Goal: Task Accomplishment & Management: Manage account settings

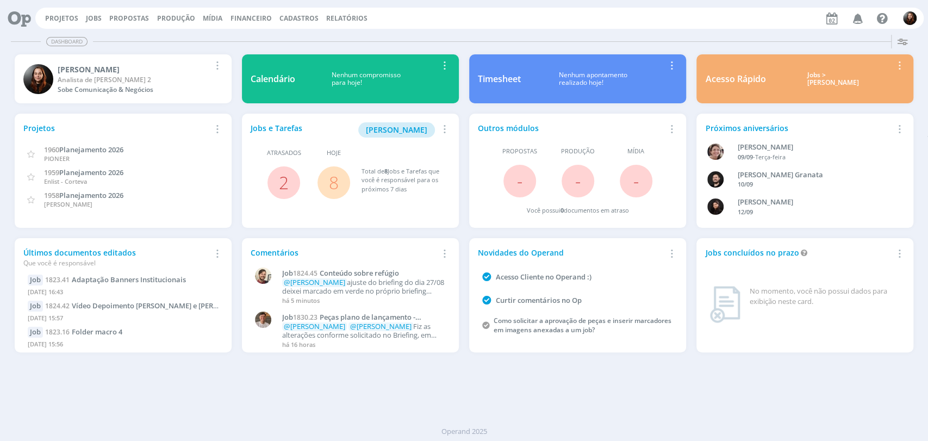
click at [399, 6] on div "Projetos Jobs Propostas Produção Mídia Financeiro Cadastros Relatórios Notifica…" at bounding box center [463, 17] width 919 height 26
drag, startPoint x: 62, startPoint y: 17, endPoint x: 83, endPoint y: 8, distance: 23.1
click at [62, 16] on link "Projetos" at bounding box center [61, 18] width 33 height 9
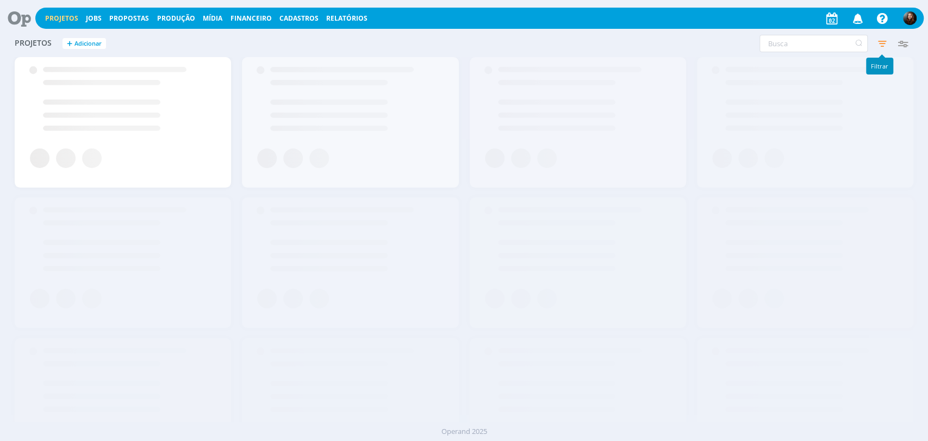
click at [883, 45] on icon "button" at bounding box center [882, 44] width 20 height 20
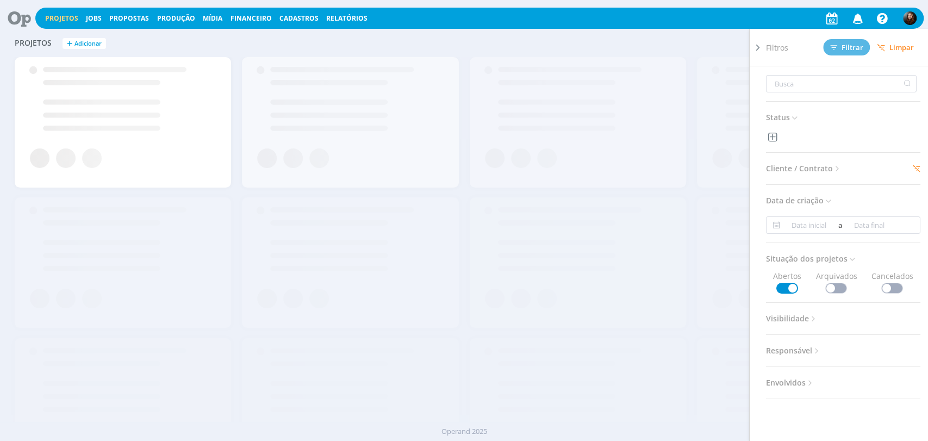
drag, startPoint x: 759, startPoint y: 46, endPoint x: 780, endPoint y: 38, distance: 23.0
click at [759, 45] on icon at bounding box center [757, 47] width 11 height 11
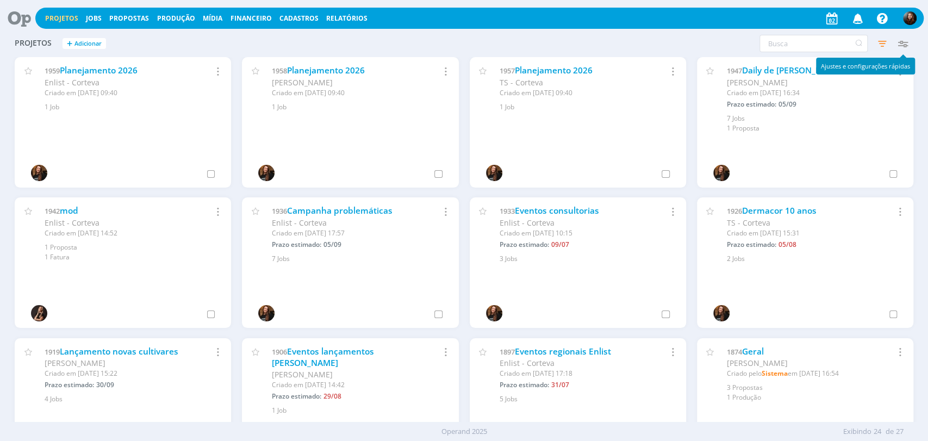
click at [905, 41] on icon "button" at bounding box center [903, 44] width 20 height 20
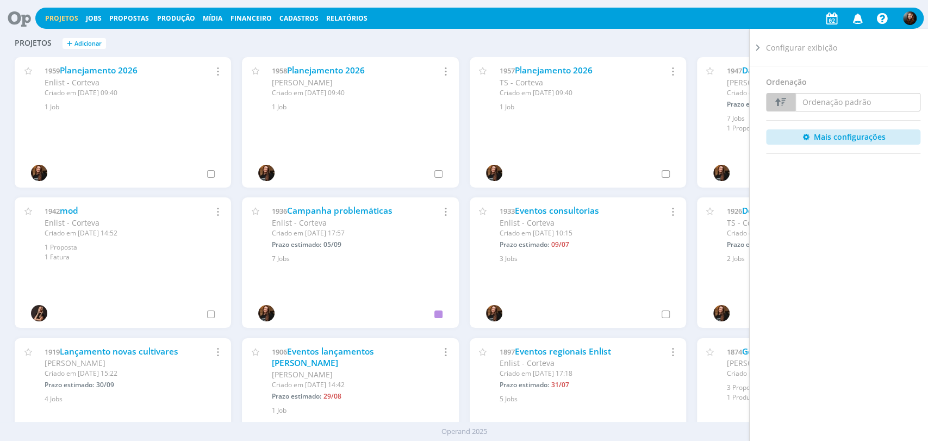
click at [756, 42] on icon at bounding box center [757, 47] width 11 height 11
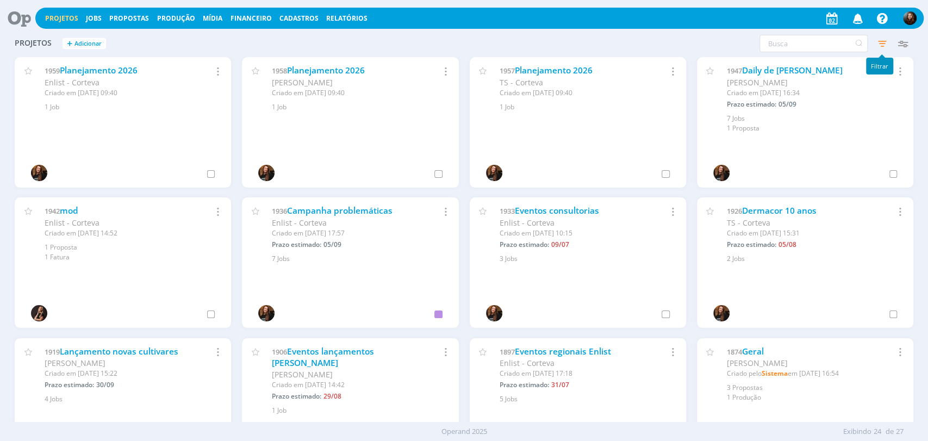
click at [880, 42] on icon "button" at bounding box center [882, 44] width 20 height 20
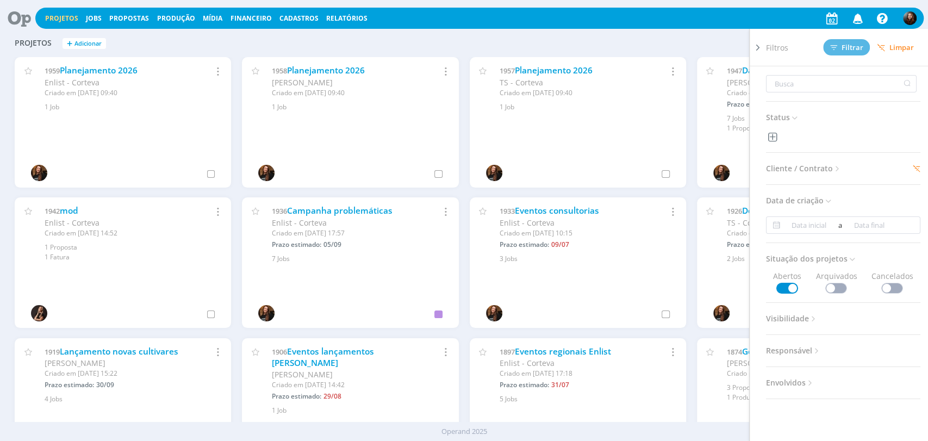
click at [834, 167] on icon at bounding box center [837, 168] width 9 height 9
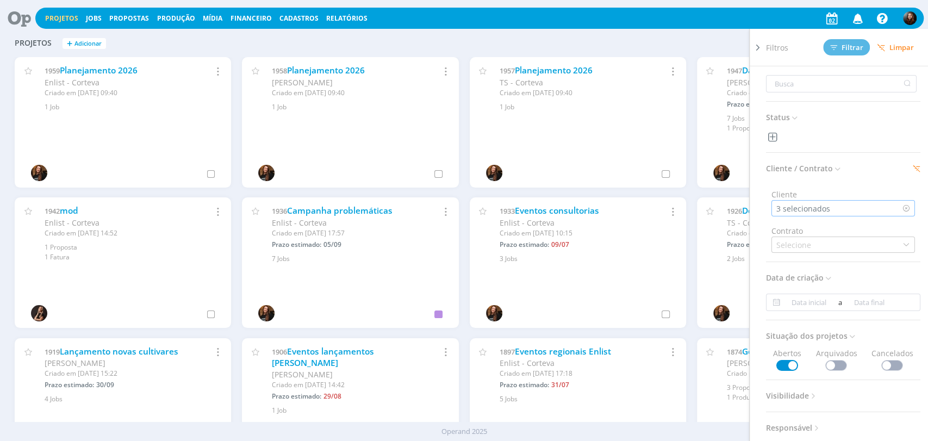
click at [827, 207] on div "3 selecionados" at bounding box center [804, 208] width 56 height 11
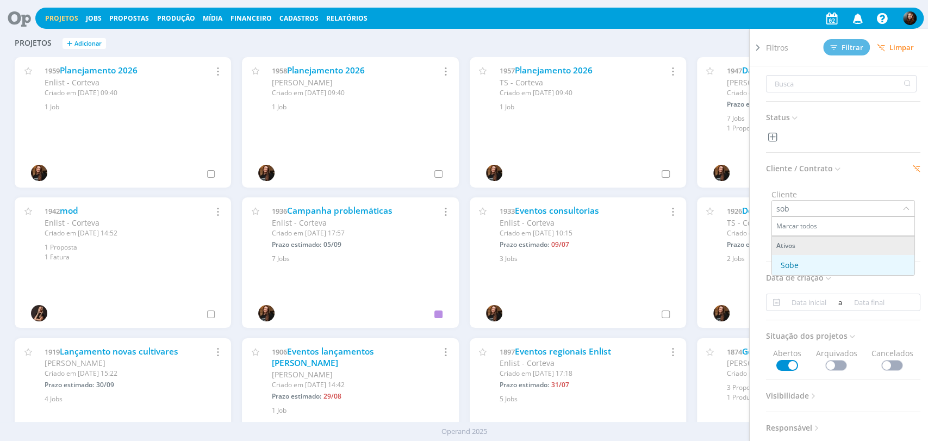
type input "sob"
click at [793, 263] on div "Sobe" at bounding box center [789, 264] width 18 height 11
drag, startPoint x: 758, startPoint y: 182, endPoint x: 764, endPoint y: 177, distance: 7.7
click at [758, 182] on div at bounding box center [757, 231] width 16 height 404
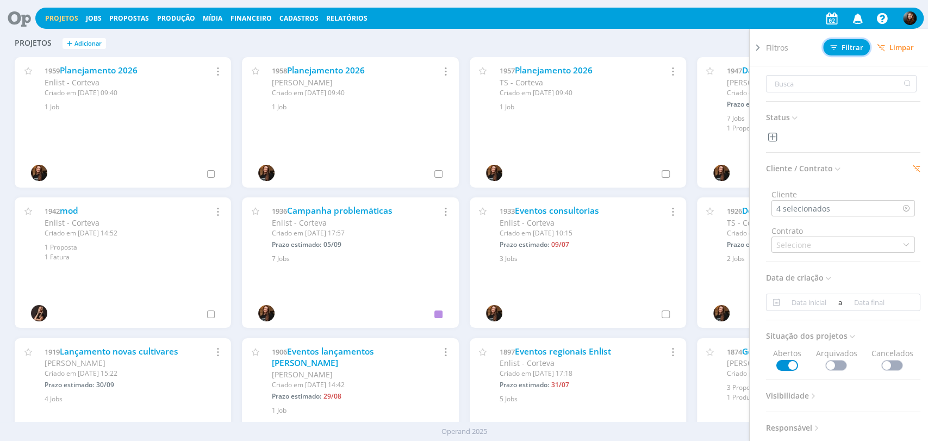
click at [848, 45] on span "Filtrar" at bounding box center [846, 47] width 33 height 7
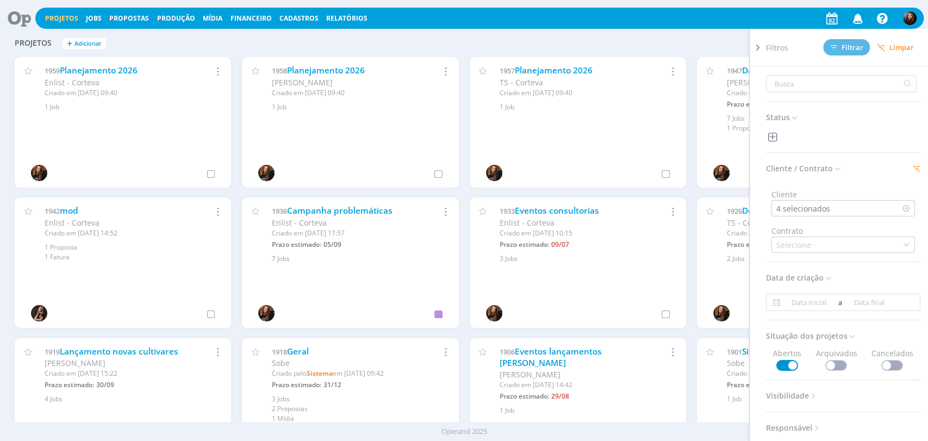
click at [621, 37] on div "Filtros Filtrar Limpar Status Cliente / Contrato Cliente 4 selecionados Contrat…" at bounding box center [748, 43] width 330 height 17
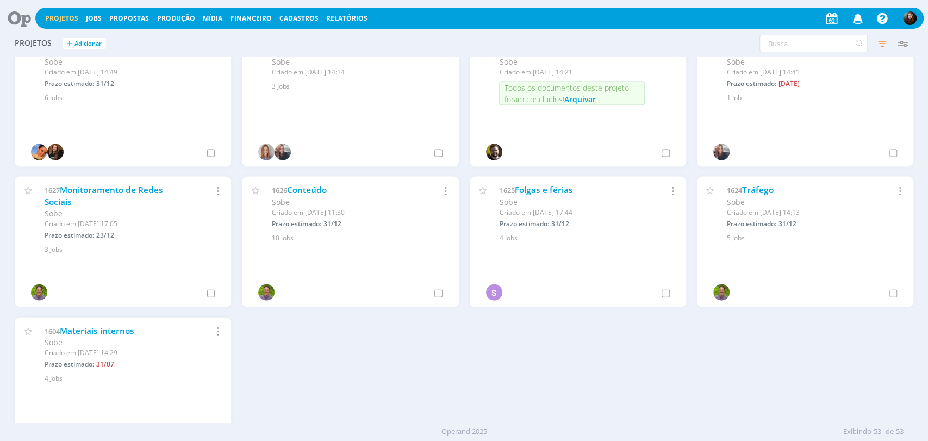
scroll to position [1565, 0]
click at [17, 16] on icon at bounding box center [15, 18] width 22 height 21
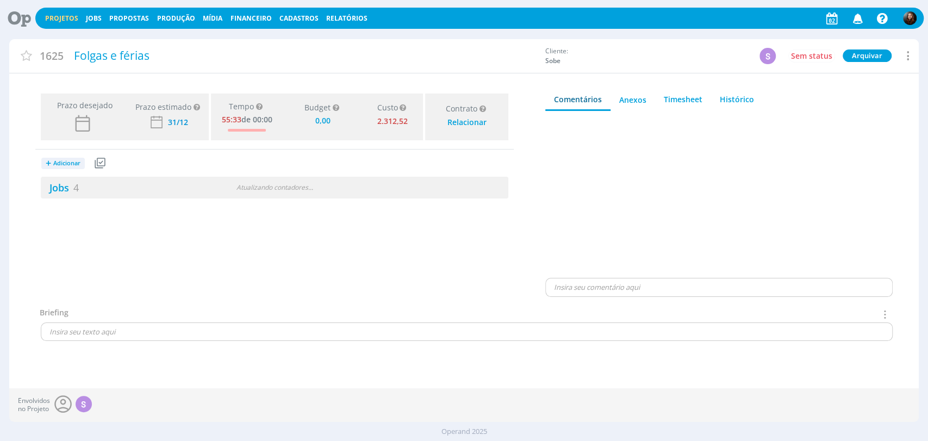
type input "0,00"
click at [61, 193] on link "Jobs 4" at bounding box center [60, 186] width 38 height 13
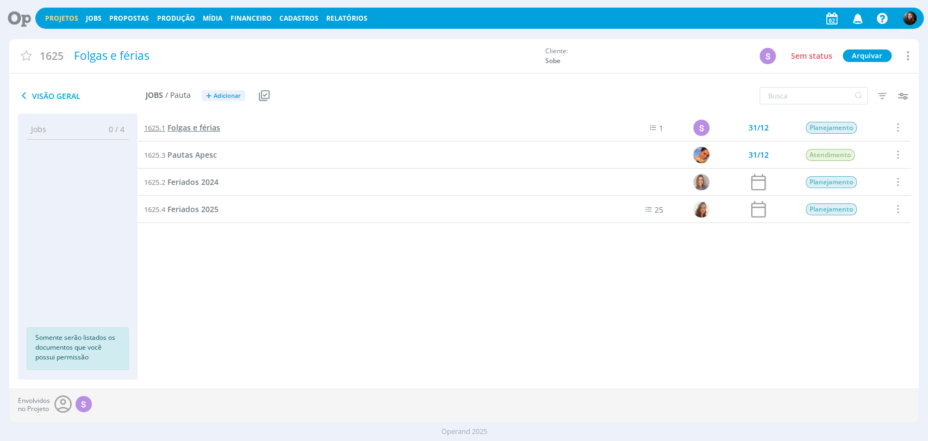
click at [191, 130] on span "Folgas e férias" at bounding box center [193, 127] width 53 height 10
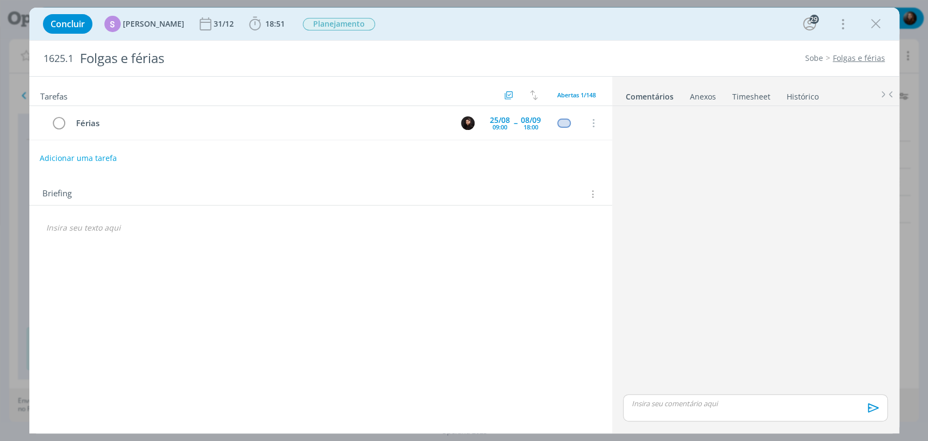
click at [108, 155] on button "Adicionar uma tarefa" at bounding box center [78, 158] width 77 height 18
click at [485, 157] on icon "dialog" at bounding box center [480, 157] width 17 height 17
type input "Folga"
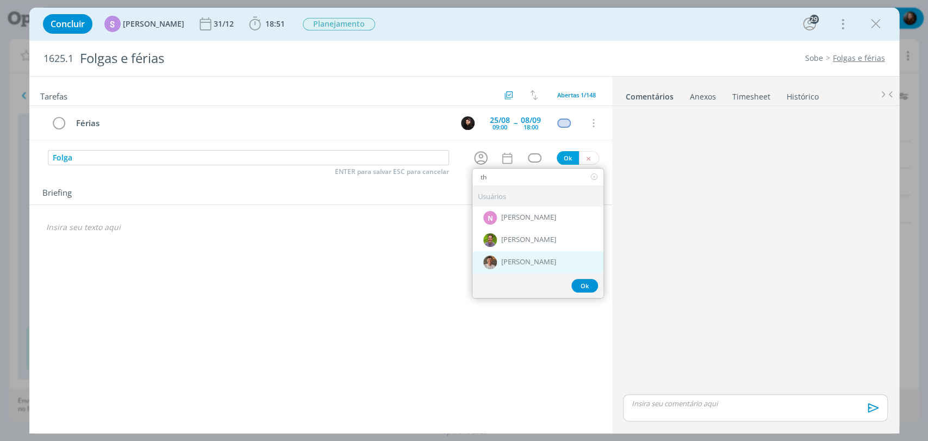
type input "th"
click at [519, 264] on span "[PERSON_NAME]" at bounding box center [528, 262] width 55 height 9
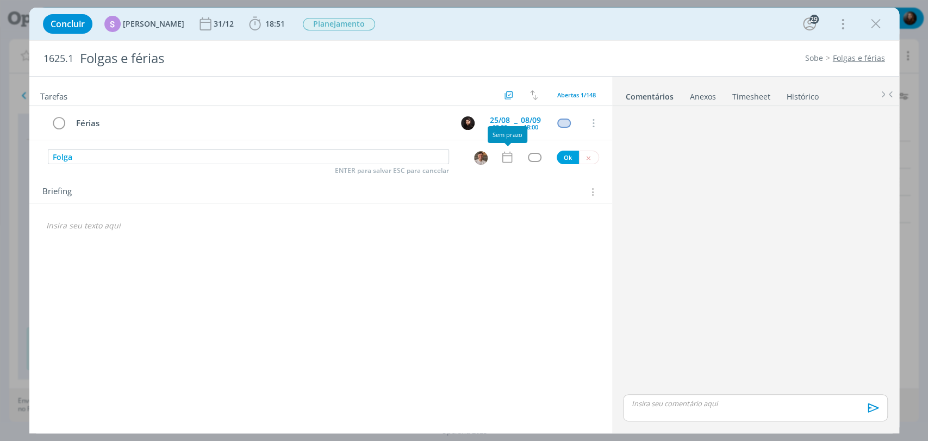
click at [506, 162] on icon "dialog" at bounding box center [507, 157] width 10 height 11
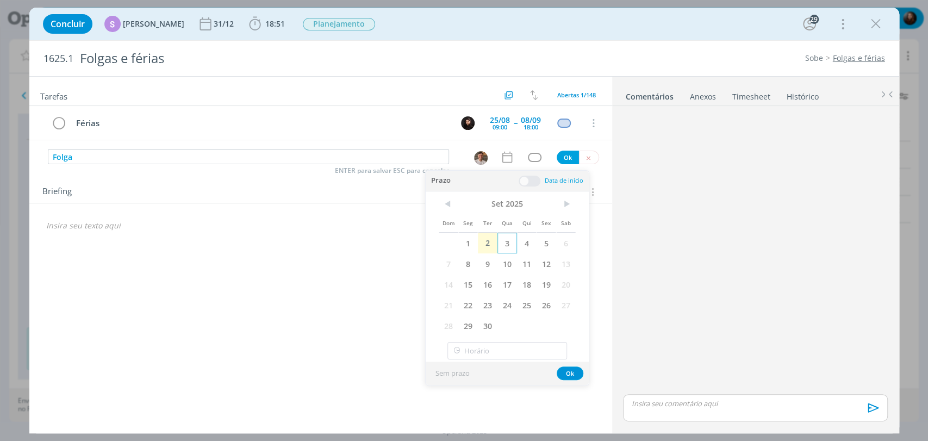
click at [505, 246] on span "3" at bounding box center [507, 243] width 20 height 21
click at [528, 180] on span at bounding box center [529, 181] width 22 height 11
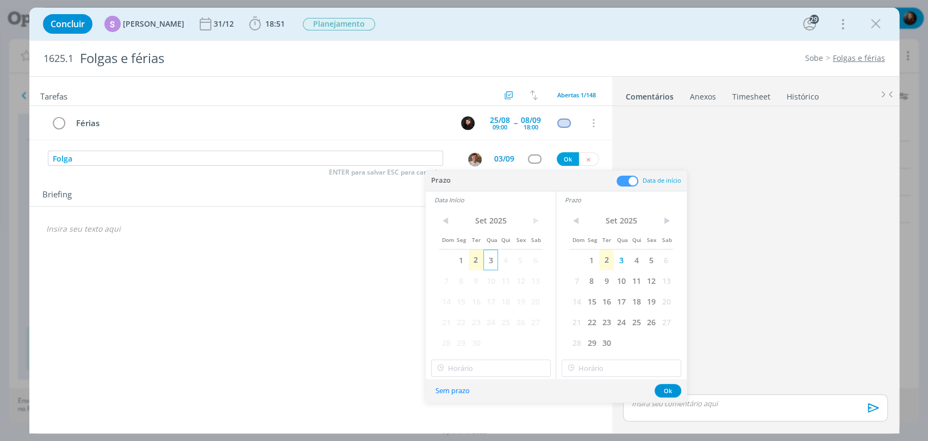
click at [496, 258] on span "3" at bounding box center [490, 259] width 15 height 21
click at [474, 364] on input "10:00" at bounding box center [491, 367] width 120 height 17
click at [453, 333] on div "13:00" at bounding box center [491, 332] width 121 height 20
type input "13:00"
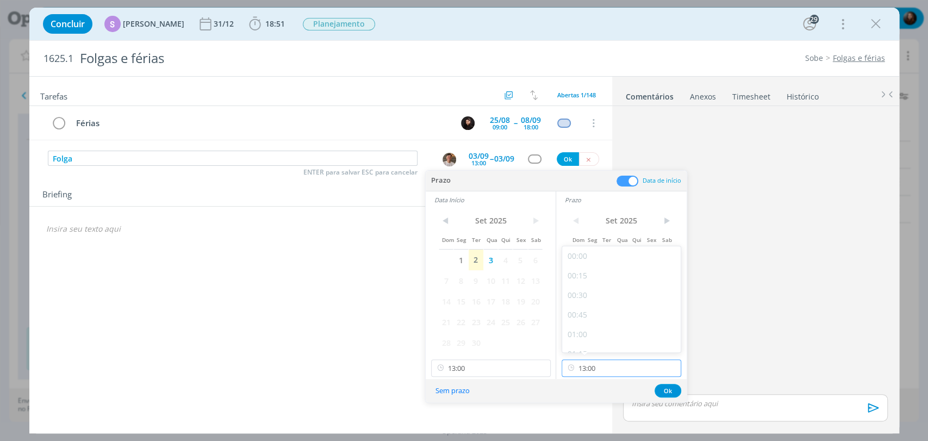
click at [606, 371] on input "13:00" at bounding box center [621, 367] width 120 height 17
click at [581, 307] on div "18:00" at bounding box center [622, 308] width 121 height 20
type input "18:00"
click at [661, 389] on button "Ok" at bounding box center [667, 391] width 27 height 14
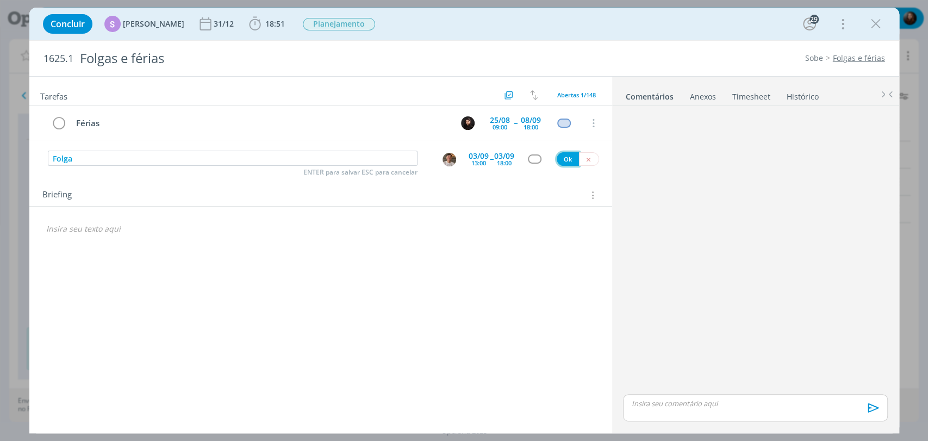
click at [568, 159] on button "Ok" at bounding box center [567, 159] width 22 height 14
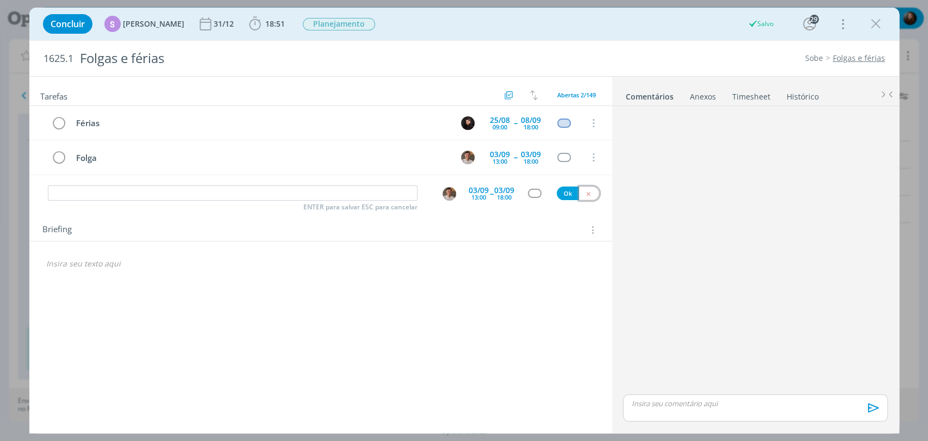
click at [587, 192] on icon "dialog" at bounding box center [588, 193] width 7 height 7
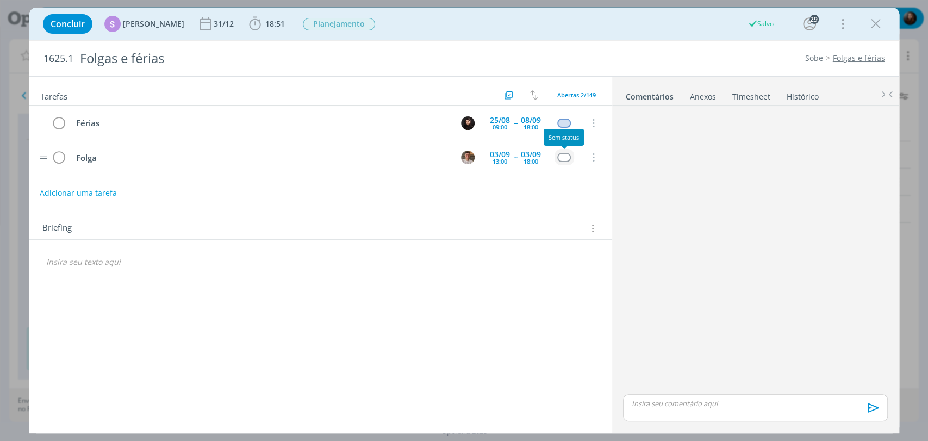
click at [566, 155] on div "dialog" at bounding box center [564, 157] width 14 height 9
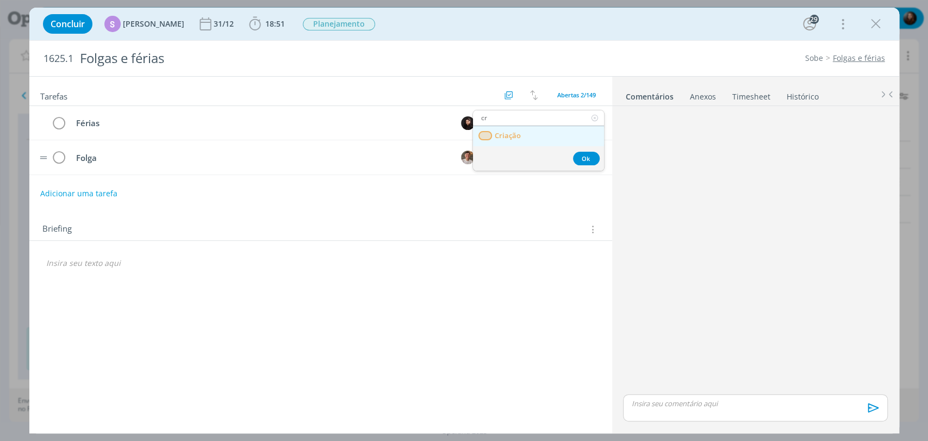
type input "cr"
click at [521, 132] on link "Criação" at bounding box center [538, 136] width 131 height 20
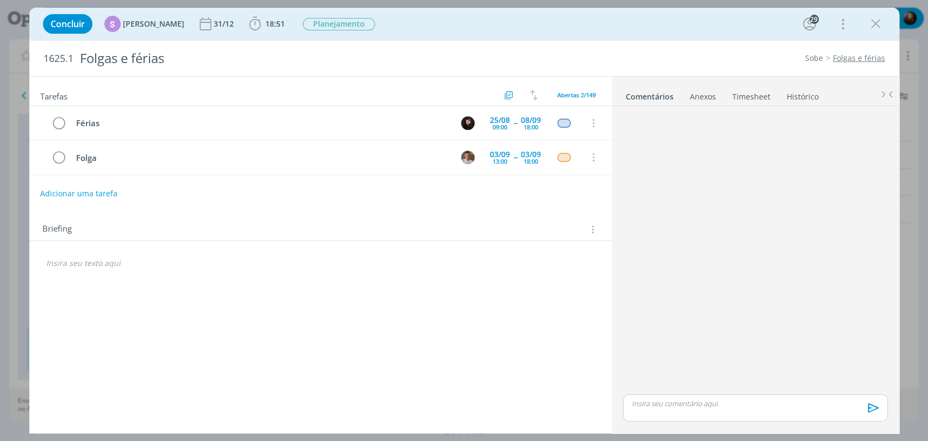
click at [708, 171] on div "dialog" at bounding box center [754, 250] width 273 height 281
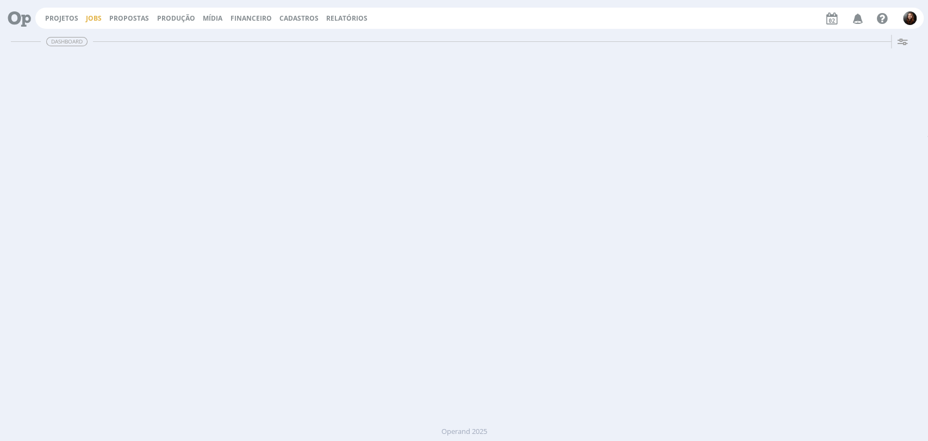
click at [92, 21] on link "Jobs" at bounding box center [94, 18] width 16 height 9
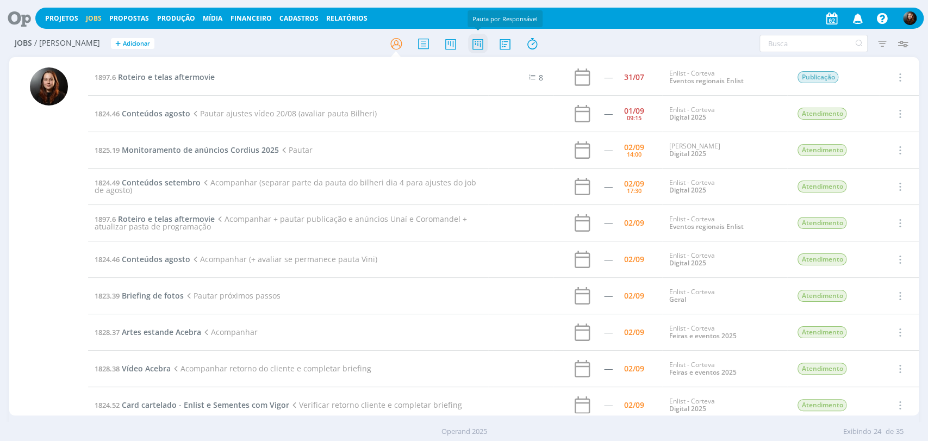
click at [475, 43] on icon at bounding box center [477, 43] width 20 height 21
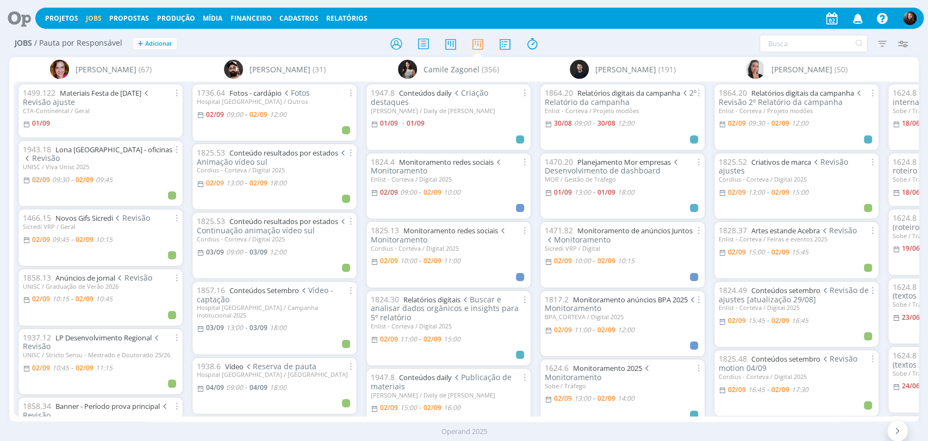
click at [623, 35] on div "Filtrar Filtrar [GEOGRAPHIC_DATA] Tipo Jobs e Tarefas Data Personalizado a Situ…" at bounding box center [767, 43] width 292 height 17
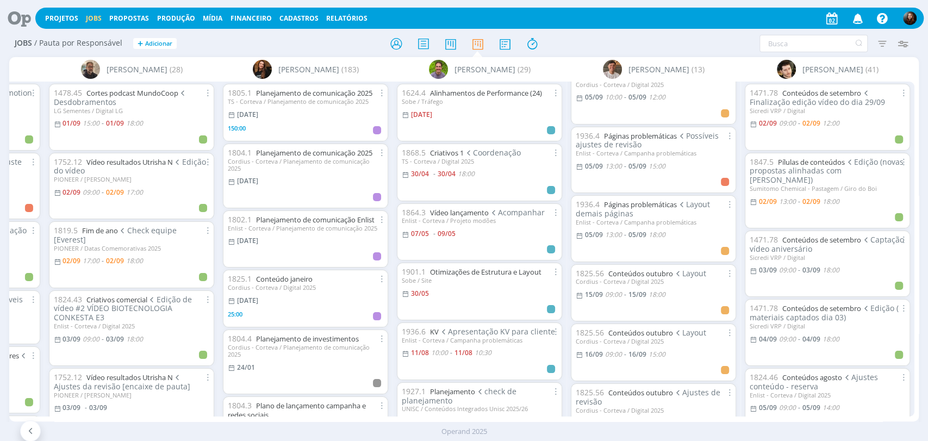
scroll to position [475, 0]
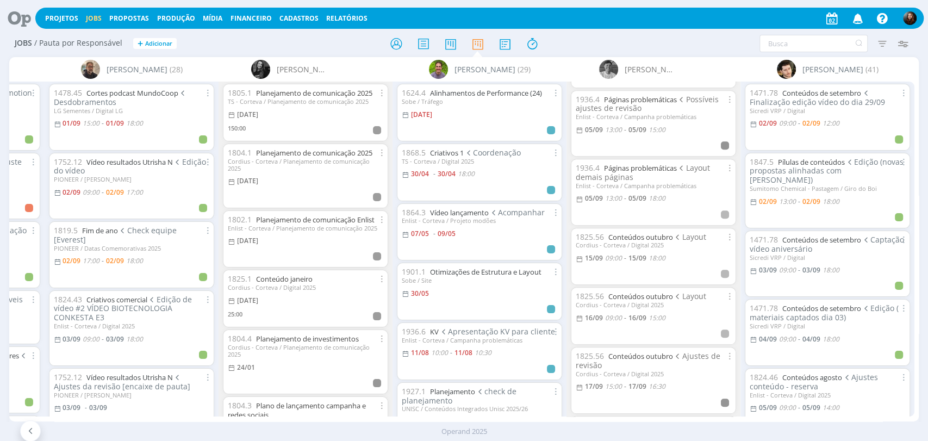
click at [20, 20] on icon at bounding box center [15, 18] width 22 height 21
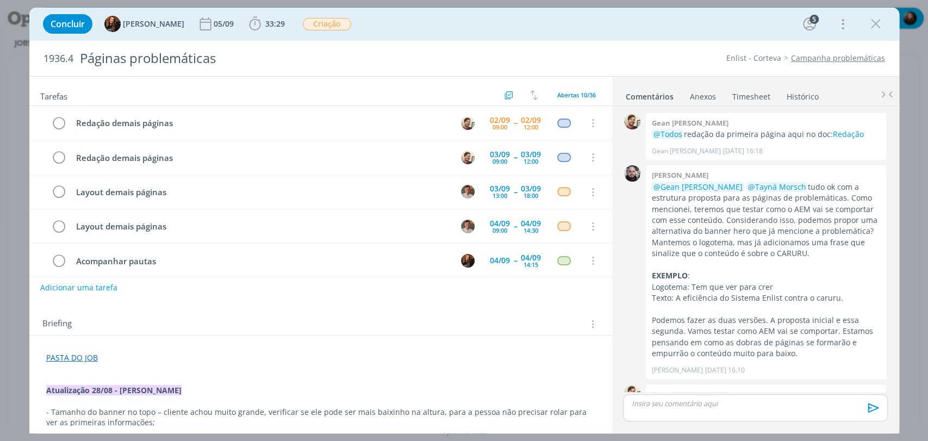
scroll to position [1087, 0]
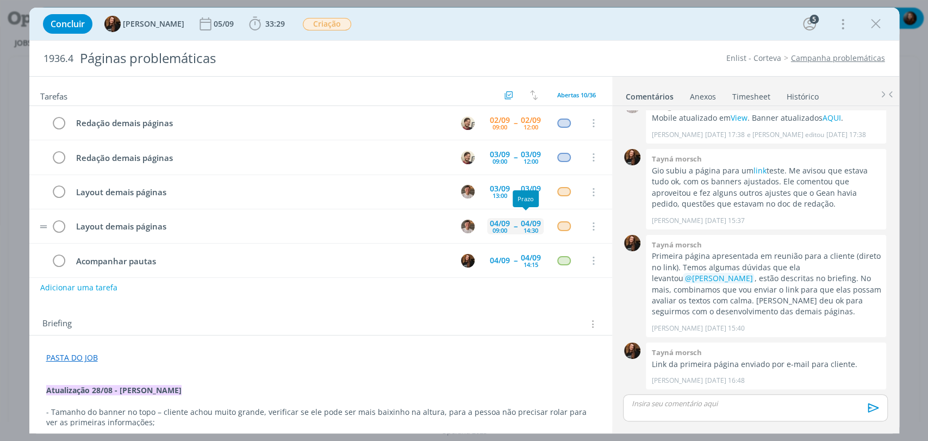
click at [528, 227] on div "14:30" at bounding box center [530, 230] width 15 height 6
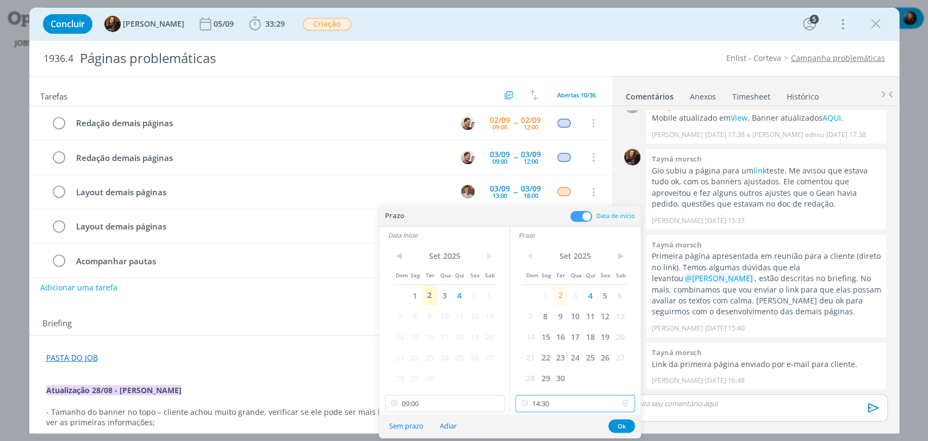
drag, startPoint x: 593, startPoint y: 401, endPoint x: 588, endPoint y: 386, distance: 15.6
click at [593, 401] on input "14:30" at bounding box center [575, 403] width 120 height 17
click at [548, 290] on div "18:00" at bounding box center [576, 286] width 121 height 20
type input "18:00"
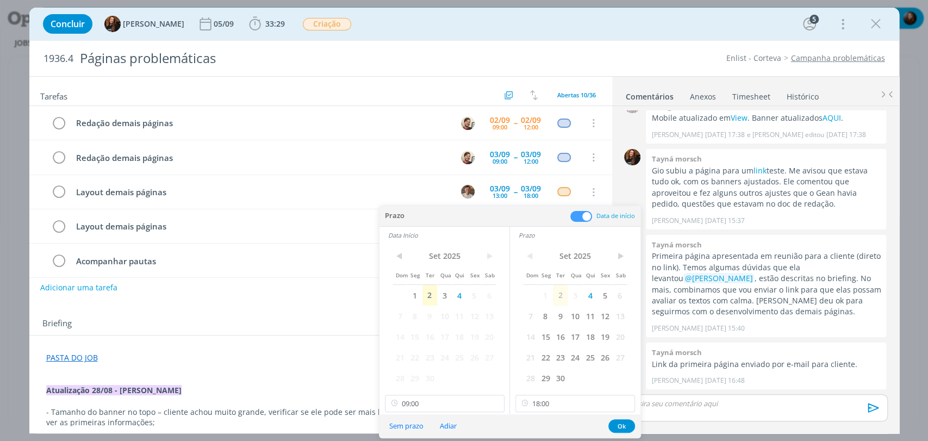
scroll to position [1409, 0]
click at [324, 308] on div "Briefing Briefings Predefinidos Versões do Briefing Ver Briefing do Projeto" at bounding box center [320, 320] width 583 height 29
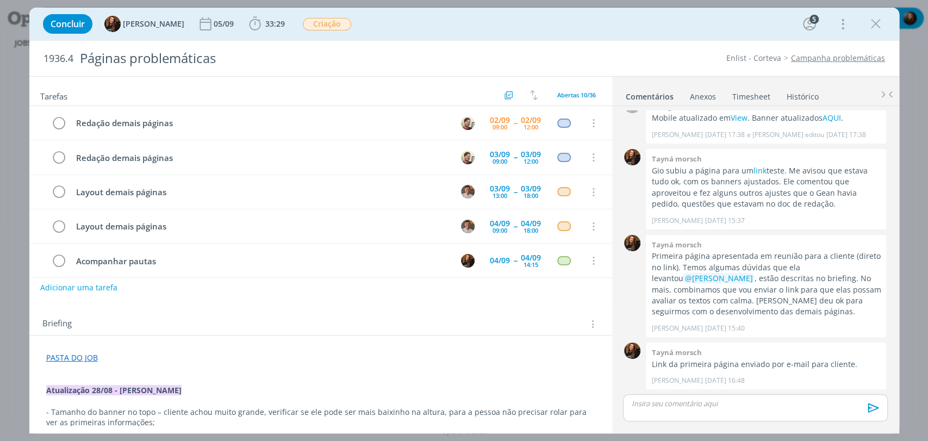
click at [487, 304] on div "Tarefas Usar Job de template Criar template a partir deste job Visualizar Templ…" at bounding box center [320, 251] width 583 height 349
click at [510, 197] on div "03/09 13:00 -- 03/09 18:00" at bounding box center [515, 191] width 57 height 23
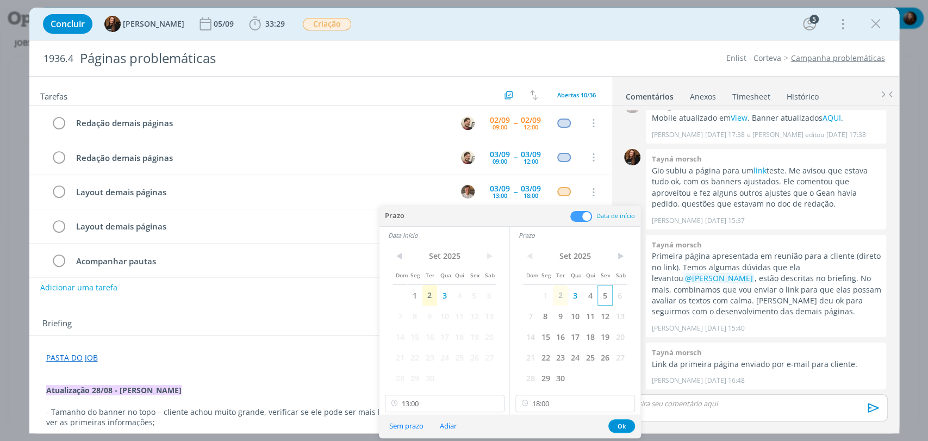
click at [604, 295] on span "5" at bounding box center [604, 295] width 15 height 21
click at [472, 295] on span "5" at bounding box center [473, 295] width 15 height 21
click at [426, 403] on input "13:00" at bounding box center [445, 403] width 120 height 17
click at [401, 286] on div "15:00" at bounding box center [445, 289] width 121 height 20
type input "15:00"
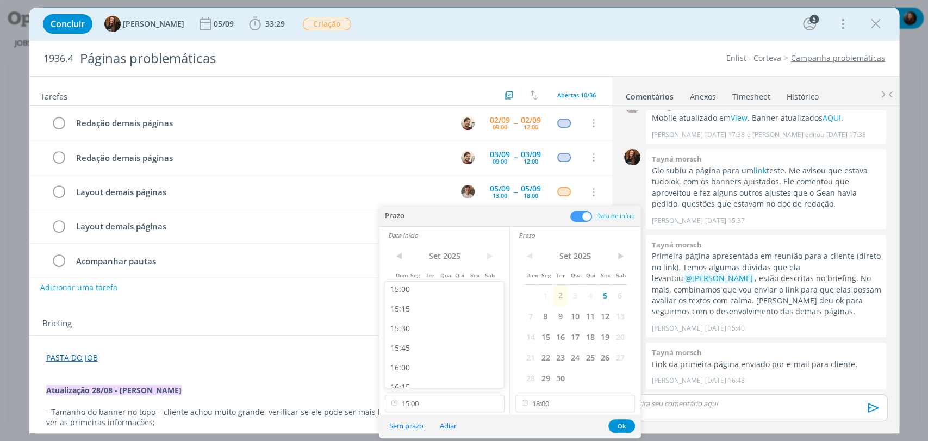
scroll to position [1174, 0]
click at [572, 405] on input "18:00" at bounding box center [575, 403] width 120 height 17
click at [533, 299] on div "17:00" at bounding box center [576, 296] width 121 height 20
type input "17:00"
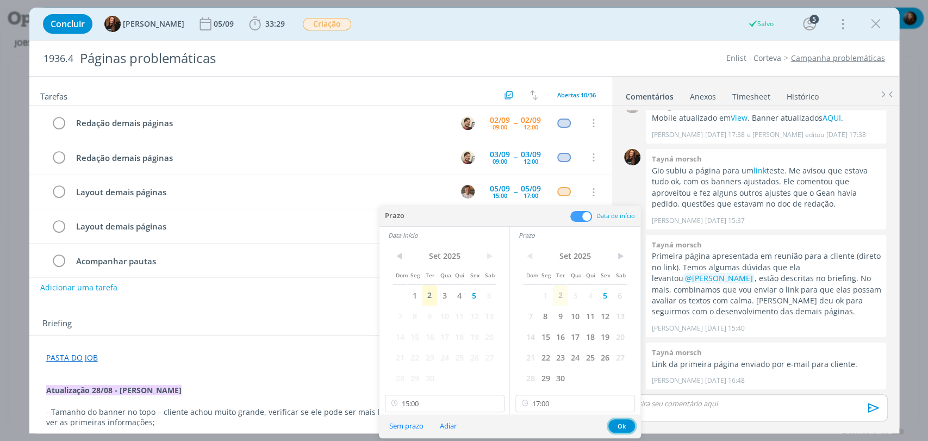
click at [620, 423] on button "Ok" at bounding box center [621, 426] width 27 height 14
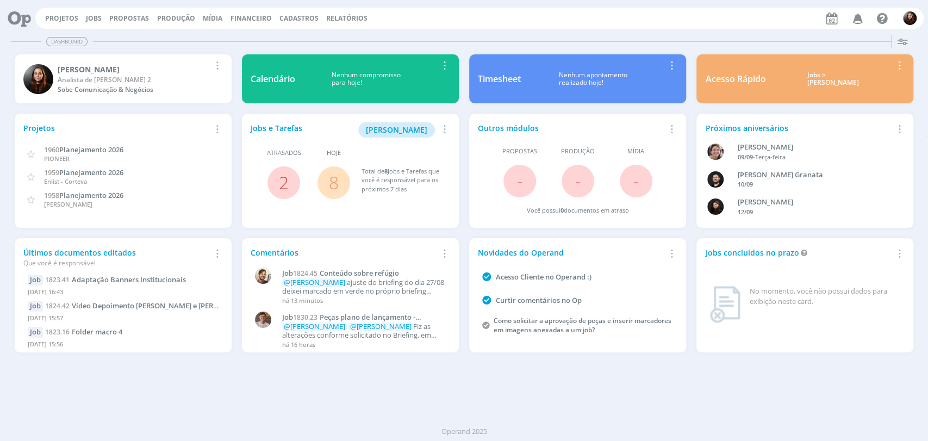
click at [656, 396] on div "Dashboard Salvar Selecione abaixo os cards desejados: Meus Meu Perfil [GEOGRAPH…" at bounding box center [464, 235] width 928 height 410
click at [514, 34] on div "Dashboard" at bounding box center [464, 42] width 906 height 16
click at [630, 27] on div "Projetos Jobs Propostas Produção [GEOGRAPHIC_DATA] Financeiro Cadastros Relatór…" at bounding box center [479, 18] width 888 height 21
click at [708, 387] on div "Dashboard Salvar Selecione abaixo os cards desejados: Meus Meu Perfil [GEOGRAPH…" at bounding box center [464, 235] width 928 height 410
click at [643, 23] on div "Projetos Jobs Propostas Produção [GEOGRAPHIC_DATA] Financeiro Cadastros Relatór…" at bounding box center [479, 18] width 888 height 21
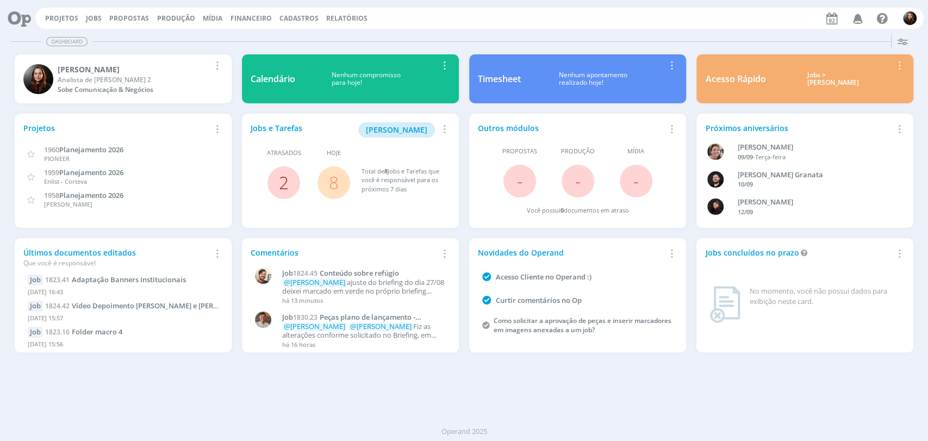
click at [284, 188] on link "2" at bounding box center [284, 182] width 10 height 23
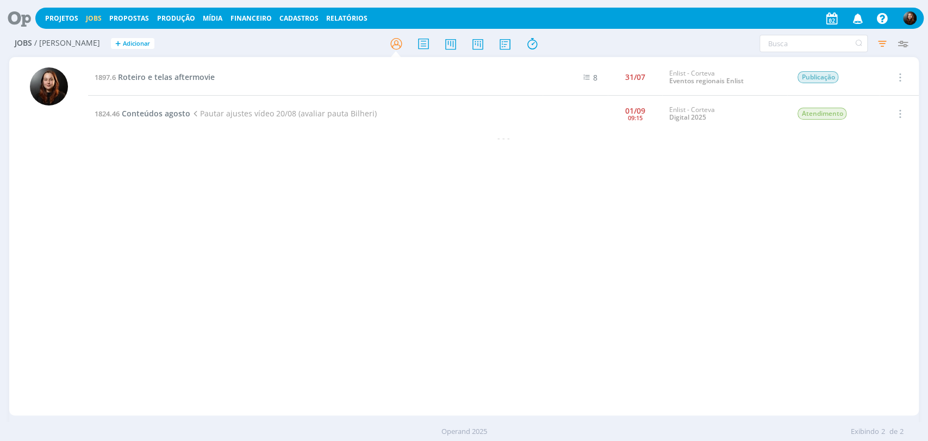
click at [12, 11] on icon at bounding box center [15, 18] width 22 height 21
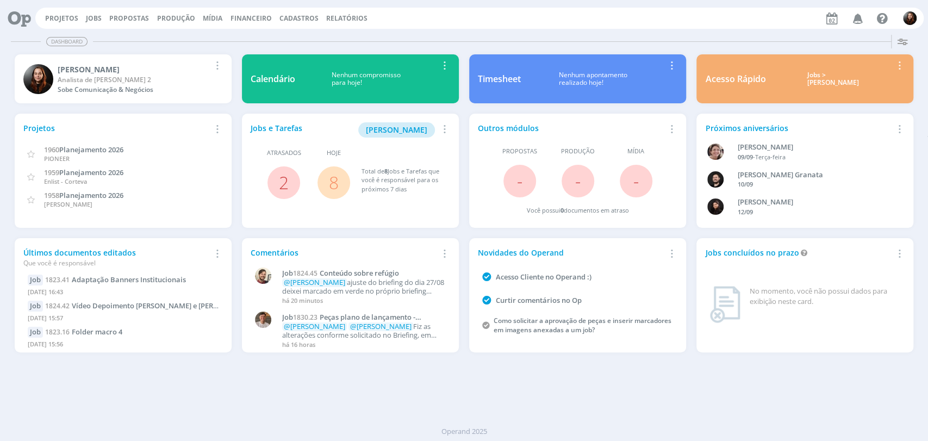
click at [335, 180] on link "8" at bounding box center [334, 182] width 10 height 23
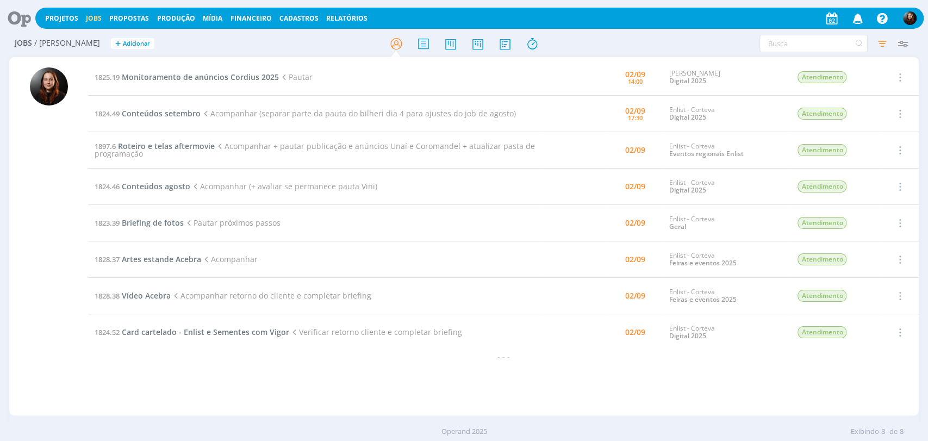
click at [41, 309] on div at bounding box center [49, 241] width 38 height 348
click at [633, 43] on div "Filtros Filtrar Limpar Tipo Jobs e Tarefas Data Personalizado 02/09/2025 a 02/0…" at bounding box center [767, 43] width 292 height 17
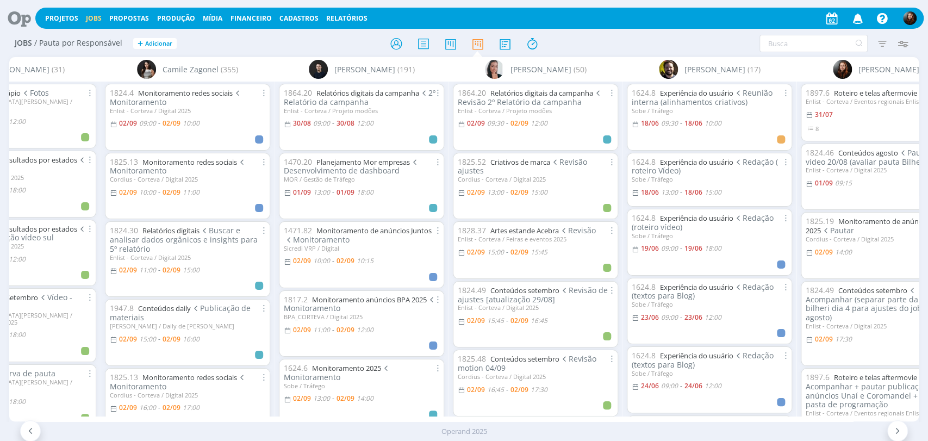
scroll to position [0, 365]
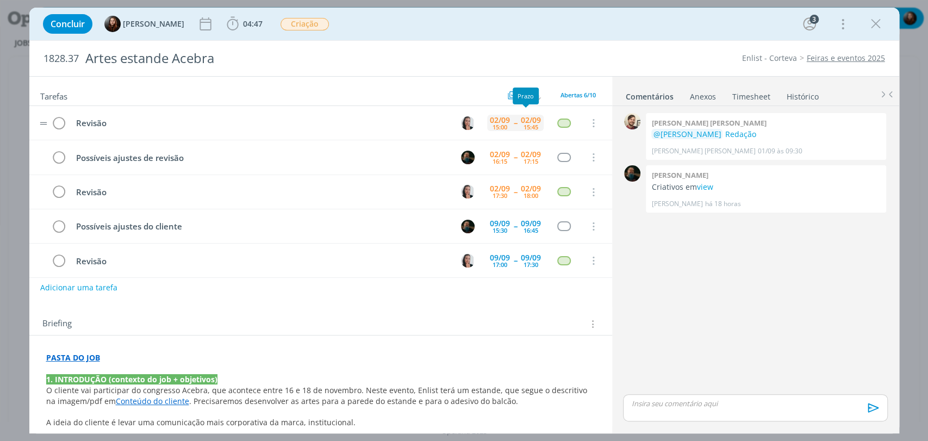
click at [518, 123] on div "[DATE] 15:45" at bounding box center [531, 122] width 26 height 23
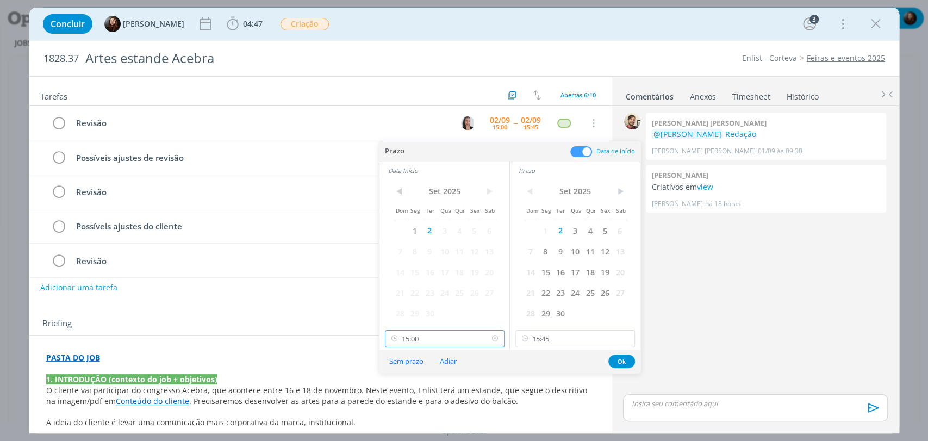
click at [426, 342] on input "15:00" at bounding box center [445, 338] width 120 height 17
click at [415, 248] on div "09:30" at bounding box center [445, 242] width 121 height 20
type input "09:30"
click at [550, 338] on input "15:45" at bounding box center [575, 338] width 120 height 17
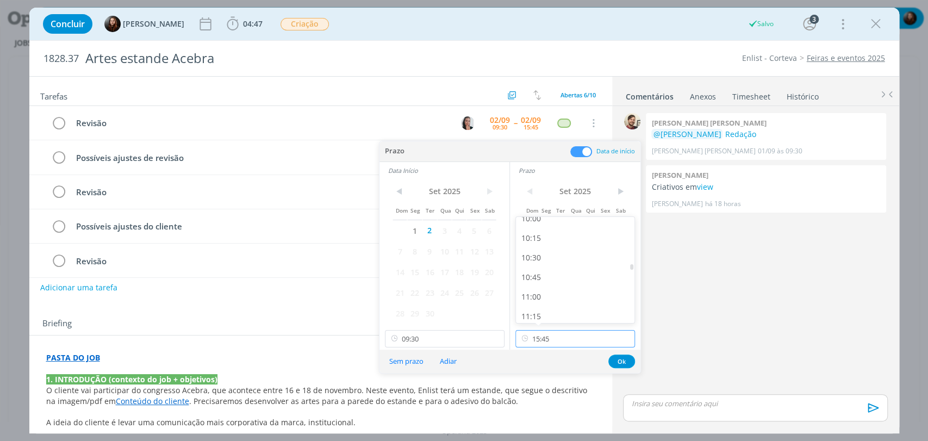
scroll to position [787, 0]
click at [540, 240] on div "10:15" at bounding box center [576, 242] width 121 height 20
type input "10:15"
click at [613, 361] on button "Ok" at bounding box center [621, 361] width 27 height 14
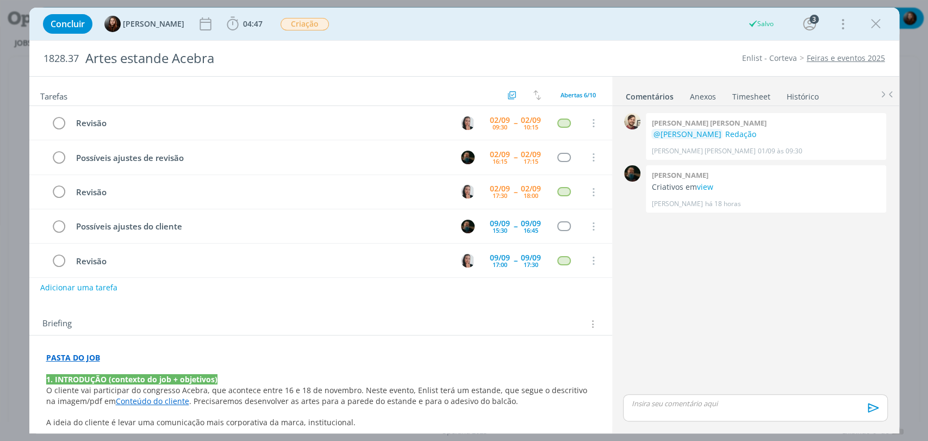
click at [664, 272] on div "0 Gean paulo naue @Murillo Rocha Redação Gean Paulo Naue 01/09 às 09:30 👍 0 Mur…" at bounding box center [754, 250] width 273 height 281
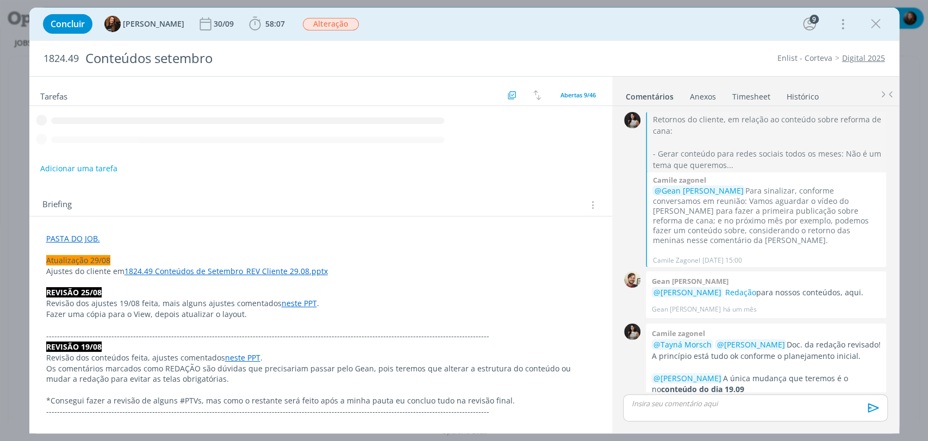
scroll to position [1535, 0]
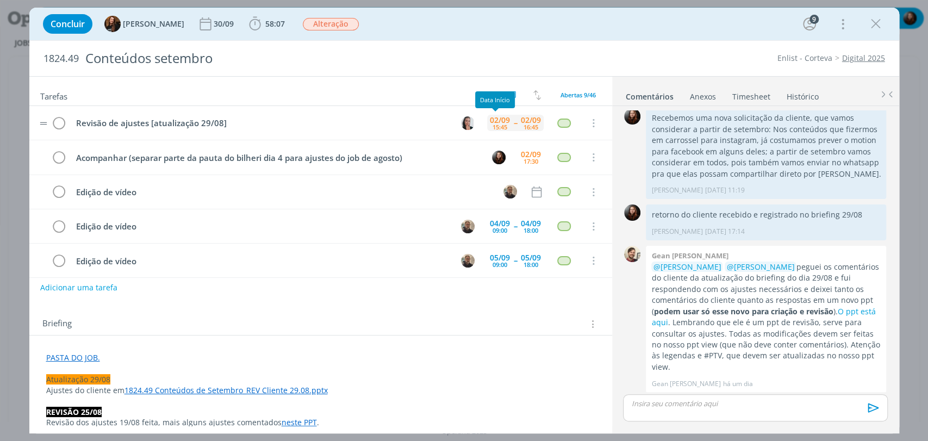
click at [498, 116] on div "02/09" at bounding box center [500, 120] width 20 height 8
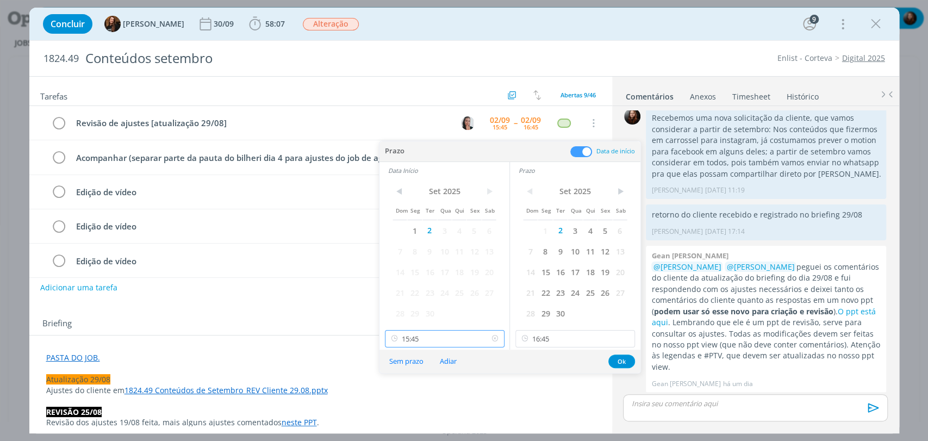
click at [439, 344] on input "15:45" at bounding box center [445, 338] width 120 height 17
click at [408, 243] on div "10:15" at bounding box center [445, 242] width 121 height 20
type input "10:15"
click at [570, 339] on input "16:45" at bounding box center [575, 338] width 120 height 17
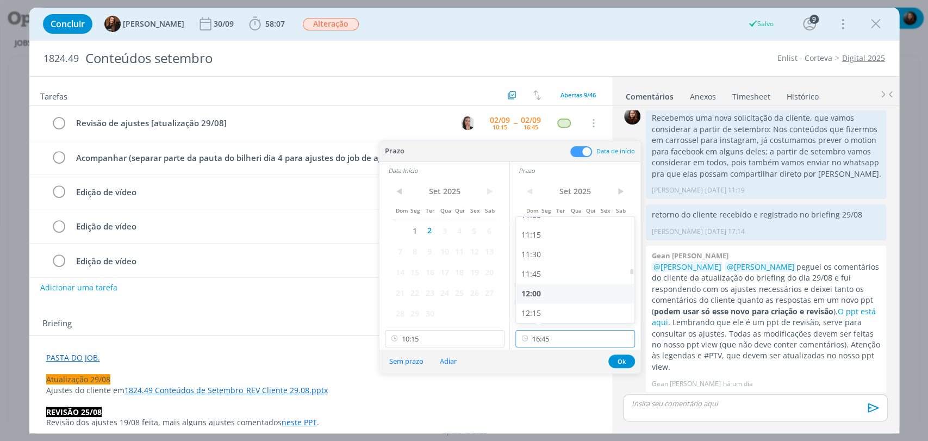
scroll to position [866, 0]
click at [542, 262] on div "11:30" at bounding box center [576, 261] width 121 height 20
type input "11:30"
click at [615, 359] on button "Ok" at bounding box center [621, 361] width 27 height 14
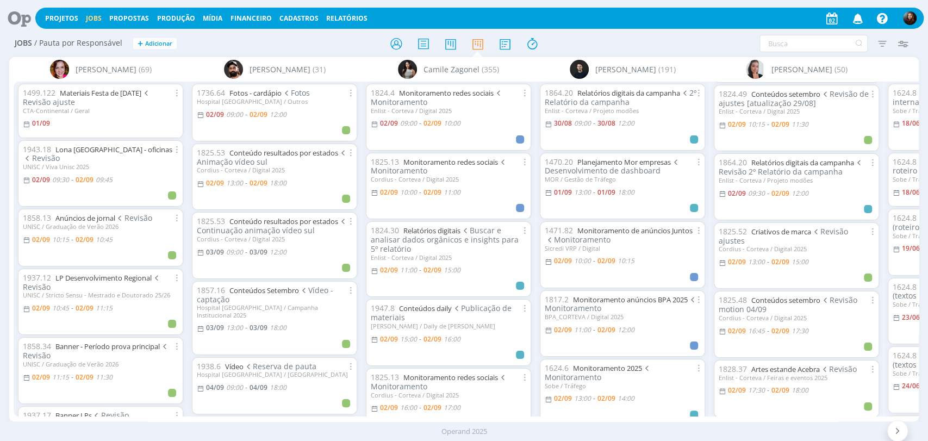
scroll to position [60, 0]
drag, startPoint x: 24, startPoint y: 13, endPoint x: 35, endPoint y: 1, distance: 16.6
click at [24, 13] on icon at bounding box center [15, 18] width 22 height 21
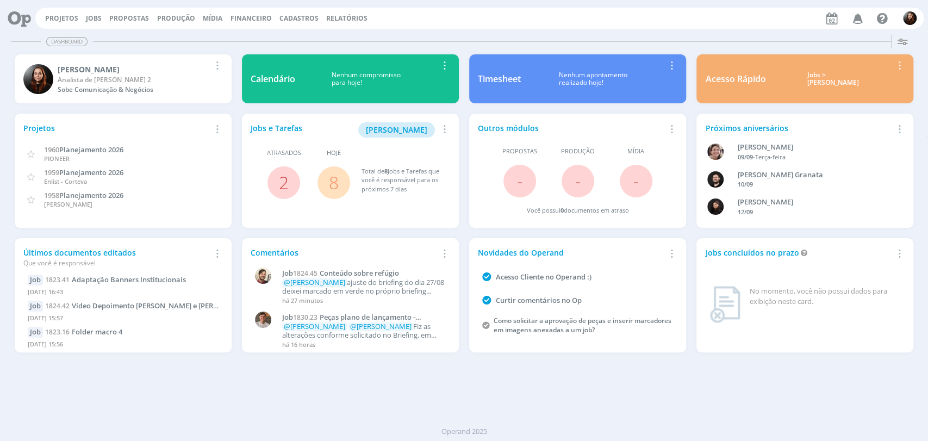
click at [599, 34] on div "Dashboard" at bounding box center [464, 42] width 906 height 16
drag, startPoint x: 599, startPoint y: 33, endPoint x: 580, endPoint y: 8, distance: 30.6
click at [598, 30] on div "Dashboard Salvar Selecione abaixo os cards desejados: Meus Meu Perfil Agenda Ti…" at bounding box center [464, 235] width 928 height 410
click at [331, 182] on link "8" at bounding box center [334, 182] width 10 height 23
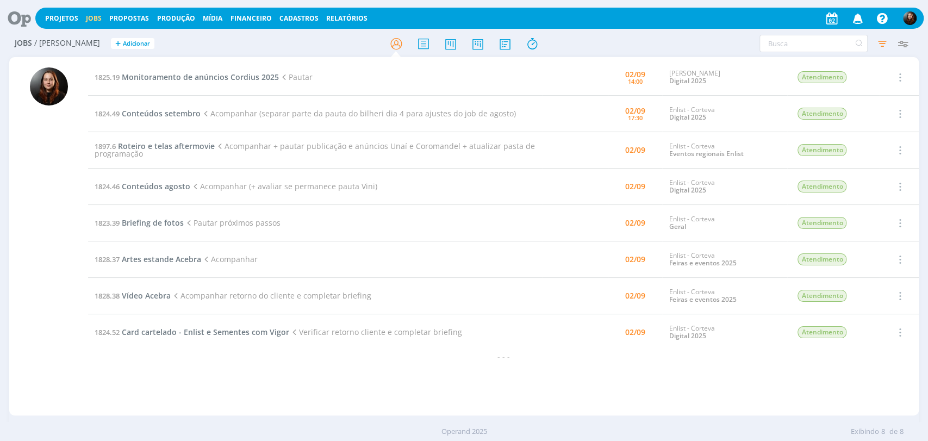
click at [221, 47] on h2 "Jobs / Minha Pauta + Adicionar" at bounding box center [161, 41] width 292 height 23
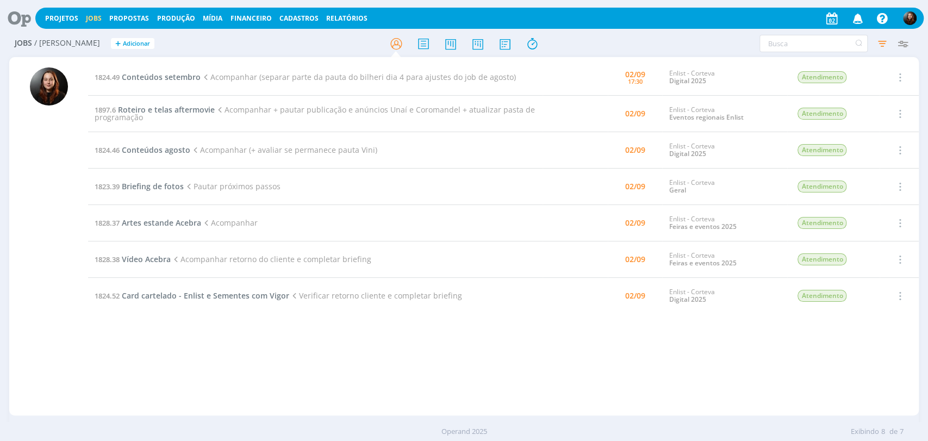
click at [243, 325] on div "1824.49 Conteúdos setembro Acompanhar (separar parte da pauta do bilheri dia 4 …" at bounding box center [503, 236] width 830 height 354
click at [17, 22] on icon at bounding box center [15, 18] width 22 height 21
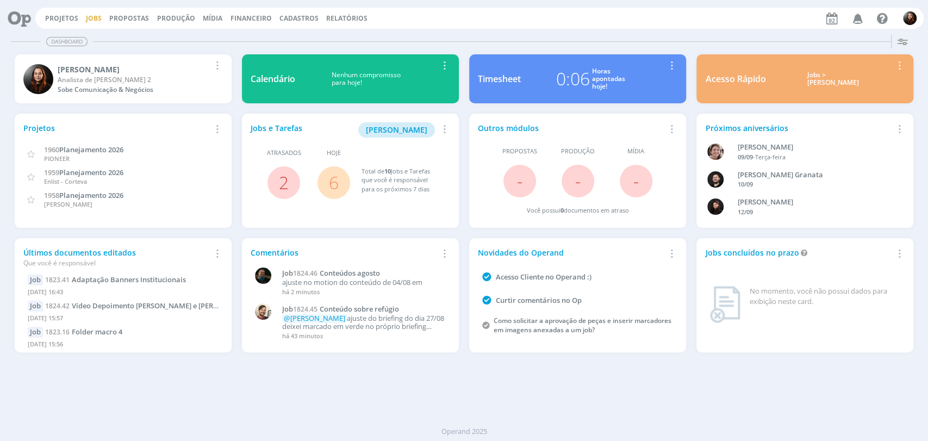
click at [93, 14] on link "Jobs" at bounding box center [94, 18] width 16 height 9
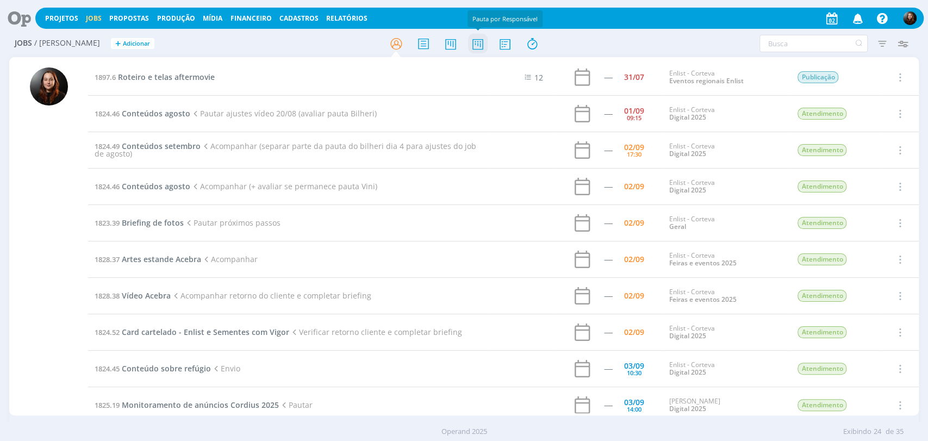
click at [476, 40] on icon at bounding box center [477, 43] width 20 height 21
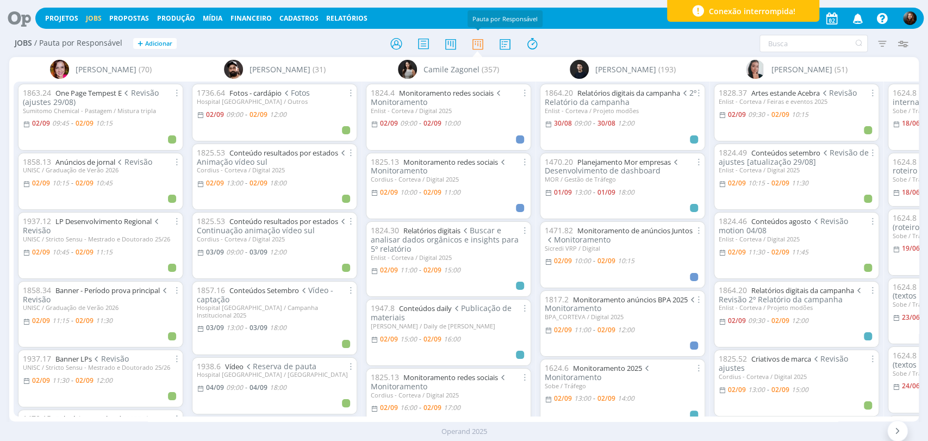
drag, startPoint x: 18, startPoint y: 20, endPoint x: 43, endPoint y: 4, distance: 29.7
click at [18, 20] on icon at bounding box center [15, 18] width 22 height 21
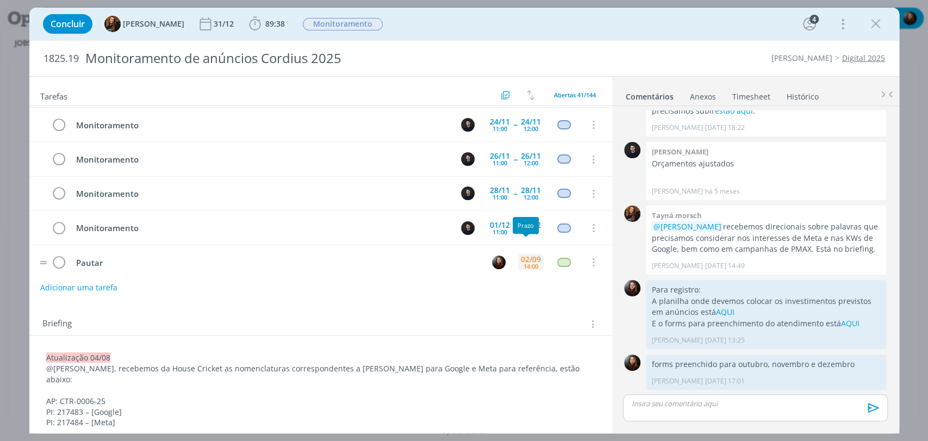
click at [534, 255] on div "02/09" at bounding box center [531, 259] width 20 height 8
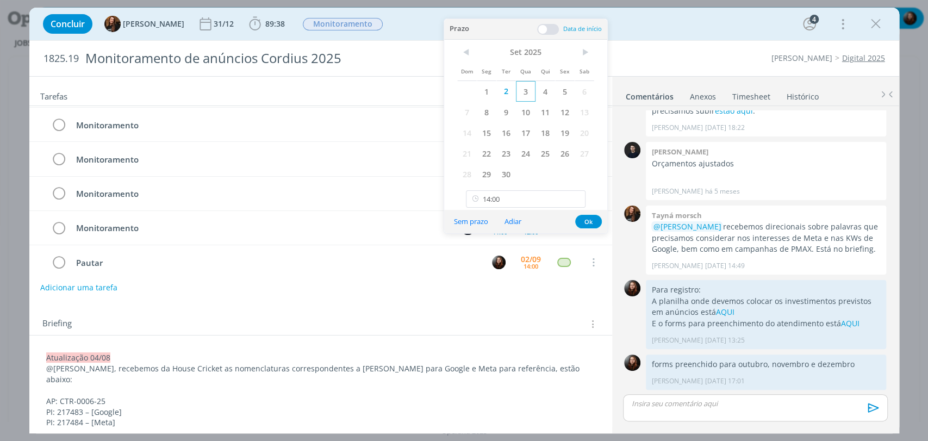
click at [523, 95] on span "3" at bounding box center [526, 91] width 20 height 21
click at [593, 220] on button "Ok" at bounding box center [588, 222] width 27 height 14
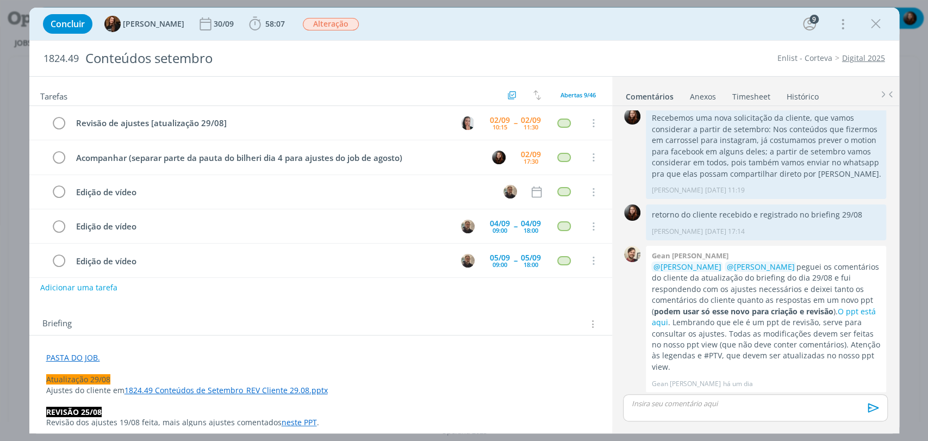
drag, startPoint x: 513, startPoint y: 24, endPoint x: 470, endPoint y: 12, distance: 45.1
click at [512, 26] on div "Concluir Tayná Morsch 30/09 58:07 Iniciar Apontar Data * [DATE] Horas * 00:00 T…" at bounding box center [463, 24] width 853 height 26
click at [583, 32] on div "Concluir Tayná Morsch 30/09 58:07 Iniciar Apontar Data * 02/09/2025 Horas * 00:…" at bounding box center [463, 24] width 853 height 26
click at [481, 34] on div "Concluir Tayná Morsch 30/09 58:07 Iniciar Apontar Data * 02/09/2025 Horas * 00:…" at bounding box center [463, 24] width 853 height 26
click at [442, 30] on div "Concluir Tayná Morsch 30/09 58:07 Iniciar Apontar Data * 02/09/2025 Horas * 00:…" at bounding box center [463, 24] width 853 height 26
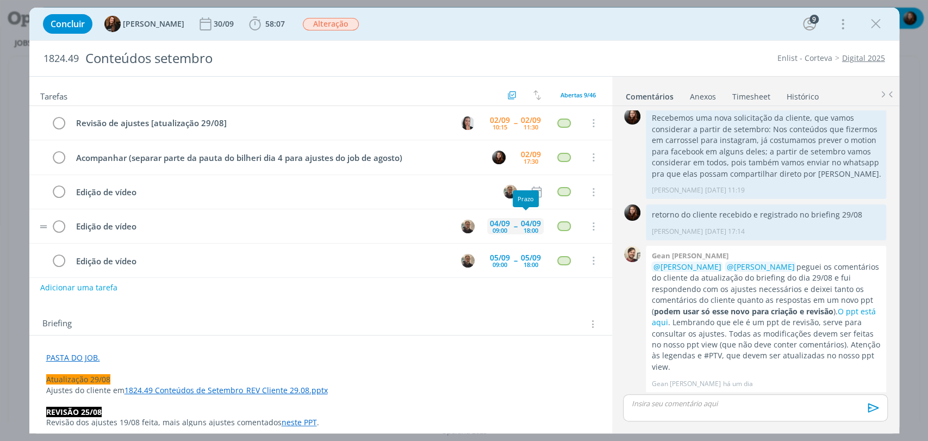
click at [529, 227] on div "18:00" at bounding box center [530, 230] width 15 height 6
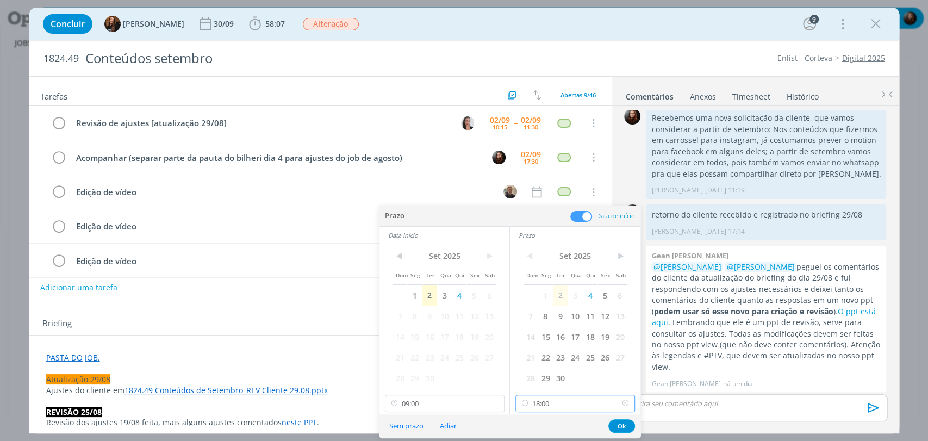
click at [573, 401] on input "18:00" at bounding box center [575, 403] width 120 height 17
click at [544, 294] on div "17:00" at bounding box center [576, 296] width 121 height 20
type input "17:00"
click at [618, 425] on button "Ok" at bounding box center [621, 426] width 27 height 14
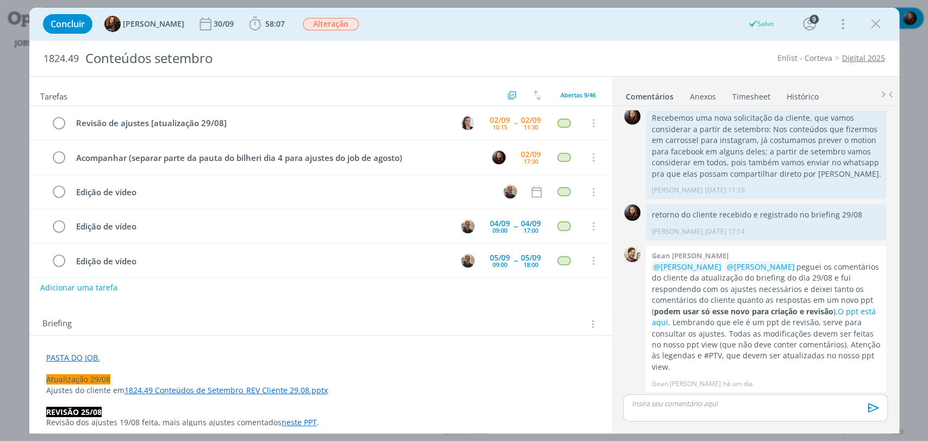
click at [502, 310] on div "Briefing Briefings Predefinidos Versões do Briefing Ver Briefing do Projeto" at bounding box center [320, 320] width 583 height 29
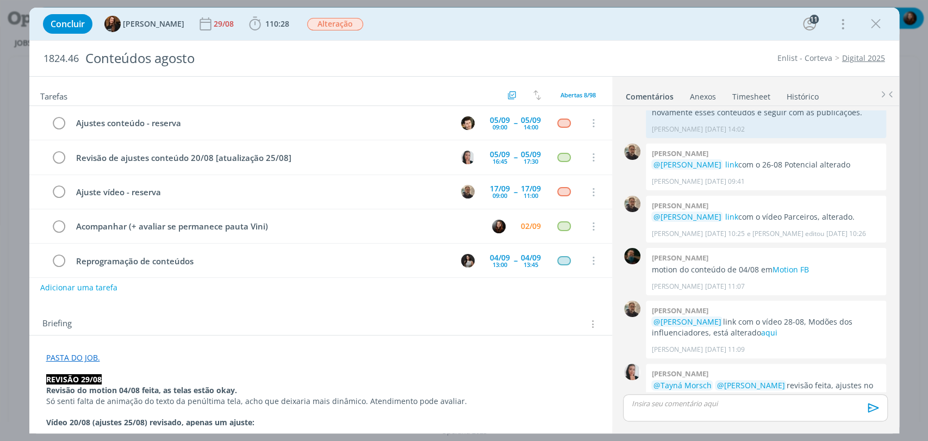
scroll to position [1204, 0]
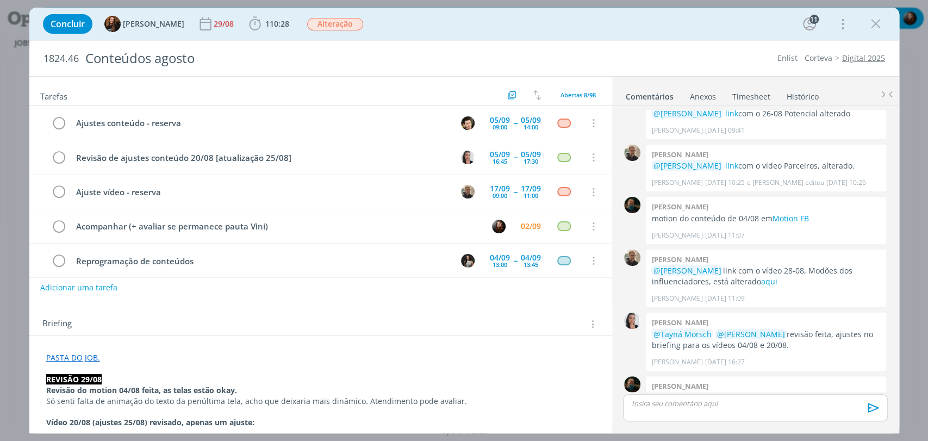
click at [415, 28] on div "Concluir Tayná Morsch 29/08 110:28 Iniciar Apontar Data * 02/09/2025 Horas * 00…" at bounding box center [463, 24] width 853 height 26
click at [500, 36] on div "Concluir Tayná Morsch 29/08 110:28 Iniciar Apontar Data * 02/09/2025 Horas * 00…" at bounding box center [463, 24] width 853 height 26
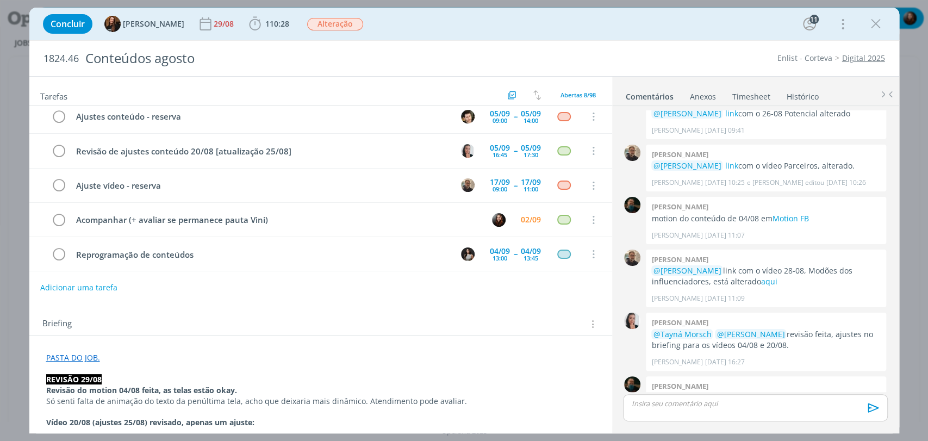
scroll to position [0, 0]
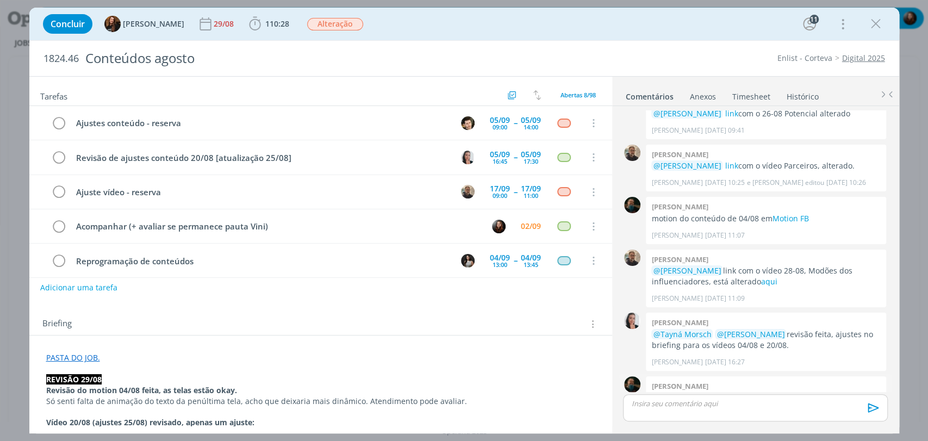
click at [835, 392] on link "Motion FB" at bounding box center [826, 397] width 36 height 10
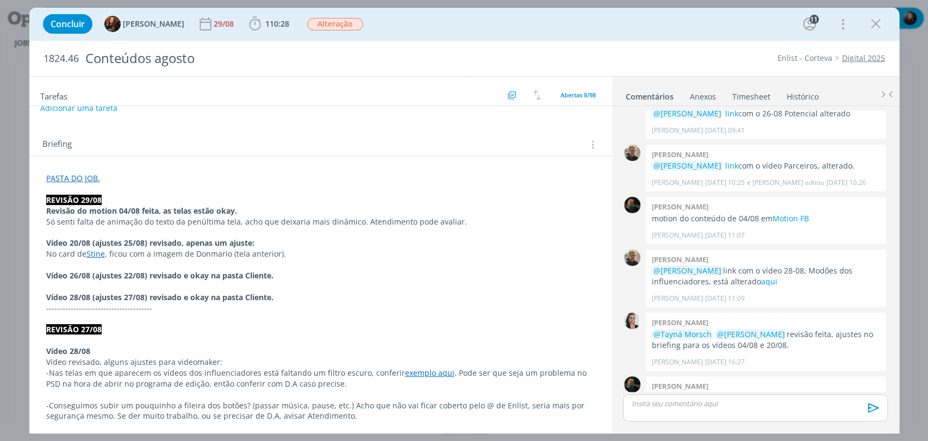
scroll to position [181, 0]
click at [791, 213] on link "Motion FB" at bounding box center [790, 218] width 36 height 10
click at [356, 127] on div "Briefing Briefings Predefinidos Versões do Briefing Ver Briefing do Projeto" at bounding box center [320, 139] width 583 height 29
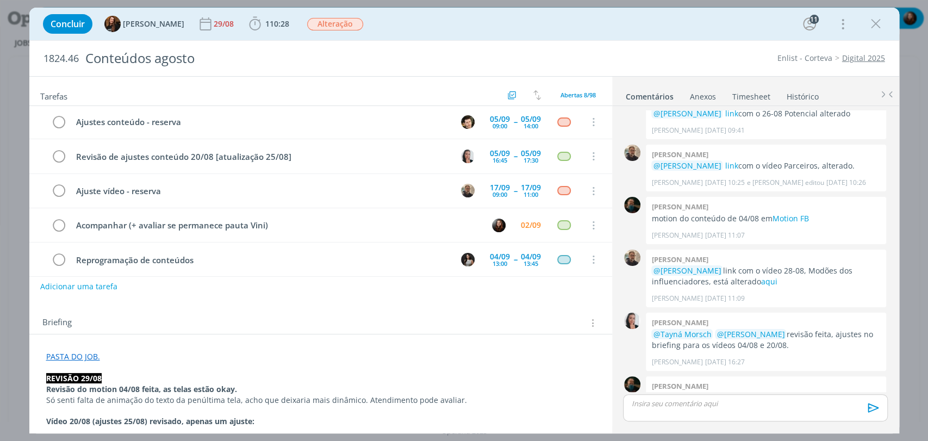
scroll to position [0, 0]
drag, startPoint x: 650, startPoint y: 364, endPoint x: 784, endPoint y: 364, distance: 133.7
click at [784, 392] on p "ajuste no motion do conteúdo de 04/08 em Motion FB" at bounding box center [765, 397] width 229 height 11
click at [786, 392] on p "ajuste no motion do conteúdo de 04/08 em Motion FB" at bounding box center [765, 397] width 229 height 11
click at [90, 289] on button "Adicionar uma tarefa" at bounding box center [78, 287] width 77 height 18
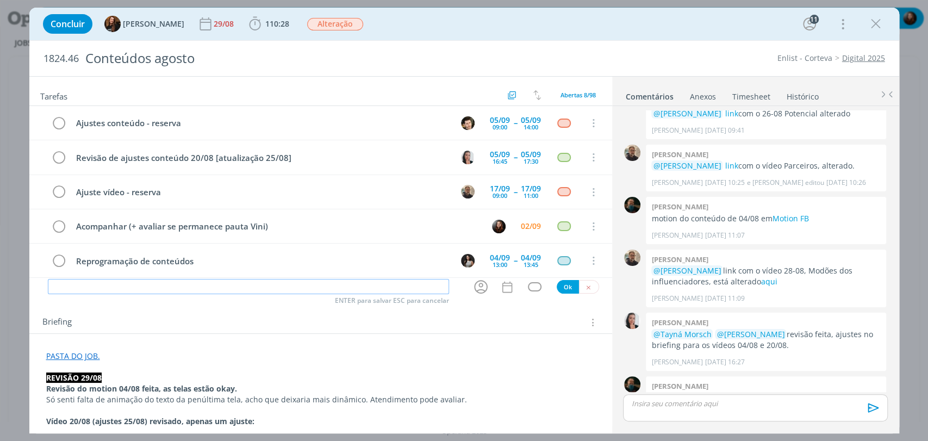
click at [105, 285] on input "dialog" at bounding box center [248, 286] width 401 height 15
click at [476, 285] on icon "dialog" at bounding box center [480, 286] width 17 height 17
type input "Revisão motion 04/08"
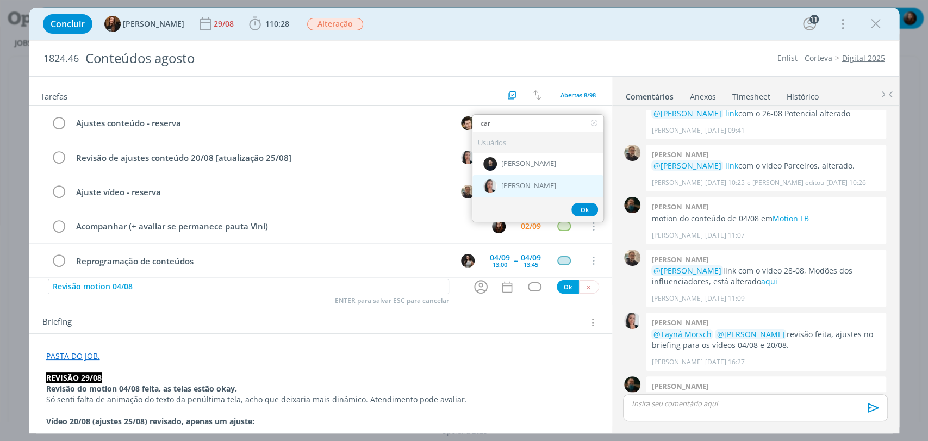
type input "car"
click at [539, 183] on span "[PERSON_NAME]" at bounding box center [528, 186] width 55 height 9
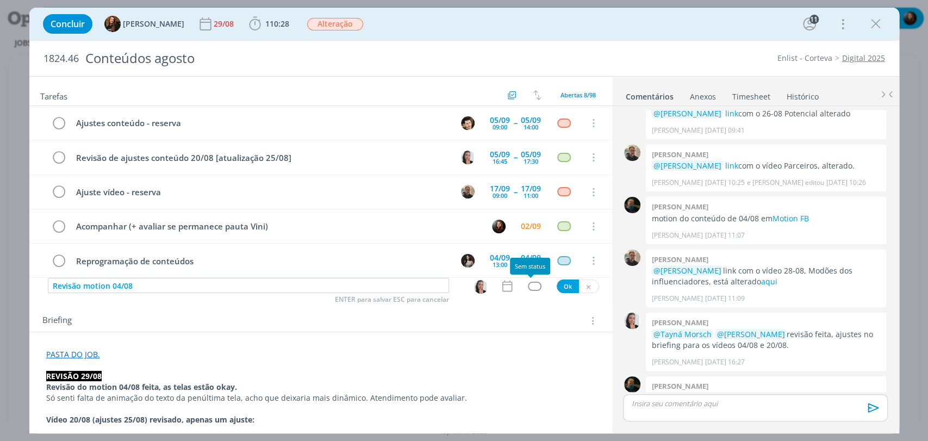
click at [529, 282] on div "dialog" at bounding box center [535, 285] width 14 height 9
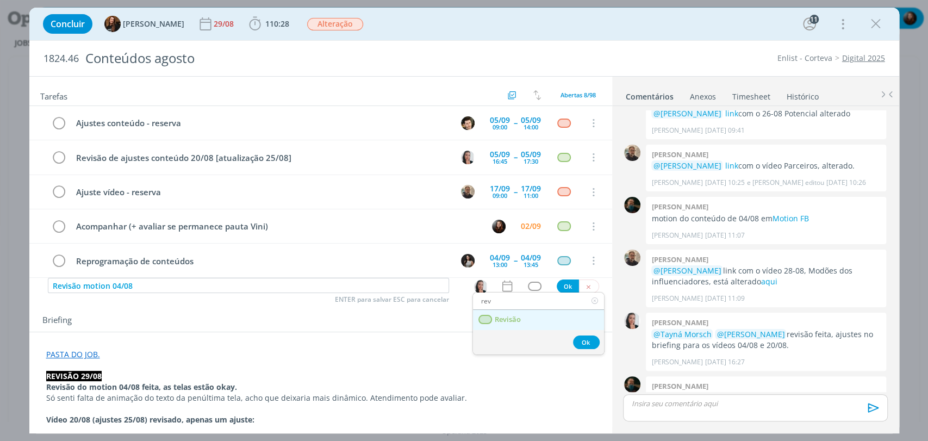
type input "rev"
click at [509, 323] on span "Revisão" at bounding box center [507, 319] width 26 height 9
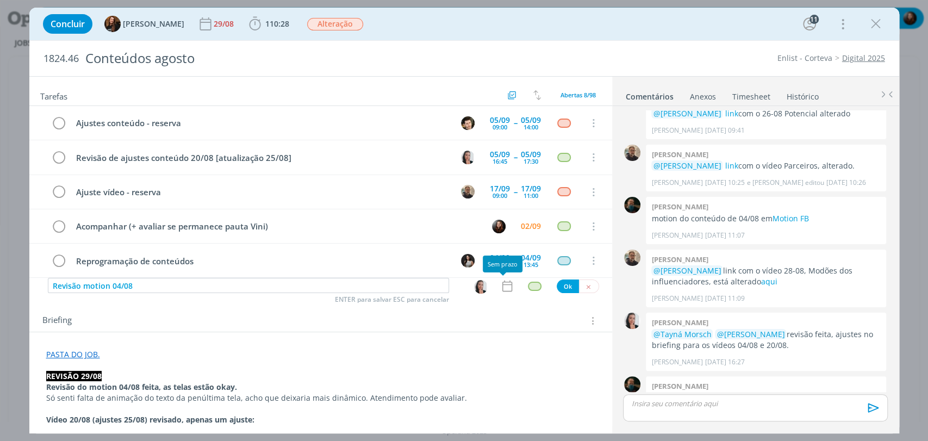
click at [500, 285] on icon "dialog" at bounding box center [507, 286] width 14 height 14
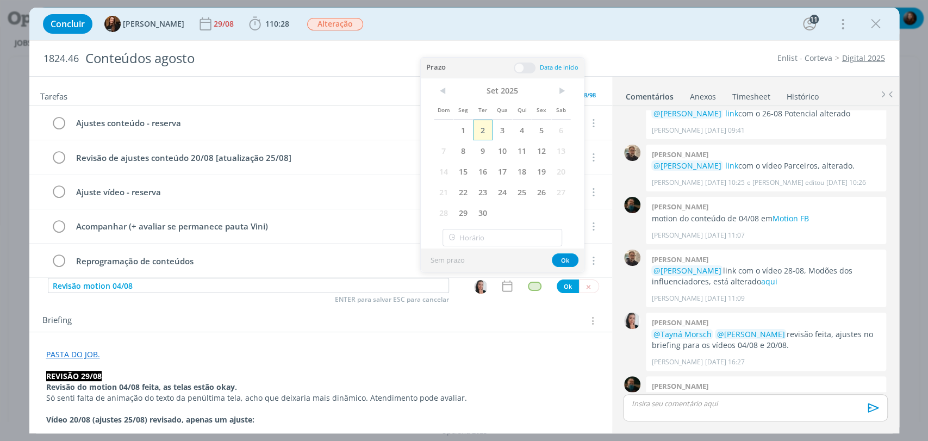
click at [479, 131] on span "2" at bounding box center [483, 130] width 20 height 21
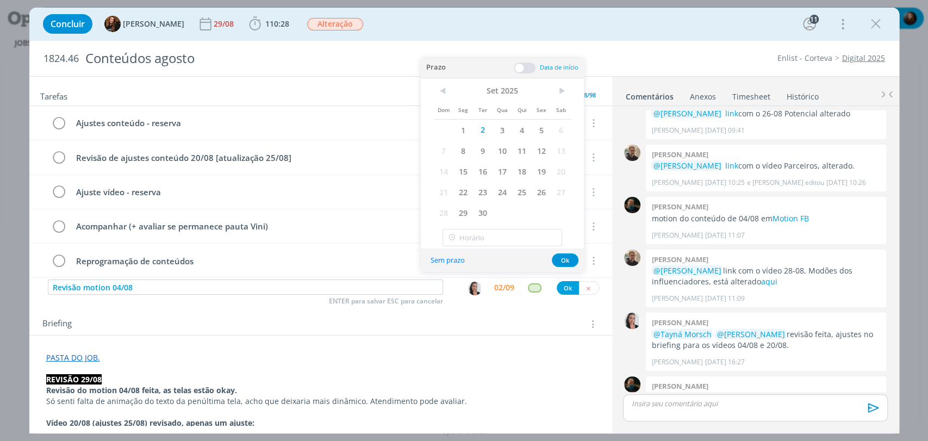
click at [524, 70] on span at bounding box center [525, 67] width 22 height 11
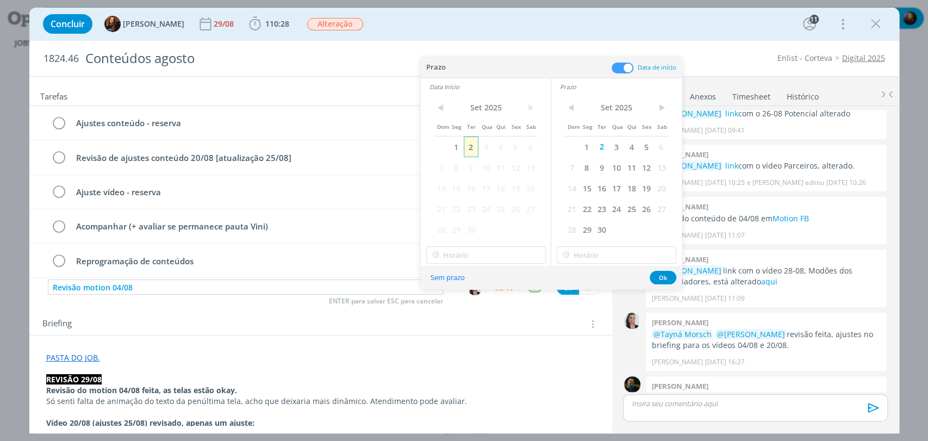
click at [472, 148] on span "2" at bounding box center [471, 146] width 15 height 21
click at [454, 261] on input "10:00" at bounding box center [486, 254] width 120 height 17
click at [449, 358] on div "11:30" at bounding box center [486, 360] width 121 height 20
type input "11:30"
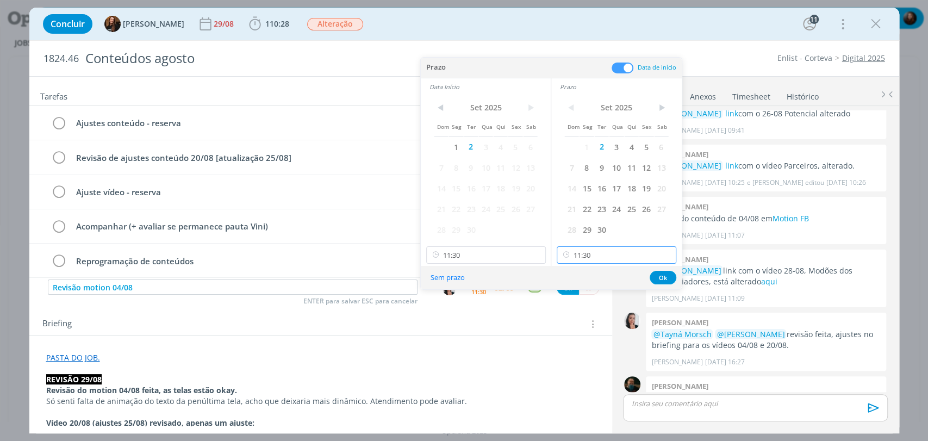
click at [604, 262] on input "11:30" at bounding box center [616, 254] width 120 height 17
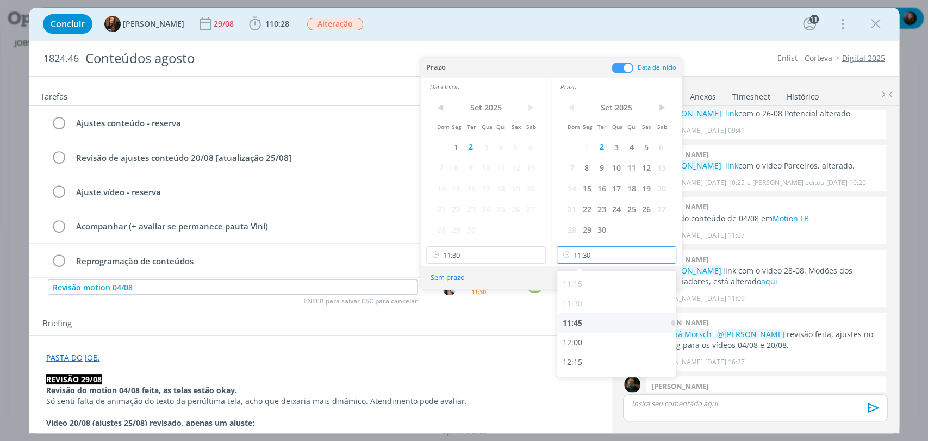
scroll to position [878, 0]
click at [579, 323] on div "11:45" at bounding box center [617, 322] width 121 height 20
type input "11:45"
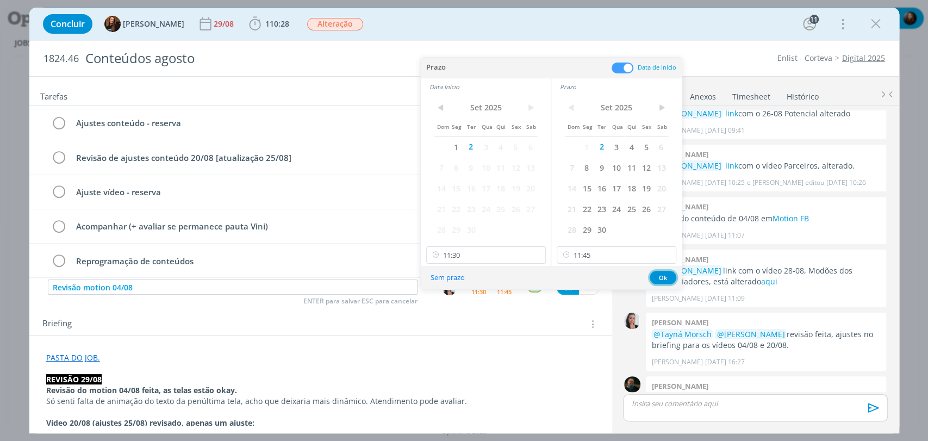
click at [659, 280] on button "Ok" at bounding box center [662, 278] width 27 height 14
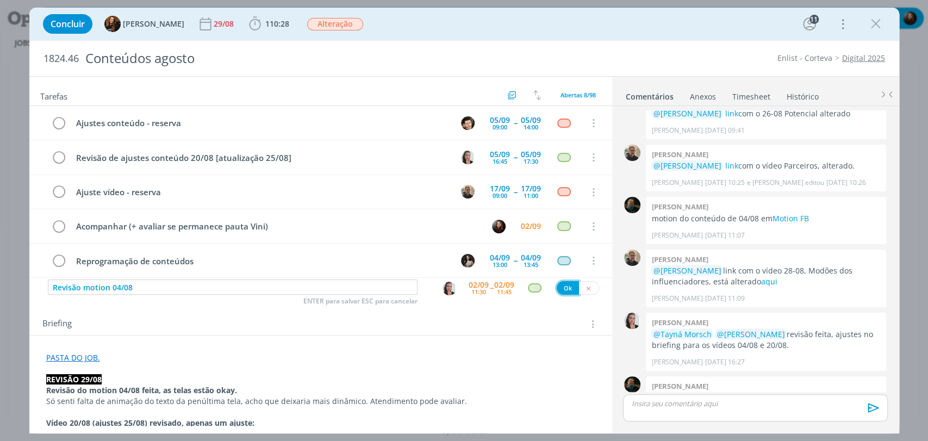
click at [562, 289] on button "Ok" at bounding box center [567, 288] width 22 height 14
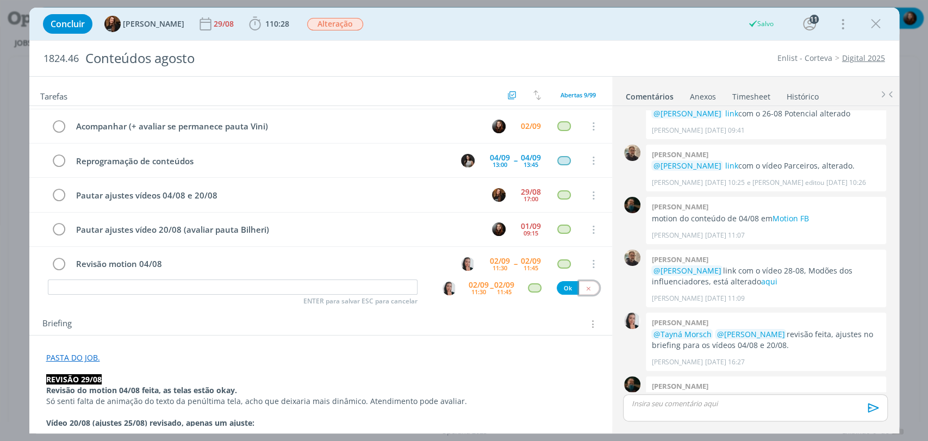
click at [585, 285] on icon "dialog" at bounding box center [588, 288] width 7 height 7
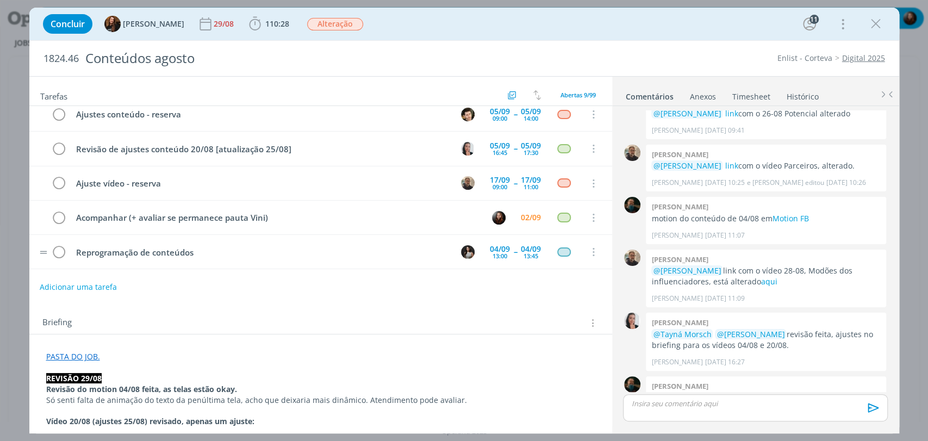
scroll to position [0, 0]
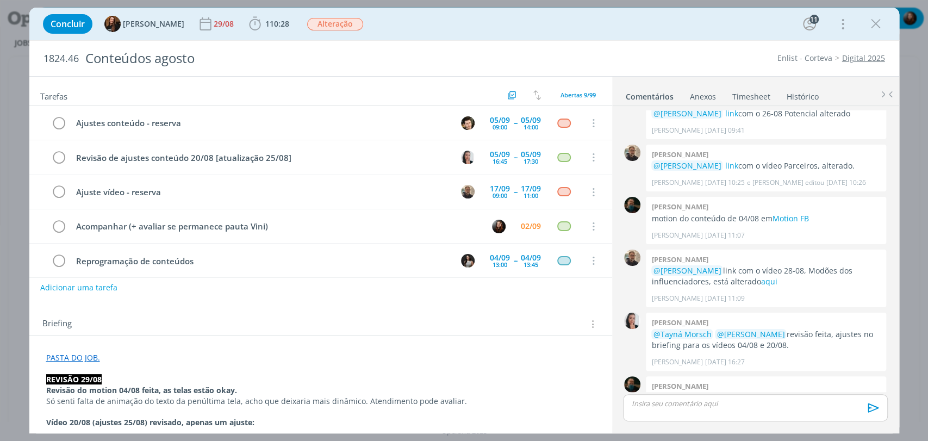
click at [413, 32] on div "Concluir Tayná Morsch 29/08 110:28 Iniciar Apontar Data * 02/09/2025 Horas * 00…" at bounding box center [463, 24] width 853 height 26
click at [628, 397] on div "dialog" at bounding box center [755, 407] width 264 height 27
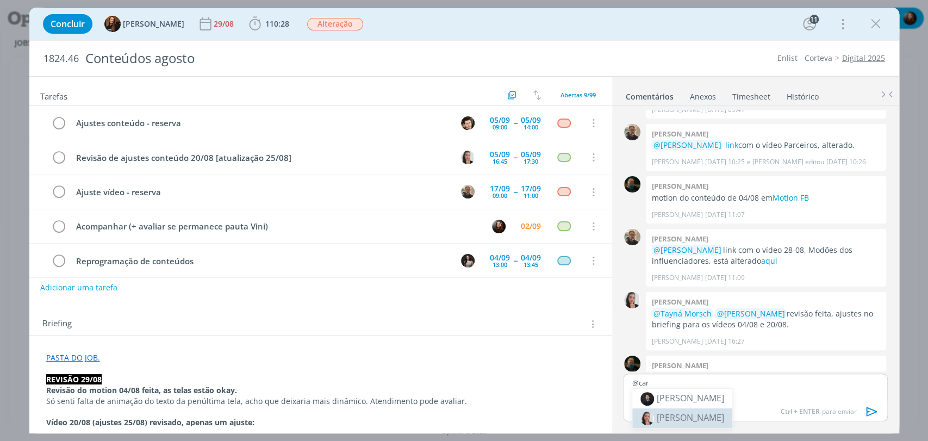
click at [699, 413] on span "[PERSON_NAME]" at bounding box center [689, 417] width 67 height 12
click at [693, 379] on p "dialog" at bounding box center [754, 383] width 247 height 10
click at [683, 37] on div "Concluir Tayná Morsch 29/08 110:28 Iniciar Apontar Data * 02/09/2025 Horas * 00…" at bounding box center [463, 24] width 869 height 33
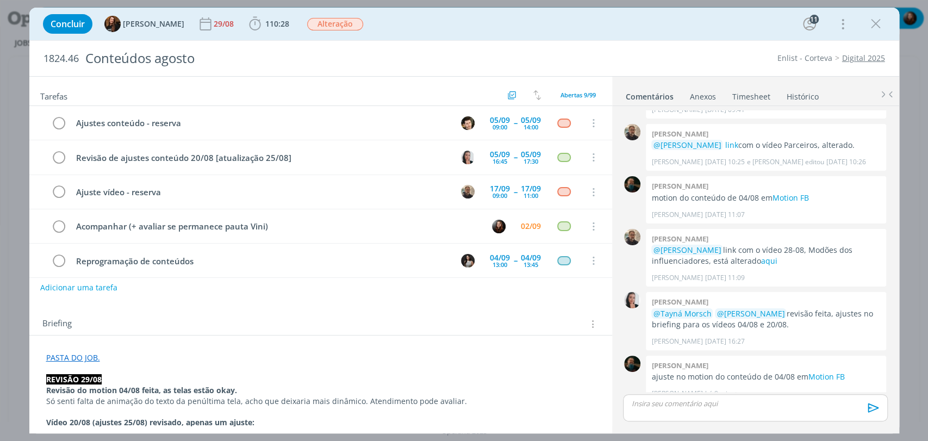
scroll to position [1204, 0]
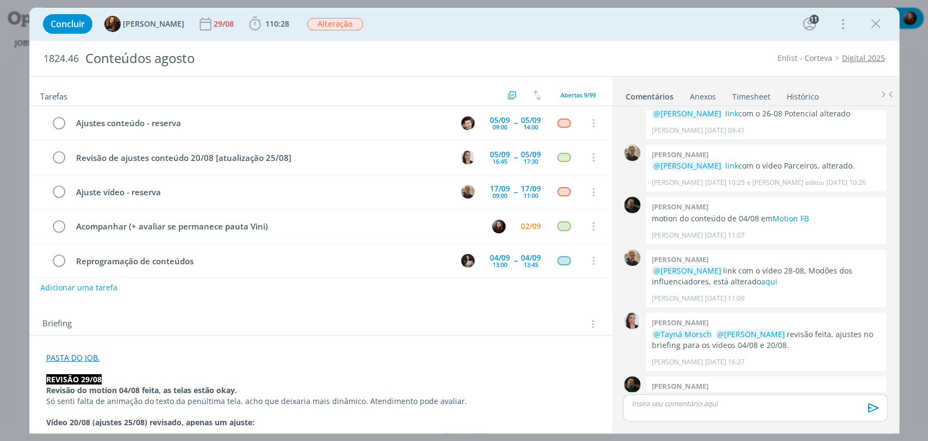
click at [702, 402] on p "dialog" at bounding box center [754, 403] width 247 height 10
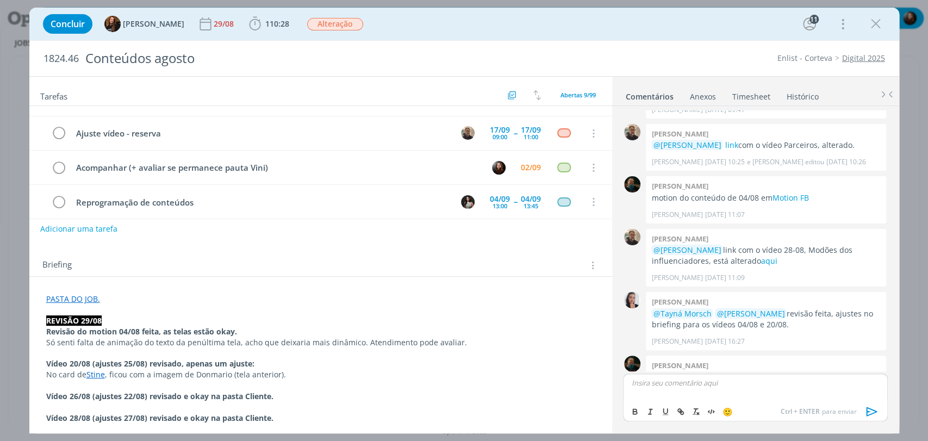
scroll to position [60, 0]
click at [724, 381] on p "dialog" at bounding box center [754, 383] width 247 height 10
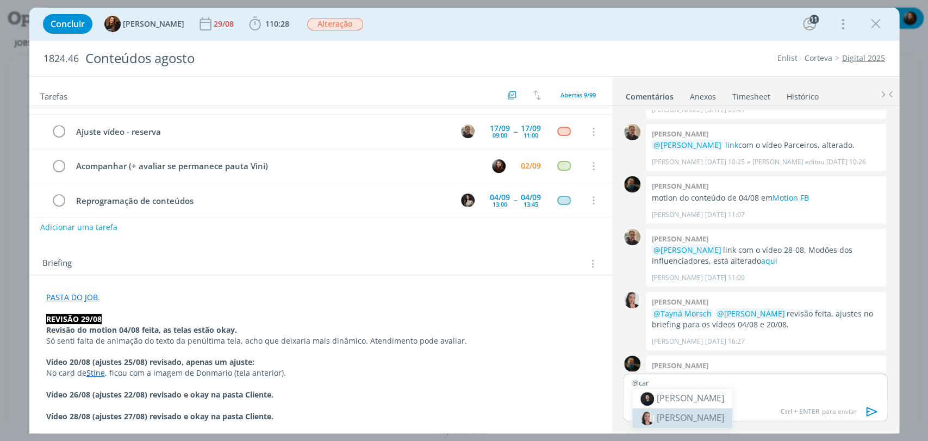
click at [674, 417] on span "[PERSON_NAME]" at bounding box center [689, 417] width 67 height 12
click at [711, 385] on p "﻿ @ Caroline Pieczarka ﻿" at bounding box center [754, 383] width 247 height 10
drag, startPoint x: 705, startPoint y: 383, endPoint x: 800, endPoint y: 387, distance: 94.7
click at [800, 387] on p "﻿ @ Caroline Pieczarka ﻿ O ajuste de revisão" at bounding box center [754, 383] width 247 height 10
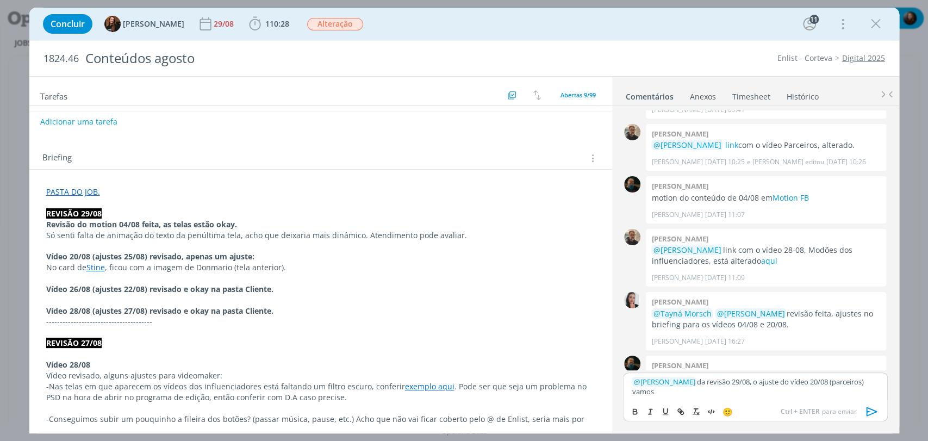
scroll to position [181, 0]
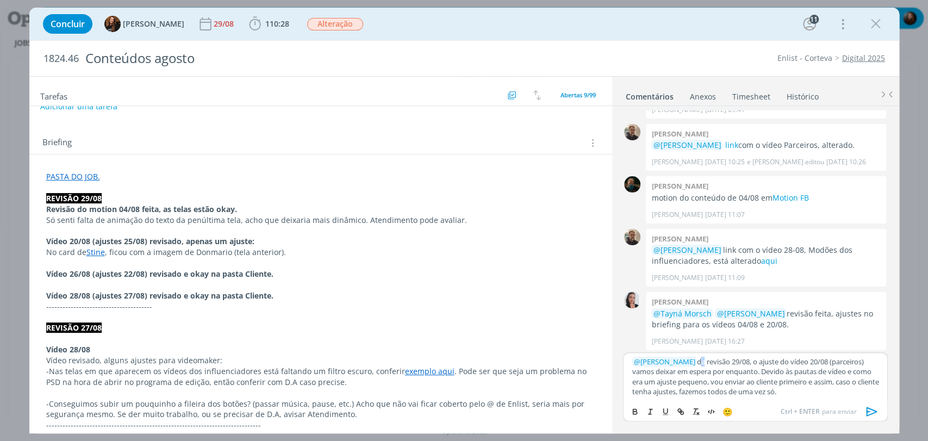
click at [704, 361] on p "﻿ @ Caroline Pieczarka ﻿ da revisão 29/08, o ajuste do vídeo 20/08 (parceiros) …" at bounding box center [754, 376] width 247 height 40
click at [818, 393] on p "﻿ @ Caroline Pieczarka ﻿ Da revisão 29/08, o ajuste do vídeo 20/08 (parceiros) …" at bounding box center [754, 376] width 247 height 40
drag, startPoint x: 702, startPoint y: 369, endPoint x: 809, endPoint y: 370, distance: 107.1
click at [809, 370] on p "﻿ @ Caroline Pieczarka ﻿ Da revisão 29/08, o ajuste do vídeo 20/08 (parceiros) …" at bounding box center [754, 376] width 247 height 40
click at [844, 370] on p "﻿ @ Caroline Pieczarka ﻿ Da revisão 29/08, o ajuste do vídeo 20/08 (parceiros) …" at bounding box center [754, 376] width 247 height 40
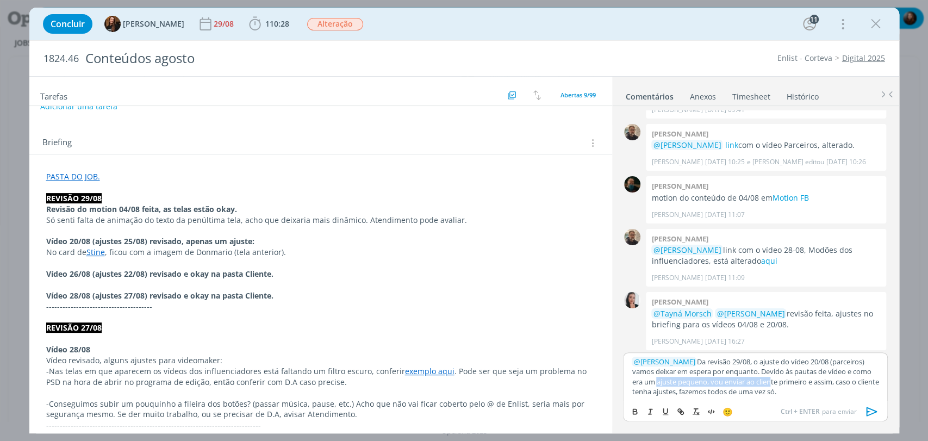
drag, startPoint x: 652, startPoint y: 384, endPoint x: 769, endPoint y: 380, distance: 117.4
click at [769, 380] on p "﻿ @ Caroline Pieczarka ﻿ Da revisão 29/08, o ajuste do vídeo 20/08 (parceiros) …" at bounding box center [754, 376] width 247 height 40
click at [813, 390] on p "﻿ @ Caroline Pieczarka ﻿ Da revisão 29/08, o ajuste do vídeo 20/08 (parceiros) …" at bounding box center [754, 376] width 247 height 40
drag, startPoint x: 760, startPoint y: 387, endPoint x: 833, endPoint y: 393, distance: 73.6
click at [833, 393] on p "﻿ @ Caroline Pieczarka ﻿ Da revisão 29/08, o ajuste do vídeo 20/08 (parceiros) …" at bounding box center [754, 376] width 247 height 40
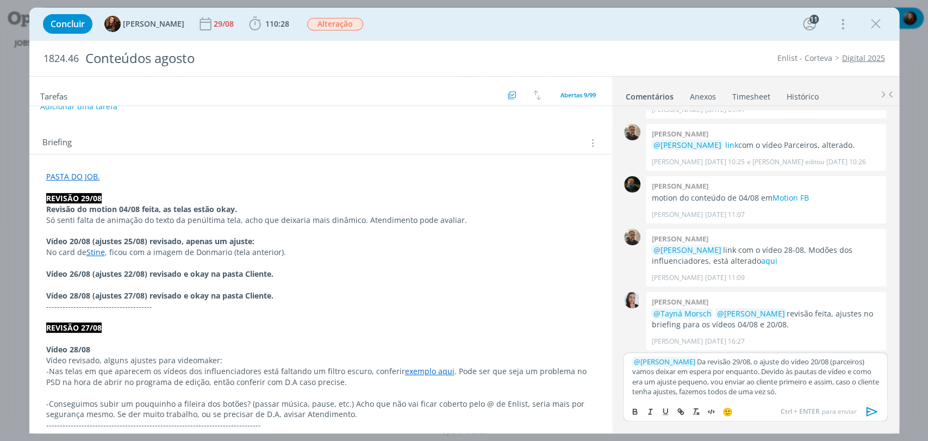
click at [846, 396] on p "﻿ @ Caroline Pieczarka ﻿ Da revisão 29/08, o ajuste do vídeo 20/08 (parceiros) …" at bounding box center [754, 376] width 247 height 40
click at [853, 395] on p "﻿ @ Caroline Pieczarka ﻿ Da revisão 29/08, o ajuste do vídeo 20/08 (parceiros) …" at bounding box center [754, 376] width 247 height 40
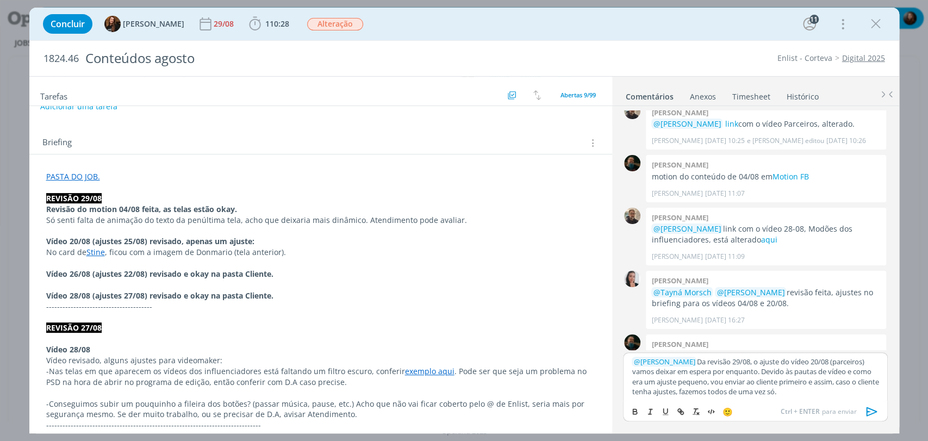
click at [868, 411] on icon "dialog" at bounding box center [871, 410] width 11 height 9
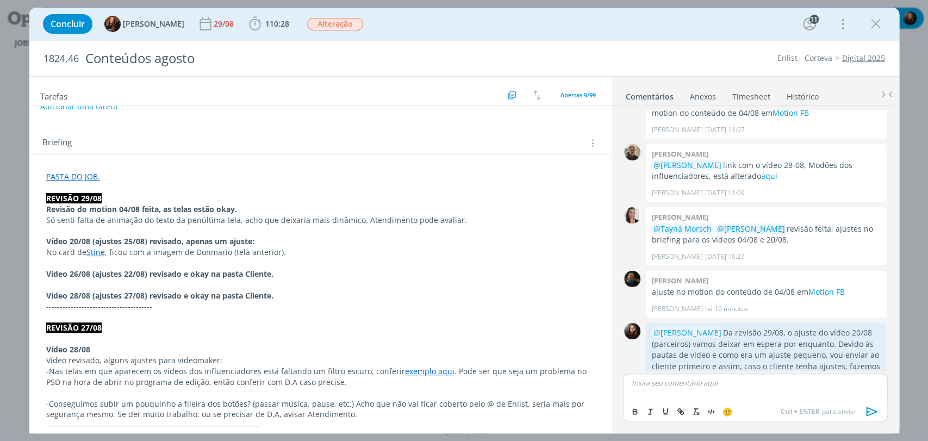
scroll to position [0, 0]
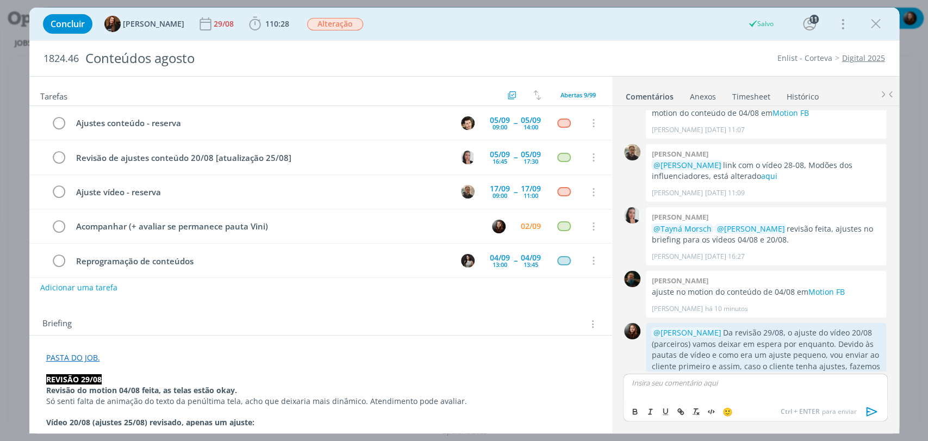
click at [290, 317] on div "Briefing Briefings Predefinidos Versões do Briefing Ver Briefing do Projeto" at bounding box center [321, 324] width 559 height 14
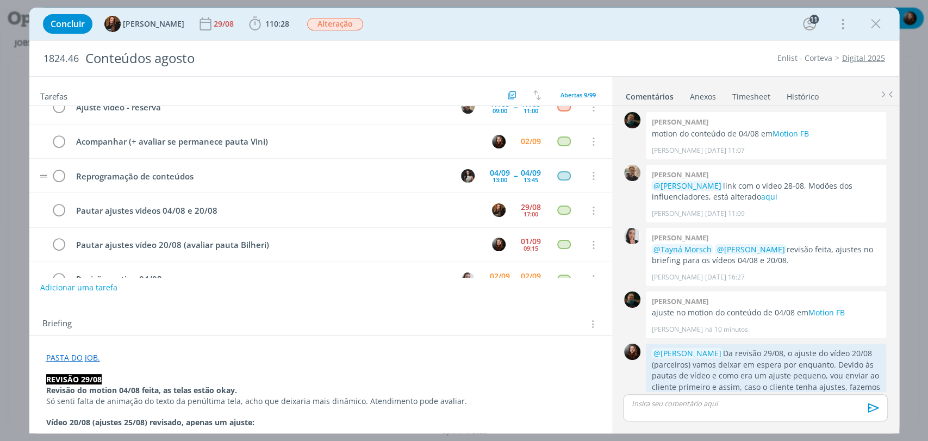
scroll to position [109, 0]
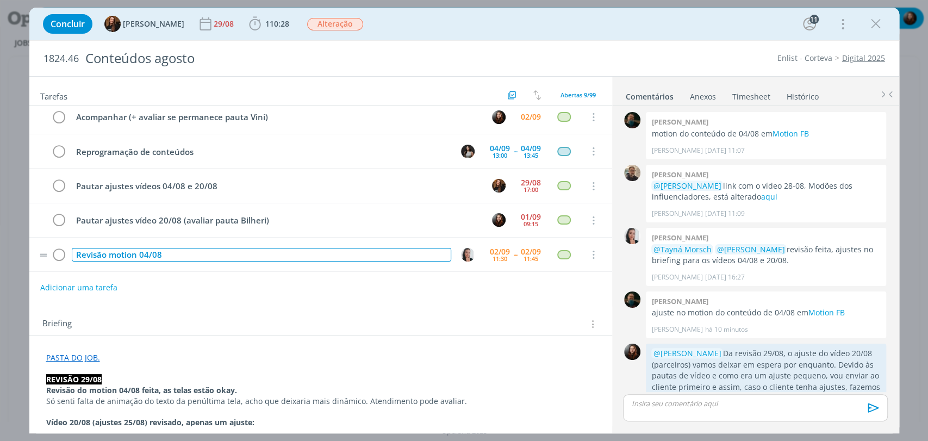
click at [217, 253] on div "Revisão motion 04/08" at bounding box center [261, 255] width 379 height 14
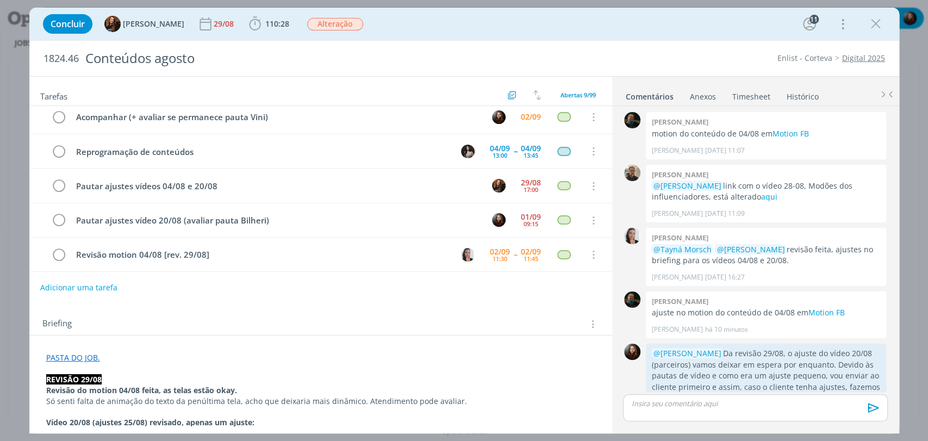
click at [226, 303] on div "Tarefas Usar Job de template Criar template a partir deste job Visualizar Templ…" at bounding box center [320, 251] width 583 height 349
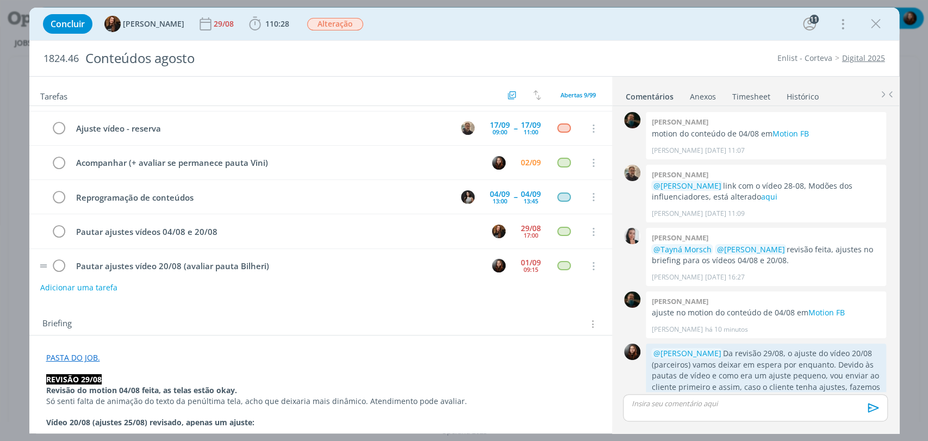
scroll to position [0, 0]
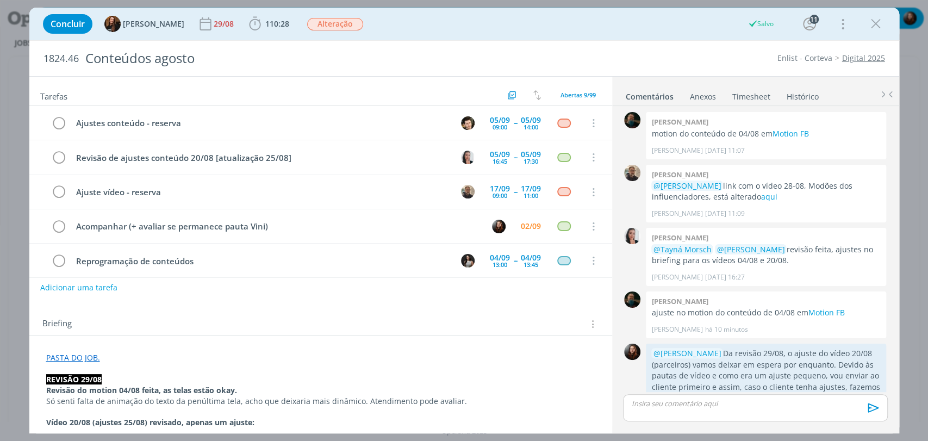
click at [560, 25] on div "Concluir Tayná Morsch 29/08 110:28 Iniciar Apontar Data * 02/09/2025 Horas * 00…" at bounding box center [463, 24] width 853 height 26
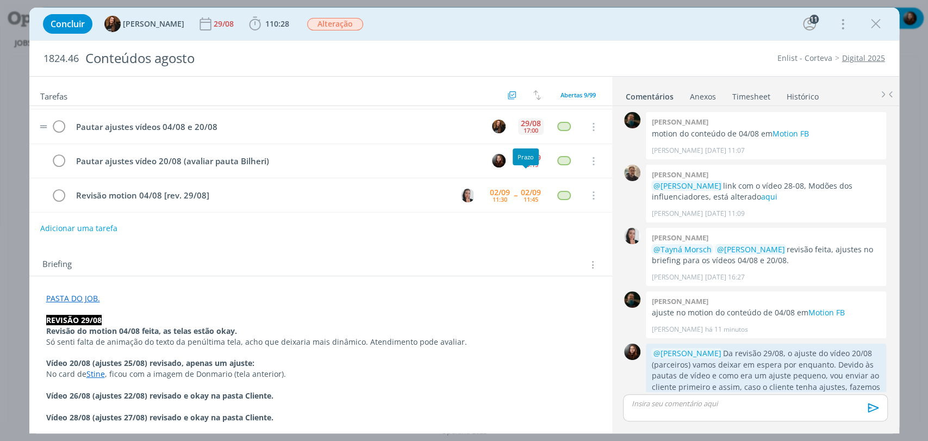
scroll to position [60, 0]
click at [552, 41] on div "1824.46 Conteúdos agosto Enlist - Corteva Digital 2025" at bounding box center [463, 58] width 869 height 35
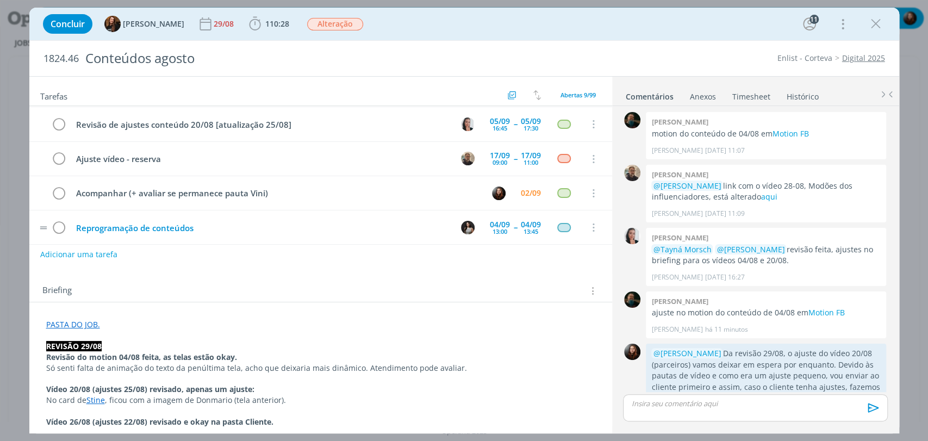
scroll to position [0, 0]
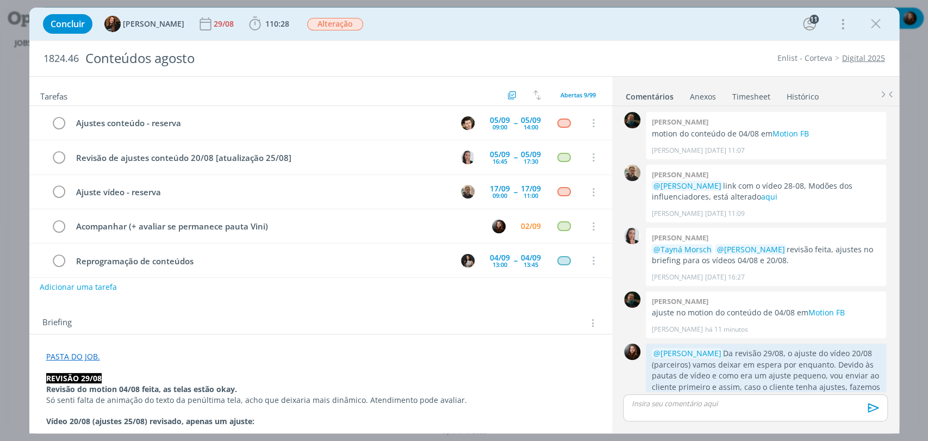
click at [88, 286] on button "Adicionar uma tarefa" at bounding box center [78, 287] width 77 height 18
click at [139, 286] on input "dialog" at bounding box center [248, 286] width 401 height 15
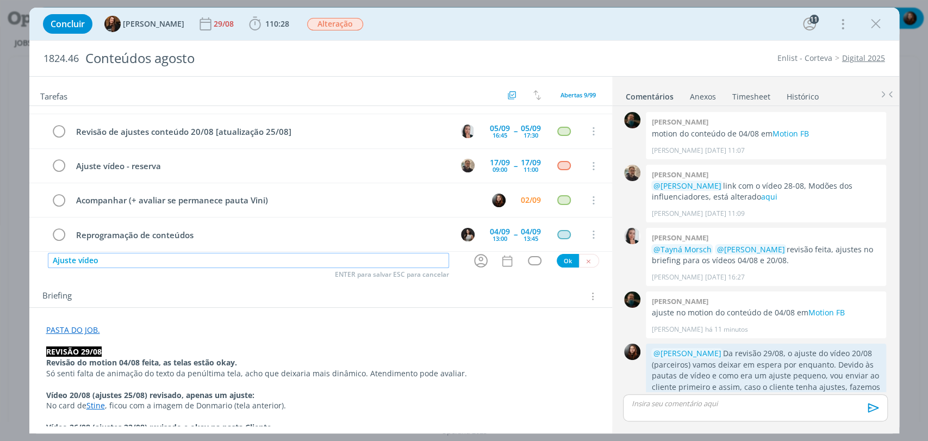
scroll to position [60, 0]
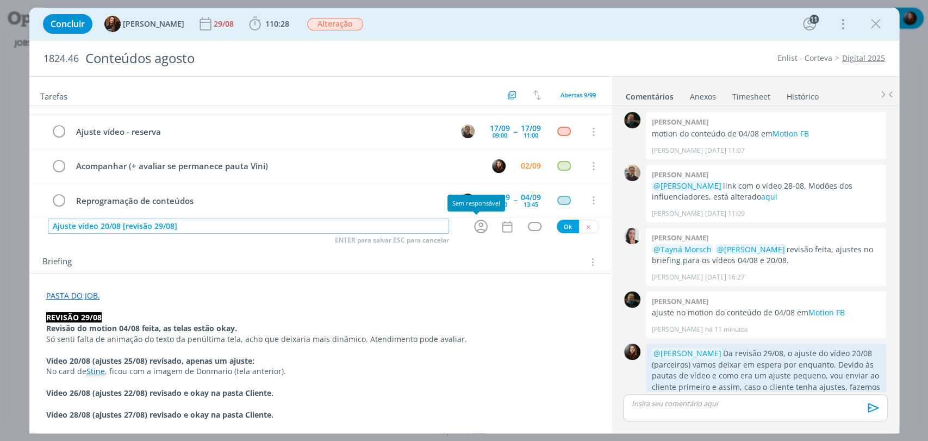
click at [476, 226] on icon "dialog" at bounding box center [481, 227] width 14 height 14
type input "Ajuste vídeo 20/08 [revisão 29/08]"
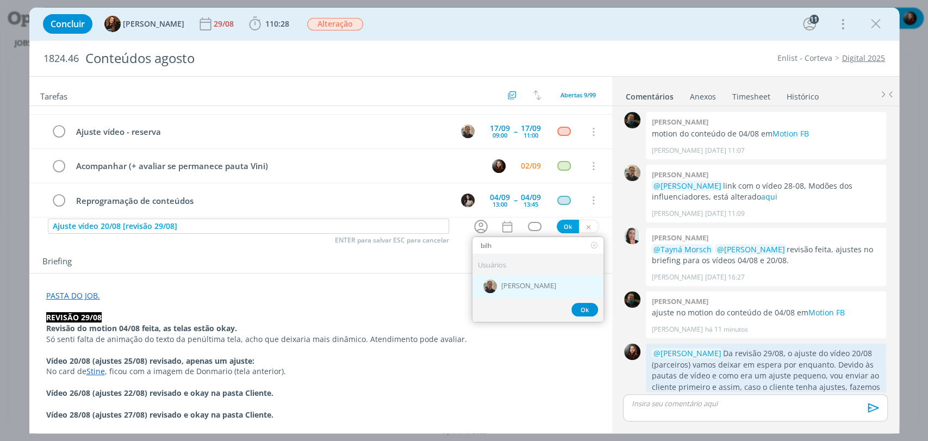
type input "bilh"
click at [524, 287] on span "[PERSON_NAME]" at bounding box center [528, 286] width 55 height 9
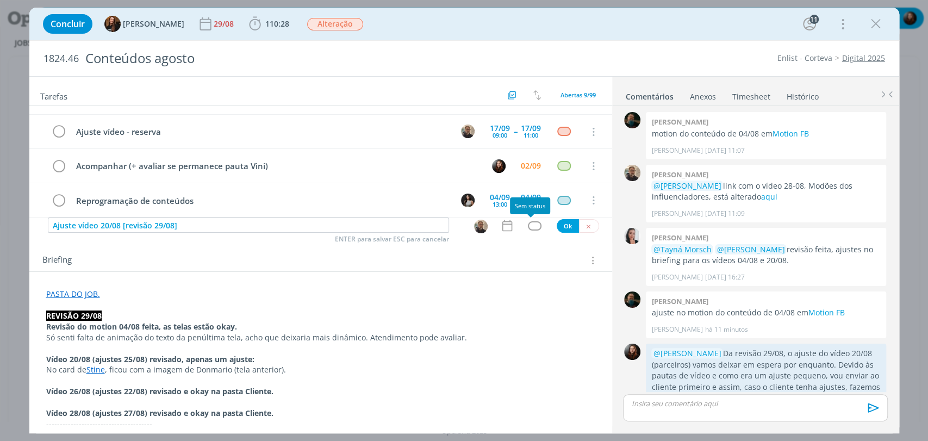
click at [528, 225] on div "dialog" at bounding box center [535, 225] width 14 height 9
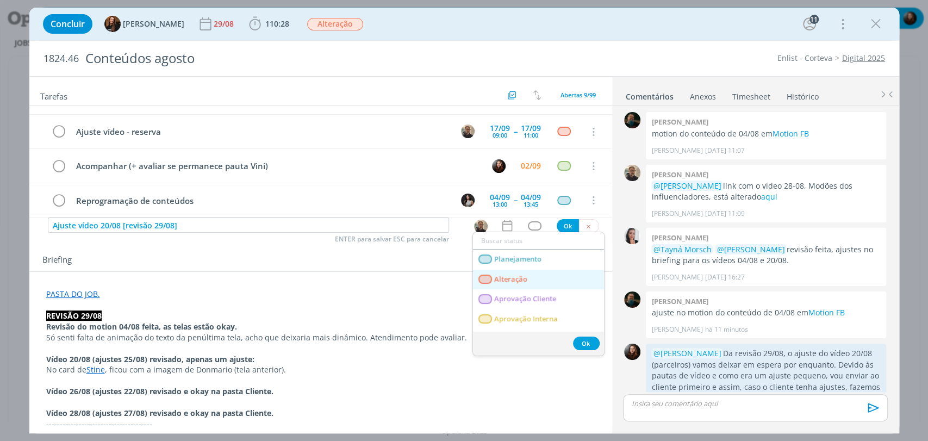
click at [534, 275] on link "Alteração" at bounding box center [538, 280] width 131 height 20
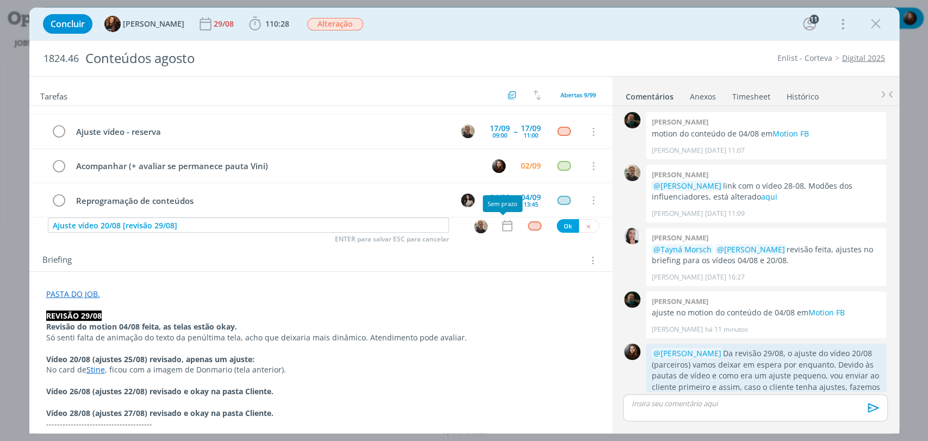
click at [500, 228] on icon "dialog" at bounding box center [507, 225] width 14 height 14
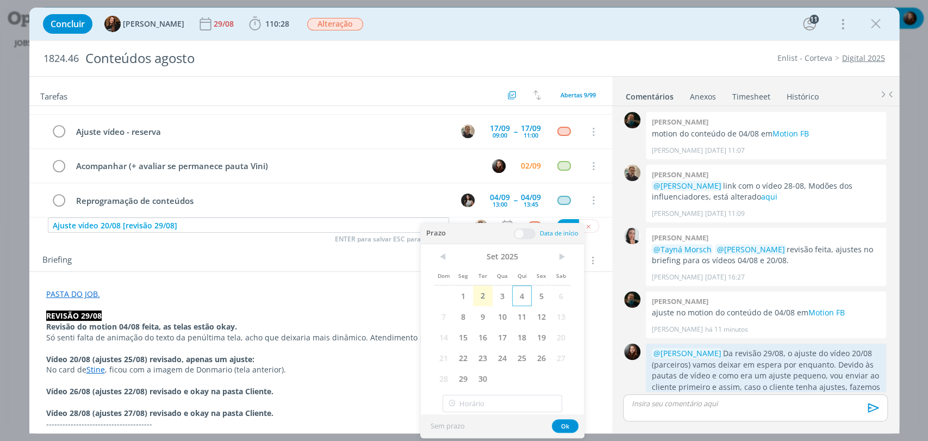
click at [519, 295] on span "4" at bounding box center [522, 295] width 20 height 21
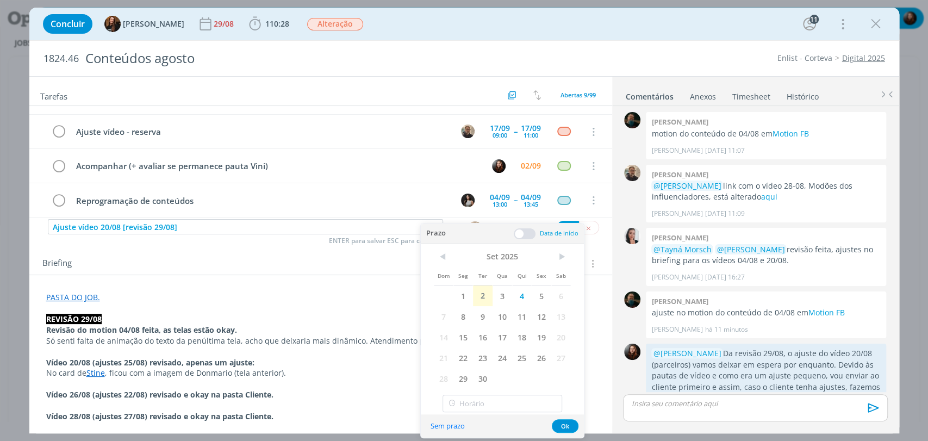
click at [526, 232] on span at bounding box center [525, 233] width 22 height 11
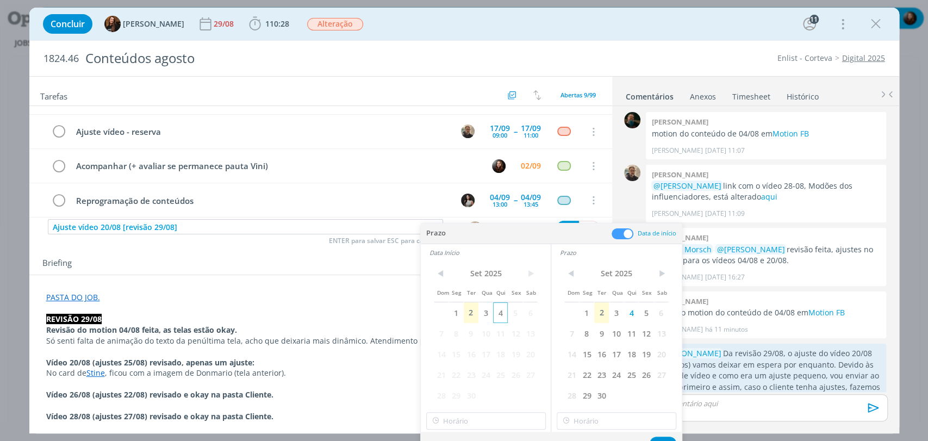
click at [503, 310] on span "4" at bounding box center [500, 312] width 15 height 21
click at [473, 418] on input "11:00" at bounding box center [486, 420] width 120 height 17
click at [442, 321] on div "17:00" at bounding box center [486, 318] width 121 height 20
type input "17:00"
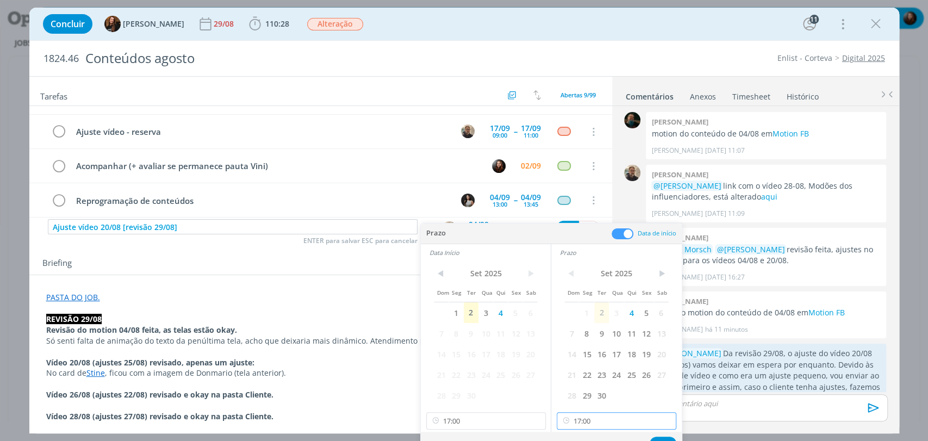
click at [584, 423] on input "17:00" at bounding box center [616, 420] width 120 height 17
click at [578, 351] on div "18:00" at bounding box center [617, 349] width 121 height 20
type input "18:00"
click at [662, 438] on button "Ok" at bounding box center [662, 443] width 27 height 14
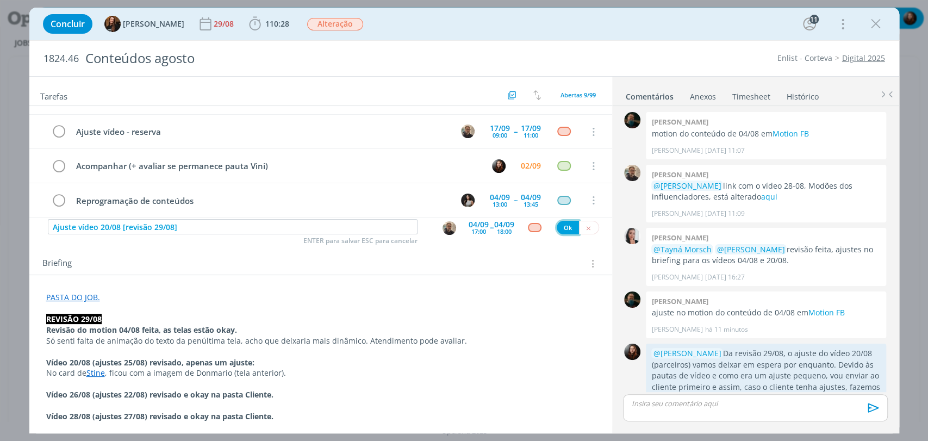
click at [565, 227] on button "Ok" at bounding box center [567, 228] width 22 height 14
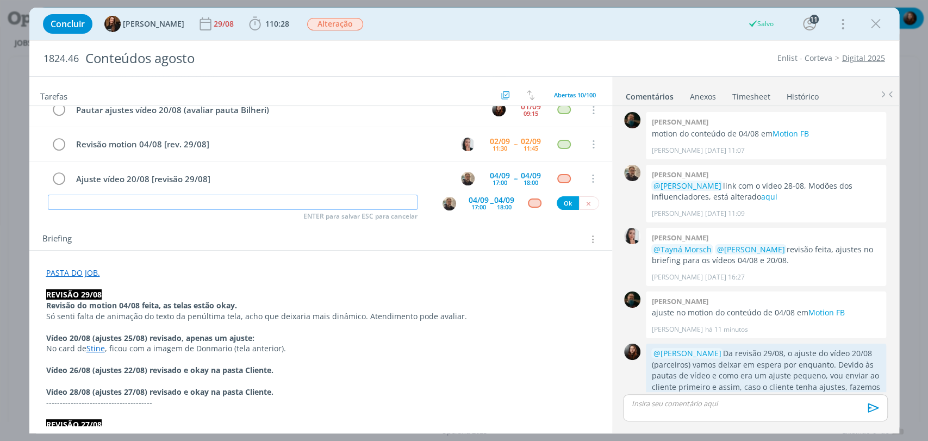
scroll to position [60, 0]
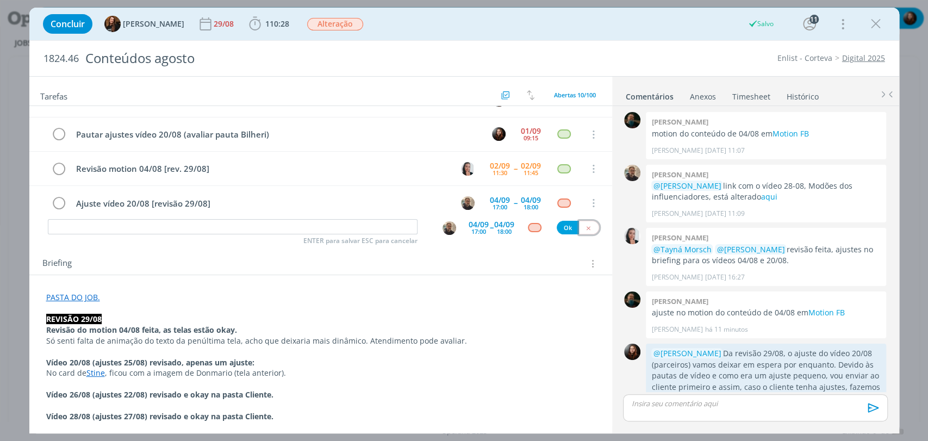
click at [585, 225] on icon "dialog" at bounding box center [588, 227] width 7 height 7
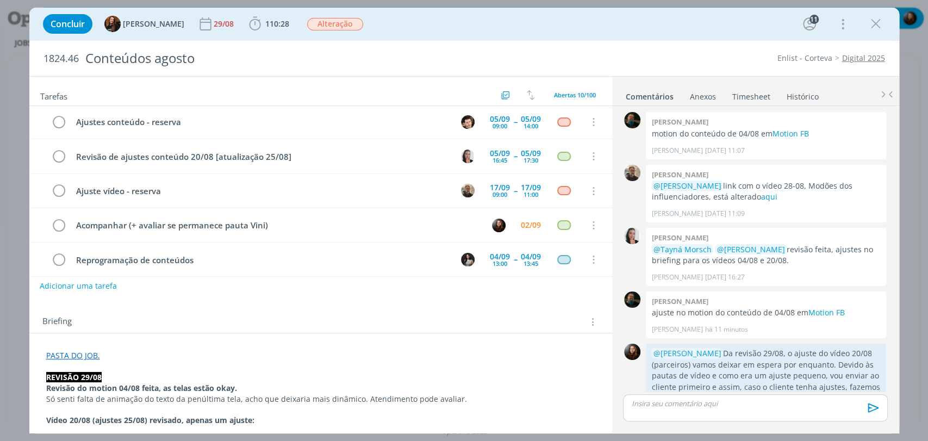
scroll to position [0, 0]
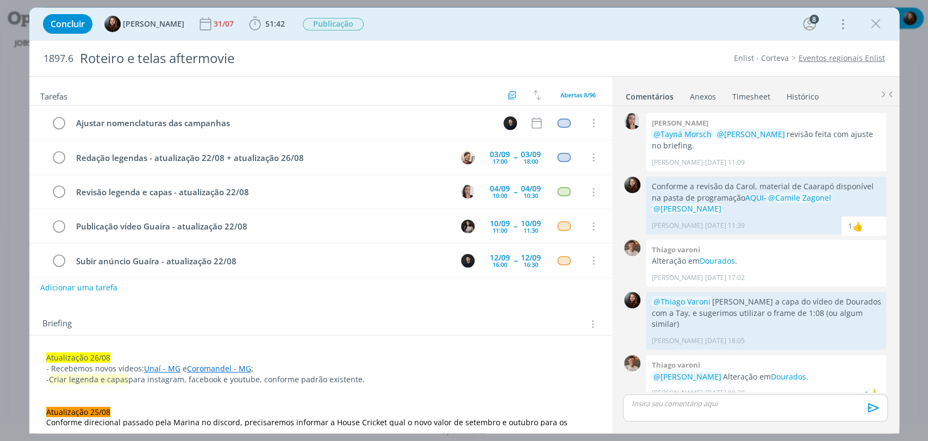
scroll to position [928, 0]
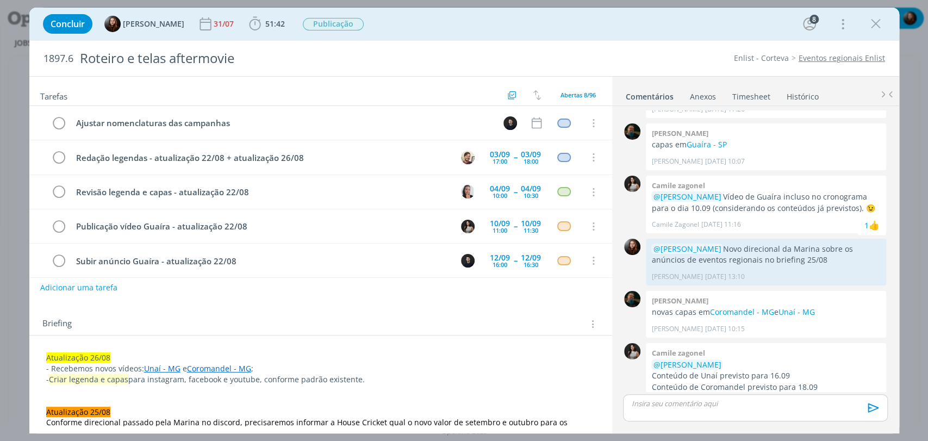
click at [638, 49] on div "1897.6 Roteiro e telas aftermovie Enlist - Corteva Eventos regionais Enlist" at bounding box center [463, 58] width 869 height 35
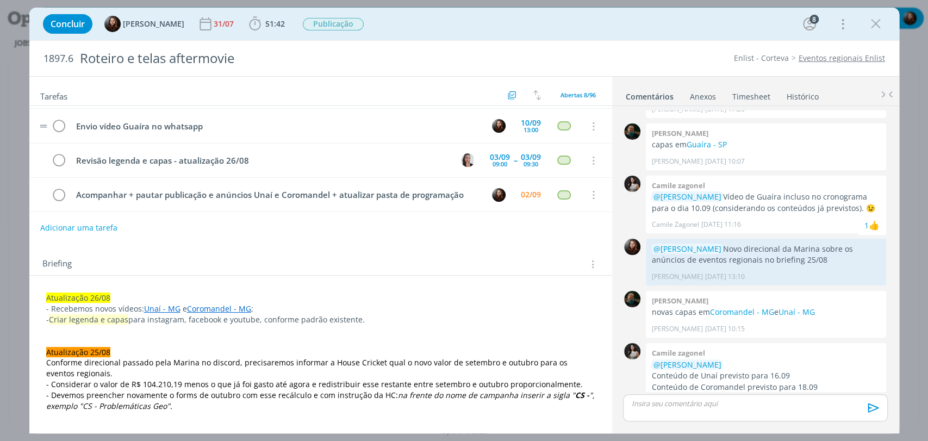
scroll to position [60, 0]
click at [254, 27] on icon "dialog" at bounding box center [255, 24] width 16 height 16
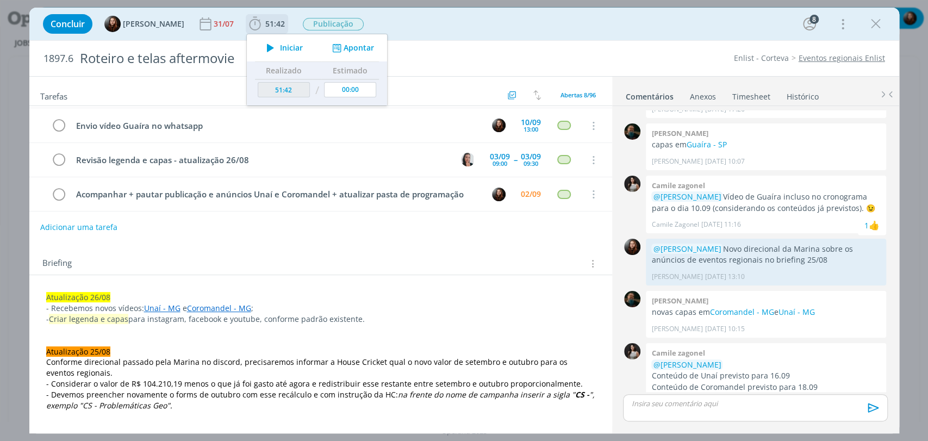
click at [269, 48] on icon "dialog" at bounding box center [270, 48] width 19 height 14
click at [562, 30] on div "Concluir [PERSON_NAME] 31/07 51:42 Iniciar Apontar Data * [DATE] Horas * 00:00 …" at bounding box center [463, 24] width 853 height 26
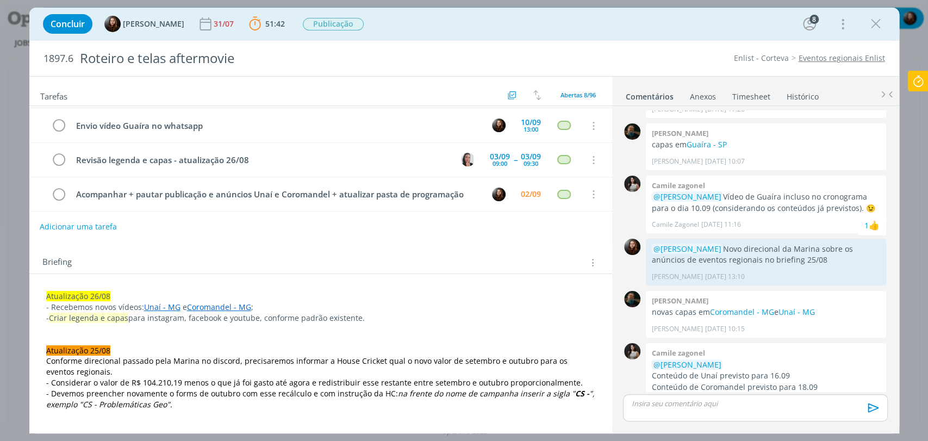
click at [107, 222] on button "Adicionar uma tarefa" at bounding box center [78, 226] width 77 height 18
click at [120, 218] on input "Publicar vídeo Unaí" at bounding box center [248, 225] width 401 height 15
type input "Publicar vídeo Unaí"
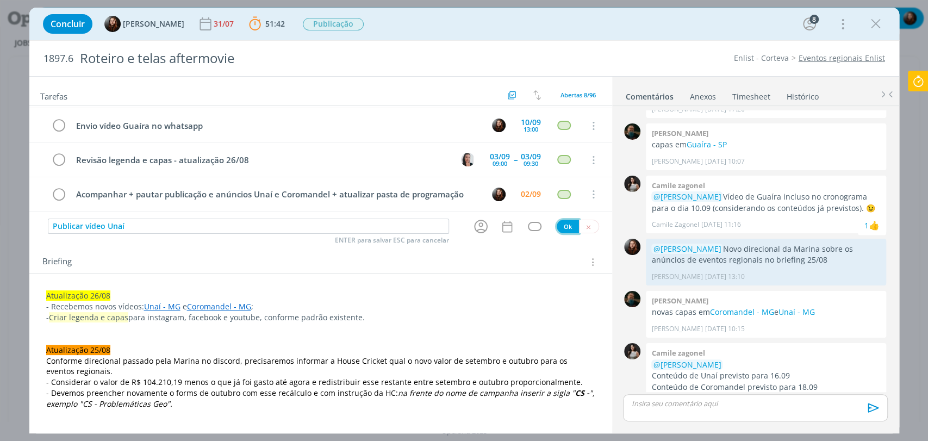
click at [558, 224] on button "Ok" at bounding box center [567, 227] width 22 height 14
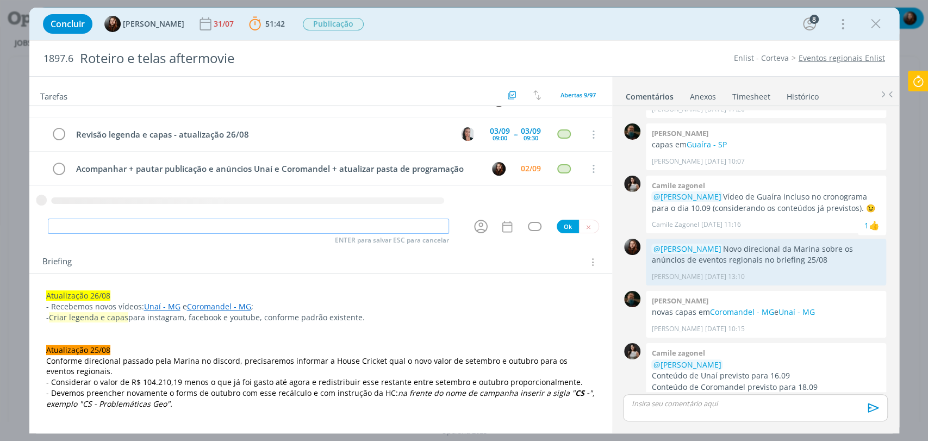
click at [358, 232] on input "dialog" at bounding box center [248, 225] width 401 height 15
paste input "Publicar vídeo Unaí"
click at [68, 222] on input "Publicar vídeo Unaí" at bounding box center [248, 225] width 401 height 15
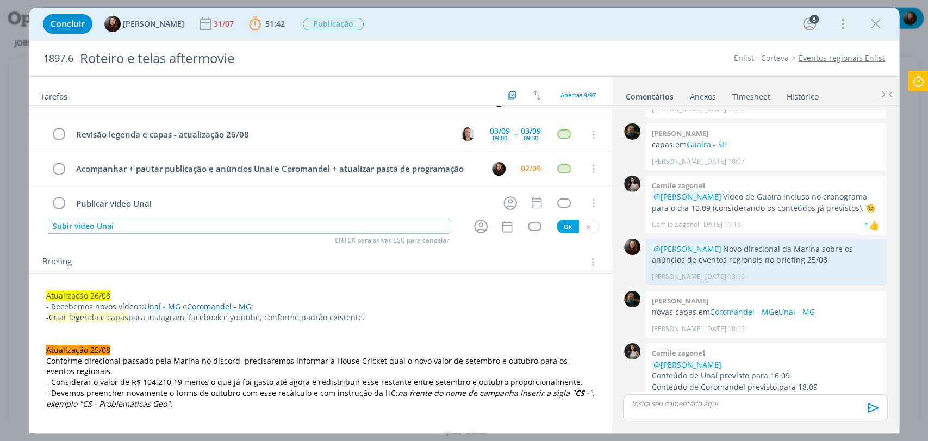
type input "Subir vídeo Unaí"
click at [564, 225] on button "Ok" at bounding box center [567, 227] width 22 height 14
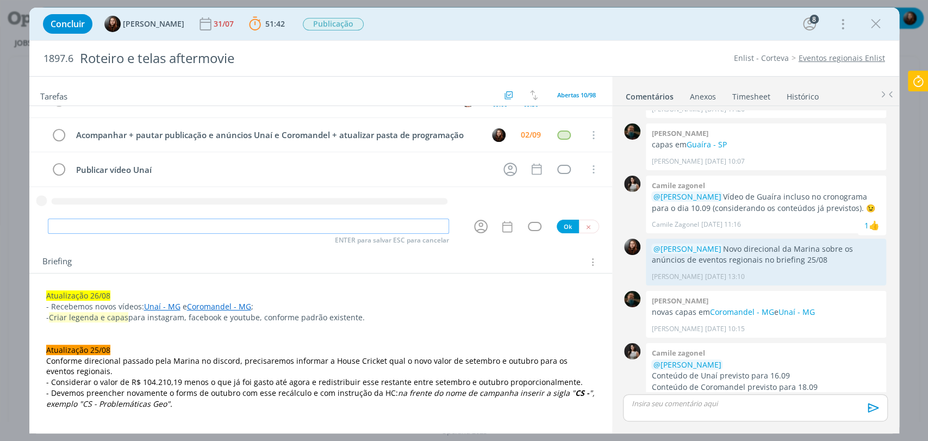
click at [222, 232] on input "dialog" at bounding box center [248, 225] width 401 height 15
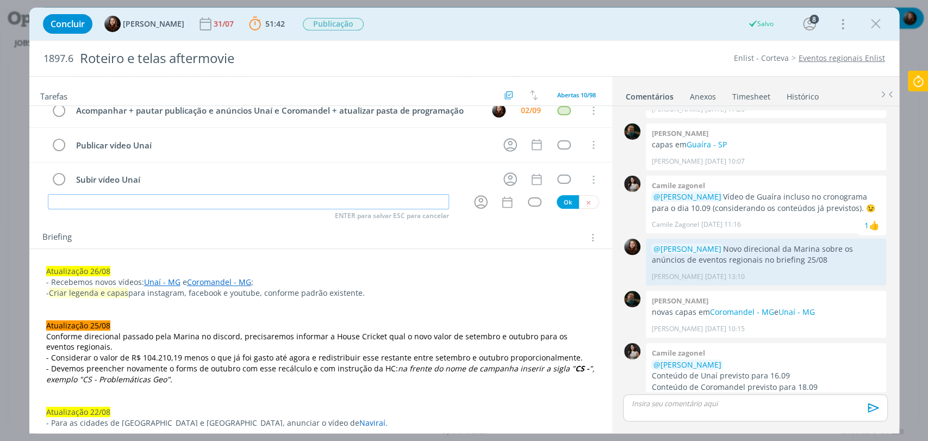
scroll to position [60, 0]
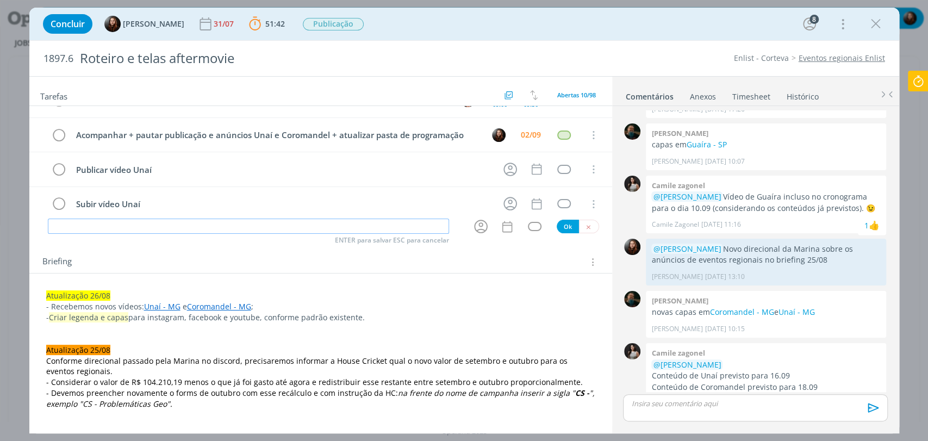
paste input "Publicar vídeo Unaí"
click at [110, 224] on input "Publicar vídeo Unaí" at bounding box center [248, 225] width 401 height 15
click at [110, 224] on input "Publicar vídeo Coromandel" at bounding box center [248, 225] width 401 height 15
click at [109, 227] on input "Publicar vídeo Coromandel" at bounding box center [248, 225] width 401 height 15
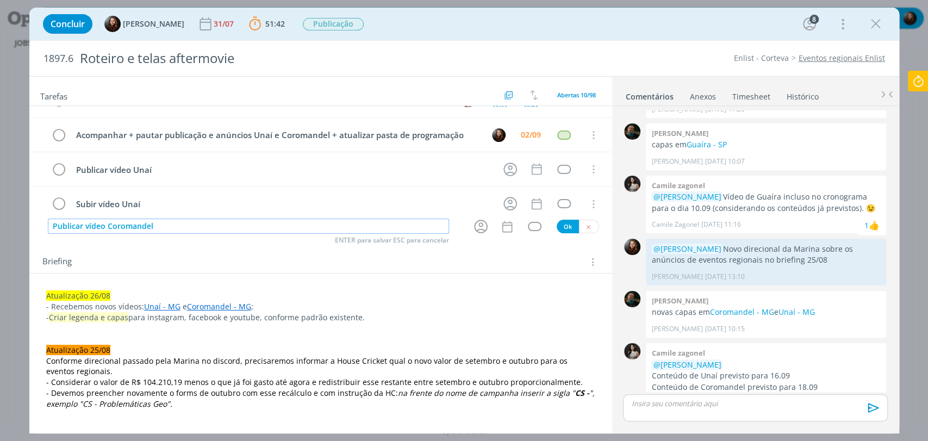
click at [109, 226] on input "Publicar vídeo Coromandel" at bounding box center [248, 225] width 401 height 15
type input "Publicar vídeo Coromandel"
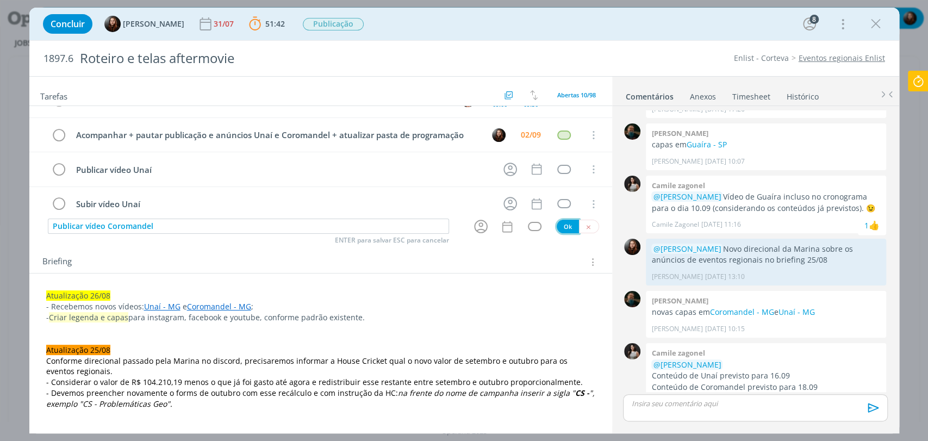
click at [557, 228] on button "Ok" at bounding box center [567, 227] width 22 height 14
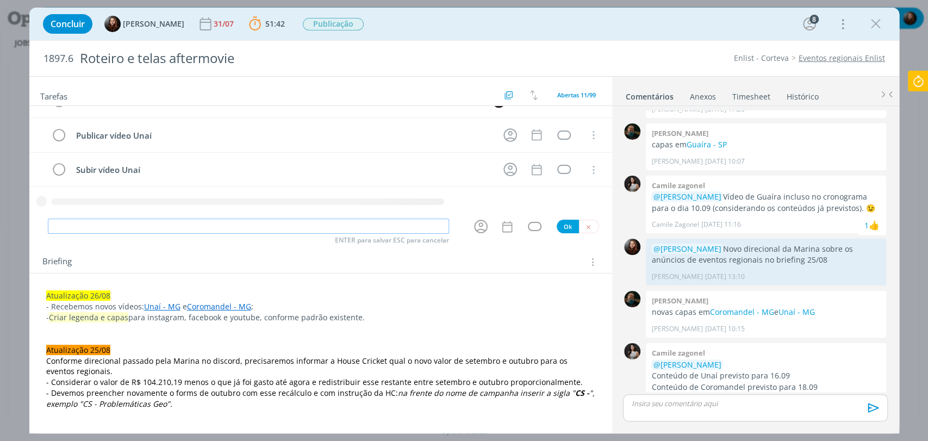
click at [270, 224] on input "dialog" at bounding box center [248, 225] width 401 height 15
paste input "Publicar vídeo Coromandel"
click at [73, 226] on input "Publicar vídeo Coromandel" at bounding box center [248, 225] width 401 height 15
type input "Subir vídeo Coromandel"
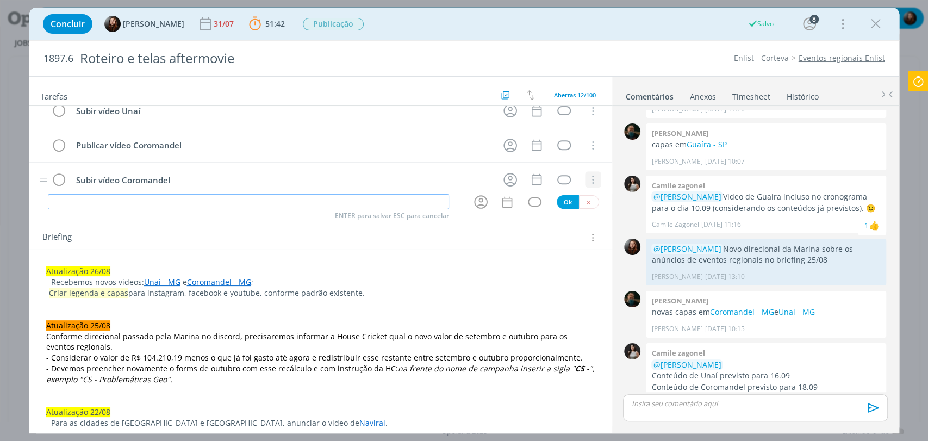
scroll to position [60, 0]
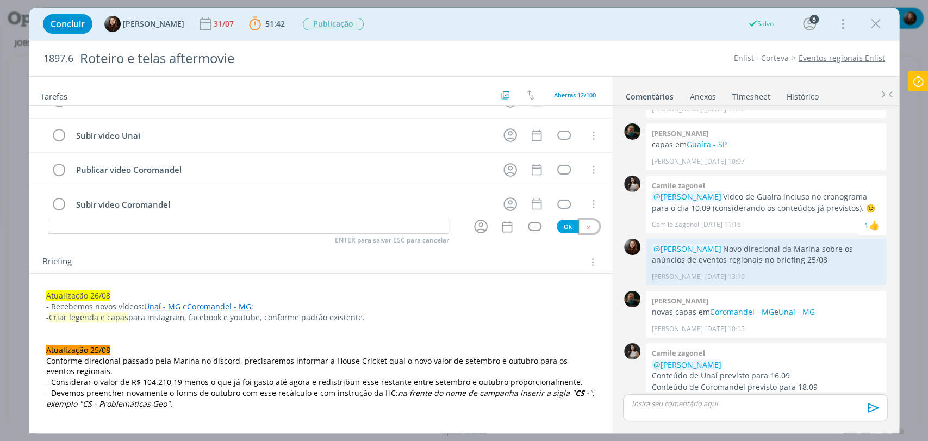
click at [585, 226] on icon "dialog" at bounding box center [588, 226] width 7 height 7
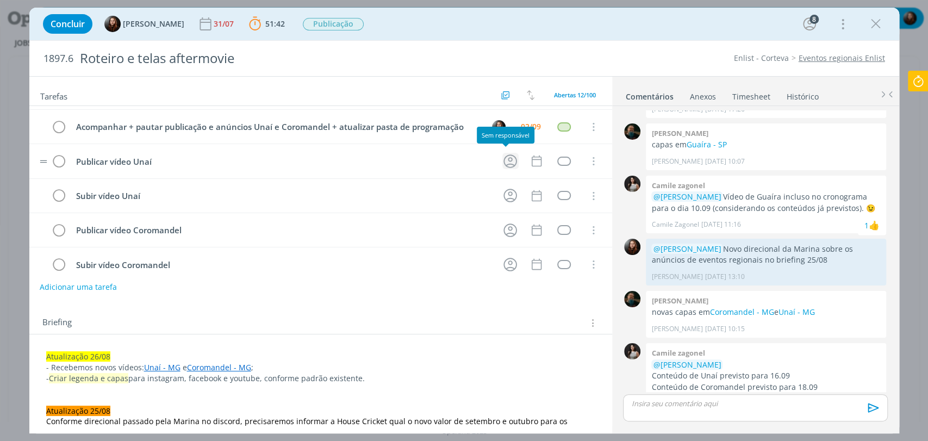
click at [502, 158] on icon "dialog" at bounding box center [510, 161] width 17 height 17
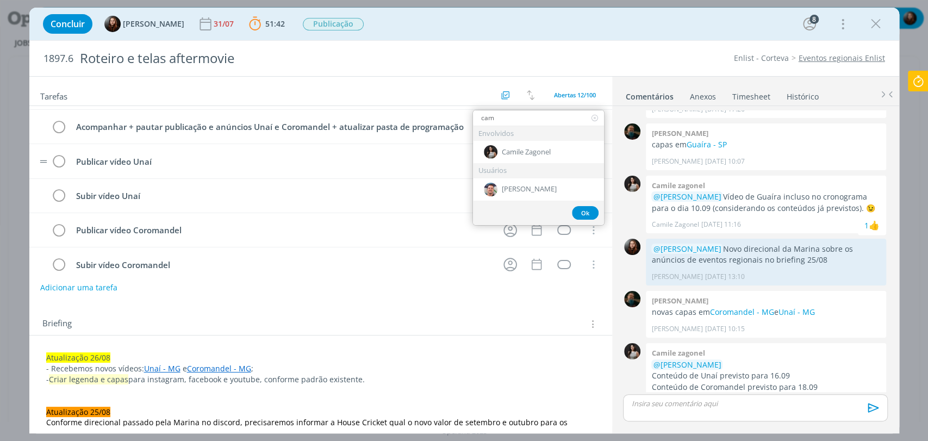
type input "cam"
click at [501, 157] on div "Camile Zagonel" at bounding box center [538, 152] width 131 height 22
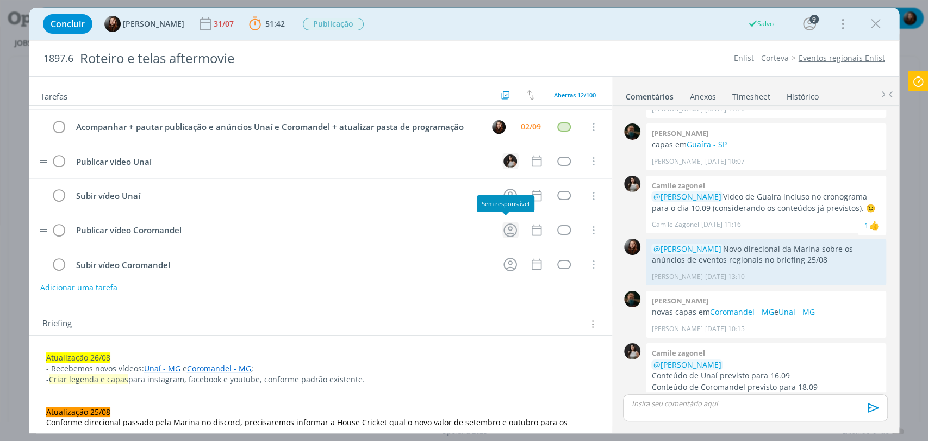
click at [505, 224] on icon "dialog" at bounding box center [510, 230] width 17 height 17
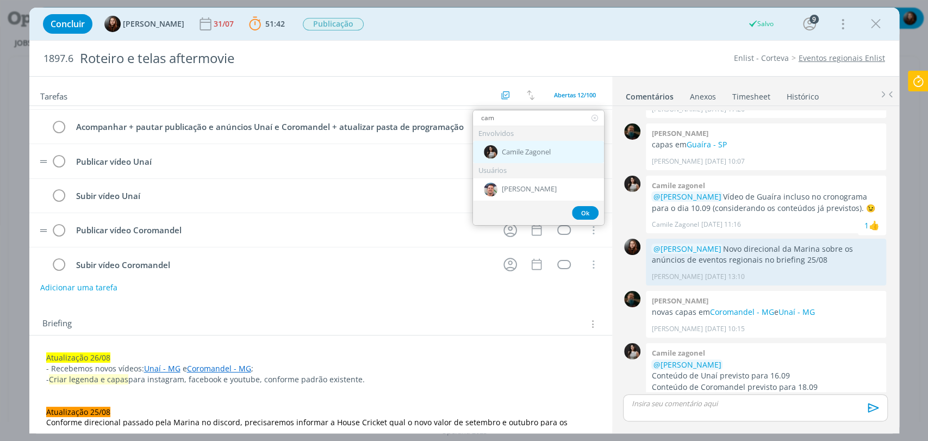
type input "cam"
click at [513, 152] on span "Camile Zagonel" at bounding box center [526, 152] width 49 height 9
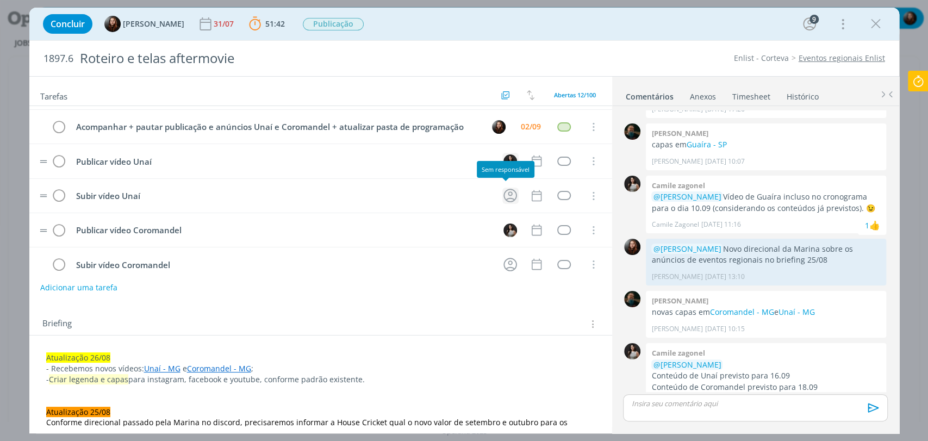
click at [504, 196] on icon "dialog" at bounding box center [510, 196] width 14 height 14
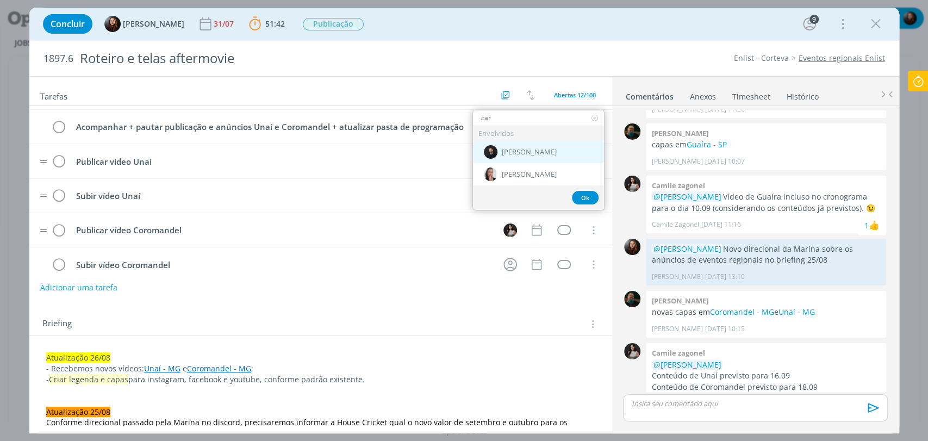
type input "car"
click at [503, 151] on span "Carlos Nunes" at bounding box center [529, 152] width 55 height 9
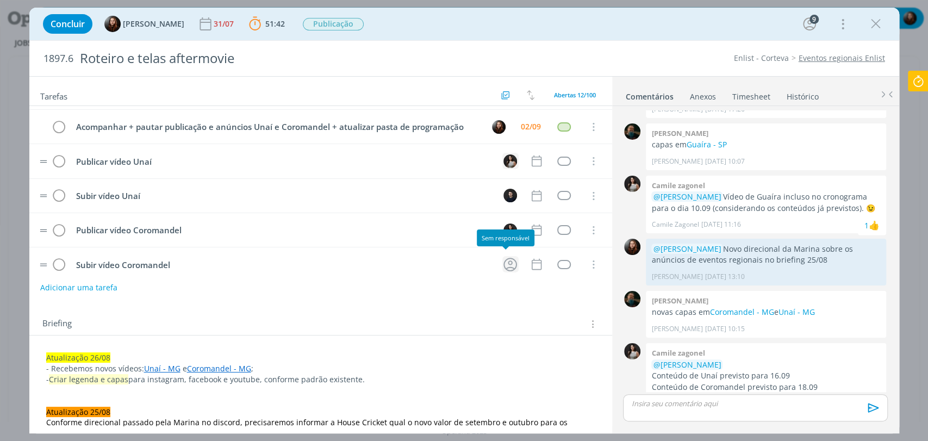
click at [504, 262] on icon "dialog" at bounding box center [510, 264] width 17 height 17
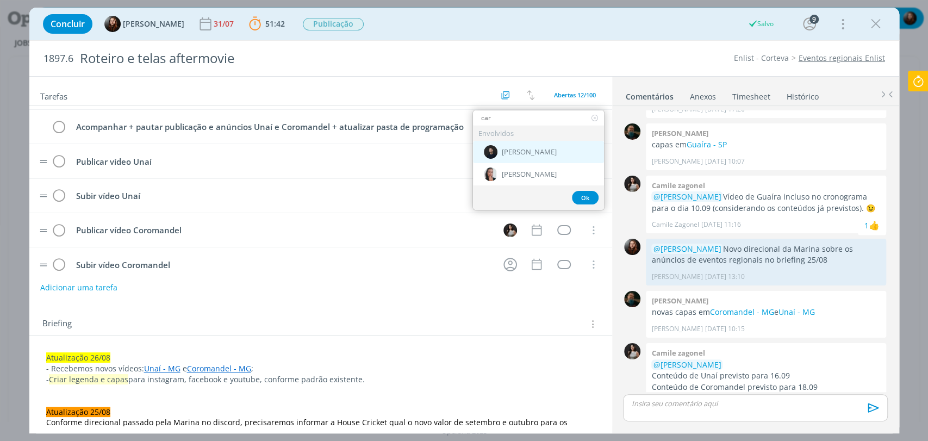
type input "car"
click at [510, 152] on span "Carlos Nunes" at bounding box center [529, 152] width 55 height 9
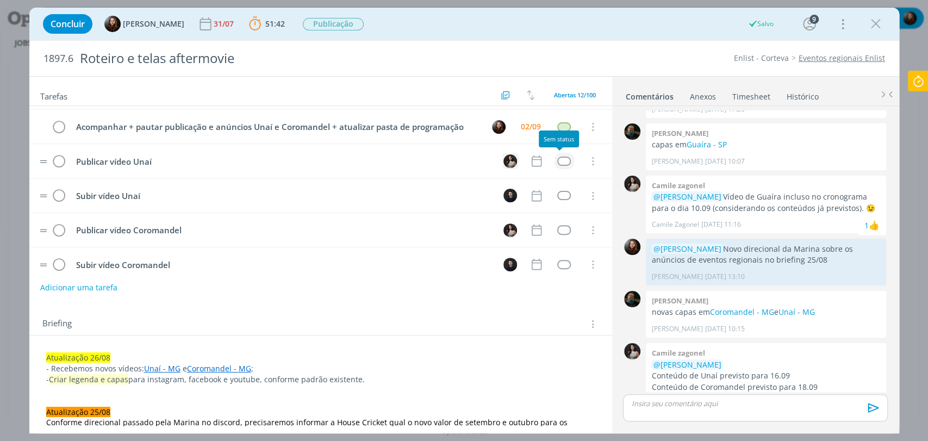
click at [562, 160] on div "dialog" at bounding box center [564, 161] width 14 height 9
type input "pu"
click at [522, 143] on link "Publicação" at bounding box center [538, 136] width 131 height 20
click at [557, 195] on div "dialog" at bounding box center [564, 195] width 14 height 9
type input "pu"
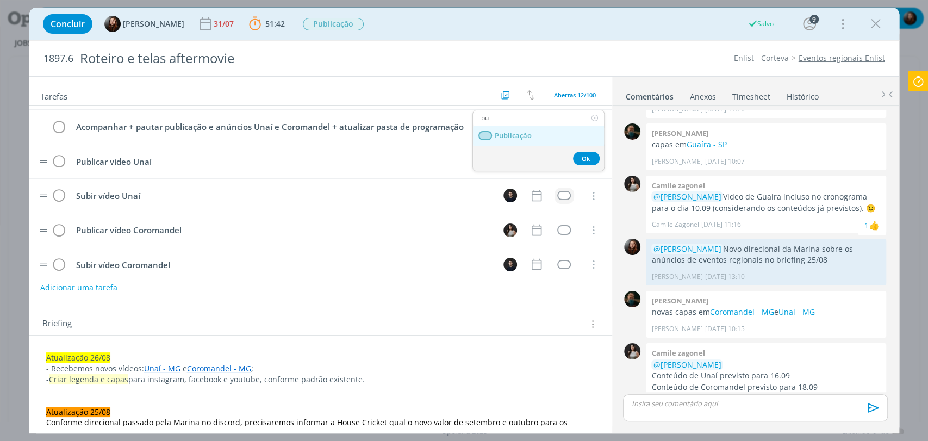
click at [533, 134] on link "Publicação" at bounding box center [538, 136] width 131 height 20
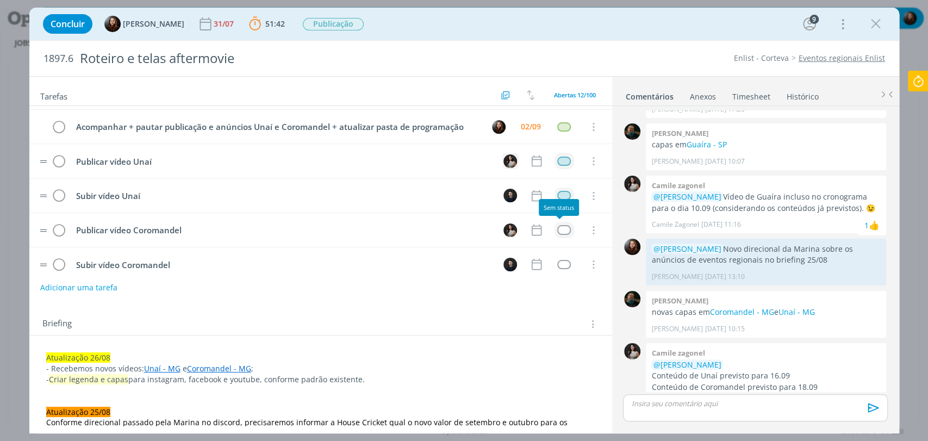
click at [557, 225] on div "dialog" at bounding box center [564, 229] width 14 height 9
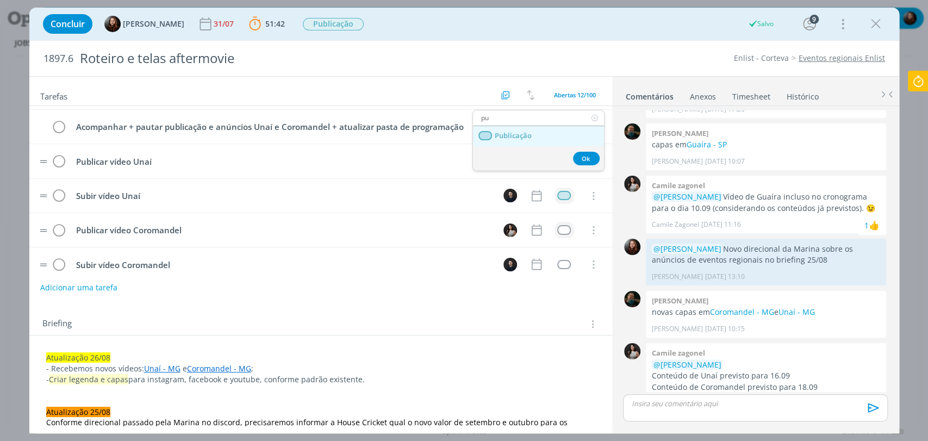
type input "pu"
click at [538, 143] on link "Publicação" at bounding box center [538, 136] width 131 height 20
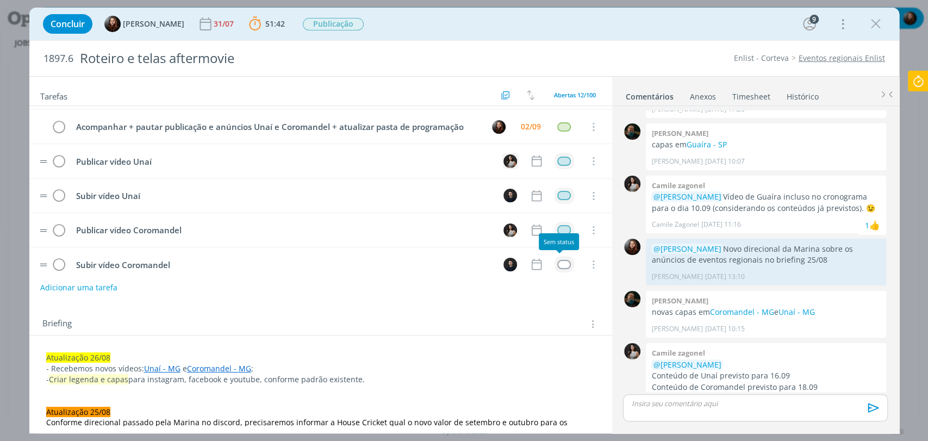
click at [557, 262] on div "dialog" at bounding box center [564, 264] width 14 height 9
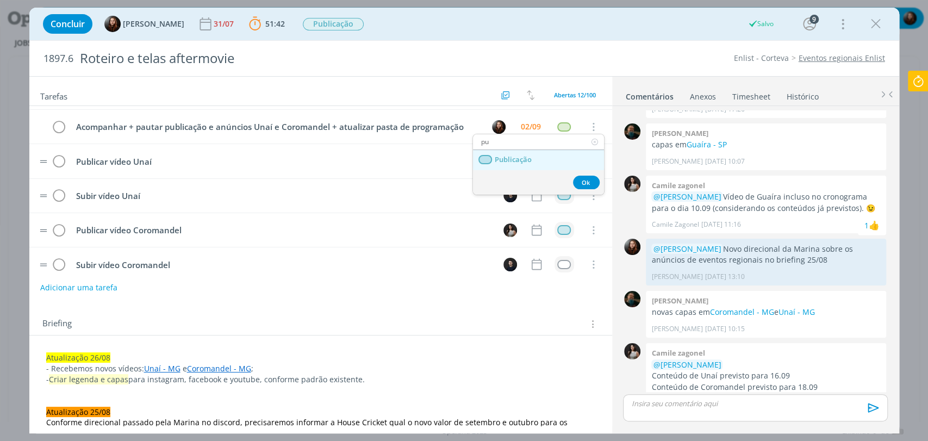
type input "pu"
click at [527, 158] on span "Publicação" at bounding box center [512, 159] width 37 height 9
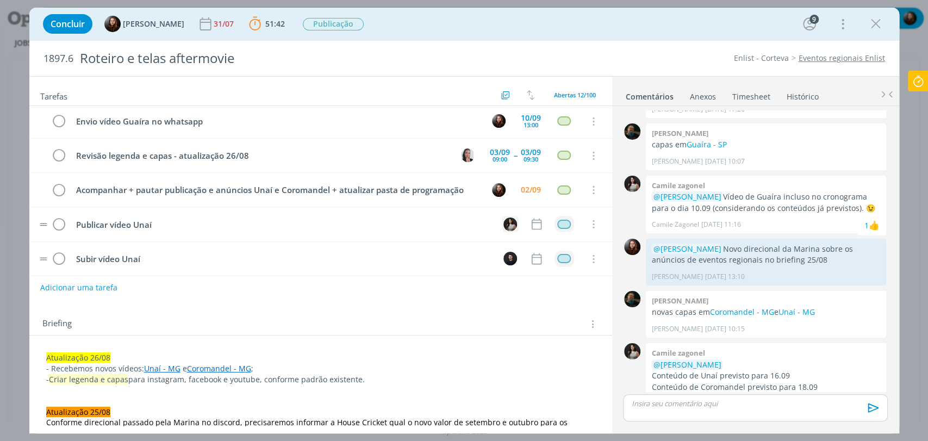
scroll to position [177, 0]
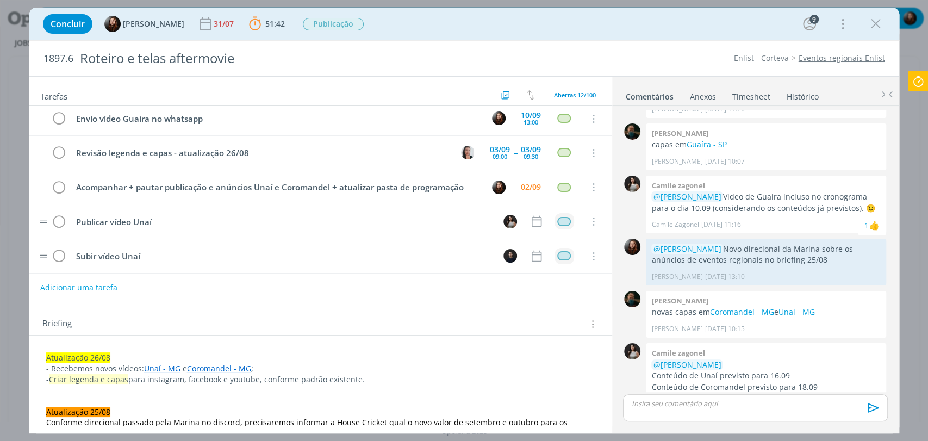
click at [539, 219] on tr "Publicar vídeo Unaí Cancelar" at bounding box center [320, 221] width 583 height 34
click at [531, 218] on icon "dialog" at bounding box center [536, 221] width 14 height 14
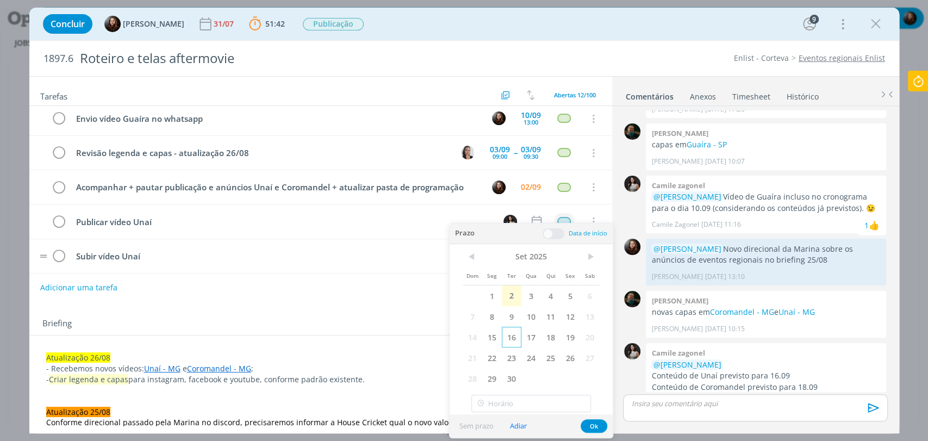
click at [515, 339] on span "16" at bounding box center [512, 337] width 20 height 21
click at [556, 235] on span at bounding box center [553, 233] width 22 height 11
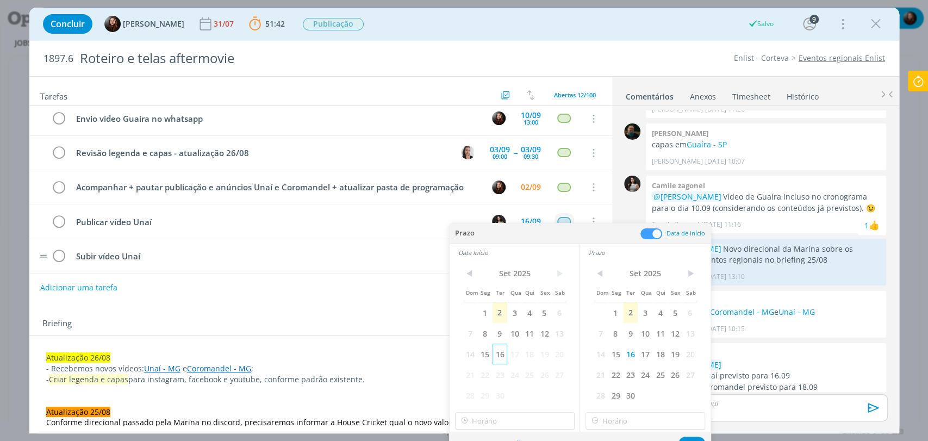
click at [503, 355] on span "16" at bounding box center [499, 353] width 15 height 21
click at [497, 424] on input "10:00" at bounding box center [515, 420] width 120 height 17
click at [480, 352] on div "11:00" at bounding box center [515, 349] width 121 height 20
type input "11:00"
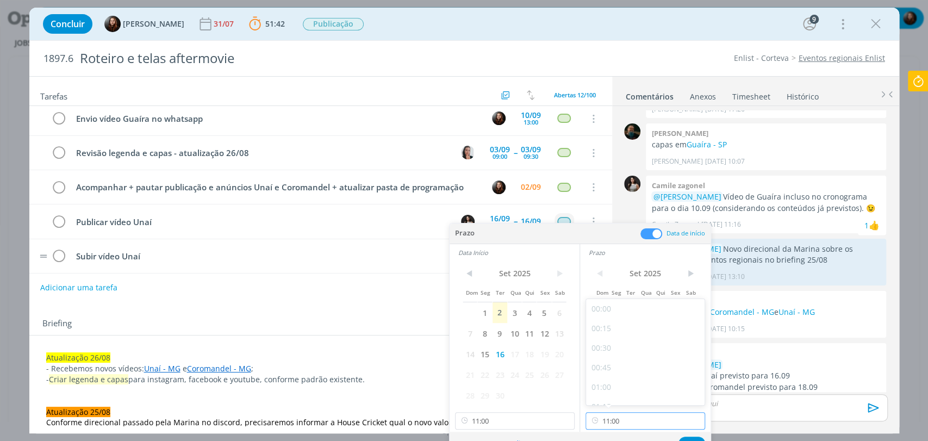
click at [617, 423] on input "11:00" at bounding box center [645, 420] width 120 height 17
drag, startPoint x: 608, startPoint y: 367, endPoint x: 615, endPoint y: 371, distance: 8.5
click at [608, 366] on div "11:30" at bounding box center [646, 370] width 121 height 20
type input "11:30"
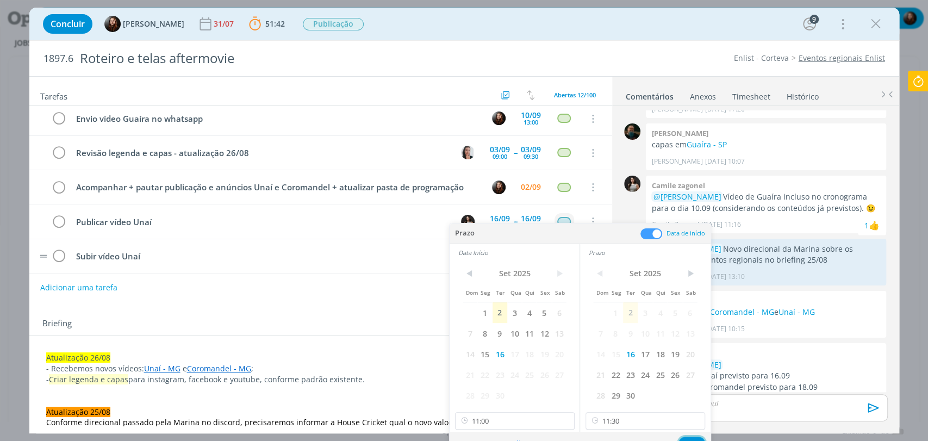
click at [686, 438] on button "Ok" at bounding box center [691, 443] width 27 height 14
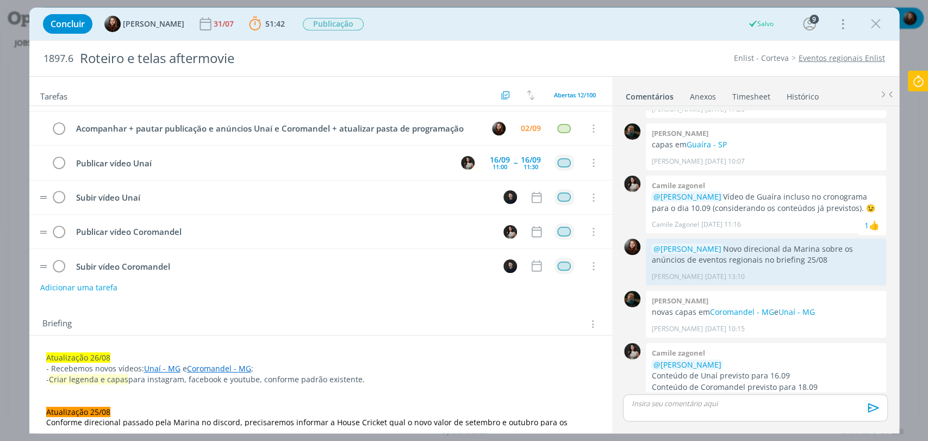
scroll to position [237, 0]
click at [532, 227] on icon "dialog" at bounding box center [536, 230] width 14 height 14
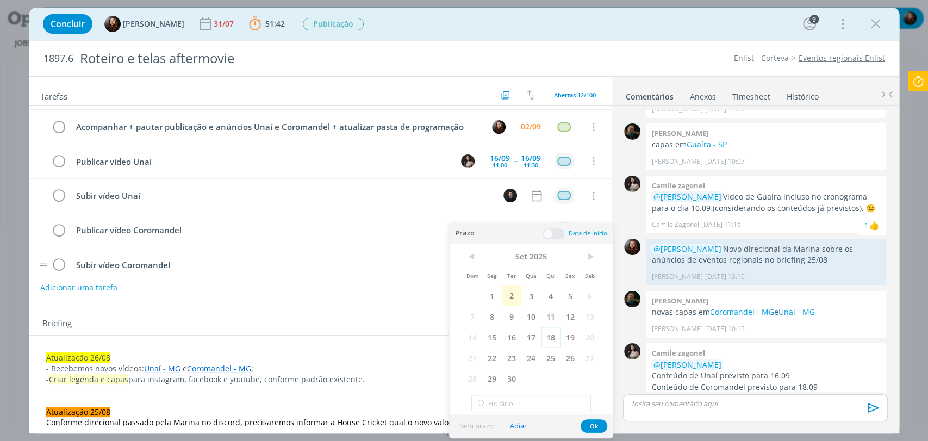
click at [556, 331] on span "18" at bounding box center [551, 337] width 20 height 21
click at [555, 235] on span at bounding box center [553, 233] width 22 height 11
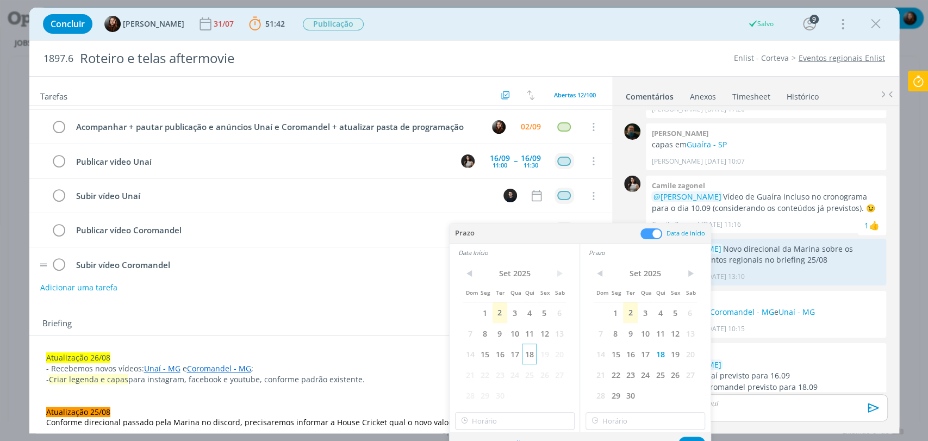
click at [530, 358] on span "18" at bounding box center [529, 353] width 15 height 21
click at [505, 418] on input "10:00" at bounding box center [515, 420] width 120 height 17
click at [470, 339] on div "11:00" at bounding box center [515, 349] width 121 height 20
type input "11:00"
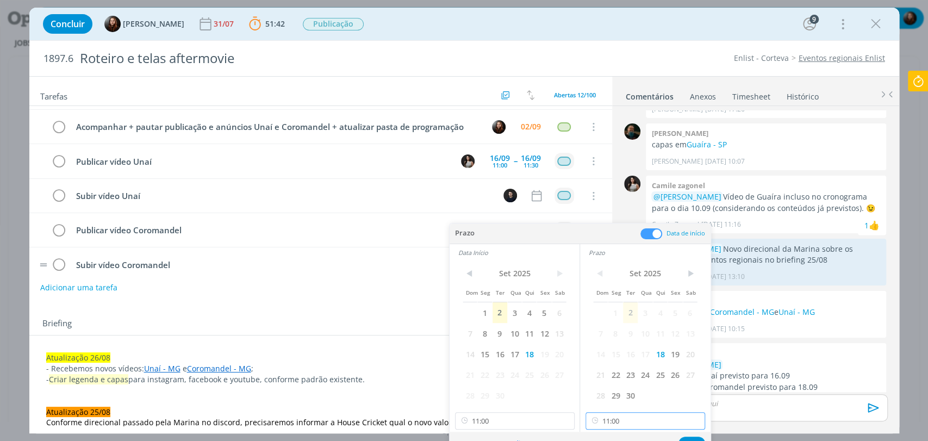
click at [606, 421] on input "11:00" at bounding box center [645, 420] width 120 height 17
click at [606, 312] on div "11:30" at bounding box center [646, 310] width 121 height 20
type input "11:30"
click at [690, 436] on button "Ok" at bounding box center [691, 443] width 27 height 14
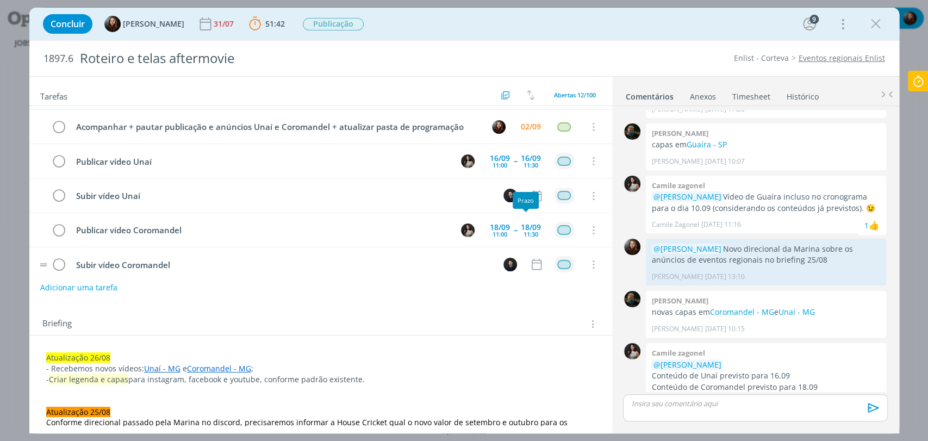
click at [531, 192] on div "Prazo" at bounding box center [525, 200] width 26 height 17
click at [531, 194] on icon "dialog" at bounding box center [536, 196] width 14 height 14
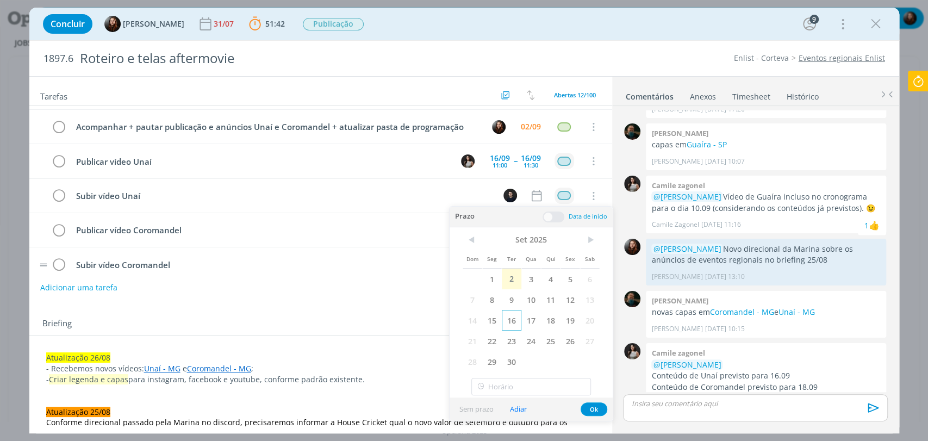
click at [516, 321] on span "16" at bounding box center [512, 320] width 20 height 21
click at [555, 211] on span at bounding box center [553, 216] width 22 height 11
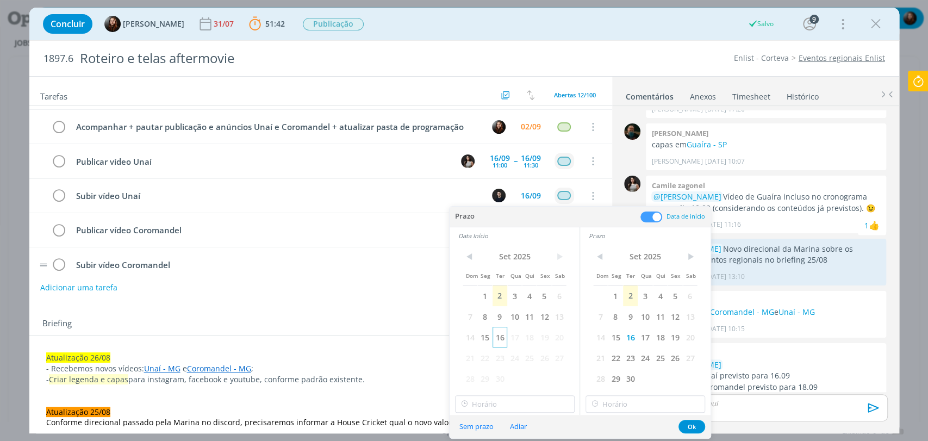
click at [504, 336] on span "16" at bounding box center [499, 337] width 15 height 21
click at [528, 405] on input "10:00" at bounding box center [515, 403] width 120 height 17
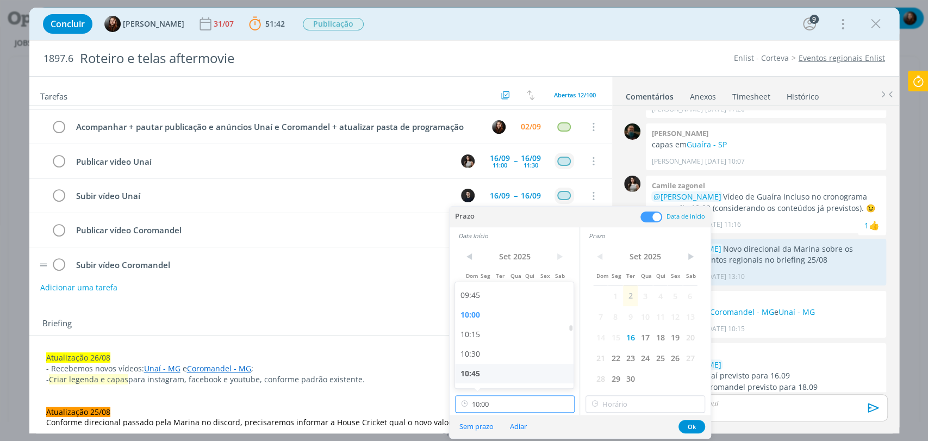
scroll to position [760, 0]
click at [471, 335] on div "10:15" at bounding box center [515, 334] width 121 height 20
type input "10:15"
click at [609, 398] on input "10:15" at bounding box center [645, 403] width 120 height 17
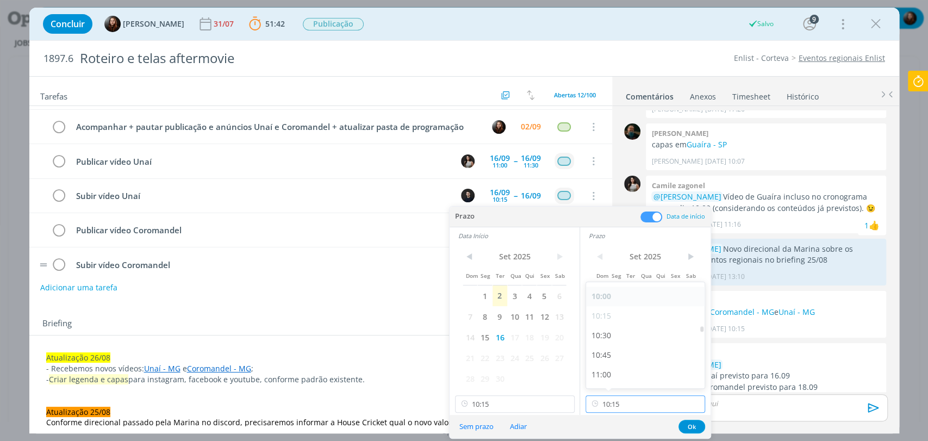
scroll to position [780, 0]
click at [605, 372] on div "11:00" at bounding box center [646, 373] width 121 height 20
type input "11:00"
click at [685, 425] on button "Ok" at bounding box center [691, 427] width 27 height 14
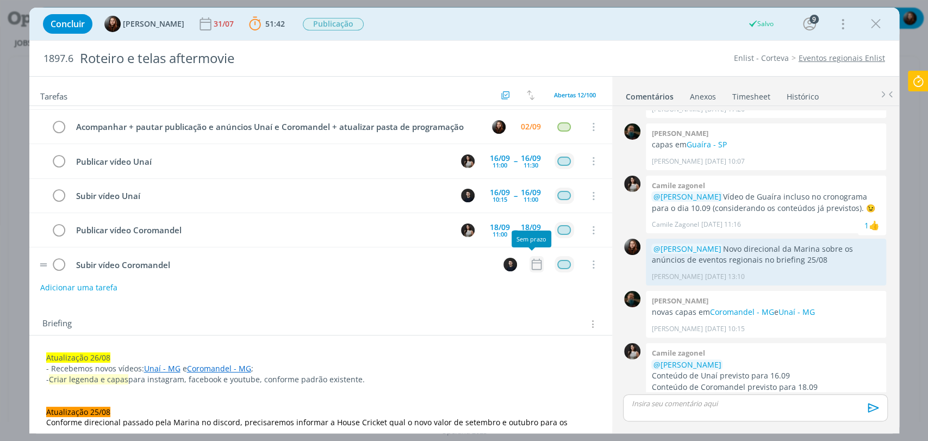
click at [531, 262] on icon "dialog" at bounding box center [536, 264] width 10 height 11
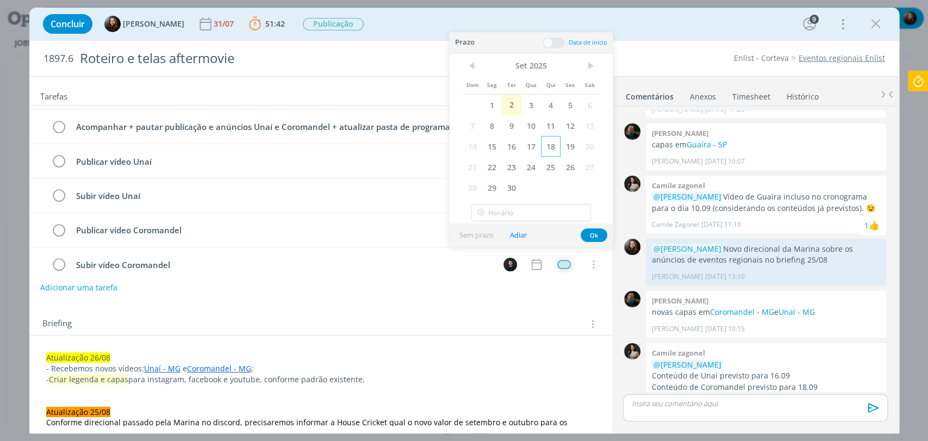
click at [553, 149] on span "18" at bounding box center [551, 146] width 20 height 21
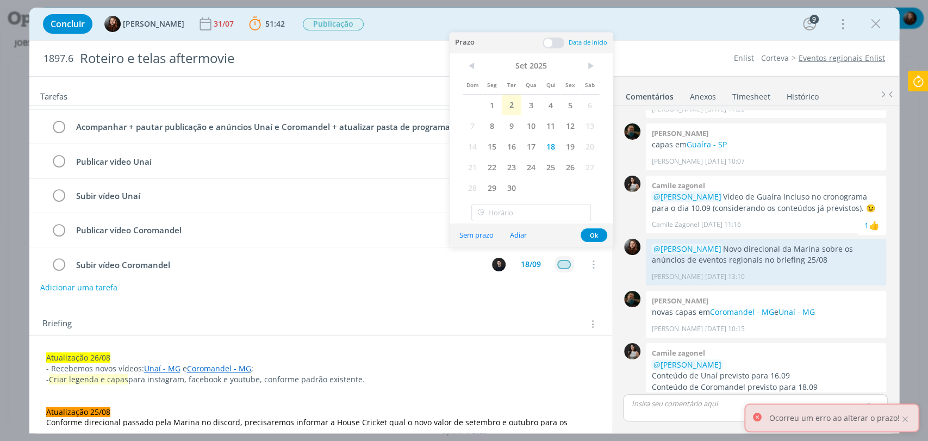
click at [557, 49] on div "Prazo Data de início" at bounding box center [530, 43] width 163 height 21
click at [550, 40] on span at bounding box center [553, 42] width 22 height 11
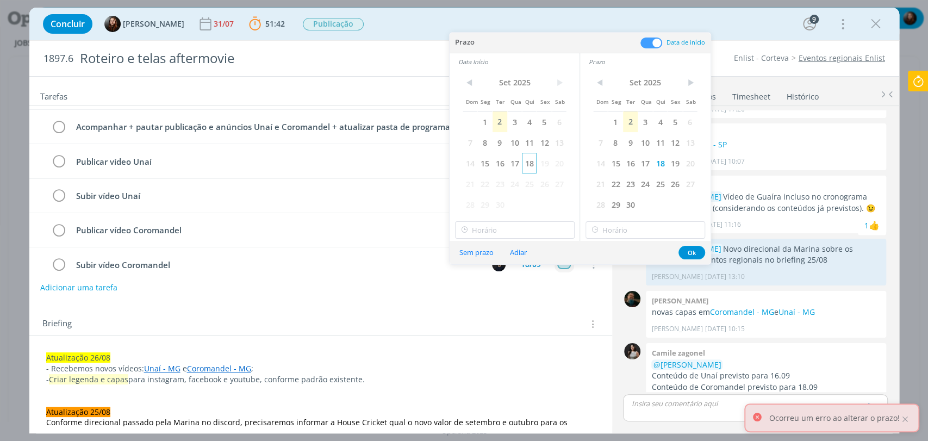
click at [529, 162] on span "18" at bounding box center [529, 163] width 15 height 21
click at [524, 229] on input "10:00" at bounding box center [515, 229] width 120 height 17
click at [477, 301] on div "10:15" at bounding box center [515, 297] width 121 height 20
type input "10:15"
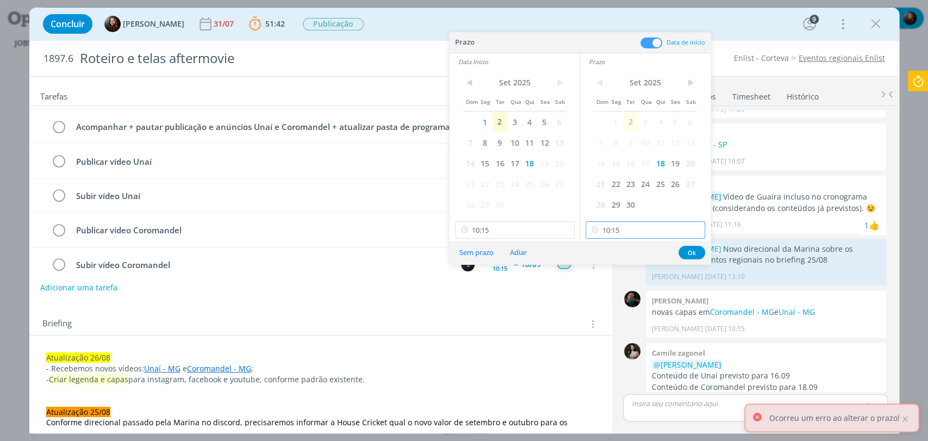
click at [609, 228] on input "10:15" at bounding box center [645, 229] width 120 height 17
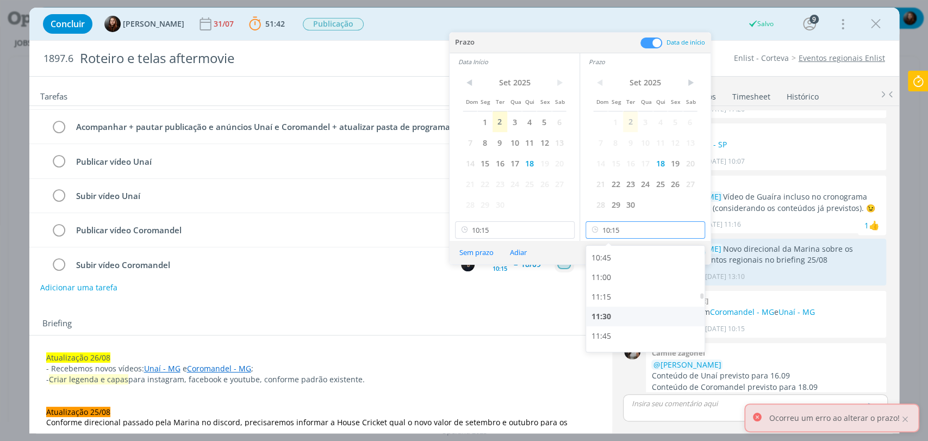
scroll to position [840, 0]
click at [596, 278] on div "11:00" at bounding box center [646, 276] width 121 height 20
type input "11:00"
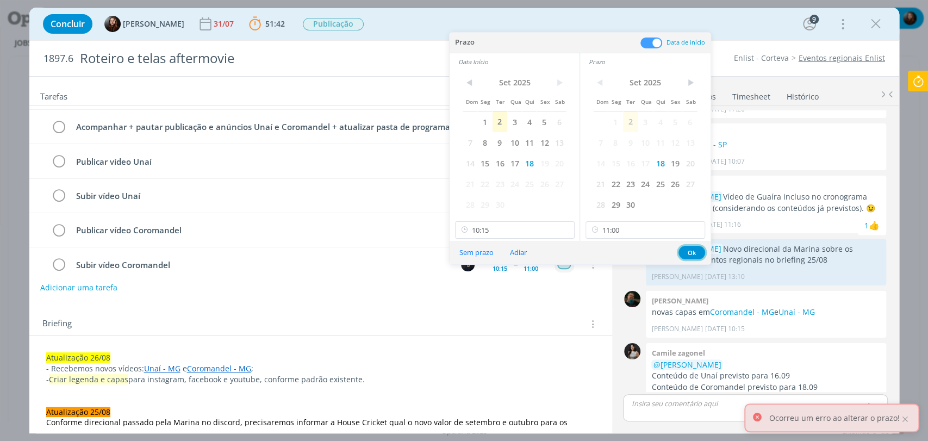
click at [700, 251] on button "Ok" at bounding box center [691, 253] width 27 height 14
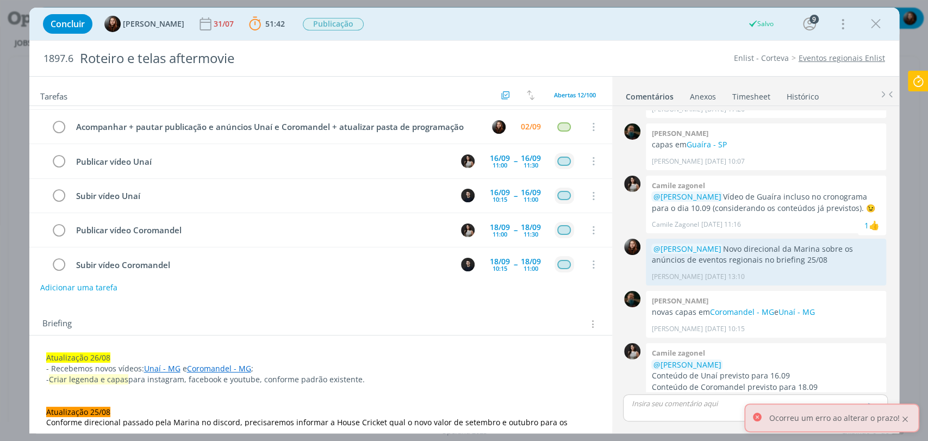
click at [906, 418] on div at bounding box center [905, 419] width 10 height 10
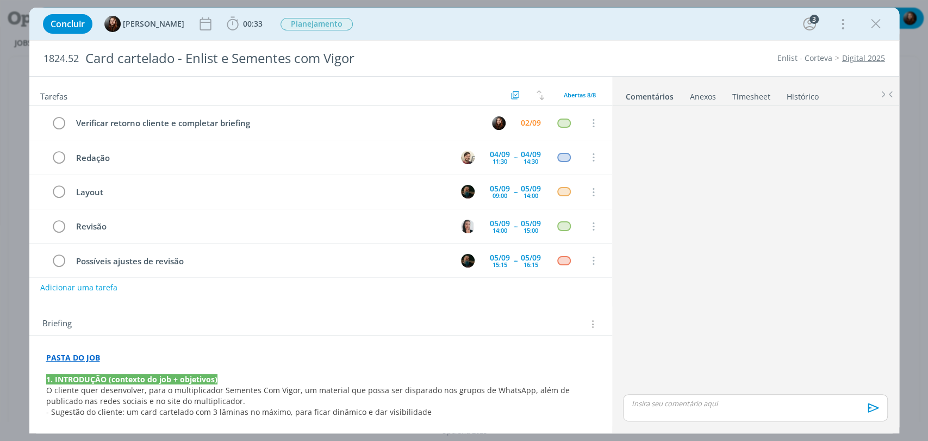
click at [772, 253] on div "dialog" at bounding box center [754, 250] width 273 height 281
click at [631, 27] on div "Concluir [PERSON_NAME] 00:33 Iniciar Apontar Data * [DATE] Horas * 00:00 Tarefa…" at bounding box center [463, 24] width 853 height 26
click at [665, 257] on div "dialog" at bounding box center [754, 250] width 273 height 281
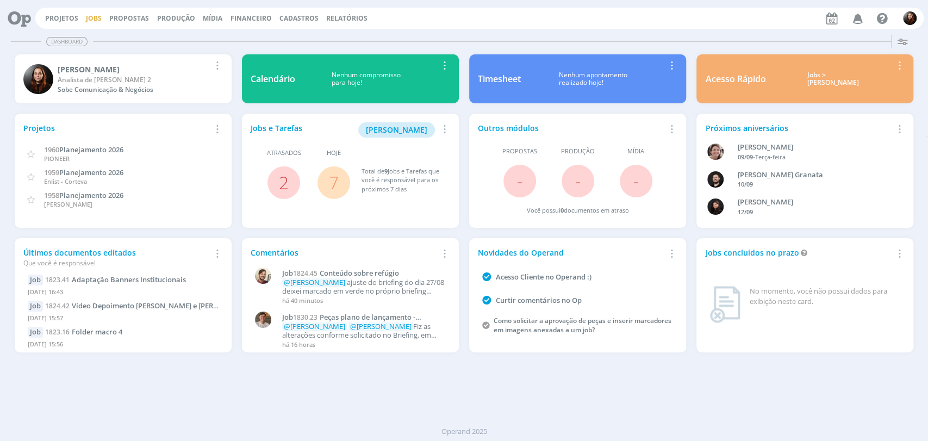
click at [91, 22] on link "Jobs" at bounding box center [94, 18] width 16 height 9
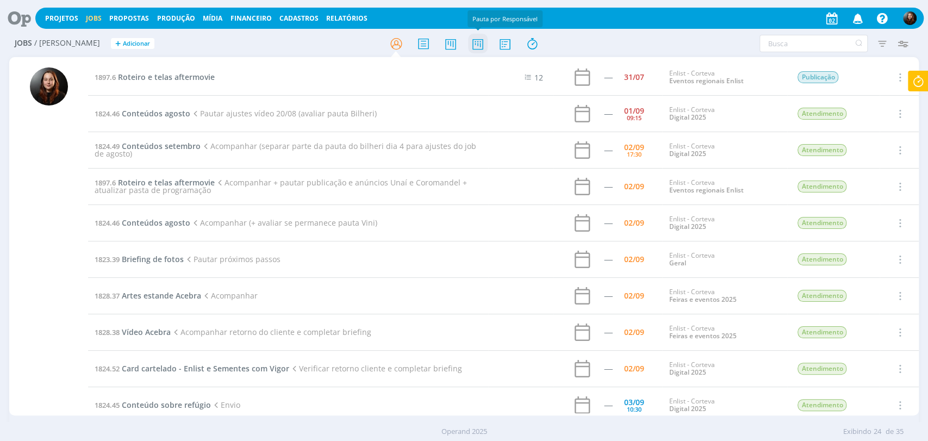
click at [480, 43] on icon at bounding box center [477, 43] width 20 height 21
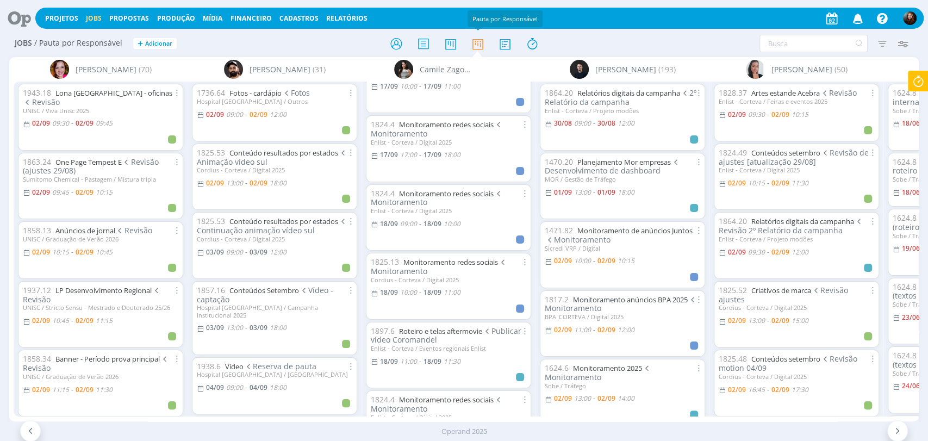
scroll to position [0, 94]
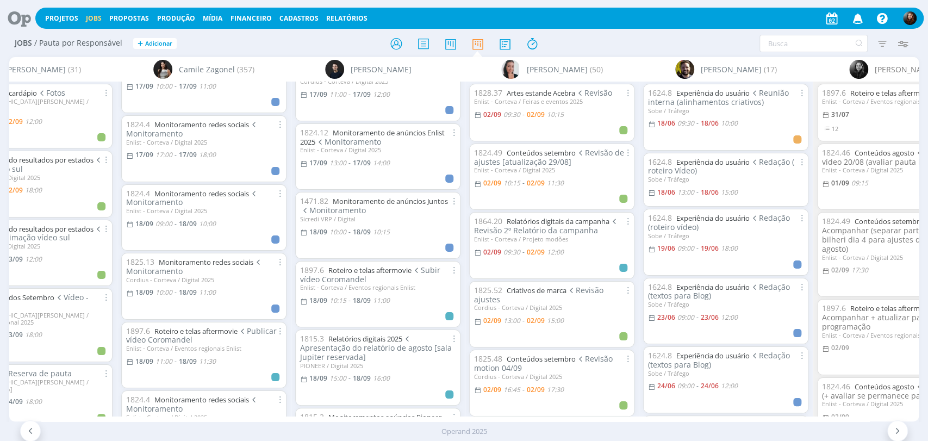
scroll to position [4004, 0]
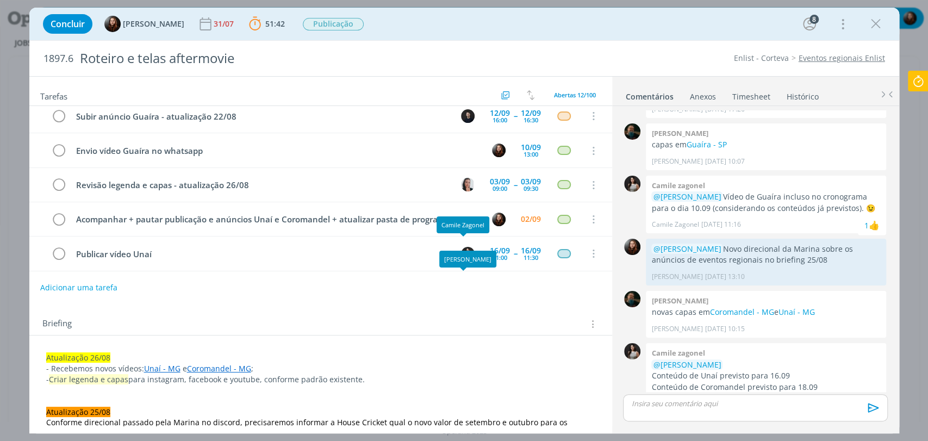
scroll to position [126, 0]
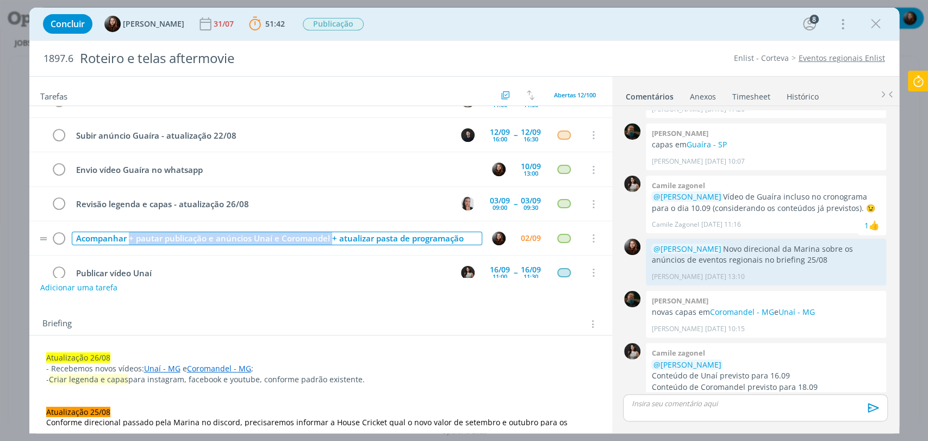
drag, startPoint x: 129, startPoint y: 236, endPoint x: 330, endPoint y: 236, distance: 201.6
click at [330, 236] on div "Acompanhar + pautar publicação e anúncios Unaí e Coromandel + atualizar pasta d…" at bounding box center [277, 239] width 410 height 14
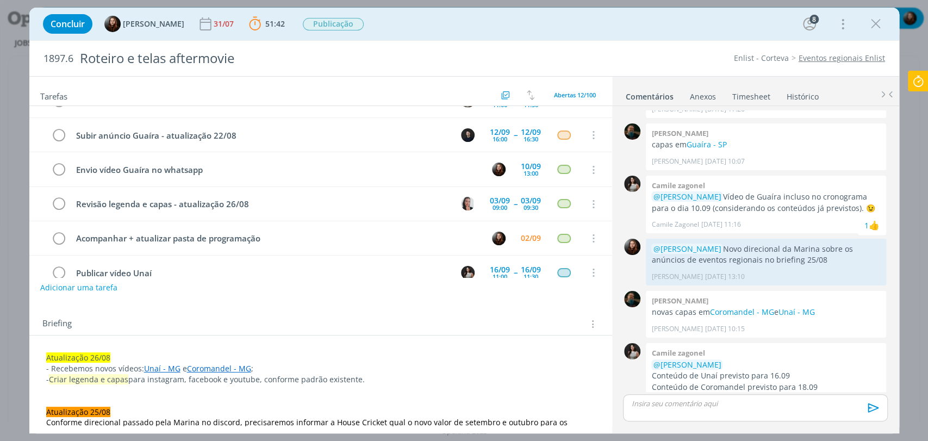
click at [341, 320] on div "Briefing Briefings Predefinidos Versões do Briefing Ver Briefing do Projeto" at bounding box center [321, 324] width 559 height 14
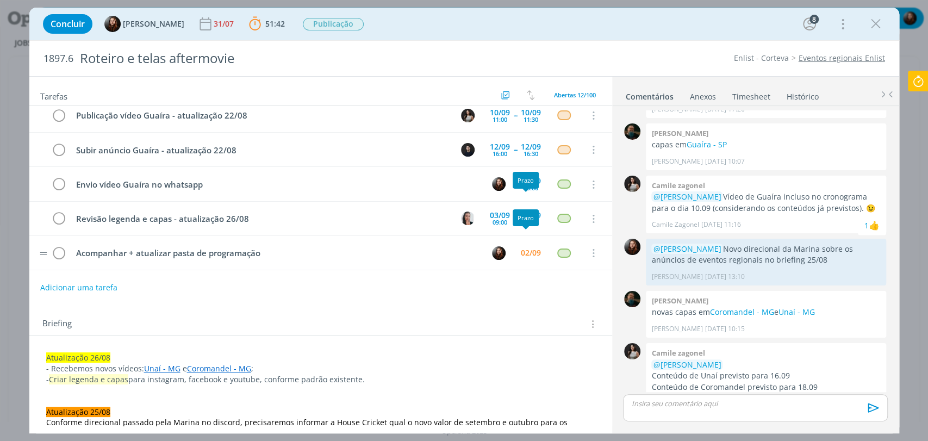
scroll to position [121, 0]
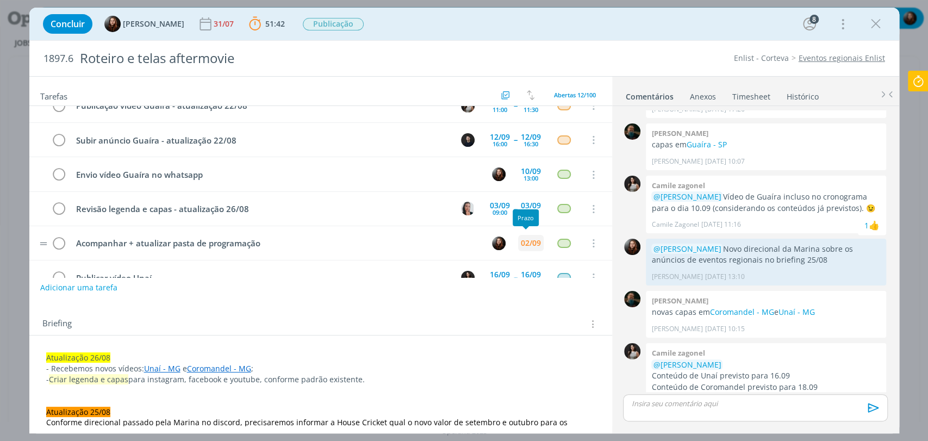
click at [525, 239] on div "02/09" at bounding box center [531, 243] width 20 height 8
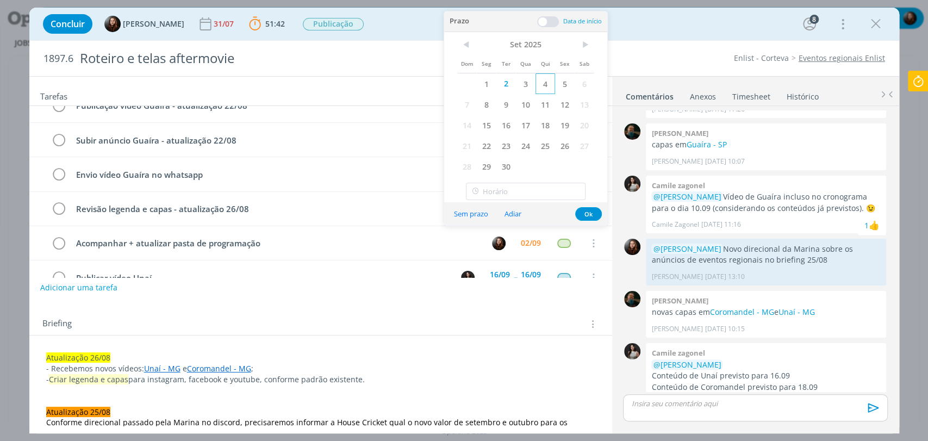
click at [543, 86] on span "4" at bounding box center [545, 83] width 20 height 21
click at [591, 213] on button "Ok" at bounding box center [588, 214] width 27 height 14
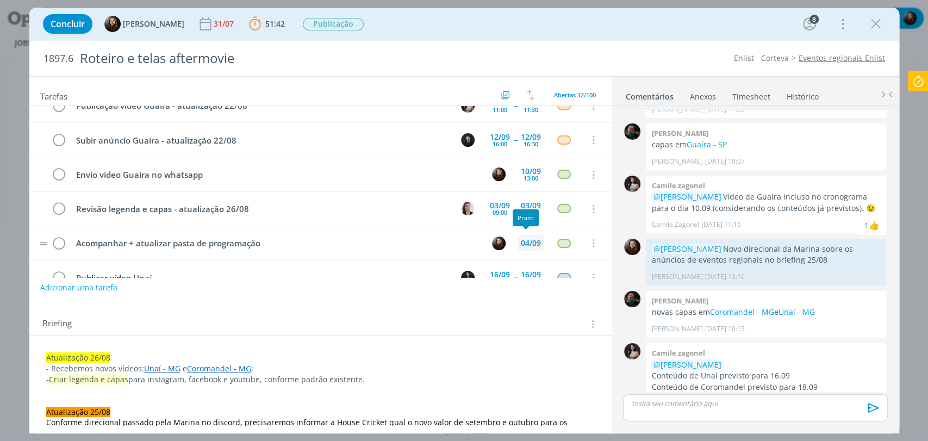
click at [524, 242] on div "04/09" at bounding box center [531, 243] width 20 height 8
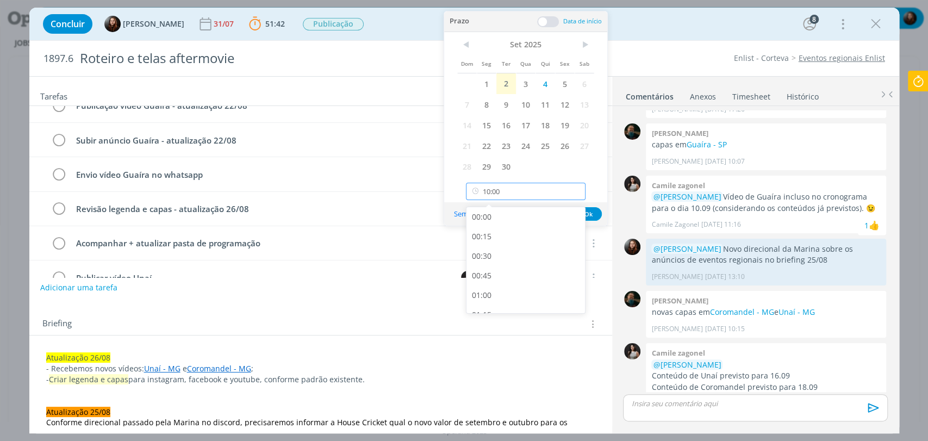
click at [539, 196] on input "10:00" at bounding box center [526, 191] width 120 height 17
click at [488, 236] on div "11:30" at bounding box center [526, 236] width 121 height 20
type input "11:30"
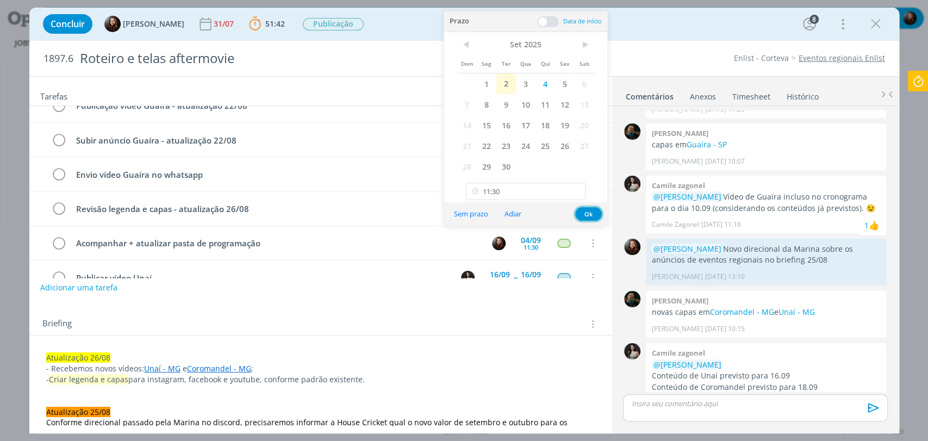
click at [587, 213] on button "Ok" at bounding box center [588, 214] width 27 height 14
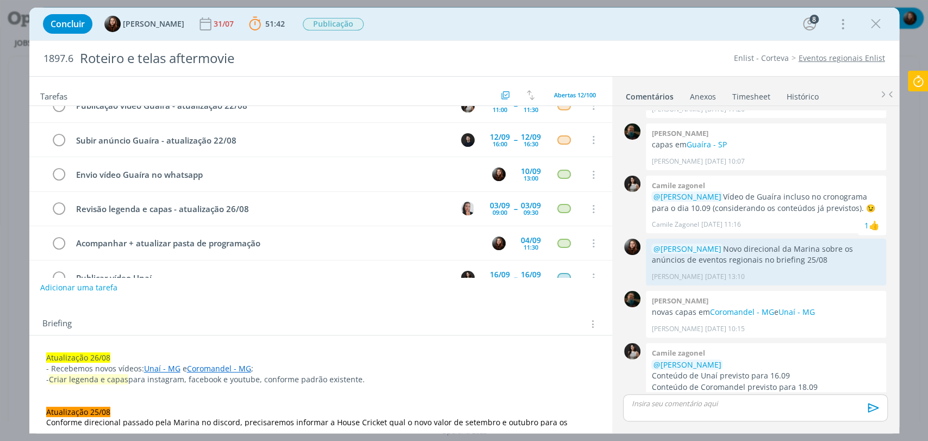
click at [713, 32] on div "Concluir Eduarda Pereira 31/07 51:42 Parar Apontar Data * 02/09/2025 Horas * 00…" at bounding box center [463, 24] width 853 height 26
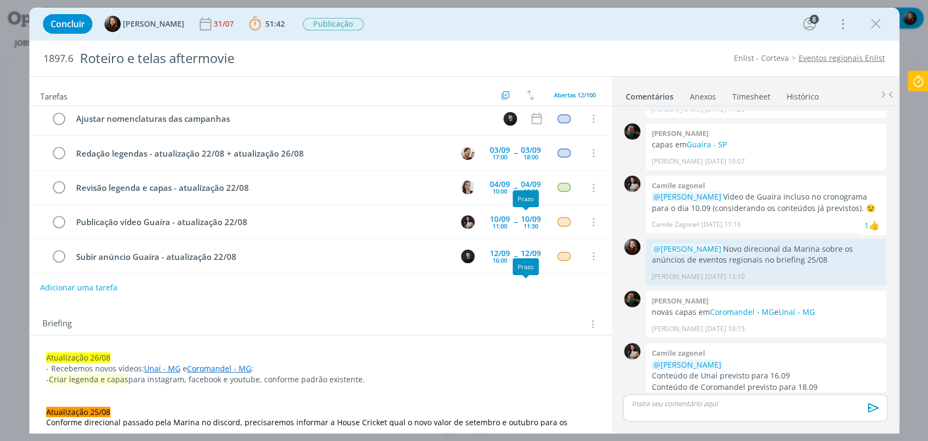
scroll to position [0, 0]
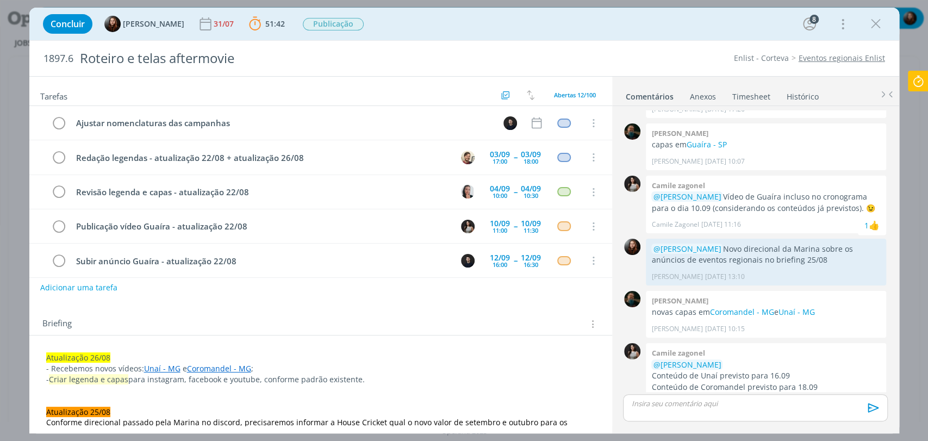
click at [915, 81] on icon at bounding box center [918, 81] width 20 height 21
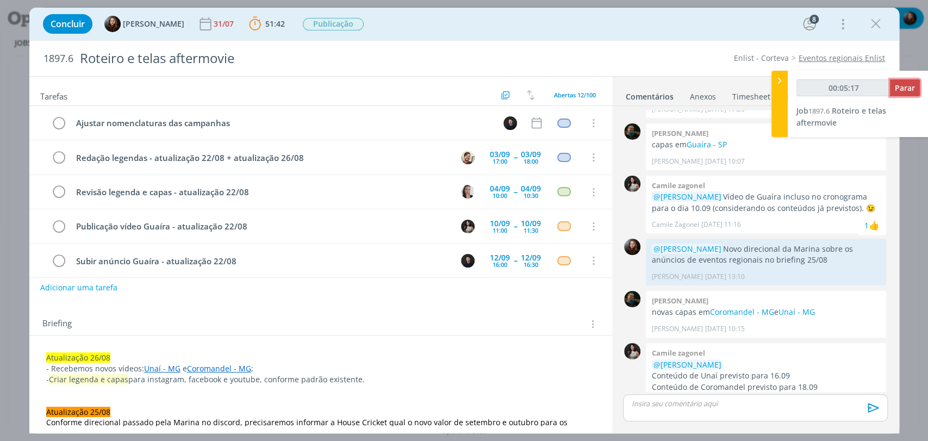
click at [902, 87] on span "Parar" at bounding box center [904, 88] width 20 height 10
click at [868, 397] on div "👍" at bounding box center [873, 403] width 11 height 13
type input "00:06:00"
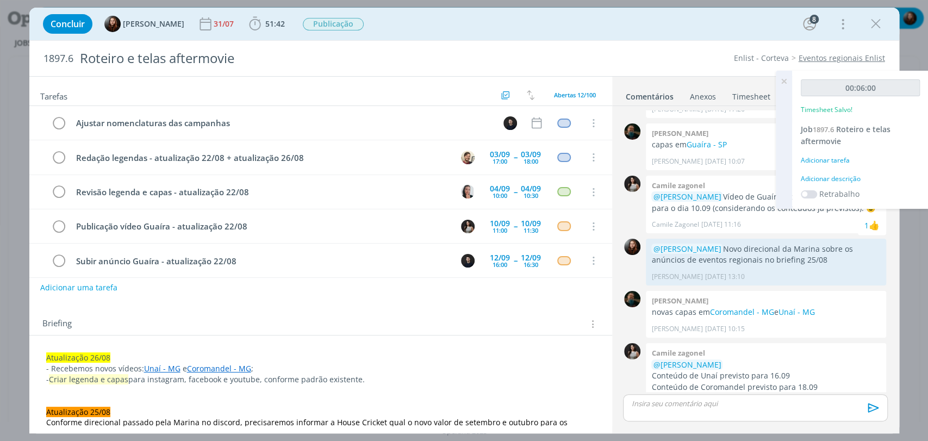
click at [850, 178] on div "Adicionar descrição" at bounding box center [859, 179] width 119 height 10
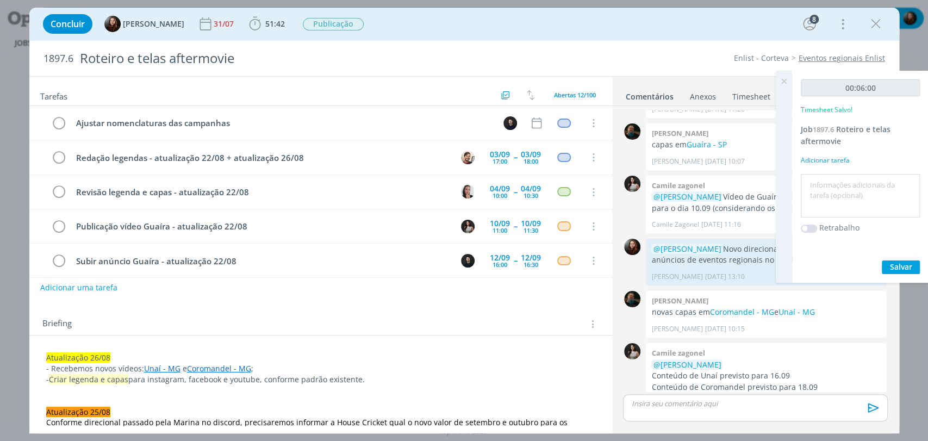
click at [849, 195] on textarea at bounding box center [860, 196] width 114 height 39
type textarea "atualização de pauta"
click at [904, 266] on span "Salvar" at bounding box center [901, 266] width 22 height 10
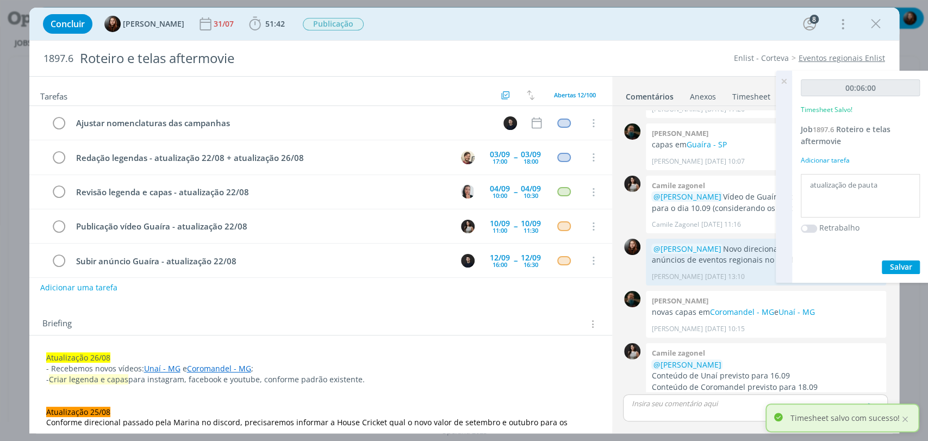
click at [783, 80] on icon at bounding box center [784, 81] width 20 height 21
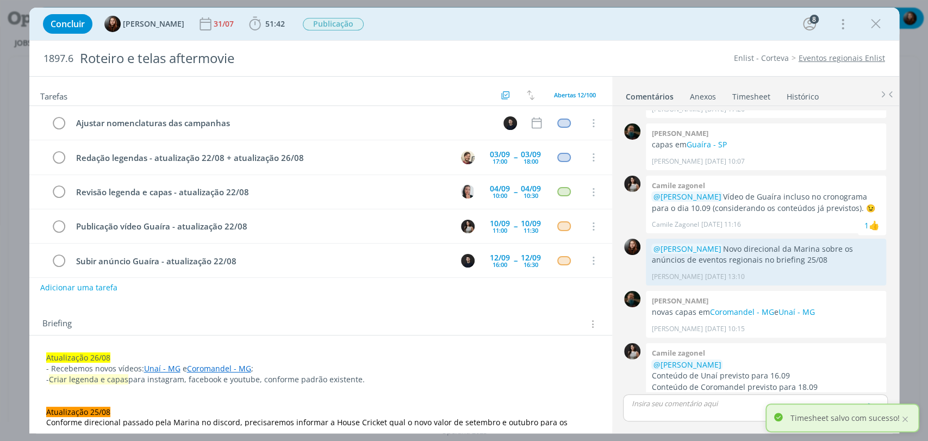
click at [743, 99] on link "Timesheet" at bounding box center [750, 94] width 39 height 16
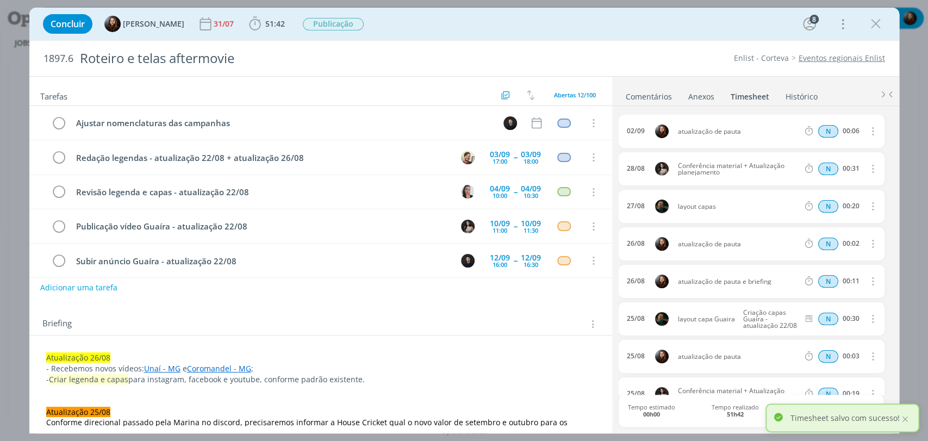
click at [660, 96] on link "Comentários" at bounding box center [648, 94] width 47 height 16
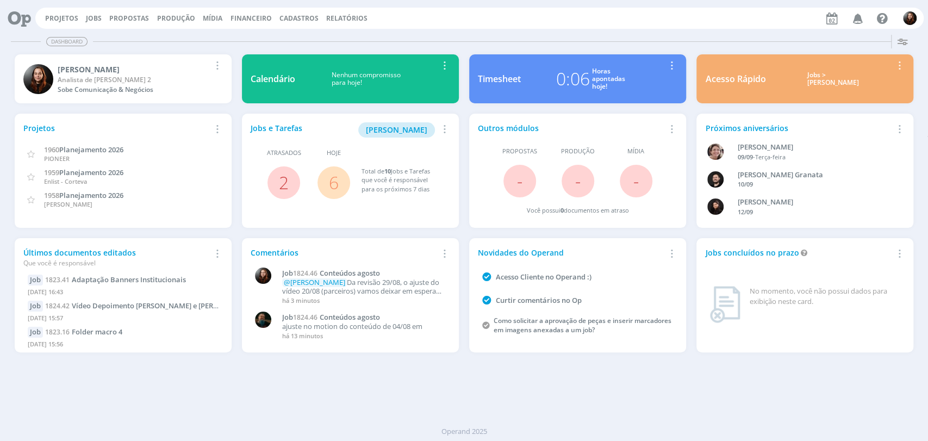
click at [570, 401] on div "Dashboard Salvar Selecione abaixo os cards desejados: Meus Meu Perfil [GEOGRAPH…" at bounding box center [464, 235] width 928 height 410
click at [489, 1] on header "Projetos Jobs Propostas Produção [GEOGRAPHIC_DATA] Financeiro Cadastros Relatór…" at bounding box center [464, 15] width 928 height 30
drag, startPoint x: 488, startPoint y: 23, endPoint x: 444, endPoint y: 6, distance: 47.1
click at [488, 23] on div "Projetos Jobs Propostas Produção [GEOGRAPHIC_DATA] Financeiro Cadastros Relatór…" at bounding box center [479, 18] width 888 height 21
click at [587, 405] on div "Dashboard Salvar Selecione abaixo os cards desejados: Meus Meu Perfil [GEOGRAPH…" at bounding box center [464, 235] width 928 height 410
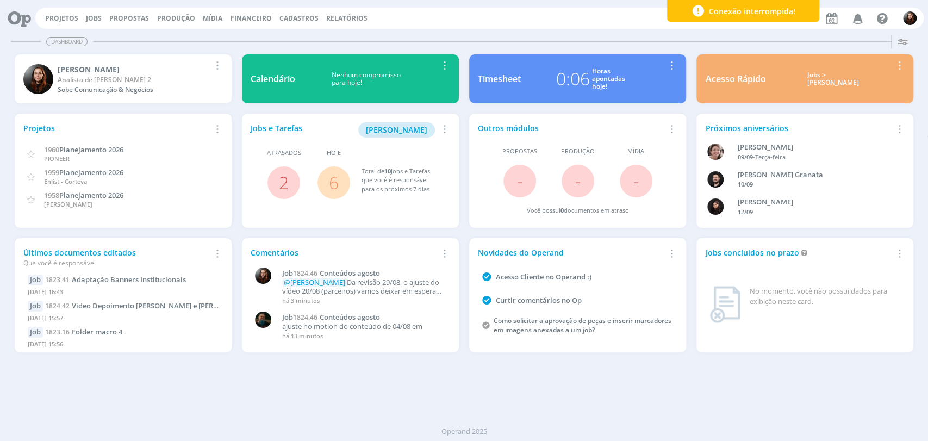
click at [526, 32] on div "Dashboard Salvar Selecione abaixo os cards desejados: Meus Meu Perfil [GEOGRAPH…" at bounding box center [464, 235] width 928 height 410
click at [604, 26] on div "Projetos Jobs Propostas Produção [GEOGRAPHIC_DATA] Financeiro Cadastros Relatór…" at bounding box center [479, 18] width 888 height 21
click at [521, 23] on div "Projetos Jobs Propostas Produção [GEOGRAPHIC_DATA] Financeiro Cadastros Relatór…" at bounding box center [479, 18] width 888 height 21
drag, startPoint x: 505, startPoint y: 18, endPoint x: 503, endPoint y: 12, distance: 6.7
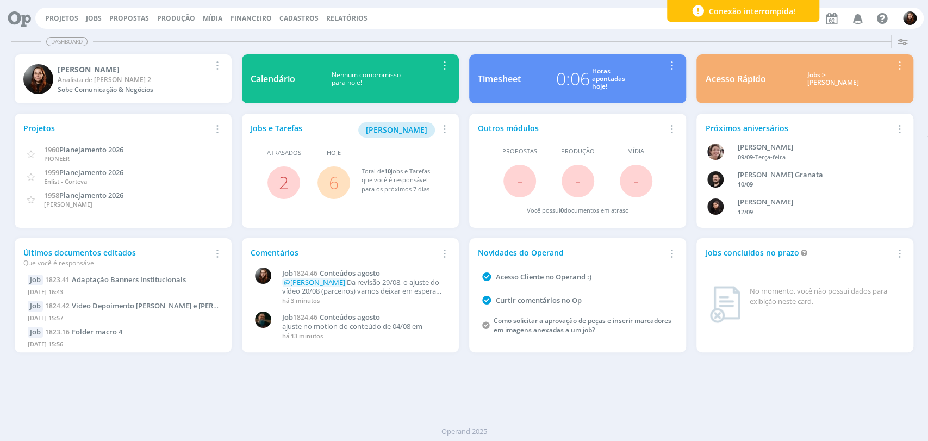
click at [504, 15] on div "Projetos Jobs Propostas Produção [GEOGRAPHIC_DATA] Financeiro Cadastros Relatór…" at bounding box center [479, 18] width 888 height 21
click at [677, 373] on div "Dashboard Salvar Selecione abaixo os cards desejados: Meus Meu Perfil [GEOGRAPH…" at bounding box center [464, 235] width 928 height 410
click at [715, 43] on div "Dashboard" at bounding box center [464, 42] width 906 height 16
click at [706, 373] on div "Dashboard Salvar Selecione abaixo os cards desejados: Meus Meu Perfil [GEOGRAPH…" at bounding box center [464, 235] width 928 height 410
click at [686, 388] on div "Dashboard Salvar Selecione abaixo os cards desejados: Meus Meu Perfil [GEOGRAPH…" at bounding box center [464, 235] width 928 height 410
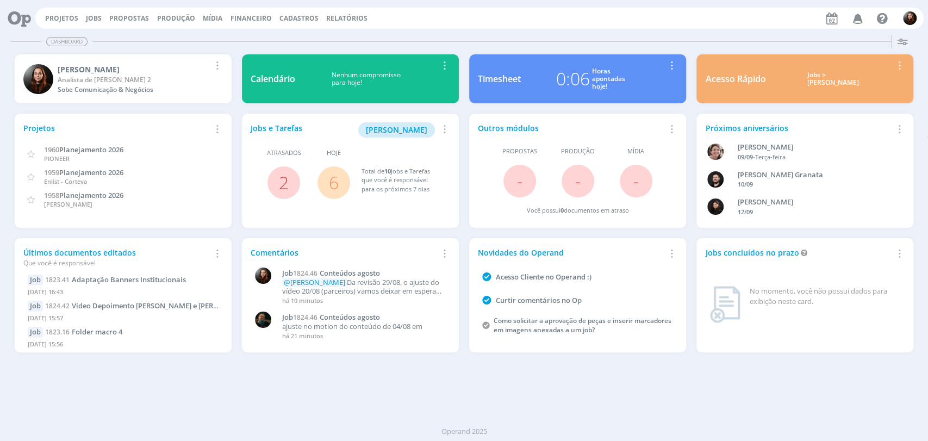
click at [660, 29] on div "Projetos Jobs Propostas Produção [GEOGRAPHIC_DATA] Financeiro Cadastros Relatór…" at bounding box center [463, 17] width 919 height 26
click at [427, 34] on div "Dashboard" at bounding box center [464, 42] width 906 height 16
click at [540, 26] on div "Projetos Jobs Propostas Produção [GEOGRAPHIC_DATA] Financeiro Cadastros Relatór…" at bounding box center [479, 18] width 888 height 21
click at [456, 55] on div "Calendário Nenhum compromisso para hoje! Remover Card" at bounding box center [350, 78] width 217 height 49
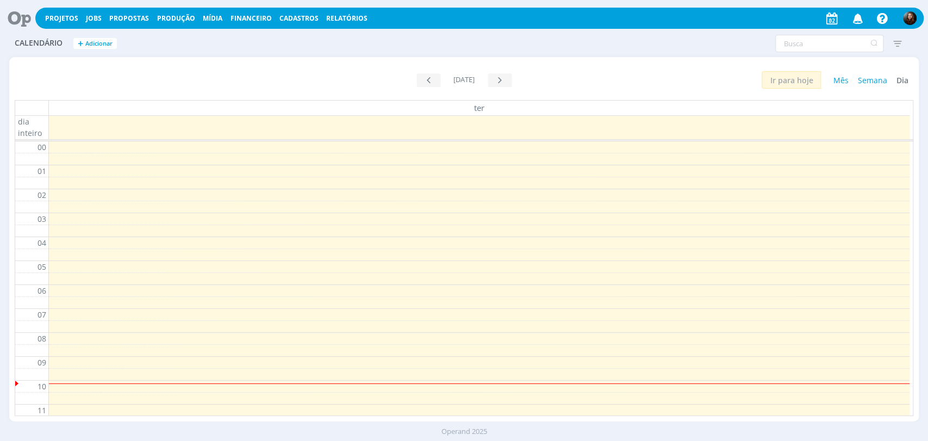
scroll to position [143, 0]
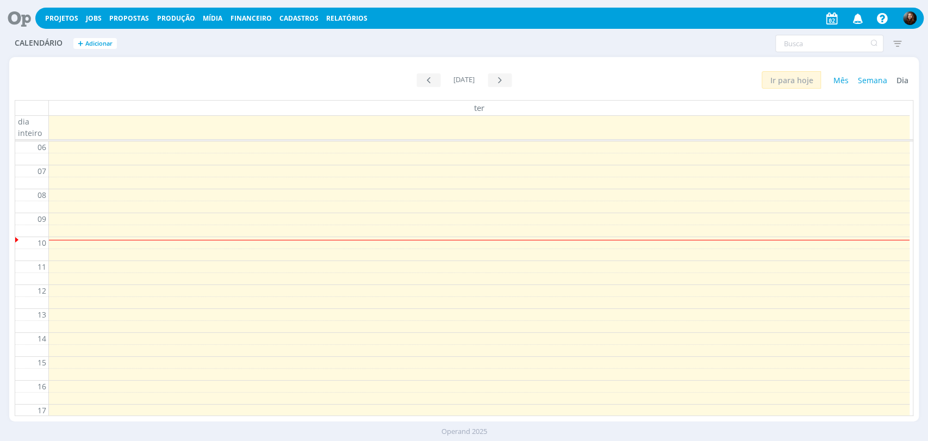
click at [17, 16] on icon at bounding box center [15, 18] width 22 height 21
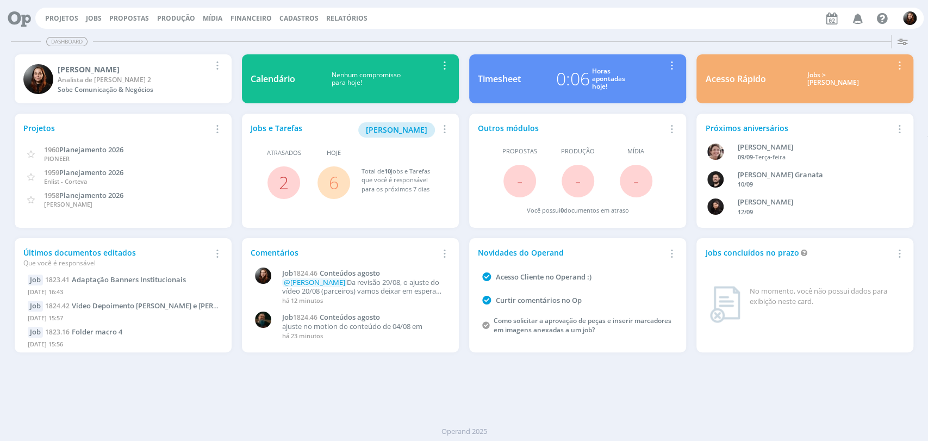
click at [542, 371] on div "Dashboard Salvar Selecione abaixo os cards desejados: Meus Meu Perfil [GEOGRAPH…" at bounding box center [464, 235] width 928 height 410
click at [507, 42] on div "Dashboard" at bounding box center [464, 42] width 906 height 16
click at [857, 15] on span "1" at bounding box center [860, 13] width 9 height 8
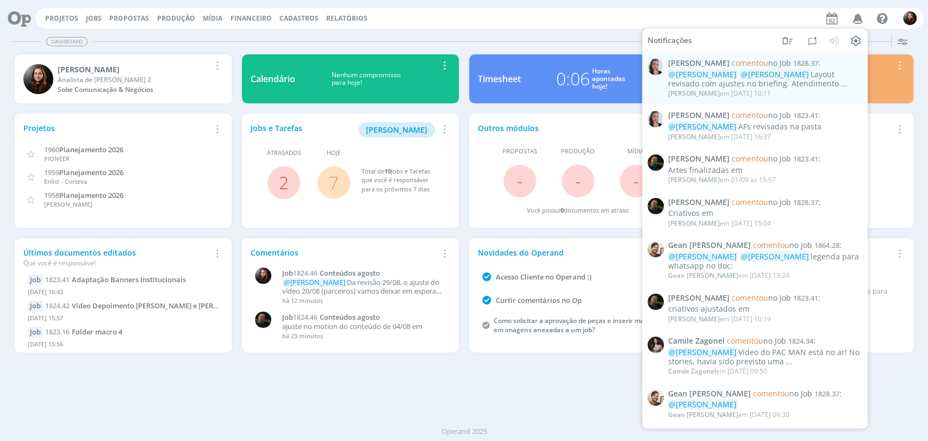
click at [545, 31] on div "Dashboard Salvar Selecione abaixo os cards desejados: Meus Meu Perfil [GEOGRAPH…" at bounding box center [464, 235] width 928 height 410
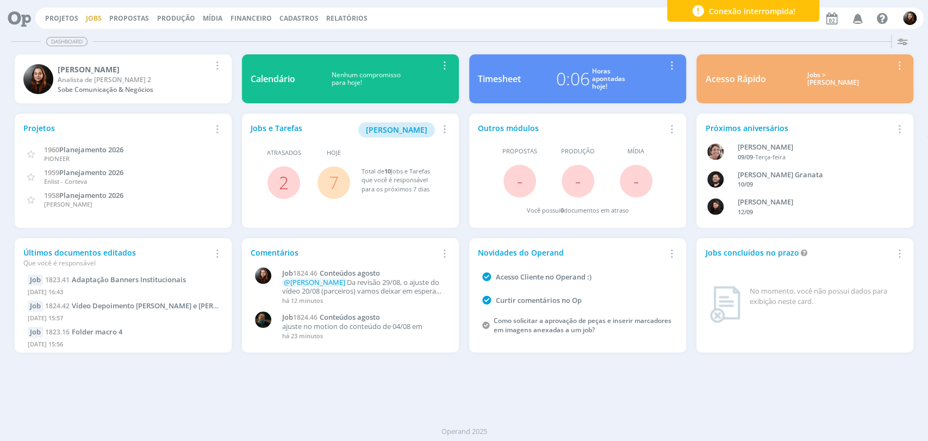
click at [90, 17] on link "Jobs" at bounding box center [94, 18] width 16 height 9
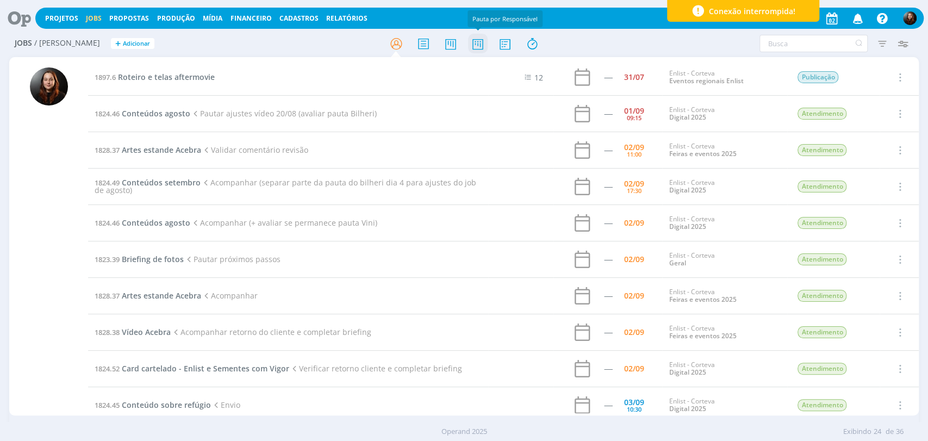
click at [481, 45] on icon at bounding box center [477, 43] width 20 height 21
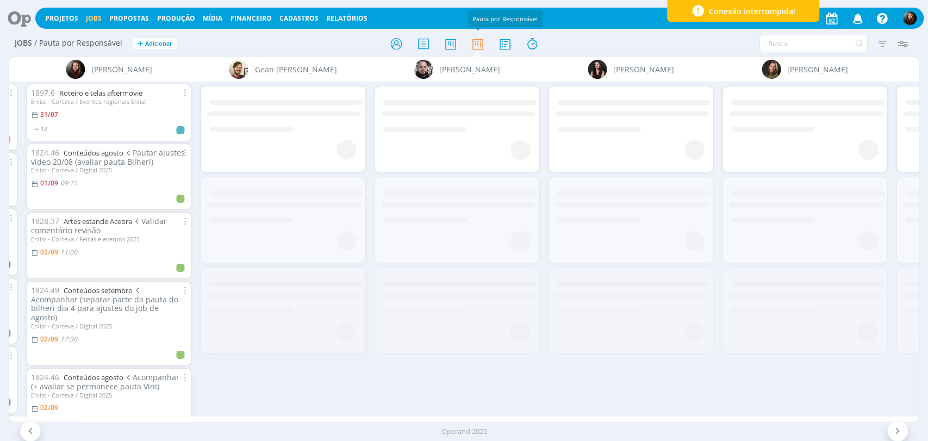
scroll to position [0, 1041]
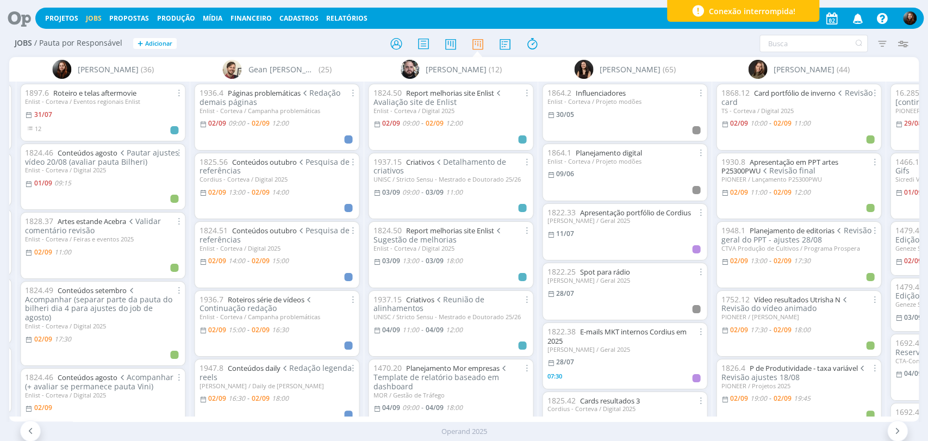
click at [286, 49] on h2 "Jobs / Pauta por Responsável + Adicionar" at bounding box center [161, 41] width 292 height 23
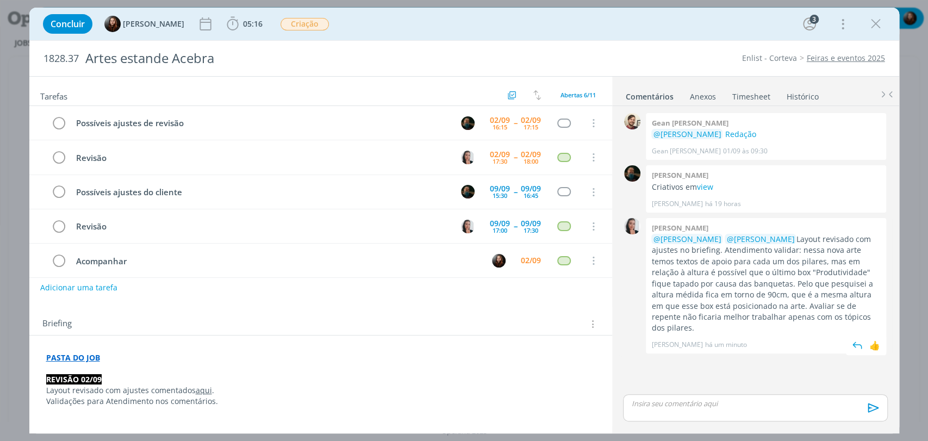
click at [648, 281] on div "Caroline pieczarka @Eduarda Pereira @Murillo Rocha Layout revisado com ajustes …" at bounding box center [766, 286] width 240 height 136
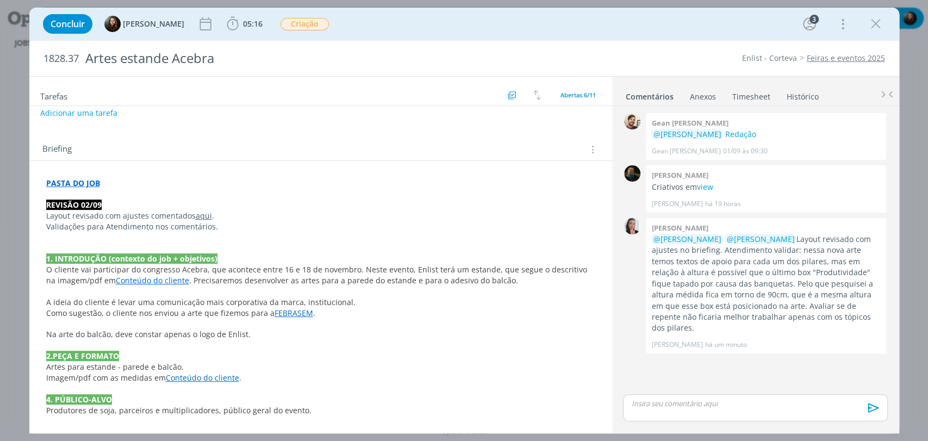
scroll to position [181, 0]
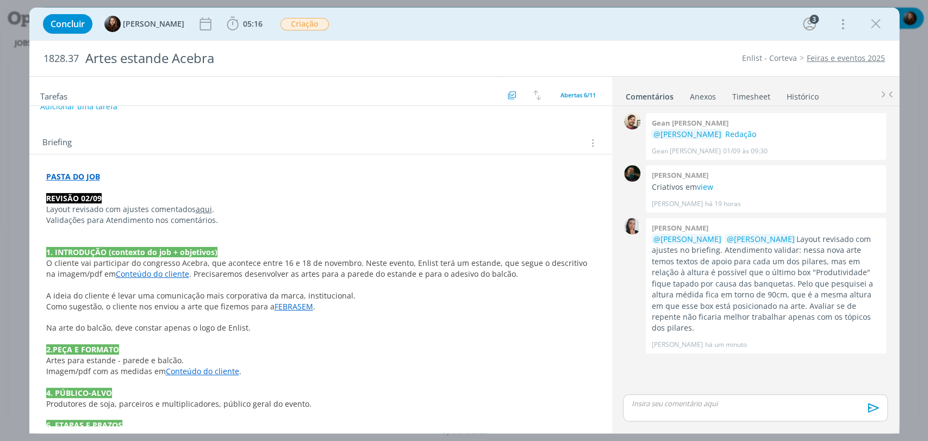
click at [278, 308] on link "FEBRASEM" at bounding box center [293, 306] width 39 height 10
click at [293, 327] on link "https://sobeae.sharepoint.com/:b:/s/SOBEAE/EZYE_HwvjspJsFnieqst7AMBzjacT5-HM0SD…" at bounding box center [256, 327] width 82 height 14
click at [265, 145] on div "Briefing Briefings Predefinidos Versões do Briefing Ver Briefing do Projeto" at bounding box center [321, 143] width 559 height 14
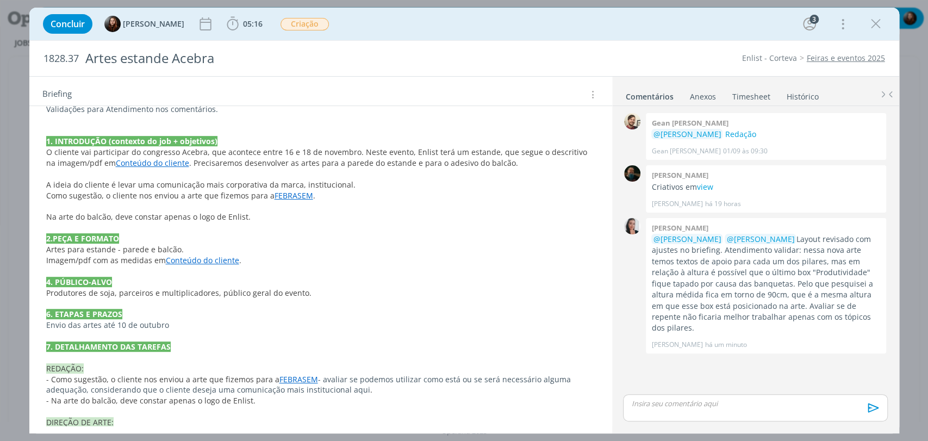
scroll to position [302, 0]
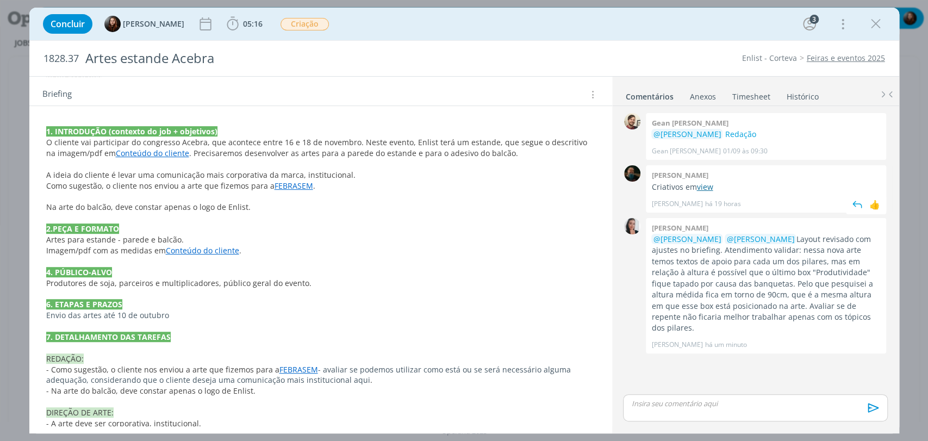
click at [697, 187] on link "view" at bounding box center [704, 187] width 16 height 10
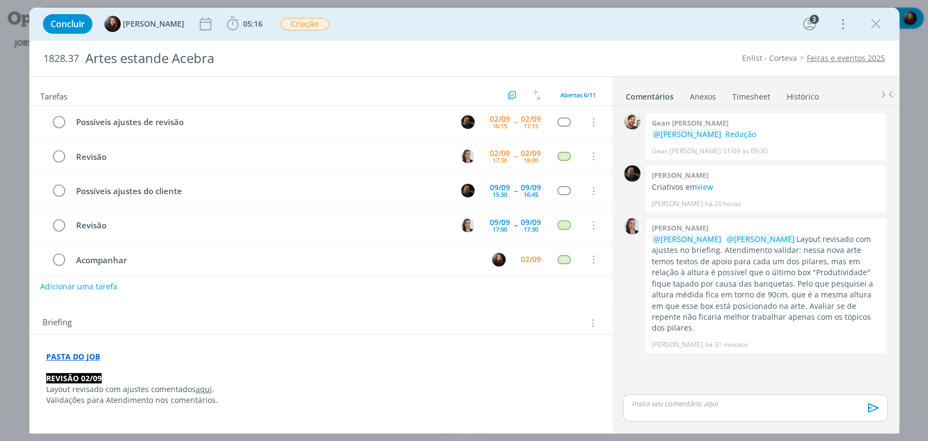
scroll to position [0, 0]
click at [537, 27] on div "Concluir Eduarda Pereira 05:16 Iniciar Apontar Data * 02/09/2025 Horas * 00:00 …" at bounding box center [463, 24] width 853 height 26
click at [724, 352] on div "0 Gean paulo naue @Murillo Rocha Redação Gean Paulo Naue 01/09 às 09:30 👍 0 Mur…" at bounding box center [754, 250] width 273 height 281
click at [671, 46] on div "1828.37 Artes estande Acebra Enlist - Corteva Feiras e eventos 2025" at bounding box center [463, 58] width 869 height 35
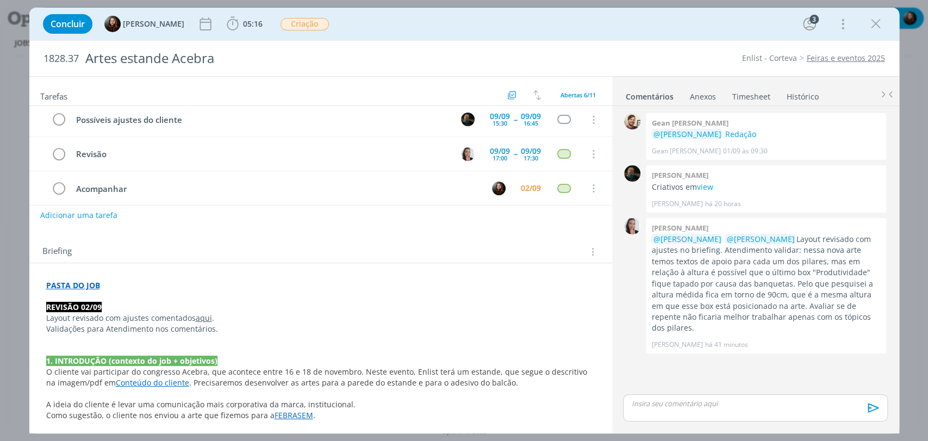
scroll to position [121, 0]
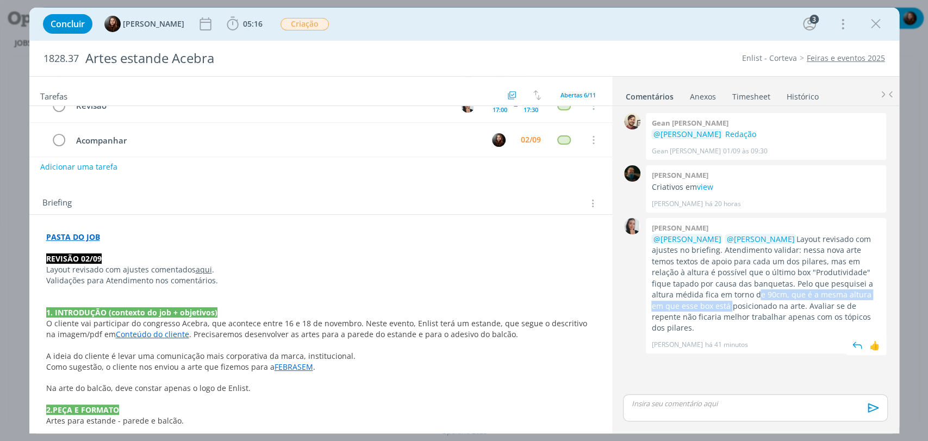
drag, startPoint x: 685, startPoint y: 293, endPoint x: 824, endPoint y: 302, distance: 138.8
click at [879, 296] on p "@Eduarda Pereira @Murillo Rocha Layout revisado com ajustes no briefing. Atendi…" at bounding box center [765, 284] width 229 height 100
click at [822, 302] on p "@Eduarda Pereira @Murillo Rocha Layout revisado com ajustes no briefing. Atendi…" at bounding box center [765, 284] width 229 height 100
drag, startPoint x: 686, startPoint y: 305, endPoint x: 812, endPoint y: 317, distance: 126.7
click at [812, 317] on p "@Eduarda Pereira @Murillo Rocha Layout revisado com ajustes no briefing. Atendi…" at bounding box center [765, 284] width 229 height 100
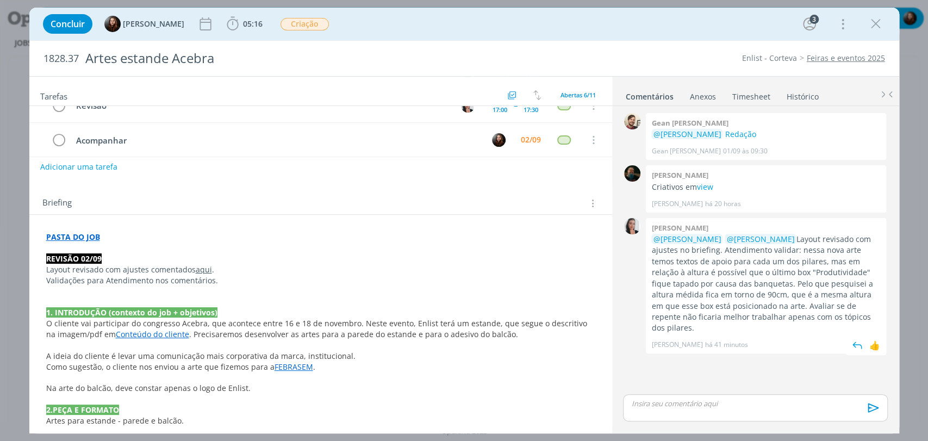
click at [829, 320] on p "@Eduarda Pereira @Murillo Rocha Layout revisado com ajustes no briefing. Atendi…" at bounding box center [765, 284] width 229 height 100
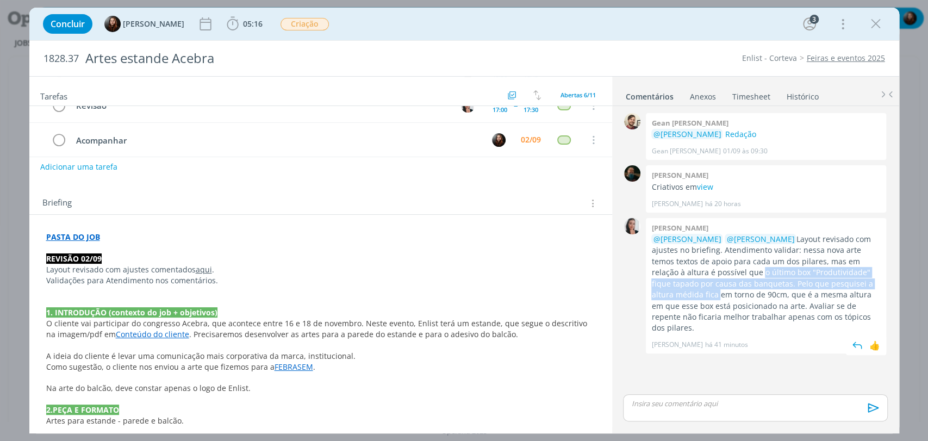
drag, startPoint x: 700, startPoint y: 271, endPoint x: 889, endPoint y: 282, distance: 188.9
click at [889, 282] on div "0 Caroline pieczarka @Eduarda Pereira @Murillo Rocha Layout revisado com ajuste…" at bounding box center [754, 285] width 273 height 141
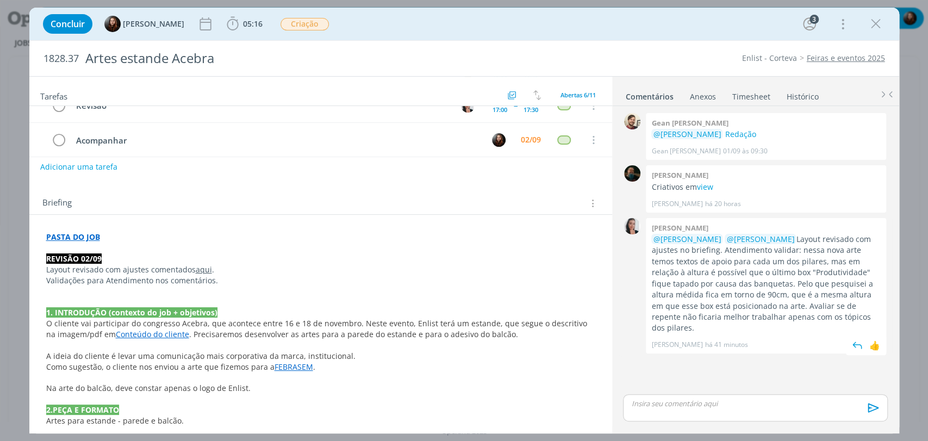
click at [820, 290] on p "@Eduarda Pereira @Murillo Rocha Layout revisado com ajustes no briefing. Atendi…" at bounding box center [765, 284] width 229 height 100
drag, startPoint x: 652, startPoint y: 296, endPoint x: 821, endPoint y: 315, distance: 170.1
click at [821, 315] on p "@Eduarda Pereira @Murillo Rocha Layout revisado com ajustes no briefing. Atendi…" at bounding box center [765, 284] width 229 height 100
click at [201, 270] on link "aqui" at bounding box center [204, 269] width 16 height 10
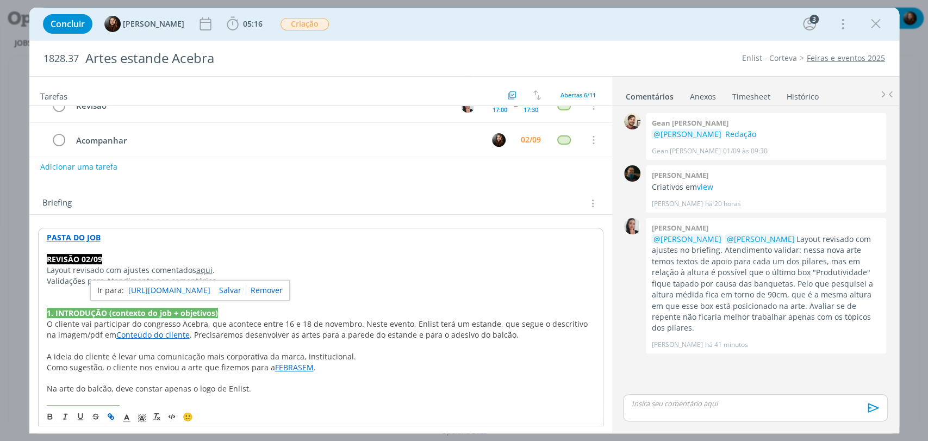
click at [210, 289] on link "https://sobeae.sharepoint.com/sites/SOBEAE/Documentos%20Compartilhados/Forms/Al…" at bounding box center [169, 290] width 82 height 14
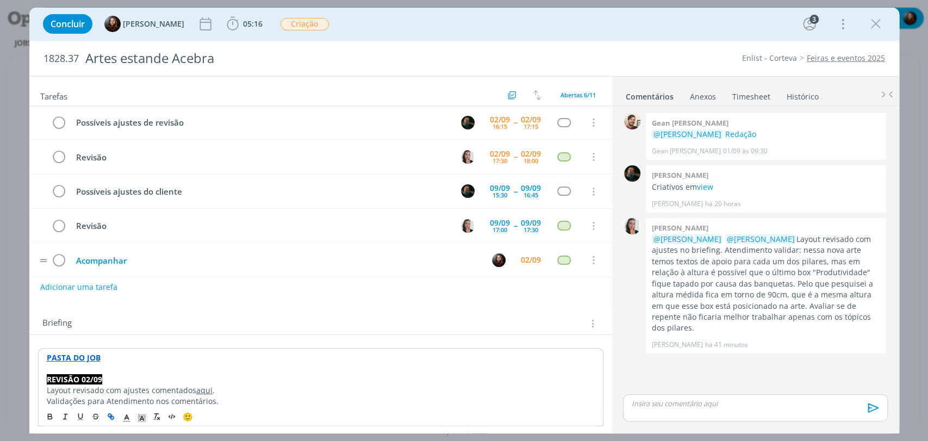
scroll to position [0, 0]
click at [457, 317] on div "Briefing Briefings Predefinidos Versões do Briefing Ver Briefing do Projeto" at bounding box center [321, 324] width 559 height 14
click at [199, 389] on link "aqui" at bounding box center [204, 390] width 16 height 10
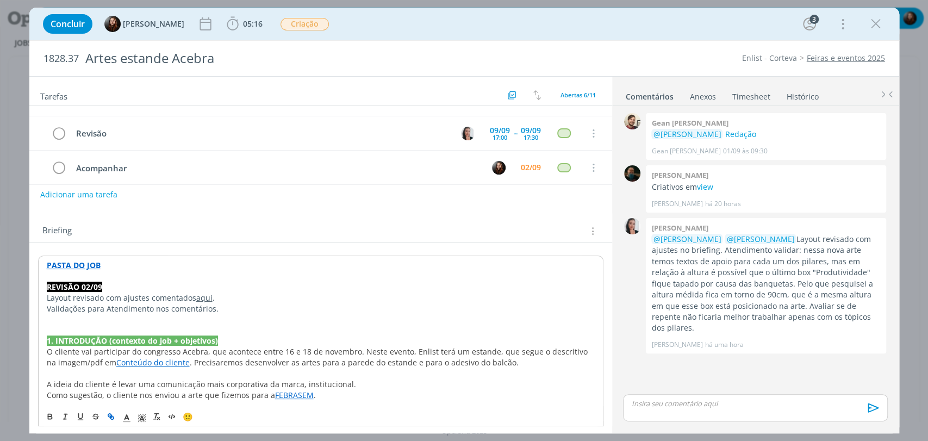
scroll to position [121, 0]
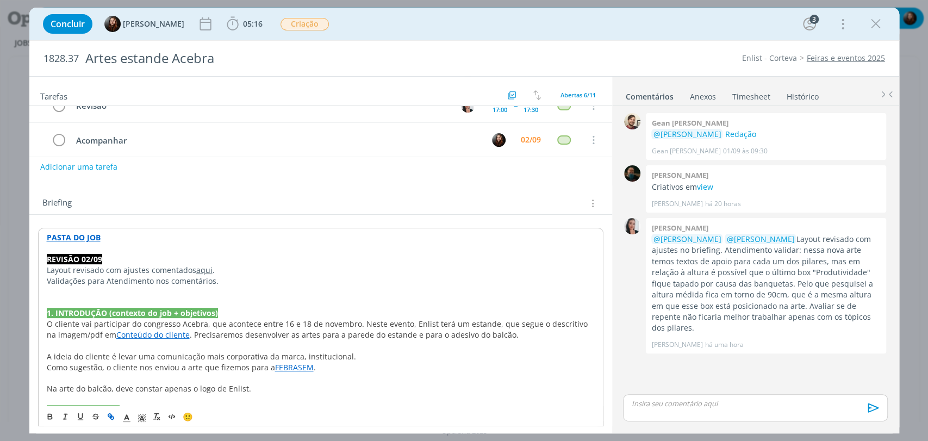
click at [203, 270] on link "aqui" at bounding box center [204, 270] width 16 height 10
click at [201, 294] on link "https://sobeae.sharepoint.com/sites/SOBEAE/Documentos%20Compartilhados/Forms/Al…" at bounding box center [170, 291] width 82 height 14
click at [334, 206] on div "Briefing Briefings Predefinidos Versões do Briefing Ver Briefing do Projeto" at bounding box center [321, 203] width 559 height 14
click at [310, 196] on div "Briefing Briefings Predefinidos Versões do Briefing Ver Briefing do Projeto" at bounding box center [321, 203] width 559 height 14
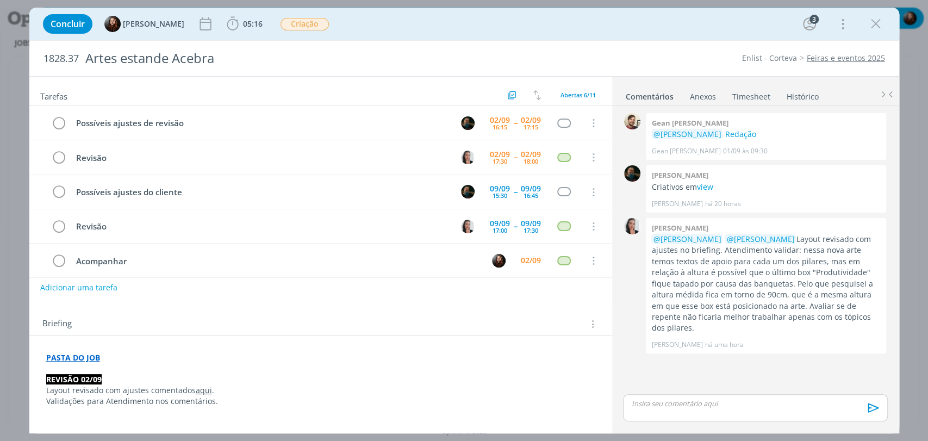
scroll to position [0, 0]
click at [636, 33] on div "Concluir Eduarda Pereira 05:16 Iniciar Apontar Data * 02/09/2025 Horas * 00:00 …" at bounding box center [463, 24] width 853 height 26
click at [665, 32] on div "Concluir Eduarda Pereira 05:16 Iniciar Apontar Data * 02/09/2025 Horas * 00:00 …" at bounding box center [463, 24] width 853 height 26
click at [729, 33] on div "Concluir Eduarda Pereira 05:16 Iniciar Apontar Data * 02/09/2025 Horas * 00:00 …" at bounding box center [463, 24] width 853 height 26
click at [819, 362] on div "0 Gean paulo naue @Murillo Rocha Redação Gean Paulo Naue 01/09 às 09:30 👍 0 Mur…" at bounding box center [754, 250] width 273 height 281
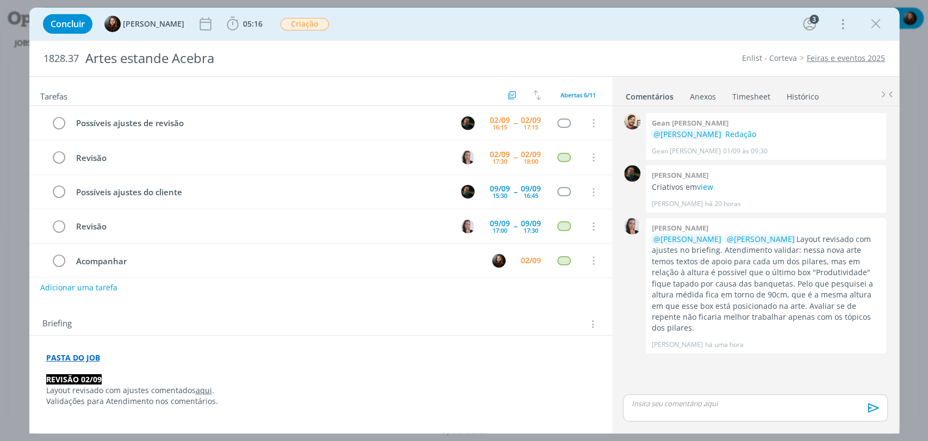
click at [346, 17] on div "Concluir Eduarda Pereira 05:16 Iniciar Apontar Data * 02/09/2025 Horas * 00:00 …" at bounding box center [463, 24] width 853 height 26
click at [93, 288] on button "Adicionar uma tarefa" at bounding box center [78, 287] width 77 height 18
click at [93, 287] on input "dialog" at bounding box center [248, 286] width 401 height 15
type input "A"
drag, startPoint x: 165, startPoint y: 288, endPoint x: 32, endPoint y: 292, distance: 133.2
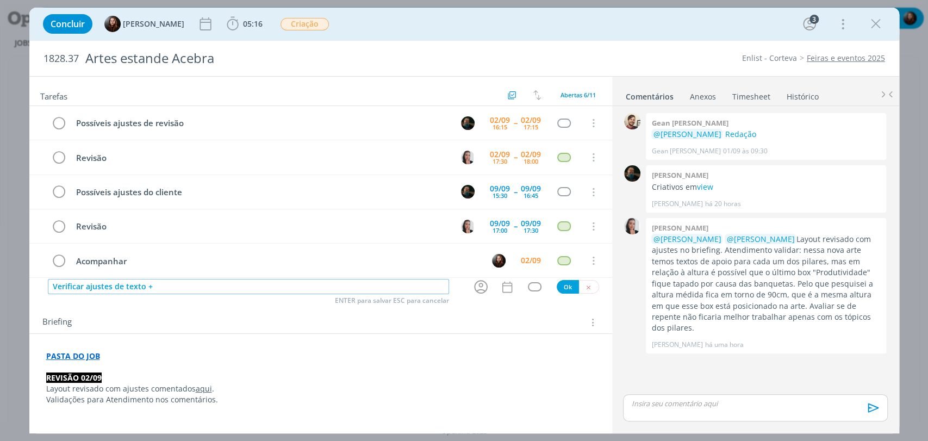
click at [32, 292] on div "Verificar ajustes de texto + ENTER para salvar ESC para cancelar Ok" at bounding box center [320, 287] width 583 height 18
click at [199, 389] on link "aqui" at bounding box center [204, 388] width 16 height 10
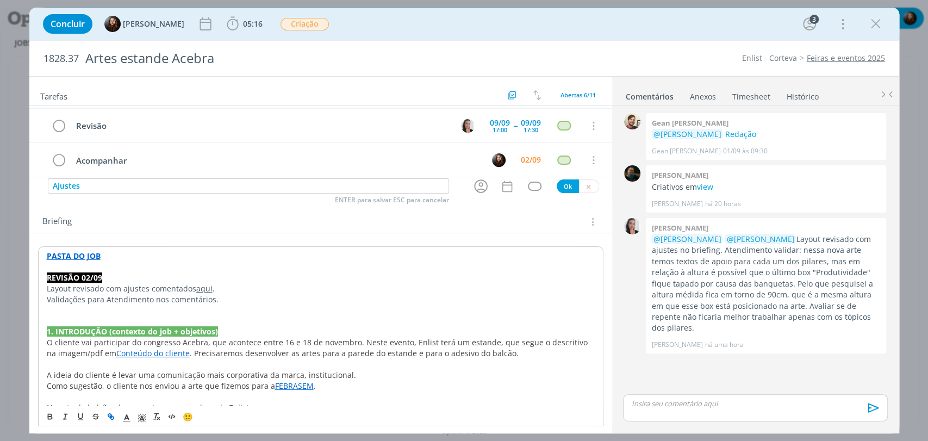
scroll to position [121, 0]
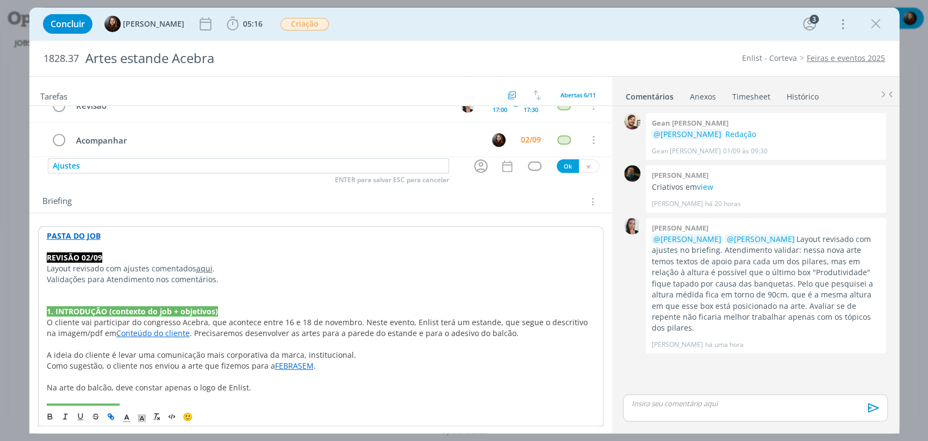
click at [206, 267] on link "aqui" at bounding box center [204, 268] width 16 height 10
click at [195, 284] on link "https://sobeae.sharepoint.com/sites/SOBEAE/Documentos%20Compartilhados/Forms/Al…" at bounding box center [170, 289] width 82 height 14
click at [147, 162] on input "Ajustes" at bounding box center [248, 165] width 401 height 15
click at [481, 164] on icon "dialog" at bounding box center [481, 167] width 14 height 14
type input "Ajustes revisão 02/09"
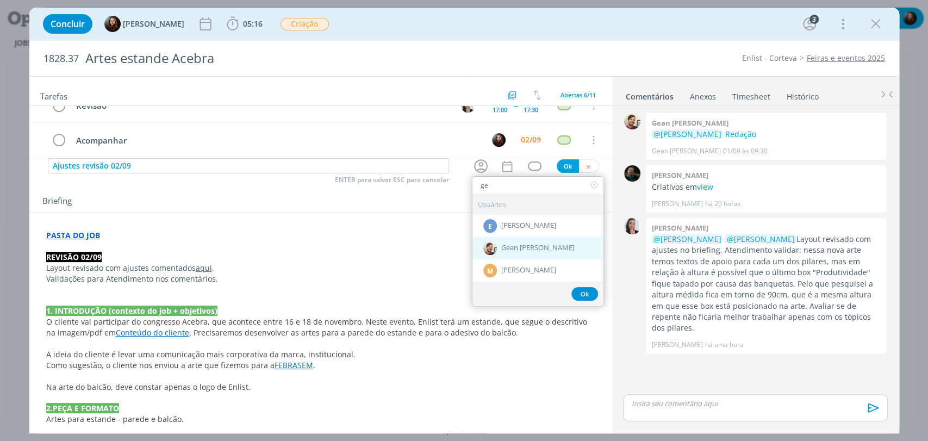
type input "ge"
click at [506, 245] on span "Gean [PERSON_NAME]" at bounding box center [537, 248] width 73 height 9
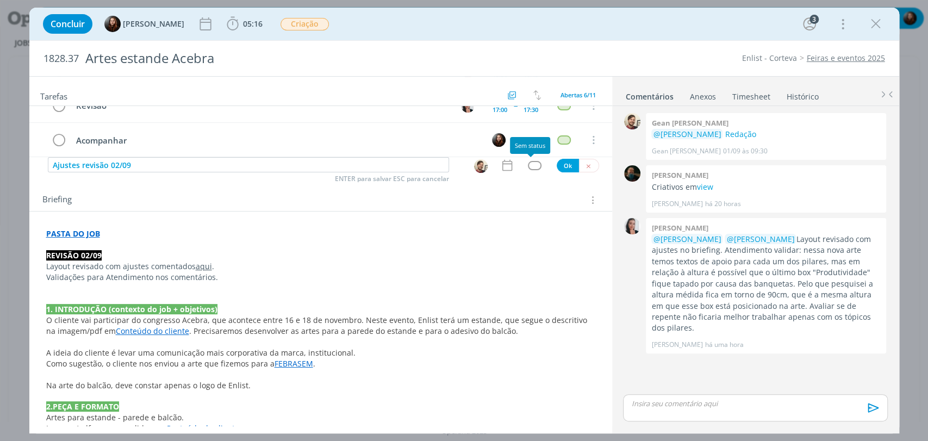
click at [530, 164] on div "dialog" at bounding box center [535, 165] width 14 height 9
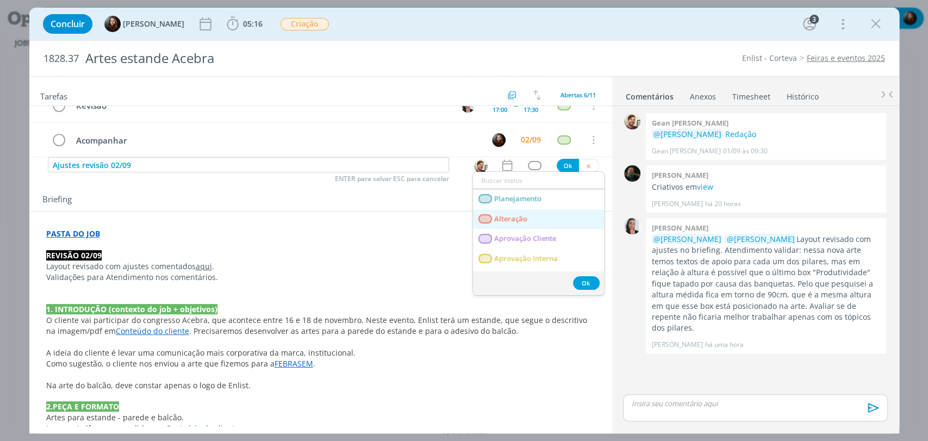
drag, startPoint x: 521, startPoint y: 216, endPoint x: 525, endPoint y: 210, distance: 7.1
click at [521, 216] on span "Alteração" at bounding box center [510, 219] width 33 height 9
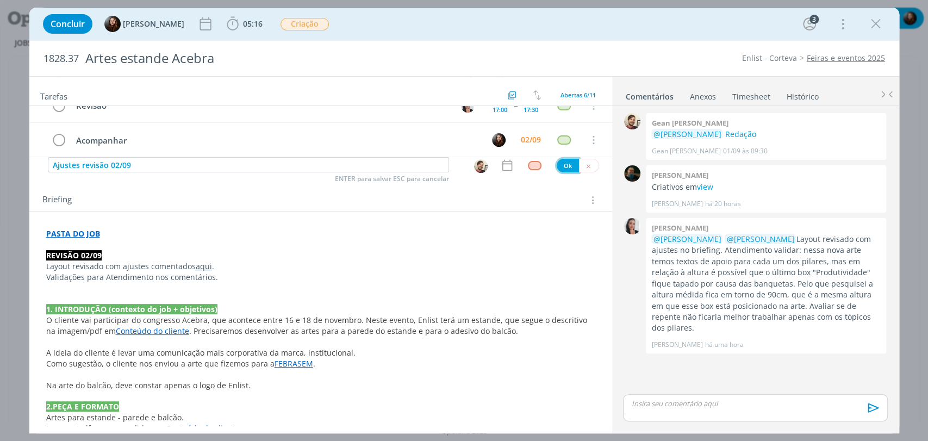
click at [558, 166] on button "Ok" at bounding box center [567, 166] width 22 height 14
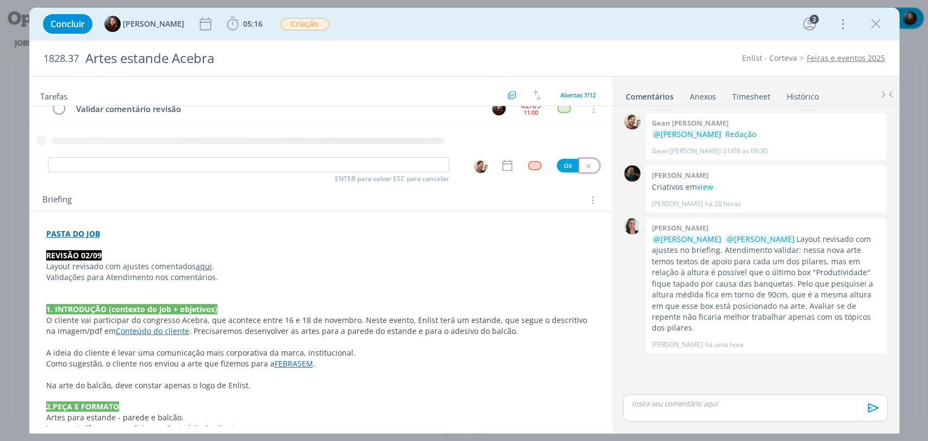
click at [585, 164] on icon "dialog" at bounding box center [588, 165] width 7 height 7
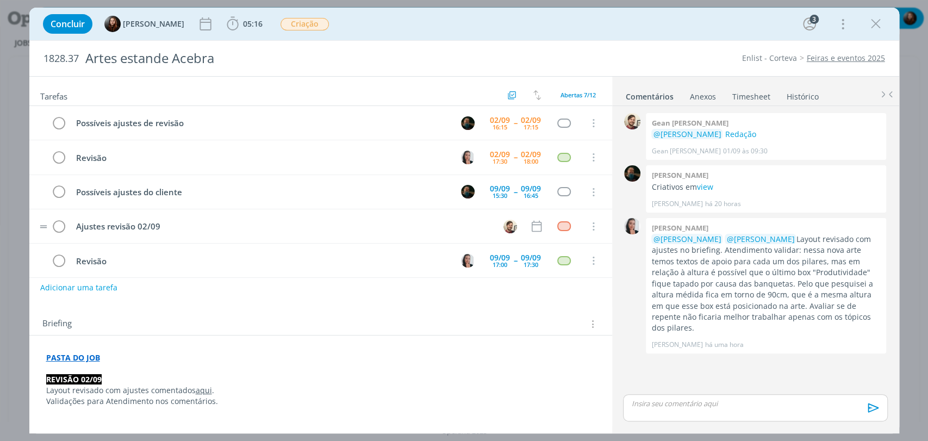
scroll to position [0, 0]
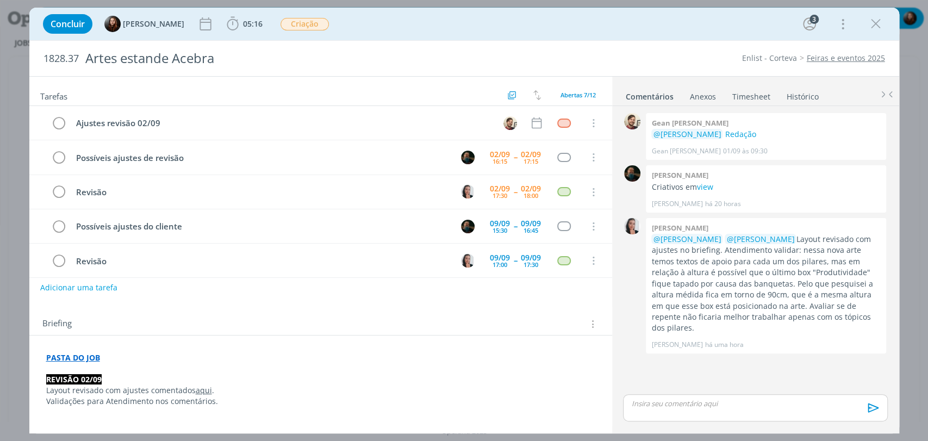
click at [199, 388] on link "aqui" at bounding box center [204, 390] width 16 height 10
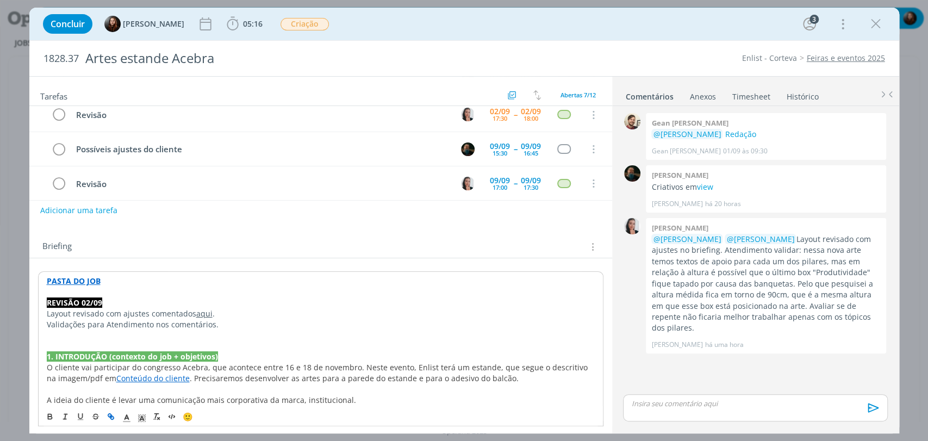
scroll to position [121, 0]
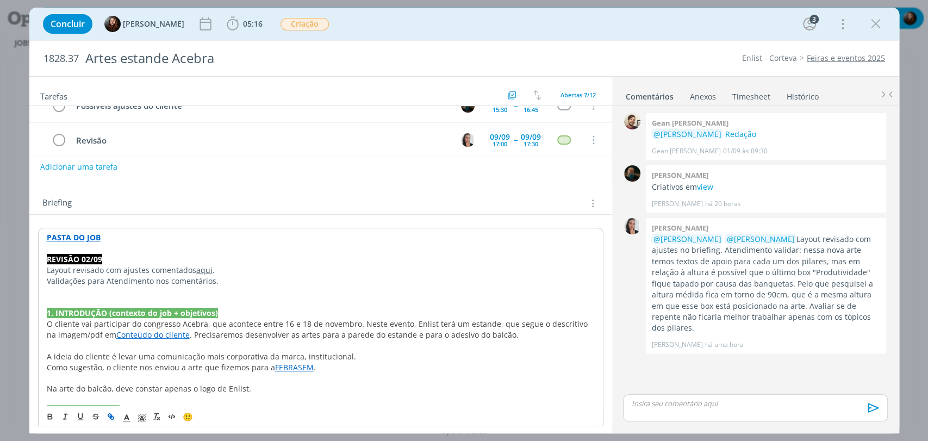
click at [207, 273] on link "aqui" at bounding box center [204, 270] width 16 height 10
click at [207, 284] on link "https://sobeae.sharepoint.com/sites/SOBEAE/Documentos%20Compartilhados/Forms/Al…" at bounding box center [170, 291] width 82 height 14
click at [207, 184] on div "Tarefas Usar Job de template Criar template a partir deste job Visualizar Templ…" at bounding box center [320, 251] width 583 height 349
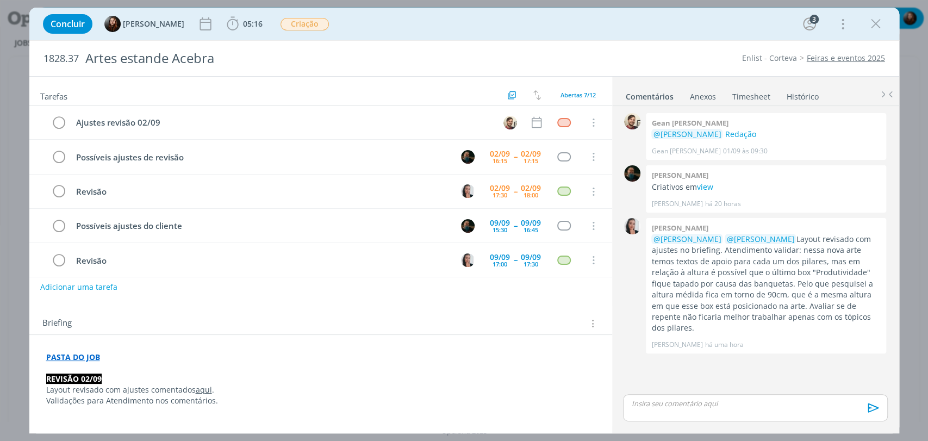
scroll to position [0, 0]
click at [533, 120] on icon "dialog" at bounding box center [536, 123] width 14 height 14
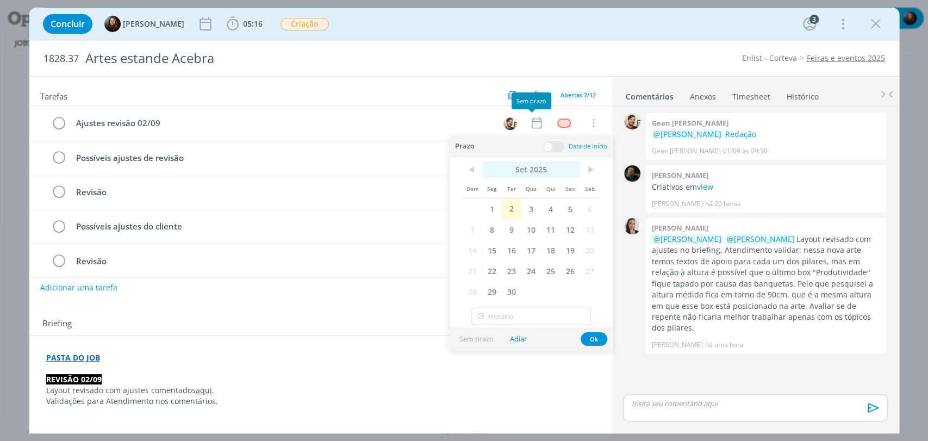
drag, startPoint x: 514, startPoint y: 211, endPoint x: 535, endPoint y: 175, distance: 41.7
click at [514, 211] on span "2" at bounding box center [512, 208] width 20 height 21
click at [510, 208] on span "2" at bounding box center [512, 208] width 20 height 21
click at [553, 149] on span at bounding box center [553, 146] width 22 height 11
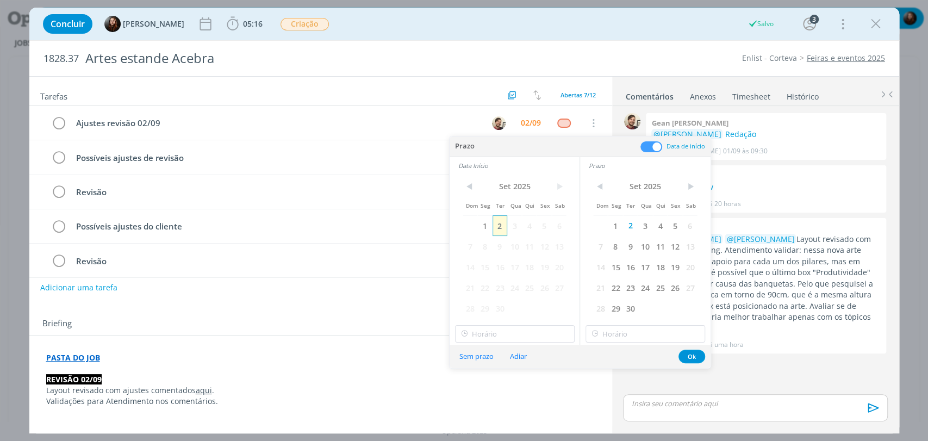
click at [501, 223] on span "2" at bounding box center [499, 225] width 15 height 21
click at [502, 335] on input "12:00" at bounding box center [515, 333] width 120 height 17
click at [476, 262] on div "13:00" at bounding box center [515, 262] width 121 height 20
type input "13:00"
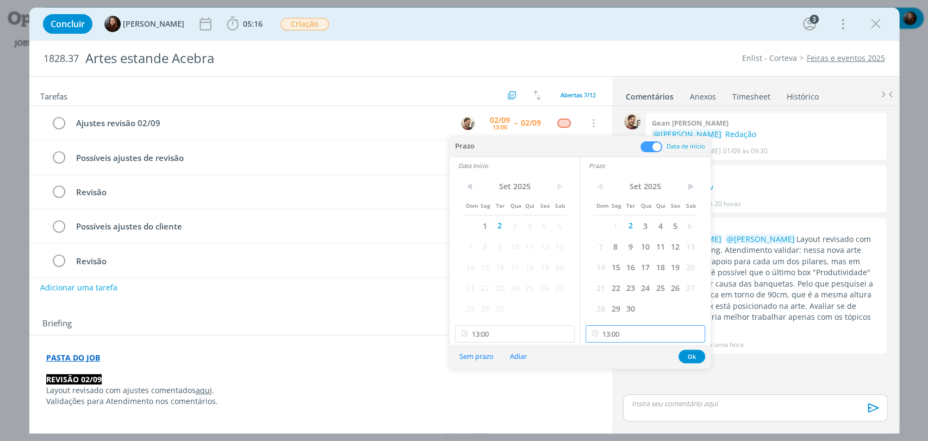
click at [622, 339] on input "13:00" at bounding box center [645, 333] width 120 height 17
click at [605, 261] on div "13:15" at bounding box center [646, 264] width 121 height 20
type input "13:15"
click at [686, 357] on button "Ok" at bounding box center [691, 356] width 27 height 14
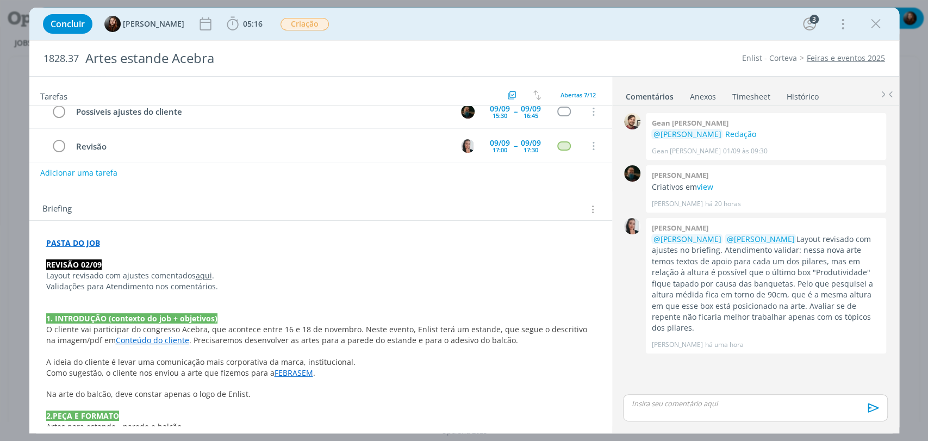
scroll to position [121, 0]
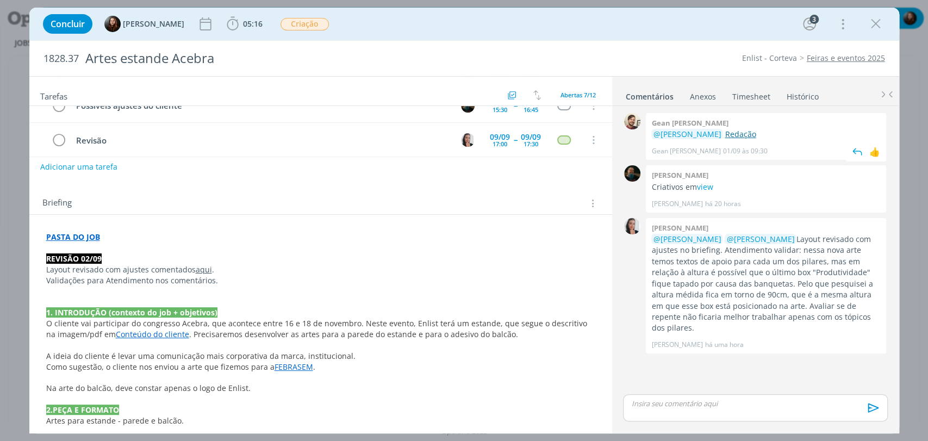
click at [736, 135] on link "Redação" at bounding box center [739, 134] width 31 height 10
click at [252, 187] on div "Briefing Briefings Predefinidos Versões do Briefing Ver Briefing do Projeto" at bounding box center [320, 199] width 583 height 29
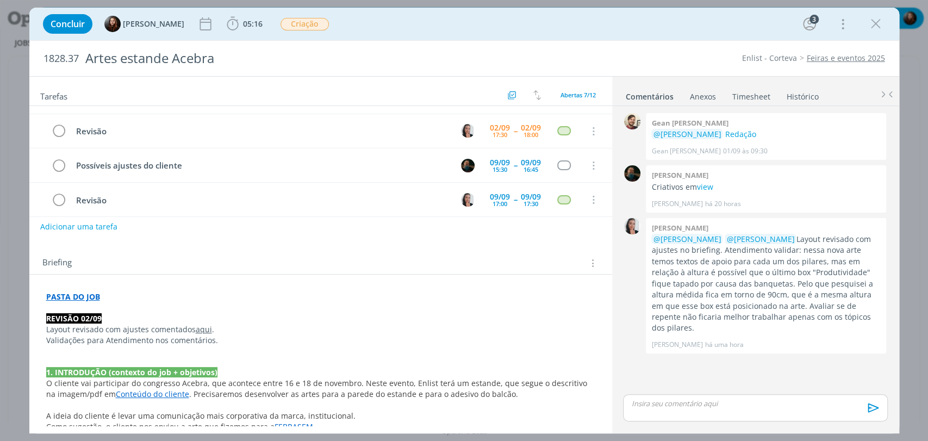
scroll to position [60, 0]
drag, startPoint x: 782, startPoint y: 239, endPoint x: 824, endPoint y: 315, distance: 87.1
click at [824, 315] on p "@Eduarda Pereira @Murillo Rocha Layout revisado com ajustes no briefing. Atendi…" at bounding box center [765, 284] width 229 height 100
click at [818, 315] on p "@Eduarda Pereira @Murillo Rocha Layout revisado com ajustes no briefing. Atendi…" at bounding box center [765, 284] width 229 height 100
click at [549, 33] on div "Concluir Eduarda Pereira 05:16 Iniciar Apontar Data * 02/09/2025 Horas * 00:00 …" at bounding box center [463, 24] width 853 height 26
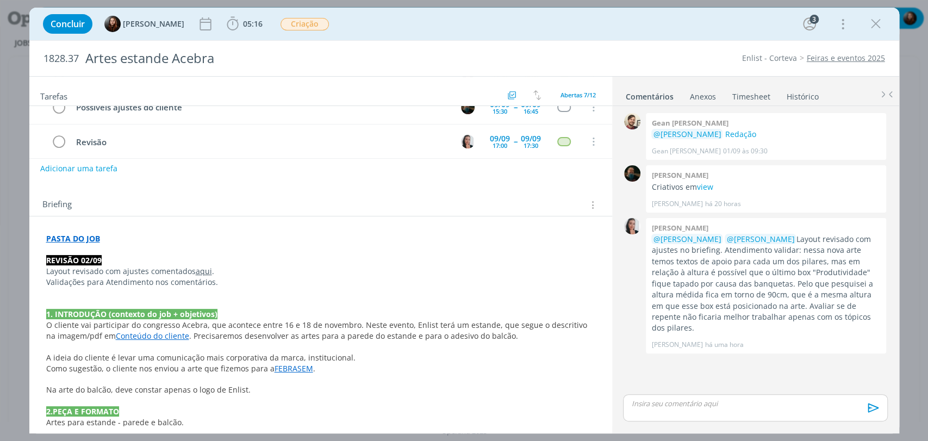
scroll to position [121, 0]
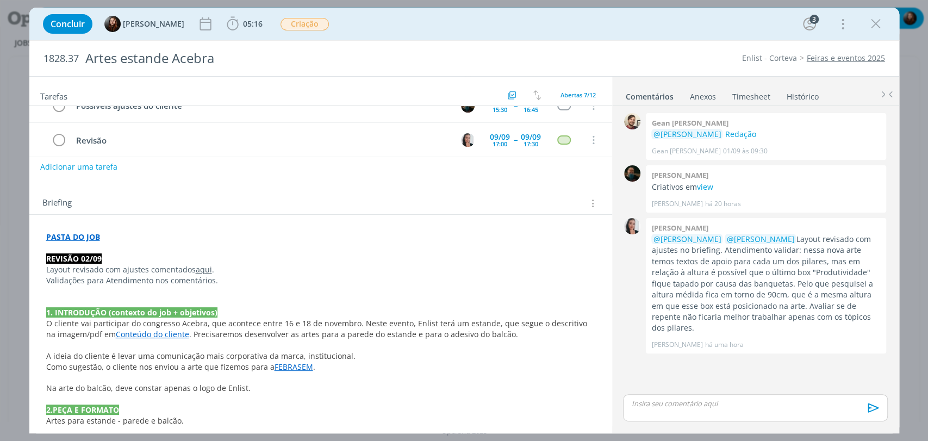
click at [278, 365] on link "FEBRASEM" at bounding box center [293, 366] width 39 height 10
click at [260, 386] on link "https://sobeae.sharepoint.com/:b:/s/SOBEAE/EZYE_HwvjspJsFnieqst7AMBzjacT5-HM0SD…" at bounding box center [256, 387] width 82 height 14
click at [678, 401] on p "dialog" at bounding box center [754, 403] width 247 height 10
click at [678, 401] on body "Projetos Jobs Propostas Produção Mídia Financeiro Cadastros Relatórios Notifica…" at bounding box center [464, 220] width 928 height 441
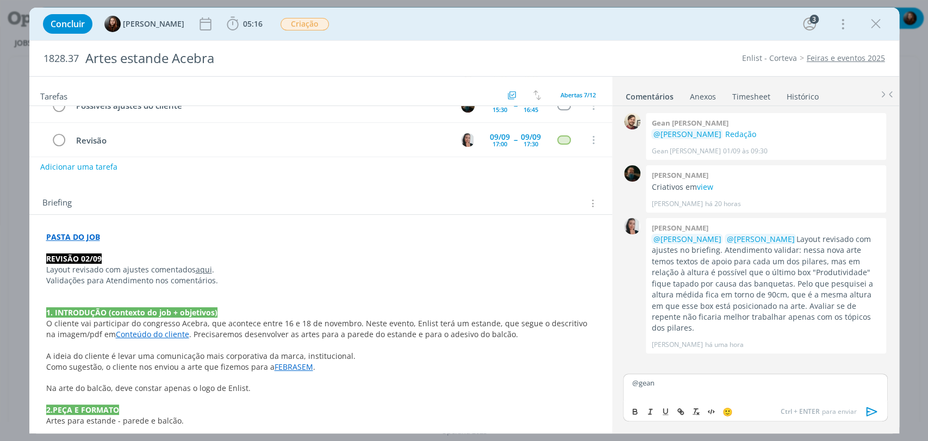
click at [660, 380] on p "@gean" at bounding box center [754, 383] width 247 height 10
click at [667, 397] on span "Gean [PERSON_NAME]" at bounding box center [701, 398] width 91 height 12
click at [693, 376] on div "dialog" at bounding box center [755, 386] width 264 height 27
click at [691, 398] on span "Gean [PERSON_NAME]" at bounding box center [701, 398] width 91 height 12
click at [706, 378] on p "﻿ @ Gean Paulo Naue ﻿" at bounding box center [754, 383] width 247 height 10
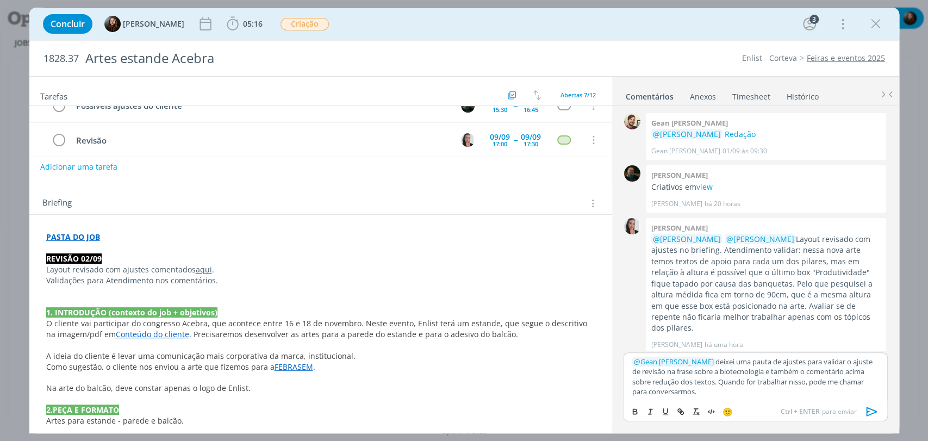
click at [705, 383] on p "﻿ @ Gean Paulo Naue ﻿ deixei uma pauta de ajustes para validar o ajuste de revi…" at bounding box center [754, 376] width 247 height 40
click at [708, 381] on p "﻿ @ Gean Paulo Naue ﻿ deixei uma pauta de ajustes para validar o ajuste de revi…" at bounding box center [754, 376] width 247 height 40
click at [792, 372] on p "﻿ @ Gean Paulo Naue ﻿ deixei uma pauta de ajustes para validar o ajuste de revi…" at bounding box center [754, 376] width 247 height 40
click at [696, 381] on p "﻿ @ Gean Paulo Naue ﻿ deixei uma pauta de ajustes para validar o ajuste de revi…" at bounding box center [754, 376] width 247 height 40
drag, startPoint x: 783, startPoint y: 393, endPoint x: 787, endPoint y: 383, distance: 11.7
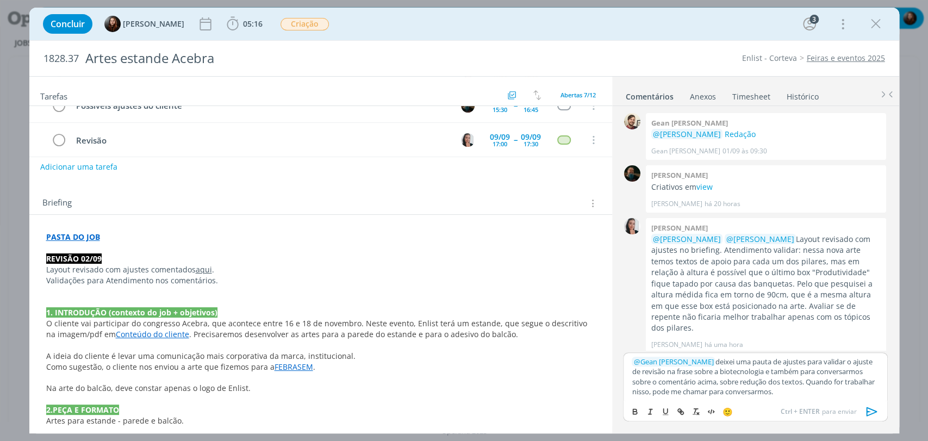
click at [787, 383] on p "﻿ @ Gean Paulo Naue ﻿ deixei uma pauta de ajustes para validar o ajuste de revi…" at bounding box center [754, 376] width 247 height 40
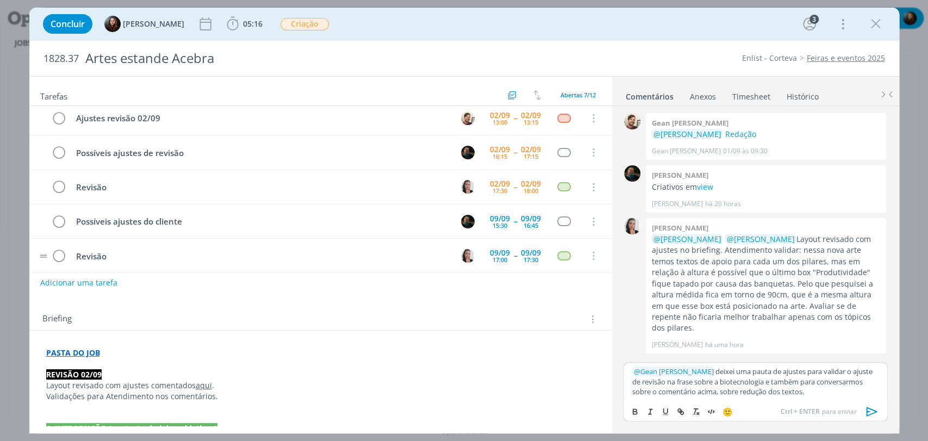
scroll to position [0, 0]
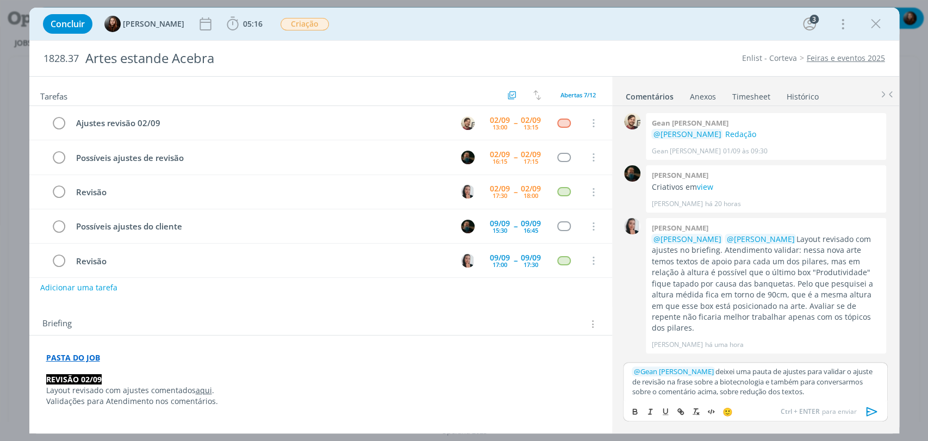
drag, startPoint x: 691, startPoint y: 380, endPoint x: 817, endPoint y: 388, distance: 126.3
click at [799, 386] on p "﻿ @ Gean Paulo Naue ﻿ deixei uma pauta de ajustes para validar o ajuste de revi…" at bounding box center [754, 381] width 247 height 30
click at [822, 391] on p "﻿ @ Gean Paulo Naue ﻿ deixei uma pauta de ajustes para validar o ajuste de revi…" at bounding box center [754, 381] width 247 height 30
click at [871, 410] on icon "dialog" at bounding box center [872, 411] width 16 height 16
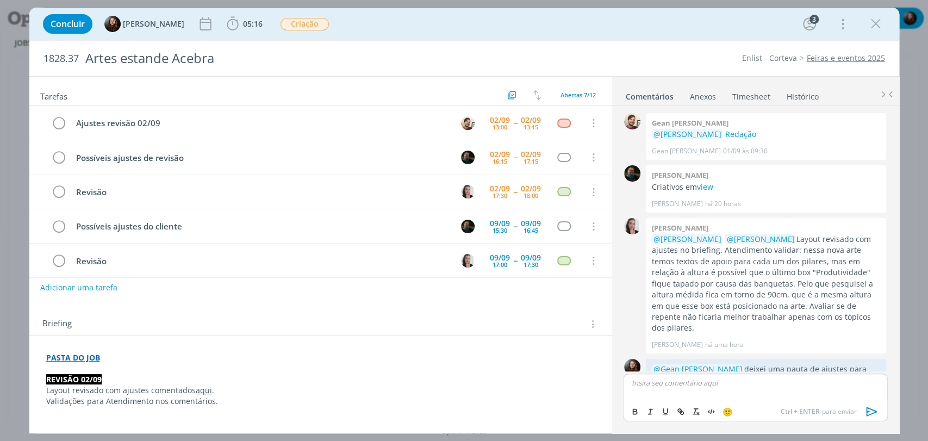
scroll to position [48, 0]
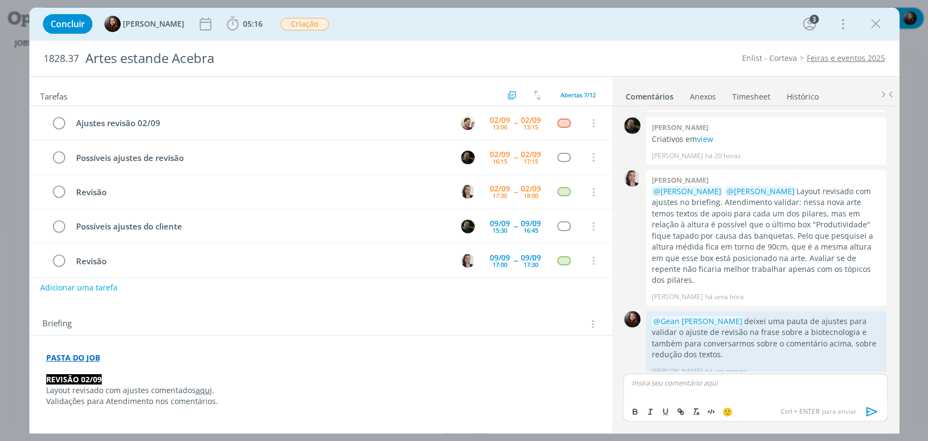
click at [628, 48] on div "1828.37 Artes estande Acebra Enlist - Corteva Feiras e eventos 2025" at bounding box center [463, 58] width 869 height 35
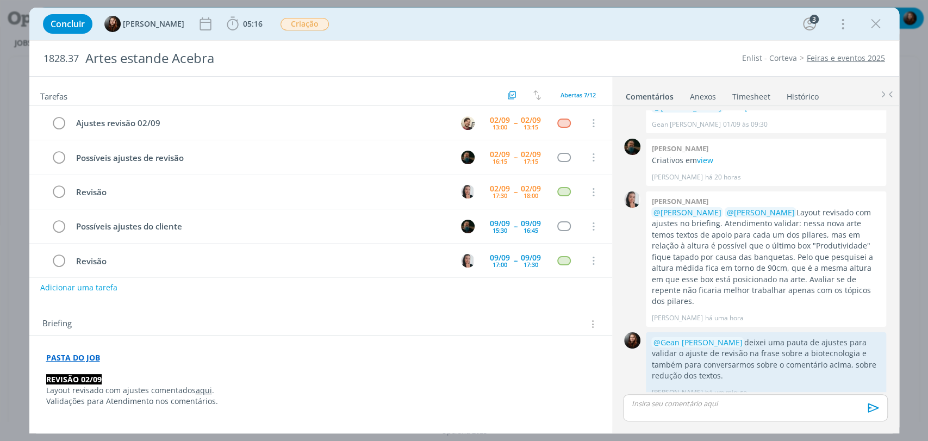
click at [628, 48] on div "1828.37 Artes estande Acebra Enlist - Corteva Feiras e eventos 2025" at bounding box center [463, 58] width 869 height 35
click at [570, 27] on div "Concluir Eduarda Pereira 05:16 Iniciar Apontar Data * 02/09/2025 Horas * 00:00 …" at bounding box center [463, 24] width 853 height 26
click at [587, 26] on div "Concluir Eduarda Pereira 05:16 Iniciar Apontar Data * 02/09/2025 Horas * 00:00 …" at bounding box center [463, 24] width 853 height 26
click at [520, 25] on div "Concluir Eduarda Pereira 05:16 Iniciar Apontar Data * 02/09/2025 Horas * 00:00 …" at bounding box center [463, 24] width 853 height 26
click at [437, 29] on div "Concluir Eduarda Pereira 05:16 Iniciar Apontar Data * 02/09/2025 Horas * 00:00 …" at bounding box center [463, 24] width 853 height 26
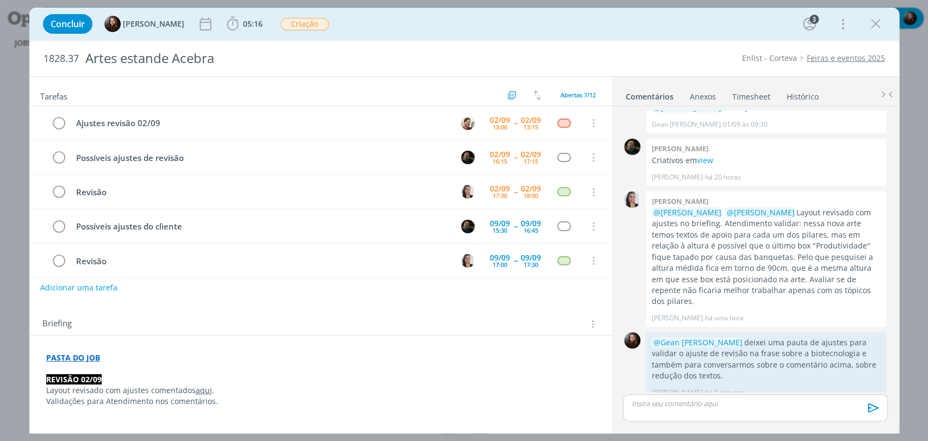
click at [676, 41] on div "1828.37 Artes estande Acebra Enlist - Corteva Feiras e eventos 2025" at bounding box center [463, 58] width 869 height 35
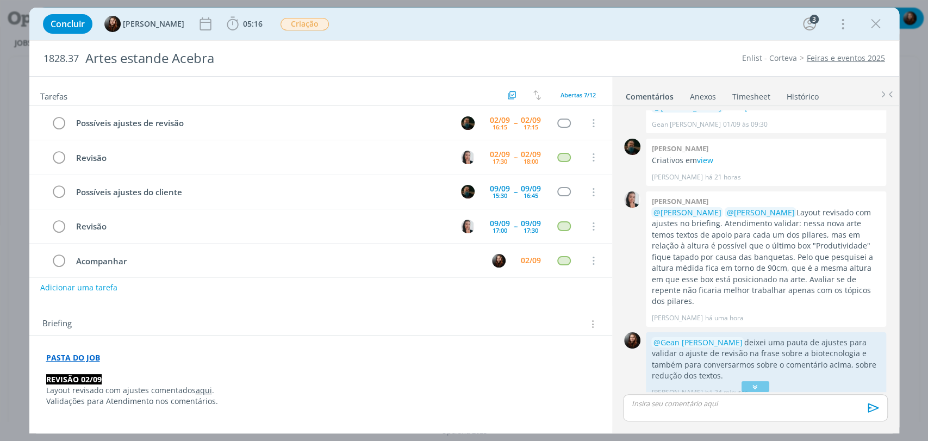
scroll to position [146, 0]
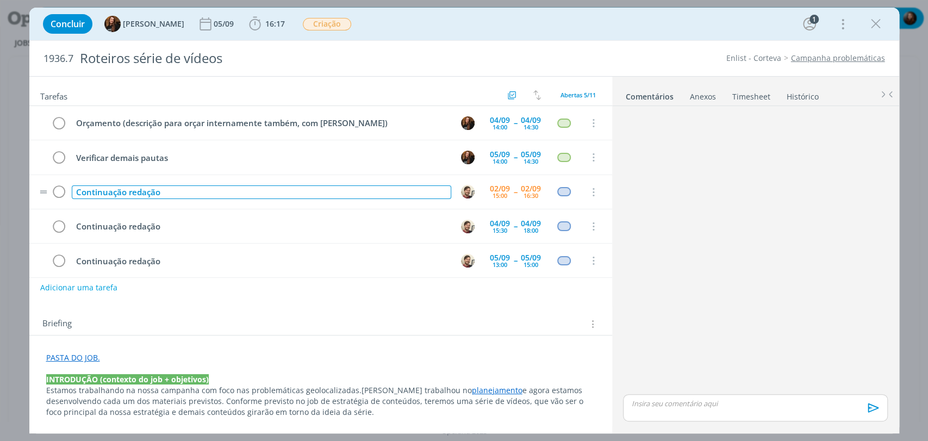
click at [143, 191] on div "Continuação redação" at bounding box center [261, 192] width 379 height 14
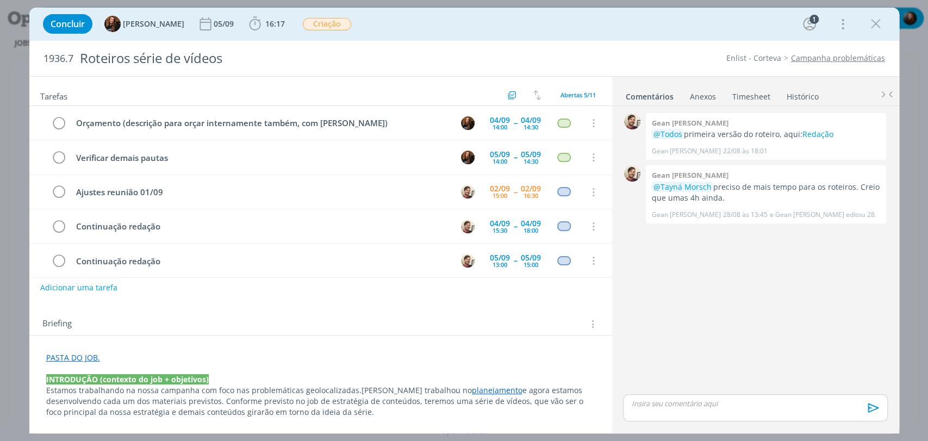
click at [670, 292] on div "0 Gean paulo naue @Todos primeira versão do roteiro, aqui: Redação Gean [PERSON…" at bounding box center [754, 250] width 273 height 281
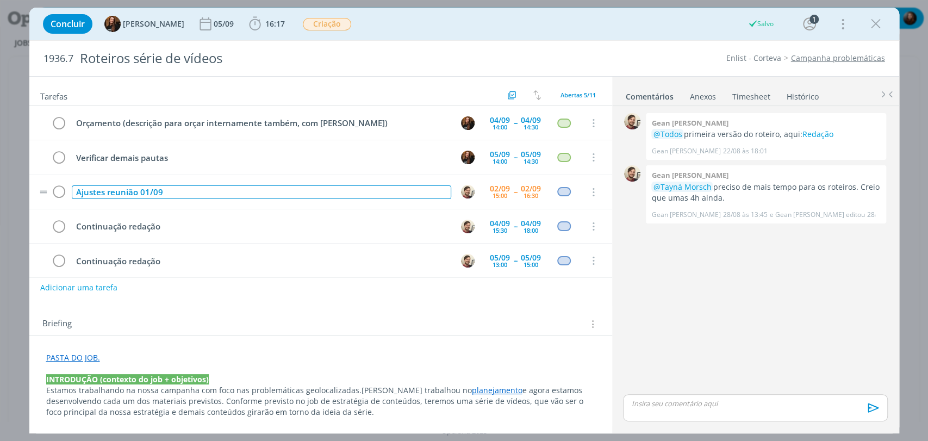
click at [134, 196] on div "Ajustes reunião 01/09" at bounding box center [261, 192] width 379 height 14
copy div "Ajustes reunião 01/09"
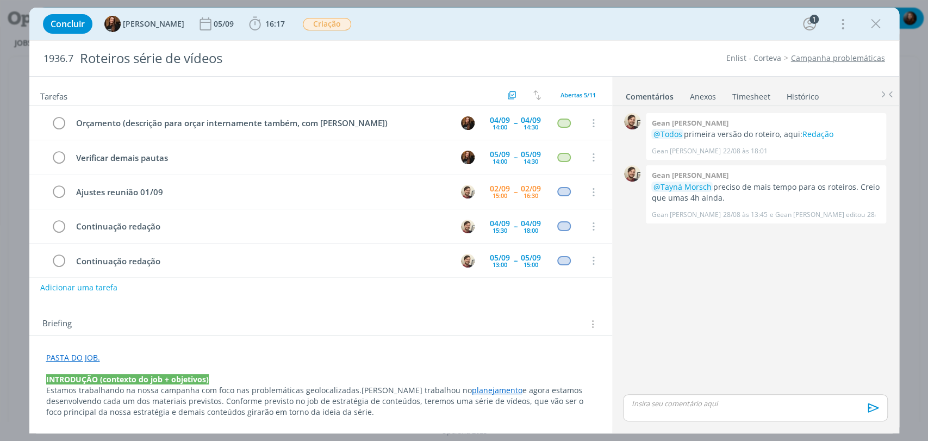
click at [178, 304] on div "Tarefas Usar Job de template Criar template a partir deste job Visualizar Templ…" at bounding box center [320, 251] width 583 height 349
click at [86, 290] on button "Adicionar uma tarefa" at bounding box center [78, 287] width 77 height 18
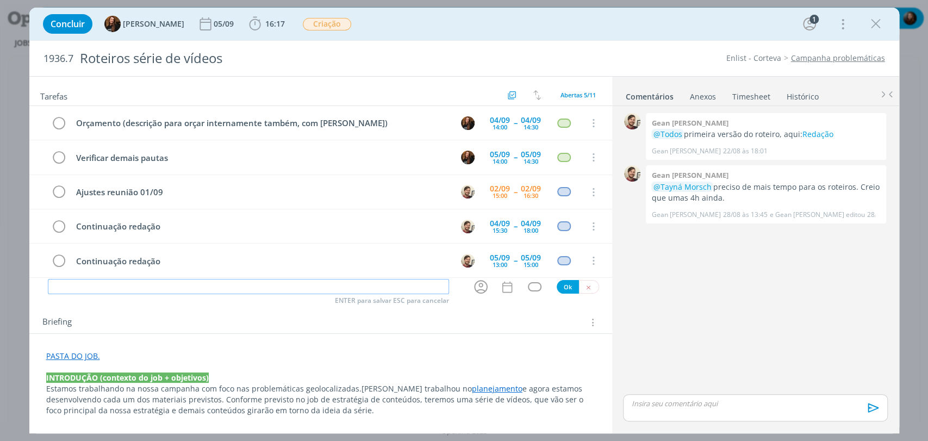
paste input "Ajustes reunião 01/09"
click at [483, 285] on icon "dialog" at bounding box center [480, 286] width 17 height 17
type input "Ajustes reunião 01/09"
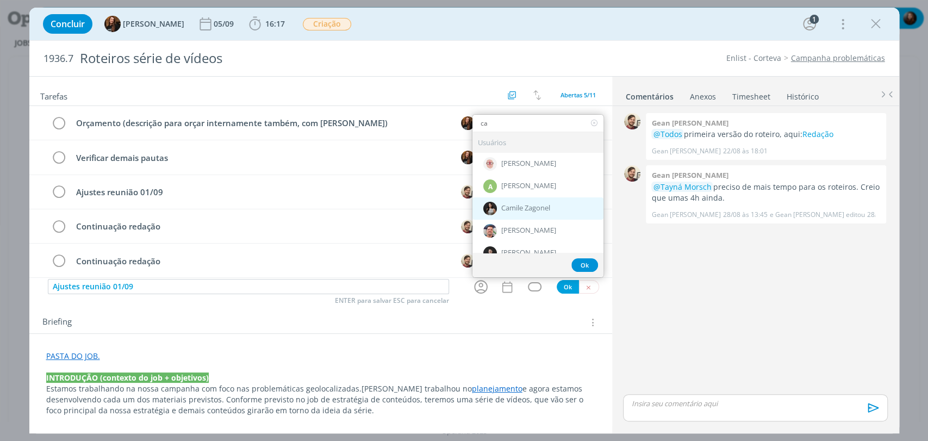
type input "ca"
click at [513, 209] on span "Camile Zagonel" at bounding box center [525, 208] width 49 height 9
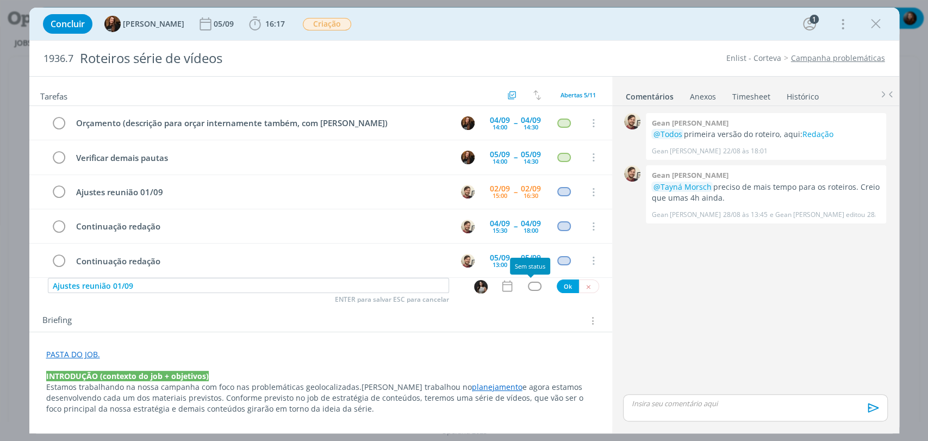
click at [531, 283] on div "dialog" at bounding box center [535, 285] width 14 height 9
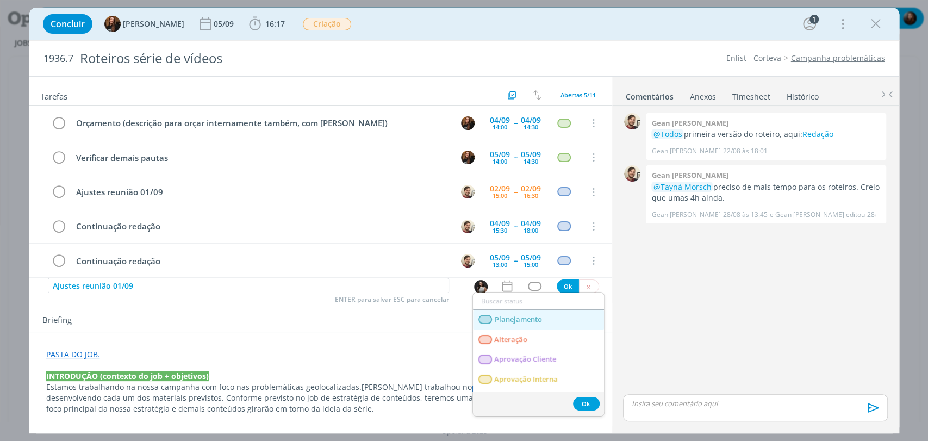
drag, startPoint x: 515, startPoint y: 315, endPoint x: 521, endPoint y: 310, distance: 7.7
click at [515, 315] on span "Planejamento" at bounding box center [517, 319] width 47 height 9
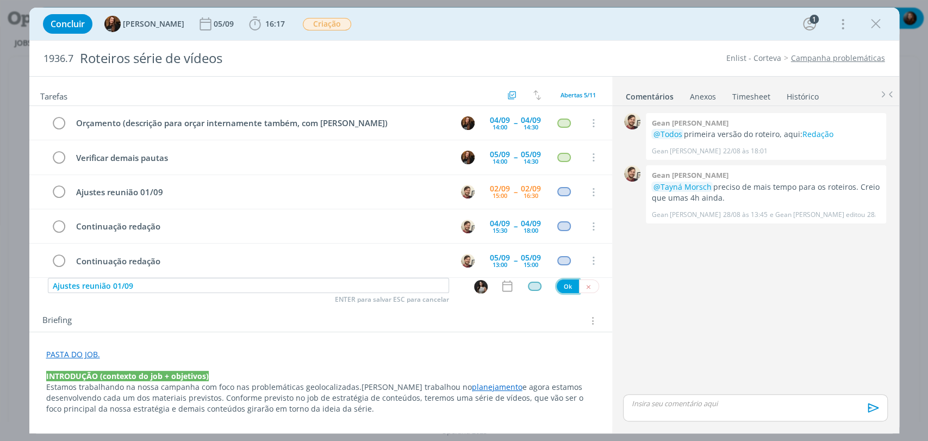
click at [564, 285] on button "Ok" at bounding box center [567, 286] width 22 height 14
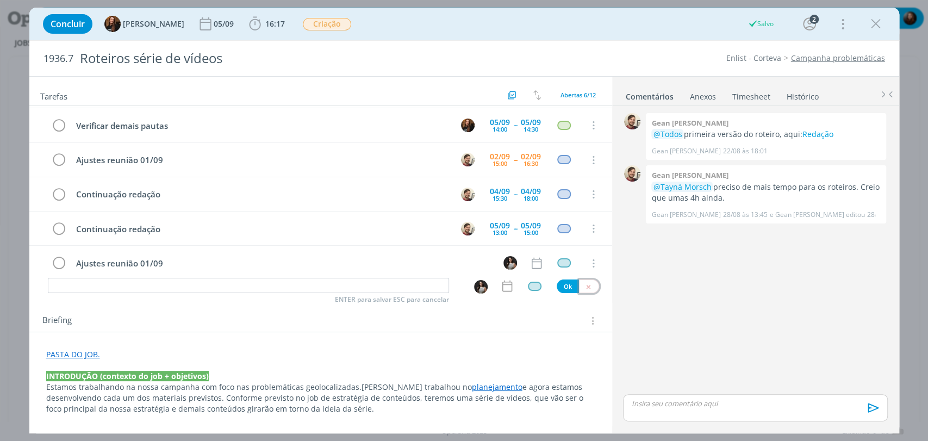
click at [585, 285] on icon "dialog" at bounding box center [588, 286] width 7 height 7
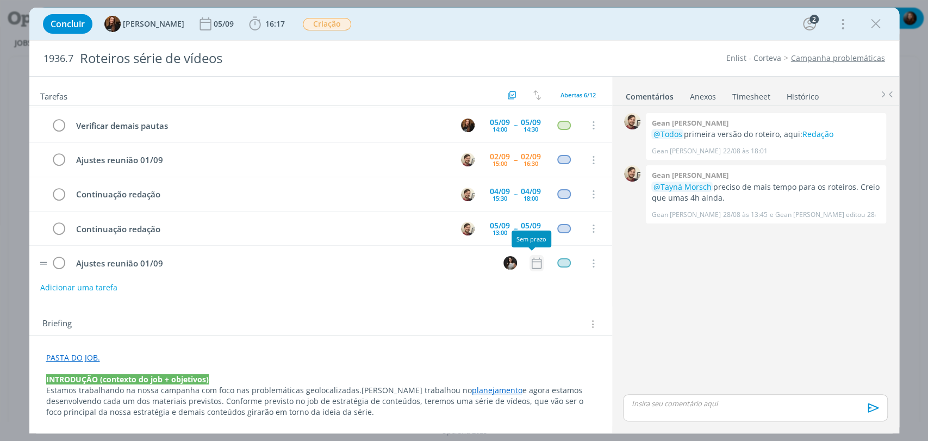
click at [532, 258] on icon "dialog" at bounding box center [536, 263] width 14 height 14
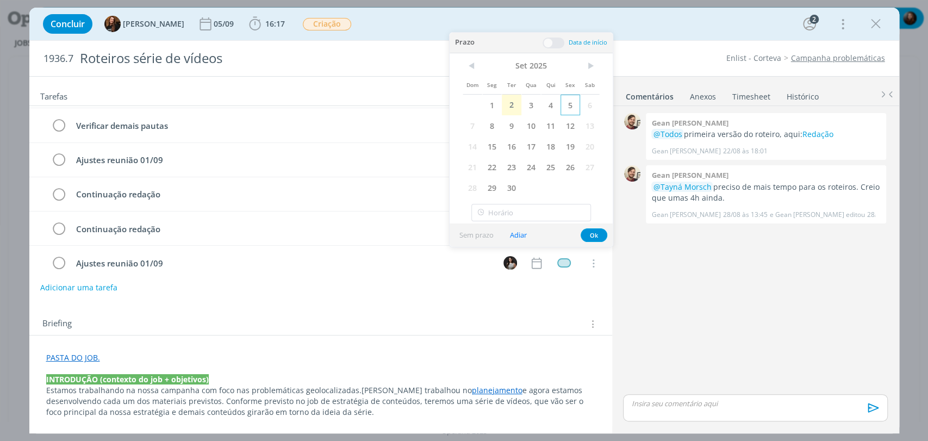
click at [566, 105] on span "5" at bounding box center [570, 105] width 20 height 21
click at [556, 42] on span at bounding box center [553, 42] width 22 height 11
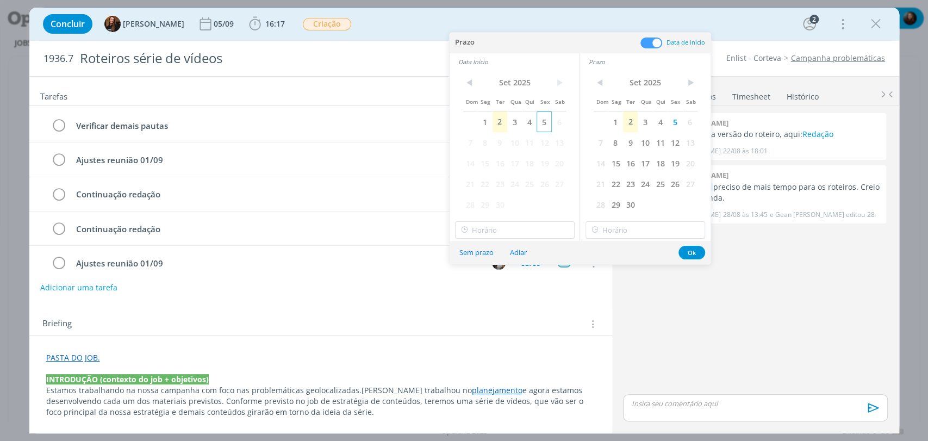
click at [546, 123] on span "5" at bounding box center [543, 121] width 15 height 21
click at [466, 227] on icon at bounding box center [465, 229] width 14 height 17
click at [482, 309] on div "16:00" at bounding box center [515, 307] width 121 height 20
type input "16:00"
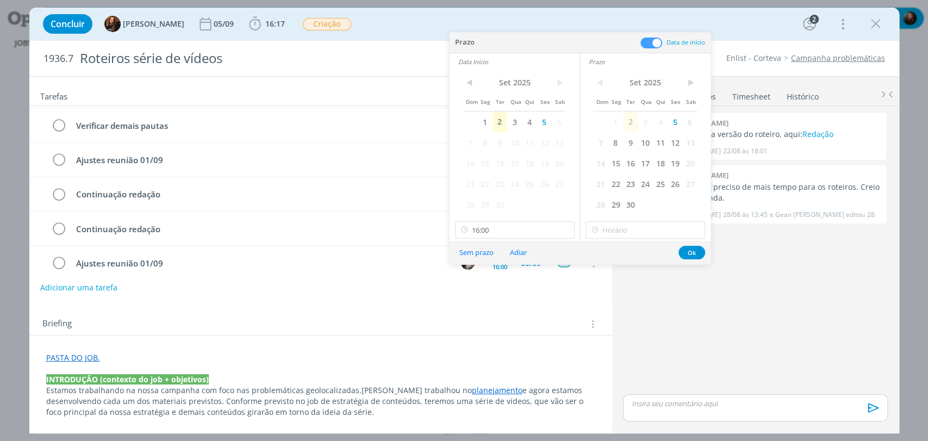
click at [595, 242] on div "Sem prazo Adiar Ok" at bounding box center [579, 252] width 261 height 23
click at [604, 233] on input "16:00" at bounding box center [645, 229] width 120 height 17
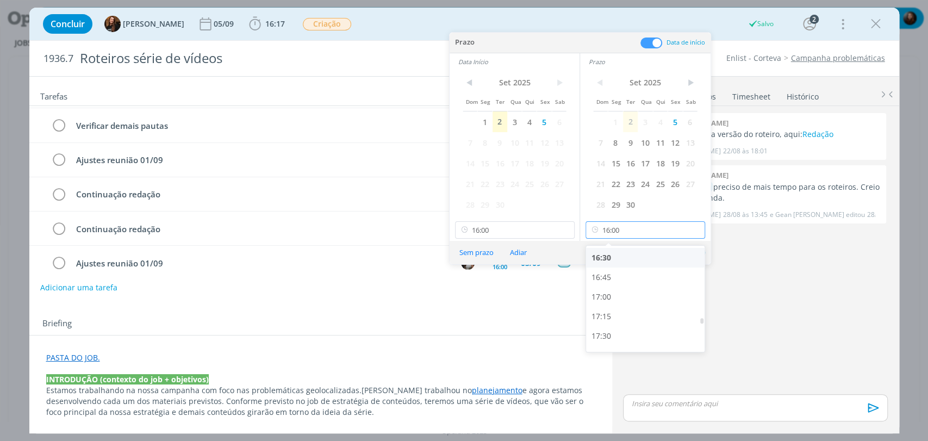
scroll to position [1290, 0]
drag, startPoint x: 610, startPoint y: 296, endPoint x: 661, endPoint y: 263, distance: 60.4
click at [610, 293] on div "17:00" at bounding box center [646, 296] width 121 height 20
type input "17:00"
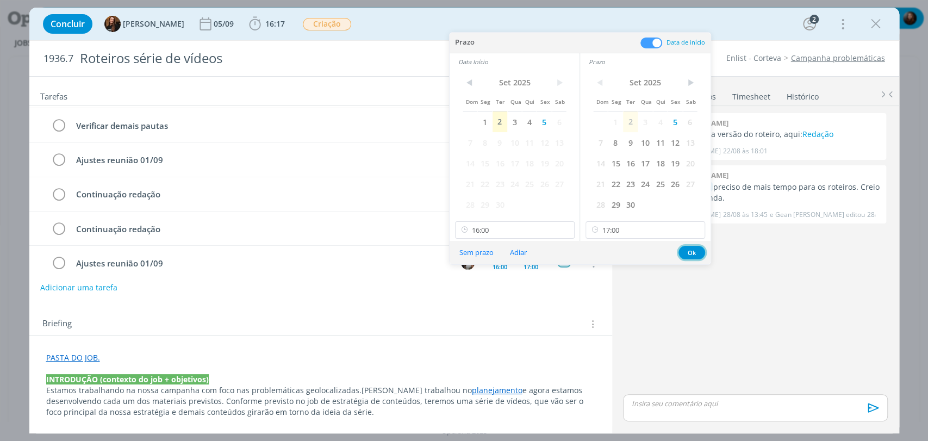
click at [688, 252] on button "Ok" at bounding box center [691, 253] width 27 height 14
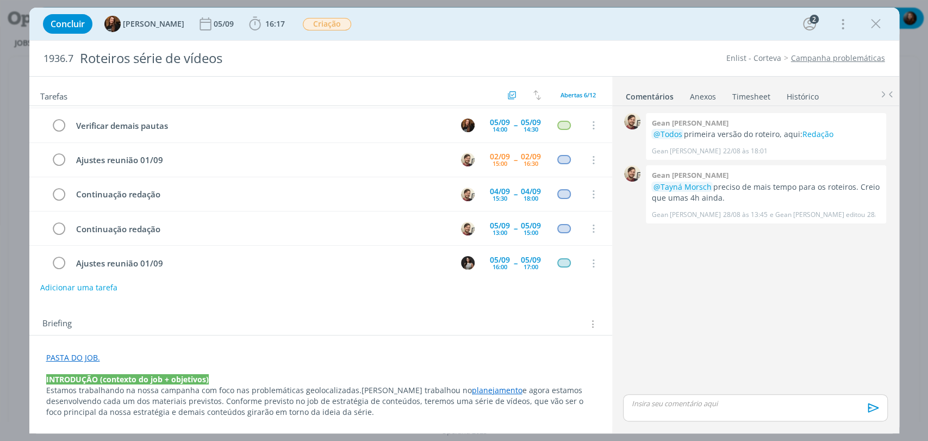
click at [705, 274] on div "0 Gean paulo naue @Todos primeira versão do roteiro, aqui: Redação Gean Paulo N…" at bounding box center [754, 250] width 273 height 281
click at [626, 39] on div "Concluir Tayná Morsch 05/09 16:17 Iniciar Apontar Data * 02/09/2025 Horas * 00:…" at bounding box center [463, 24] width 869 height 33
click at [498, 264] on div "16:00" at bounding box center [499, 267] width 15 height 6
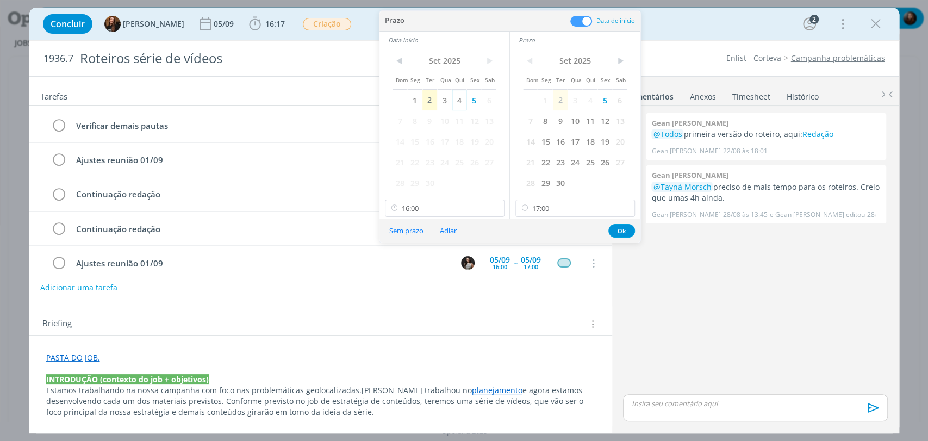
click at [460, 103] on span "4" at bounding box center [459, 100] width 15 height 21
click at [593, 101] on span "4" at bounding box center [590, 100] width 15 height 21
click at [430, 207] on input "16:00" at bounding box center [445, 207] width 120 height 17
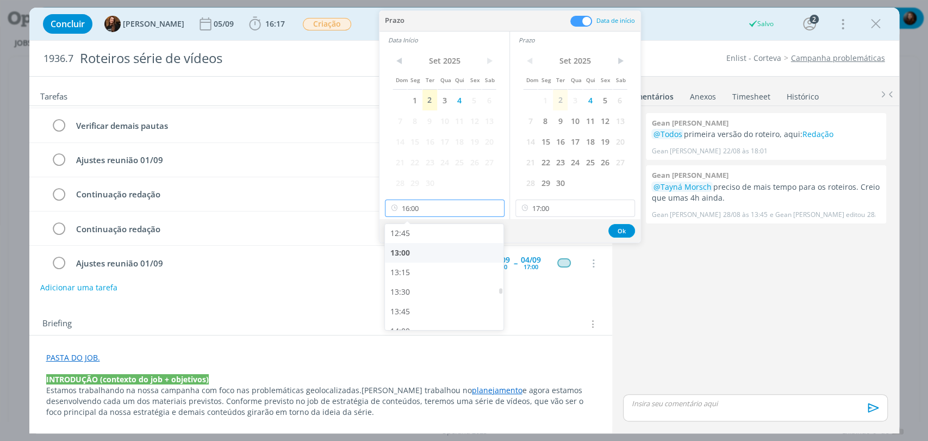
scroll to position [988, 0]
click at [415, 264] on div "13:00" at bounding box center [445, 263] width 121 height 20
type input "13:00"
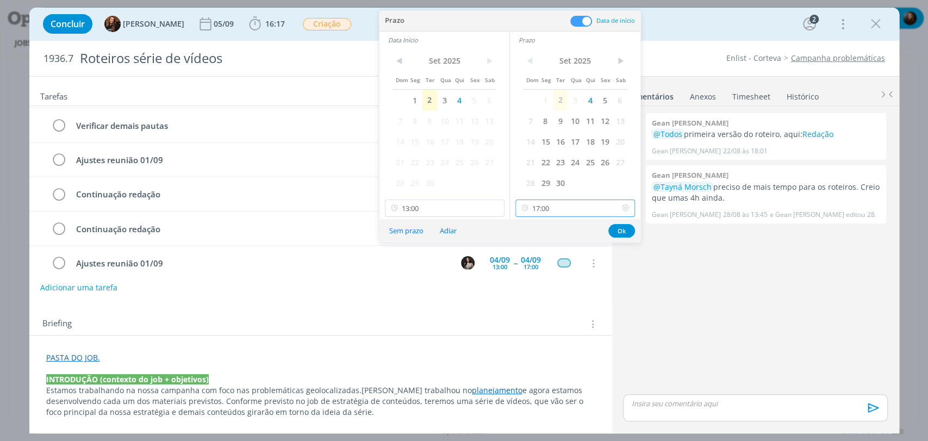
click at [573, 213] on input "17:00" at bounding box center [575, 207] width 120 height 17
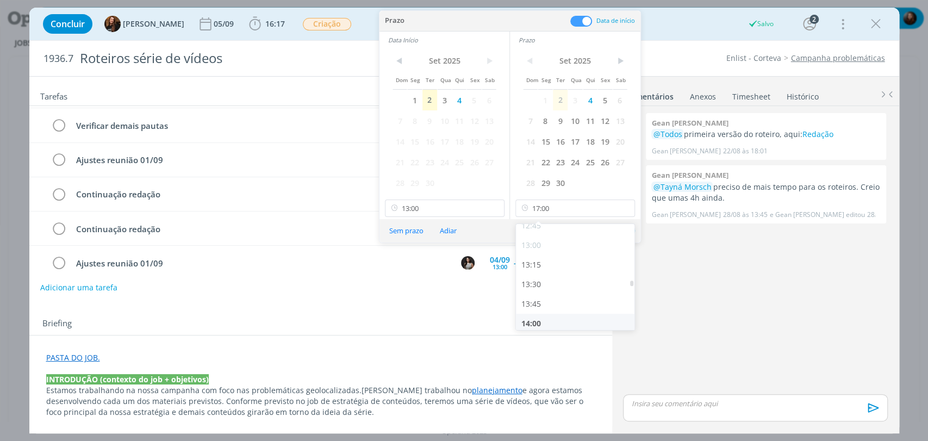
click at [541, 321] on div "14:00" at bounding box center [576, 324] width 121 height 20
type input "14:00"
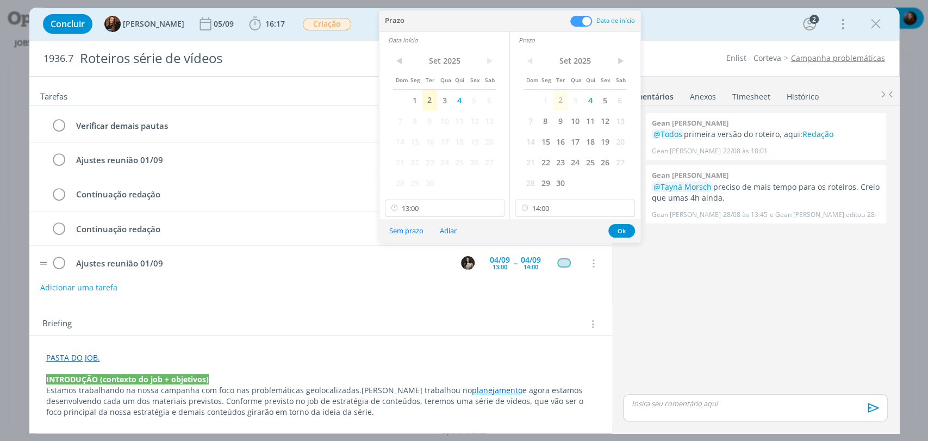
scroll to position [1013, 0]
click at [621, 229] on button "Ok" at bounding box center [621, 231] width 27 height 14
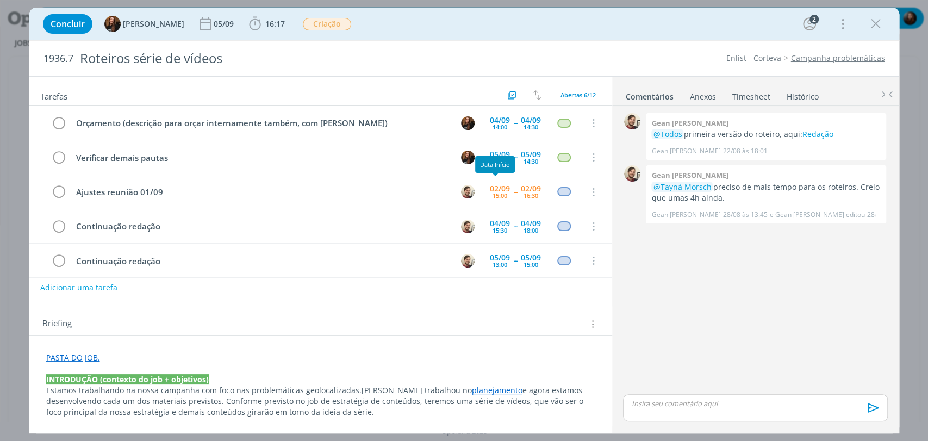
scroll to position [0, 0]
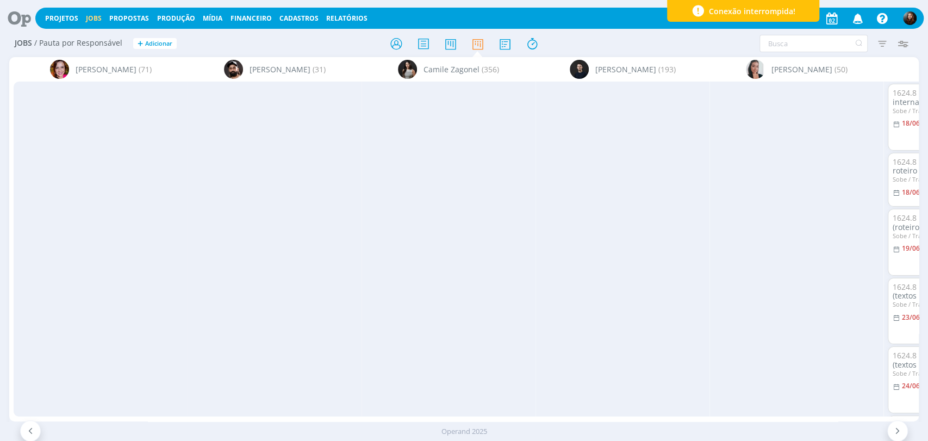
scroll to position [0, 1041]
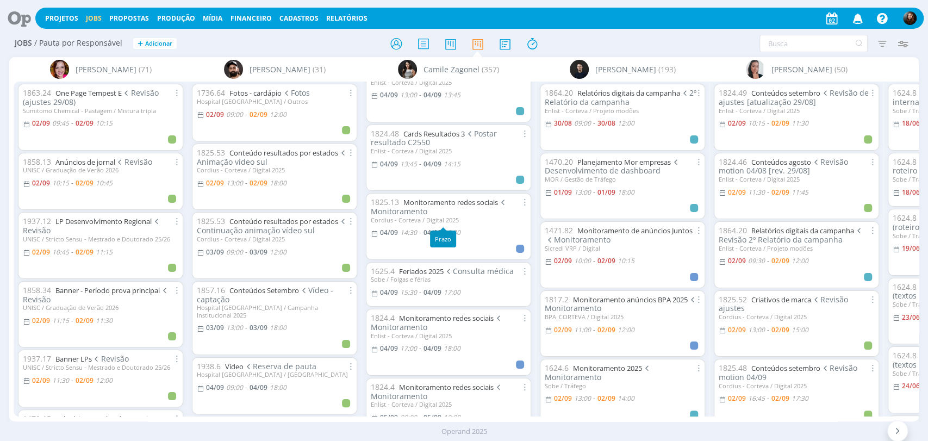
scroll to position [1026, 0]
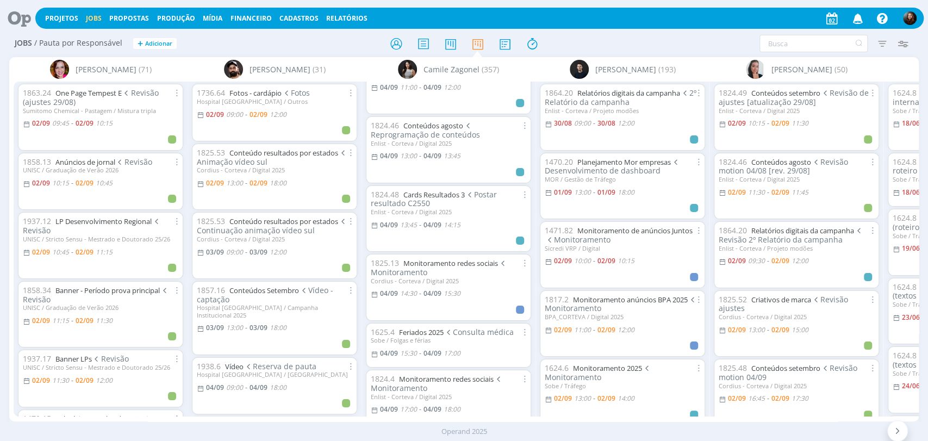
click at [578, 42] on div at bounding box center [463, 44] width 303 height 20
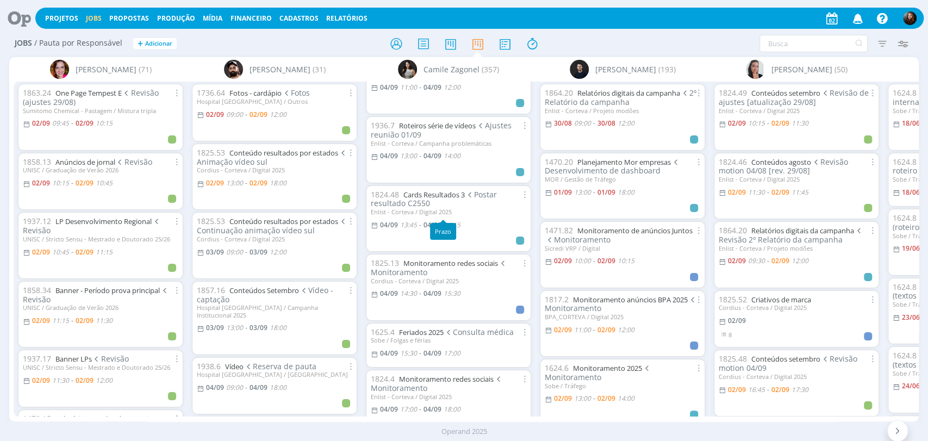
click at [456, 220] on span "14:15" at bounding box center [451, 224] width 17 height 9
type input "14:15"
type input "13:45"
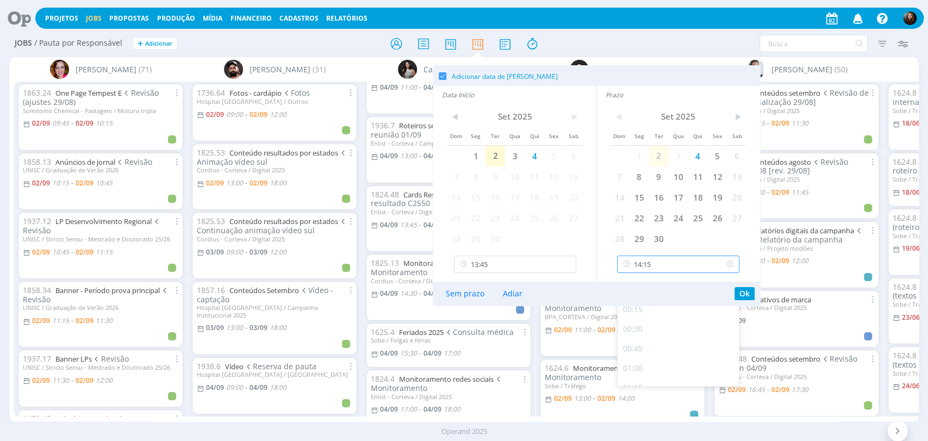
click at [666, 267] on input "14:15" at bounding box center [678, 263] width 122 height 17
click at [637, 336] on div "14:30" at bounding box center [679, 332] width 124 height 20
type input "14:30"
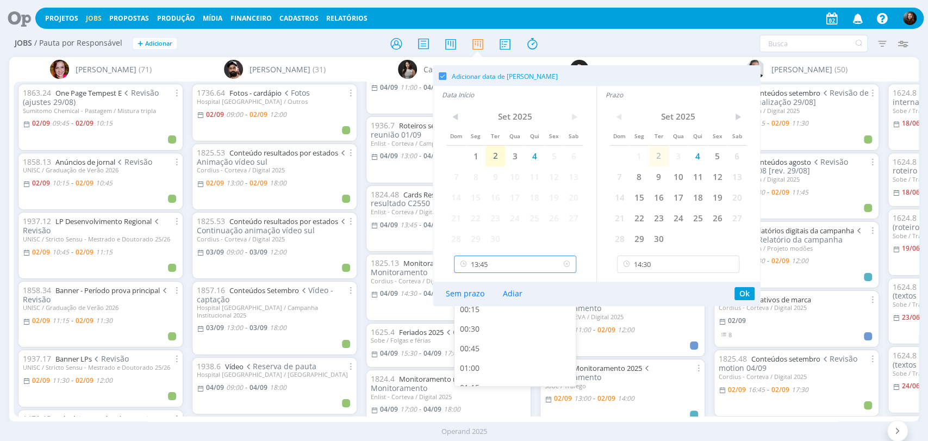
click at [509, 268] on input "13:45" at bounding box center [515, 263] width 122 height 17
click at [479, 339] on div "14:00" at bounding box center [516, 332] width 124 height 20
type input "14:00"
click at [744, 291] on button "Ok" at bounding box center [744, 293] width 20 height 13
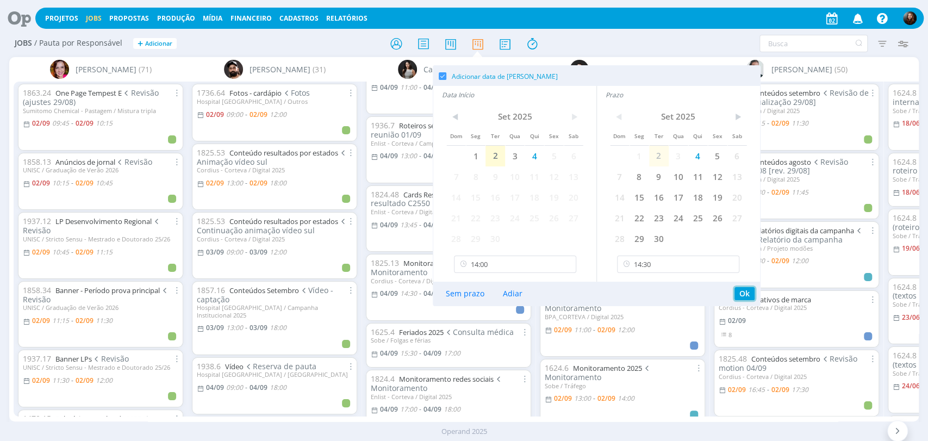
drag, startPoint x: 748, startPoint y: 295, endPoint x: 618, endPoint y: 329, distance: 134.2
click at [748, 296] on button "Ok" at bounding box center [744, 293] width 20 height 13
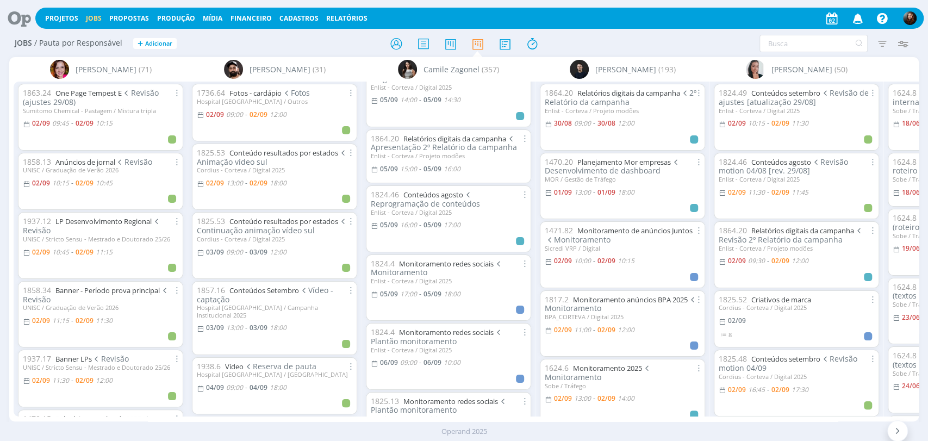
scroll to position [1630, 0]
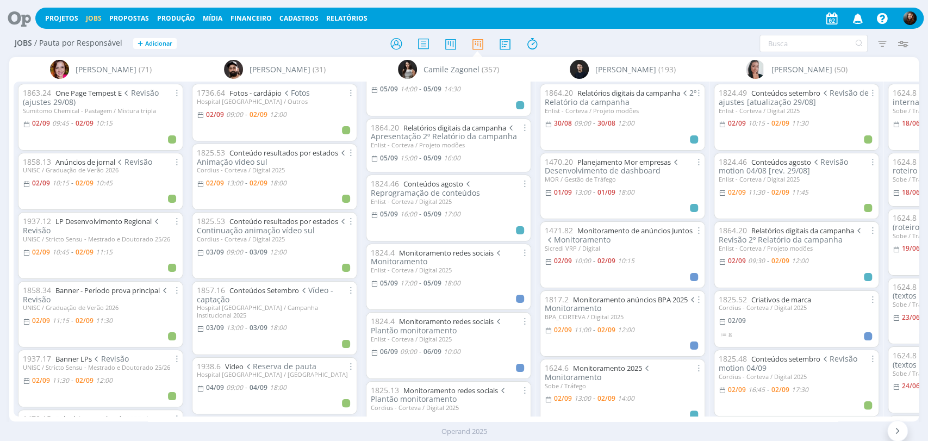
click at [670, 36] on div "Filtrar Filtrar Limpar Tipo Jobs e Tarefas Data Personalizado a Situação dos jo…" at bounding box center [767, 43] width 292 height 17
click at [15, 21] on icon at bounding box center [15, 18] width 22 height 21
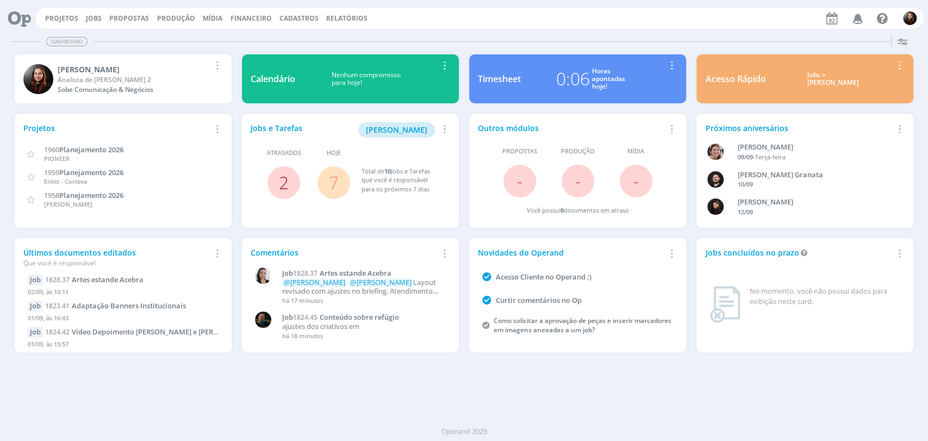
click at [282, 179] on link "2" at bounding box center [284, 182] width 10 height 23
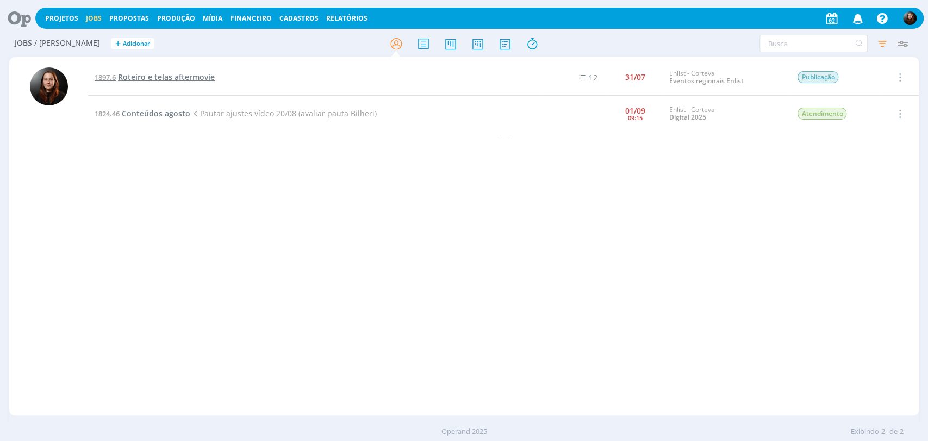
click at [142, 74] on span "Roteiro e telas aftermovie" at bounding box center [166, 77] width 97 height 10
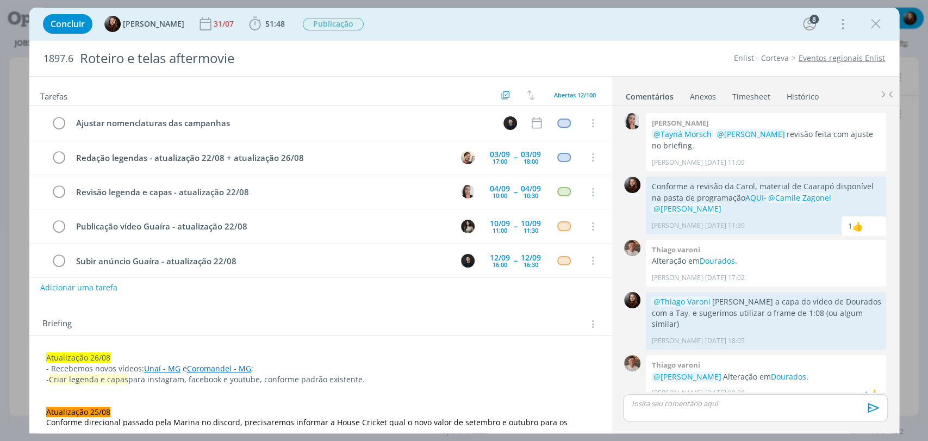
scroll to position [928, 0]
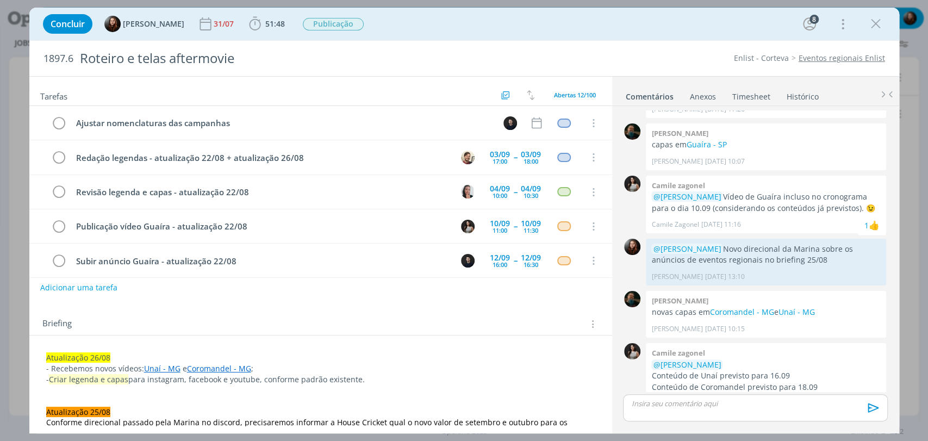
click at [663, 9] on div "Concluir Eduarda Pereira 31/07 51:48 Iniciar Apontar Data * 02/09/2025 Horas * …" at bounding box center [463, 24] width 869 height 33
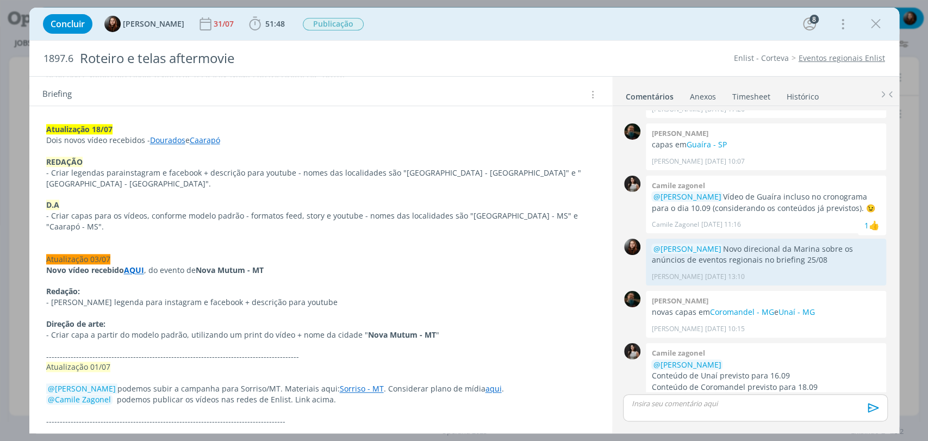
scroll to position [845, 0]
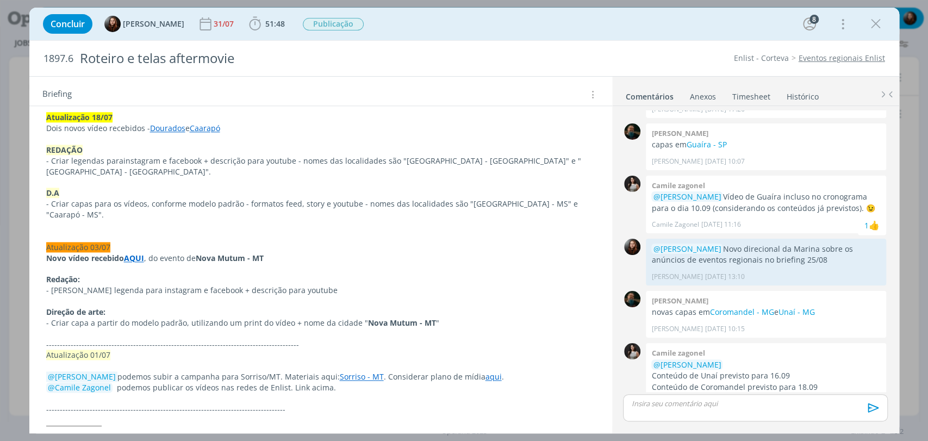
click at [485, 371] on link "aqui" at bounding box center [493, 376] width 16 height 10
click at [474, 384] on link "https://sobeae.sharepoint.com/:x:/s/SOBEAE/EfS7GH_EohFCj4ROHar-R_YBazLdm4JCXrhv…" at bounding box center [439, 387] width 82 height 14
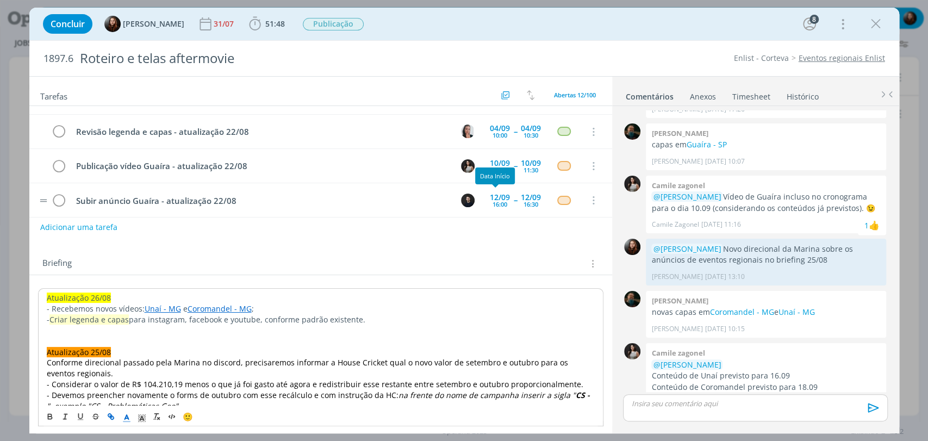
scroll to position [0, 0]
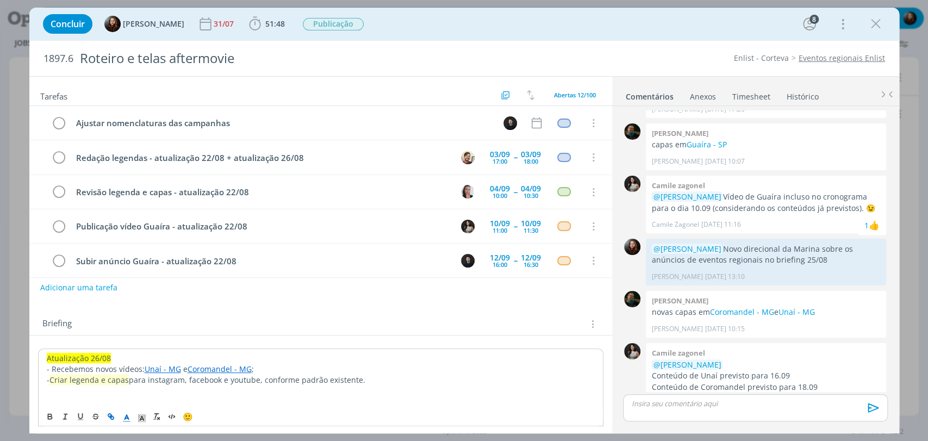
click at [686, 26] on div "Concluir Eduarda Pereira 31/07 51:48 Iniciar Apontar Data * 02/09/2025 Horas * …" at bounding box center [463, 24] width 853 height 26
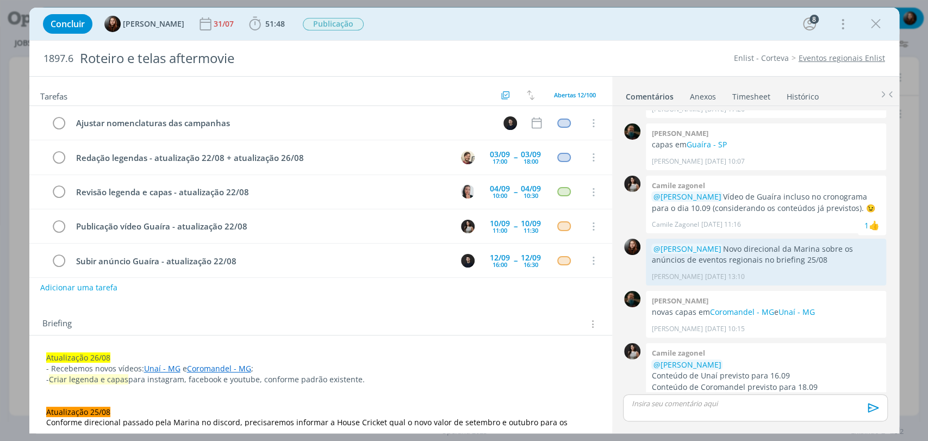
click at [670, 31] on div "Concluir Eduarda Pereira 31/07 51:48 Iniciar Apontar Data * 02/09/2025 Horas * …" at bounding box center [463, 24] width 853 height 26
click at [214, 326] on div "Briefing Briefings Predefinidos Versões do Briefing Ver Briefing do Projeto" at bounding box center [321, 324] width 559 height 14
click at [670, 36] on div "Concluir Eduarda Pereira 31/07 51:48 Iniciar Apontar Data * 02/09/2025 Horas * …" at bounding box center [463, 24] width 853 height 26
click at [670, 35] on div "Concluir Eduarda Pereira 31/07 51:48 Iniciar Apontar Data * 02/09/2025 Horas * …" at bounding box center [463, 24] width 853 height 26
click at [877, 24] on icon "dialog" at bounding box center [875, 24] width 16 height 16
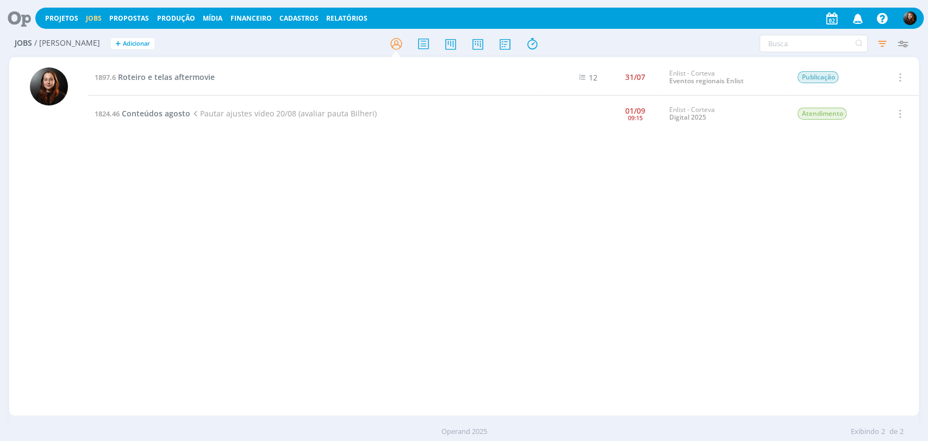
click at [14, 20] on icon at bounding box center [15, 18] width 22 height 21
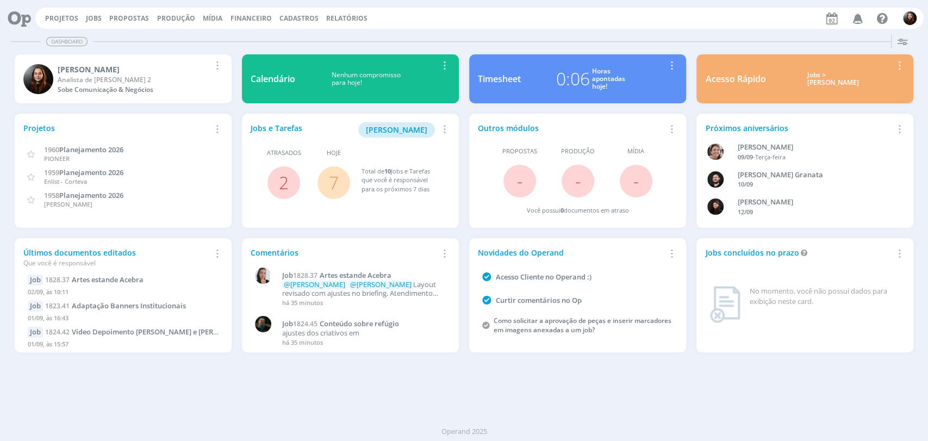
click at [643, 410] on div "Dashboard Salvar Selecione abaixo os cards desejados: Meus Meu Perfil Agenda Ti…" at bounding box center [464, 235] width 928 height 410
click at [664, 30] on div "Dashboard Salvar Selecione abaixo os cards desejados: Meus Meu Perfil Agenda Ti…" at bounding box center [464, 235] width 928 height 410
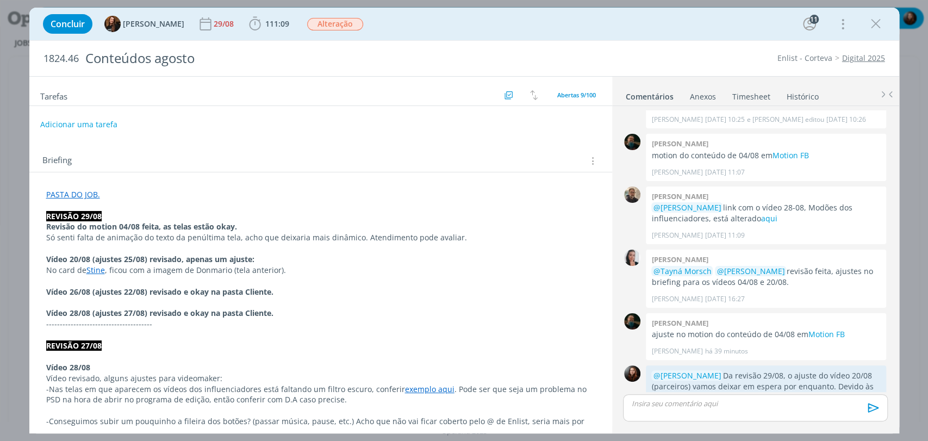
scroll to position [1196, 0]
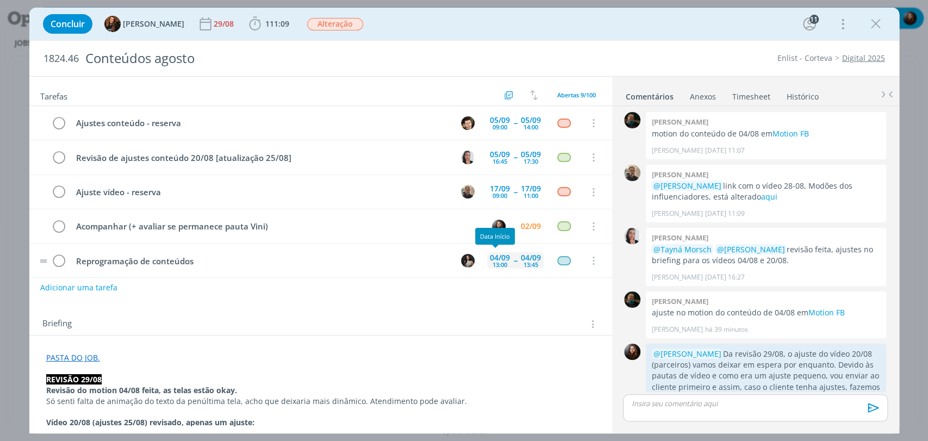
click at [507, 258] on div "[DATE] 13:00" at bounding box center [500, 260] width 26 height 16
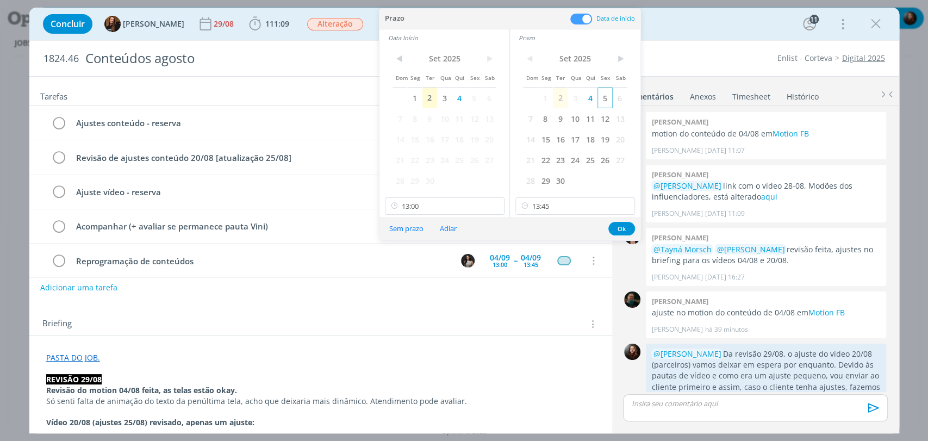
click at [606, 101] on span "5" at bounding box center [604, 97] width 15 height 21
click at [472, 97] on span "5" at bounding box center [473, 97] width 15 height 21
click at [570, 209] on input "13:45" at bounding box center [575, 205] width 120 height 17
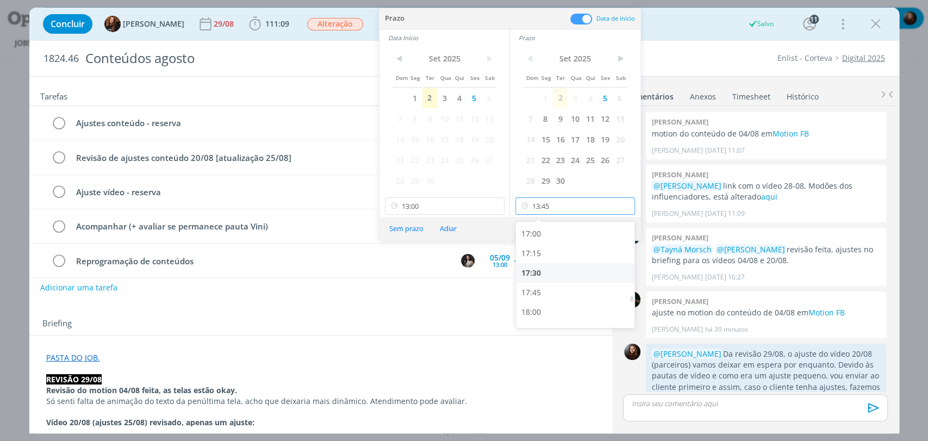
scroll to position [1296, 0]
click at [541, 267] on div "17:00" at bounding box center [576, 266] width 121 height 20
type input "17:00"
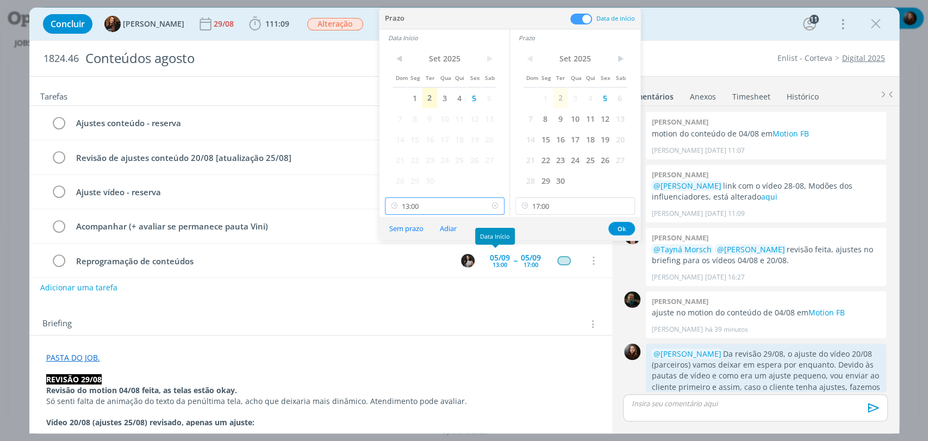
click at [430, 203] on input "13:00" at bounding box center [445, 205] width 120 height 17
click at [409, 247] on div "16:00" at bounding box center [445, 247] width 121 height 20
type input "16:00"
click at [622, 225] on button "Ok" at bounding box center [621, 229] width 27 height 14
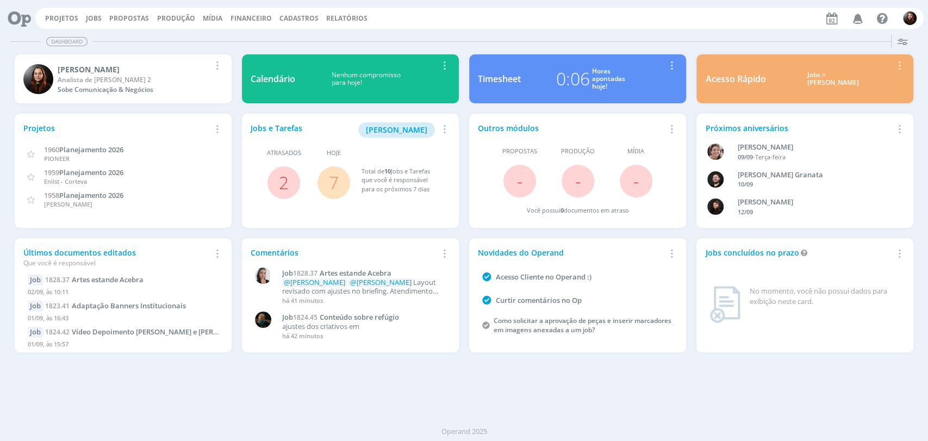
click at [334, 178] on link "7" at bounding box center [334, 182] width 10 height 23
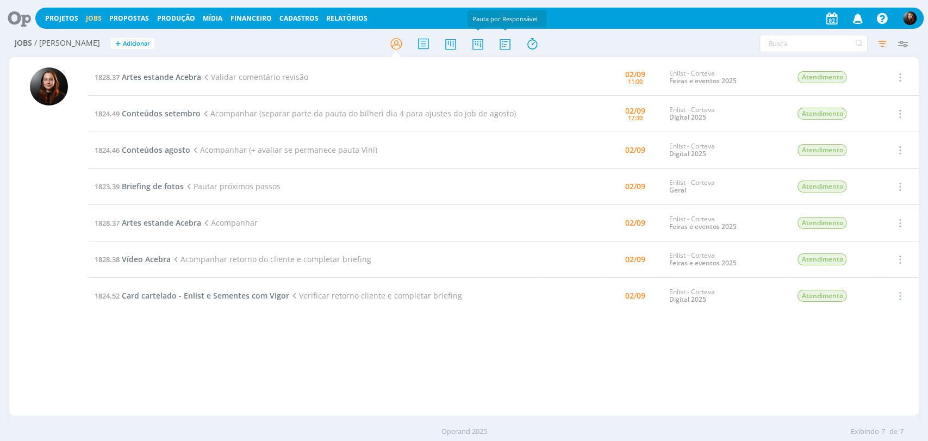
click at [483, 42] on icon at bounding box center [477, 43] width 20 height 21
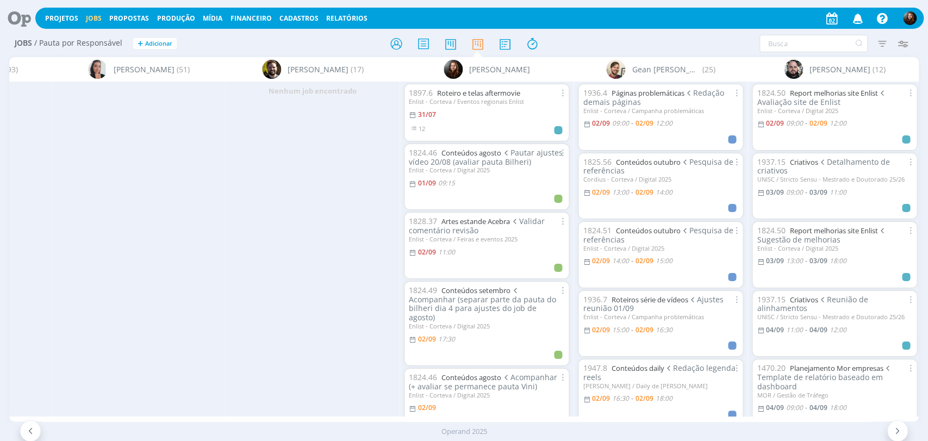
scroll to position [0, 912]
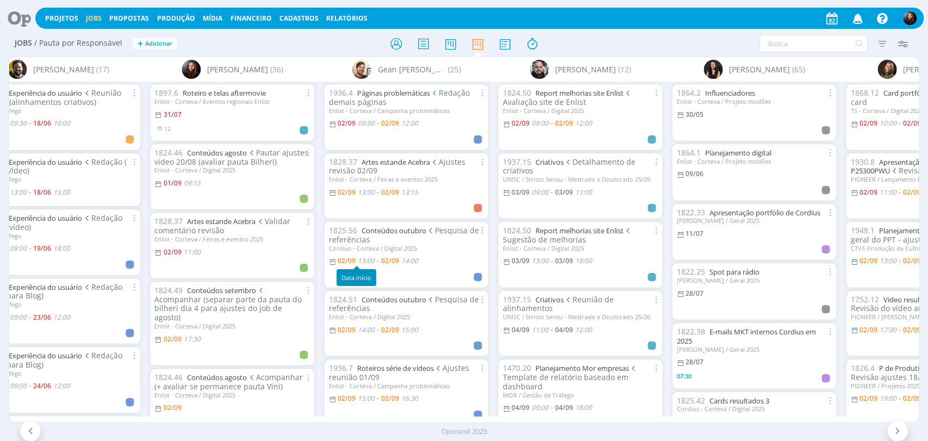
click at [368, 260] on span "13:00" at bounding box center [366, 260] width 17 height 9
type input "14:00"
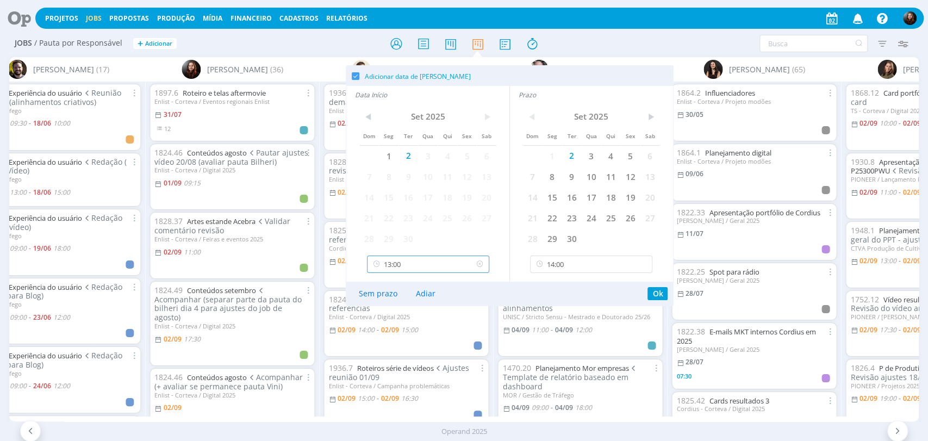
click at [404, 264] on input "13:00" at bounding box center [428, 263] width 122 height 17
click at [388, 334] on div "13:15" at bounding box center [429, 332] width 124 height 20
type input "13:15"
click at [656, 292] on button "Ok" at bounding box center [657, 293] width 20 height 13
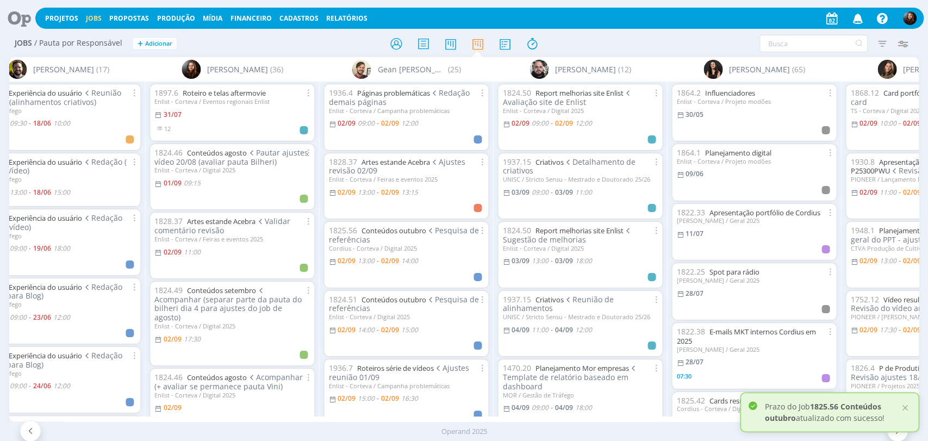
click at [578, 40] on div at bounding box center [463, 44] width 303 height 20
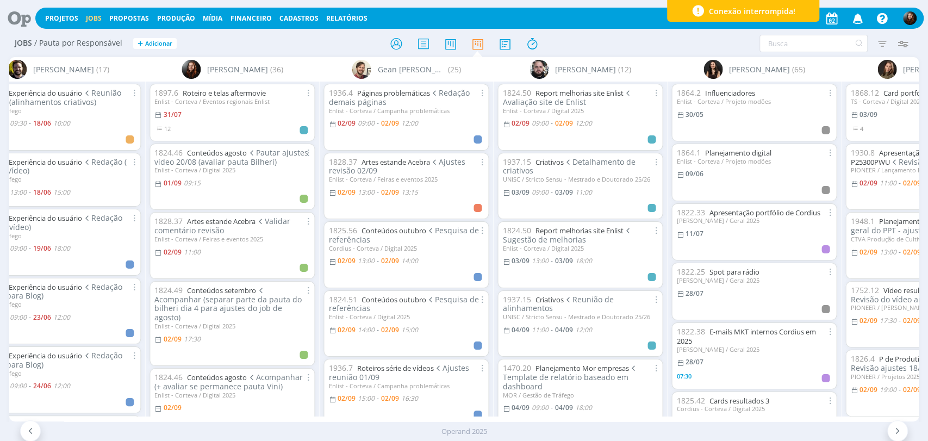
drag, startPoint x: 17, startPoint y: 12, endPoint x: 45, endPoint y: 10, distance: 27.8
click at [17, 12] on icon at bounding box center [15, 18] width 22 height 21
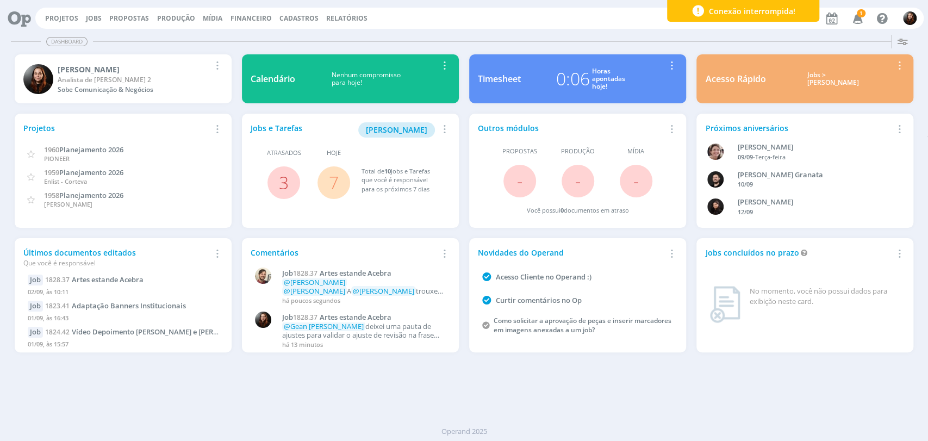
click at [856, 26] on icon "button" at bounding box center [857, 18] width 19 height 18
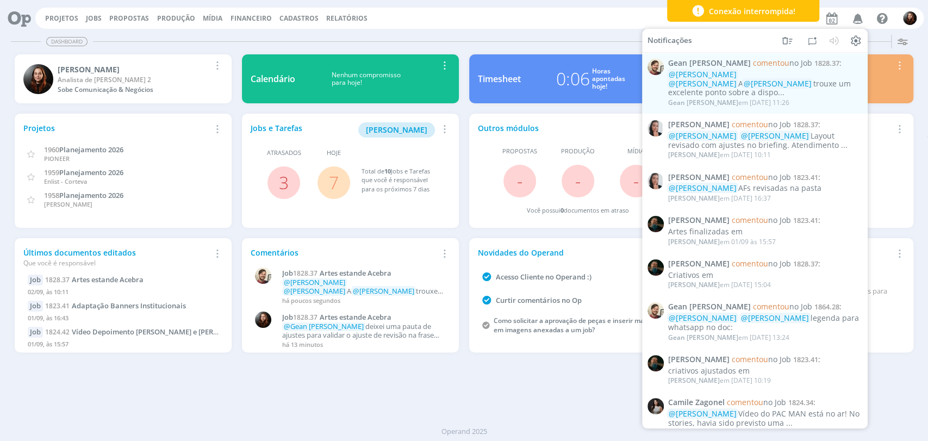
click at [535, 32] on div "Dashboard Salvar Selecione abaixo os cards desejados: Meus Meu Perfil Agenda Ti…" at bounding box center [464, 235] width 928 height 410
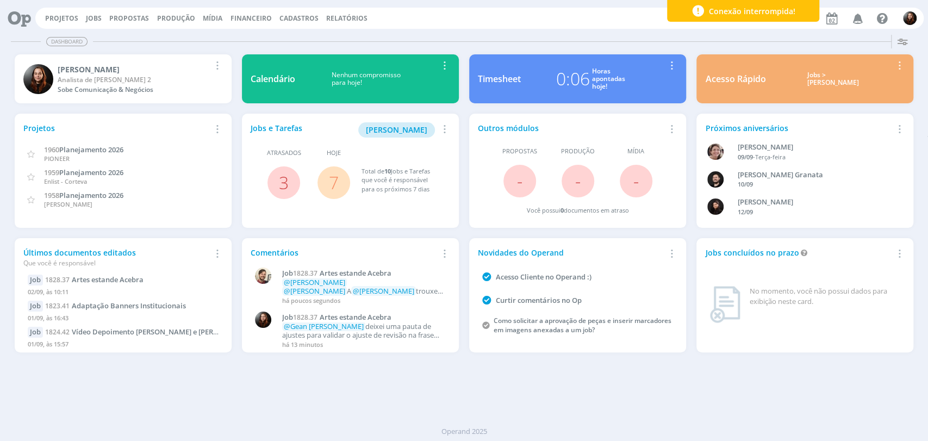
click at [491, 19] on div "Projetos Jobs Propostas Produção Mídia Financeiro Cadastros Relatórios Notifica…" at bounding box center [479, 18] width 888 height 21
click at [461, 42] on div "Dashboard" at bounding box center [464, 42] width 906 height 16
click at [850, 18] on icon "button" at bounding box center [857, 18] width 19 height 18
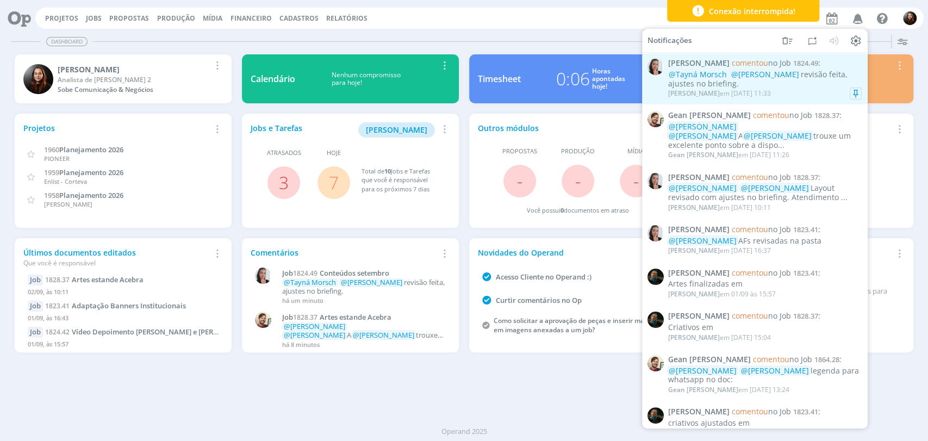
click at [822, 84] on div "@Tayná Morsch @Eduarda Pereira revisão feita, ajustes no briefing." at bounding box center [764, 79] width 193 height 18
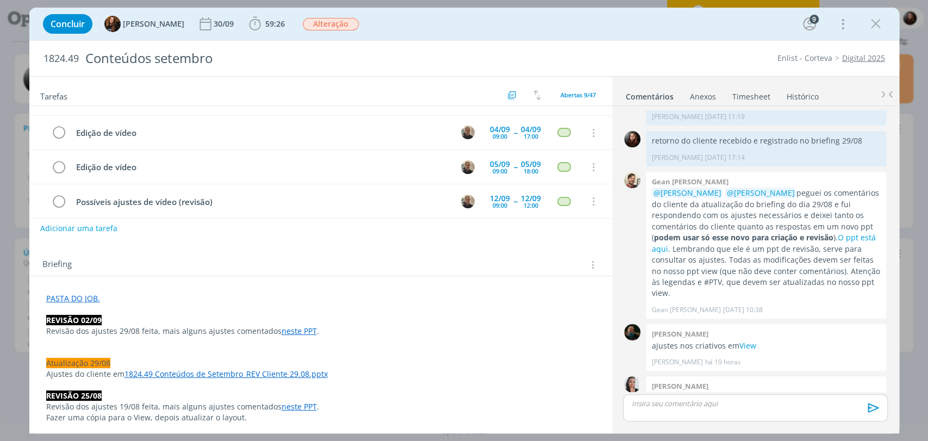
scroll to position [60, 0]
click at [298, 330] on link "neste PPT" at bounding box center [298, 329] width 35 height 10
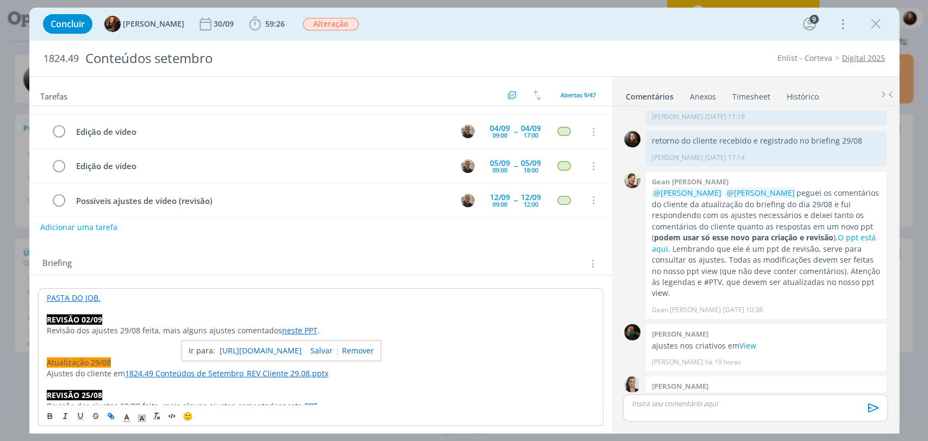
click at [302, 346] on link "https://sobeae.sharepoint.com/:p:/s/SOBEAE/ET7JPQEQELJFvCZMVr8izIQBthOgDseetzsd…" at bounding box center [261, 350] width 82 height 14
click at [414, 254] on div "Briefing Briefings Predefinidos Versões do Briefing Ver Briefing do Projeto" at bounding box center [320, 260] width 583 height 29
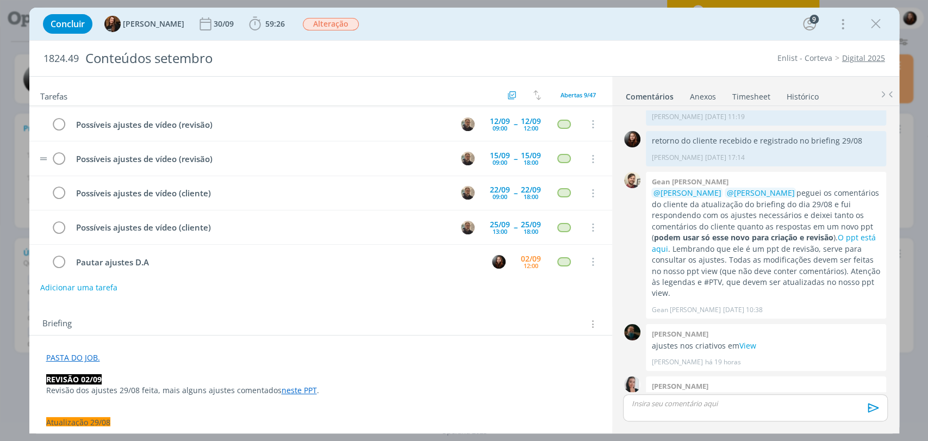
scroll to position [143, 0]
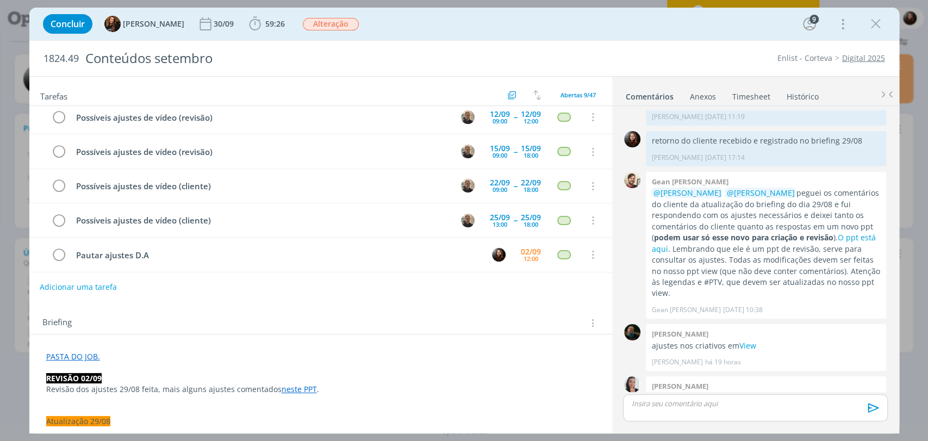
click at [109, 286] on button "Adicionar uma tarefa" at bounding box center [78, 287] width 77 height 18
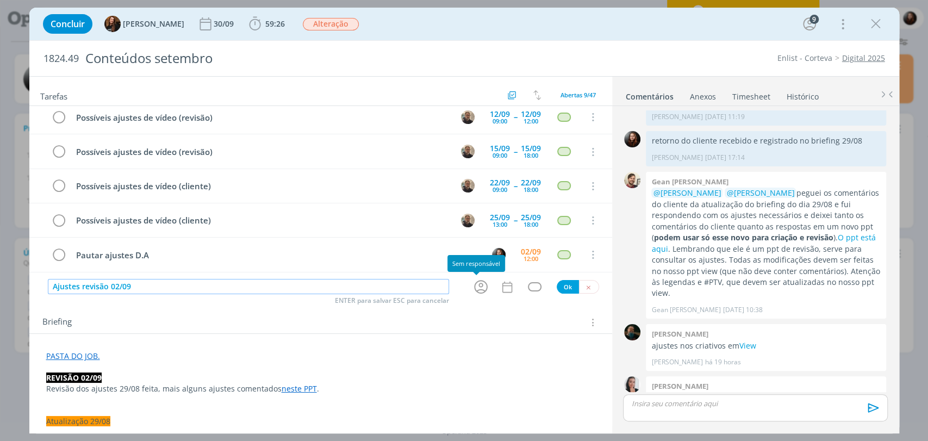
click at [475, 285] on icon "dialog" at bounding box center [480, 286] width 17 height 17
type input "Ajustes revisão 02/09"
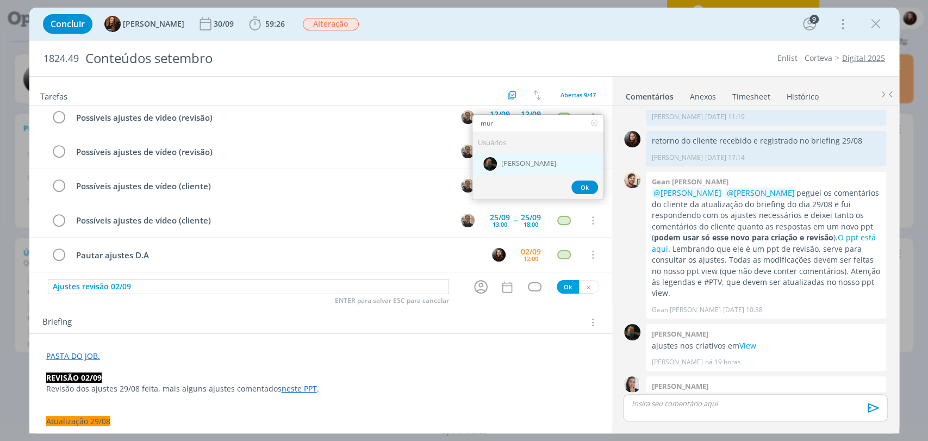
type input "mur"
click at [535, 166] on span "Murillo Rocha" at bounding box center [528, 164] width 55 height 9
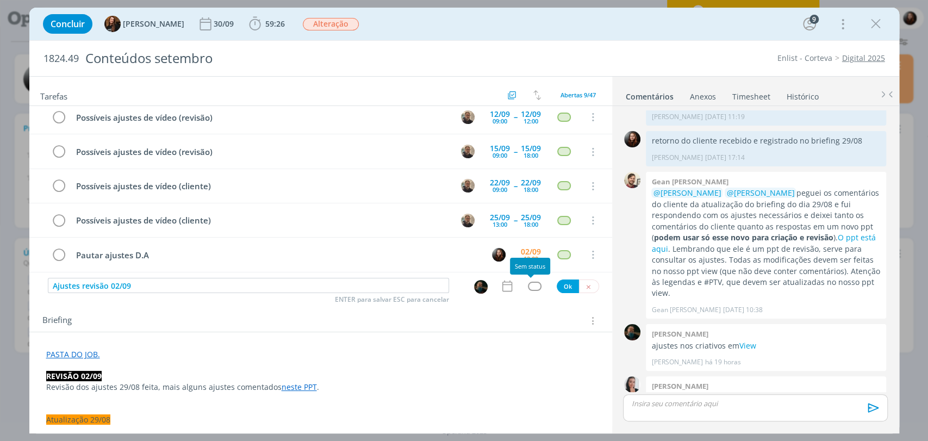
click at [528, 287] on div "dialog" at bounding box center [535, 285] width 14 height 9
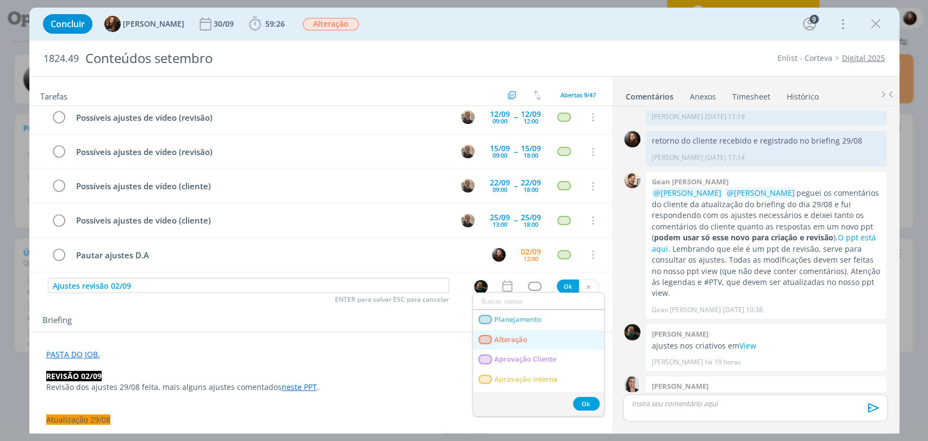
click at [505, 335] on span "Alteração" at bounding box center [510, 339] width 33 height 9
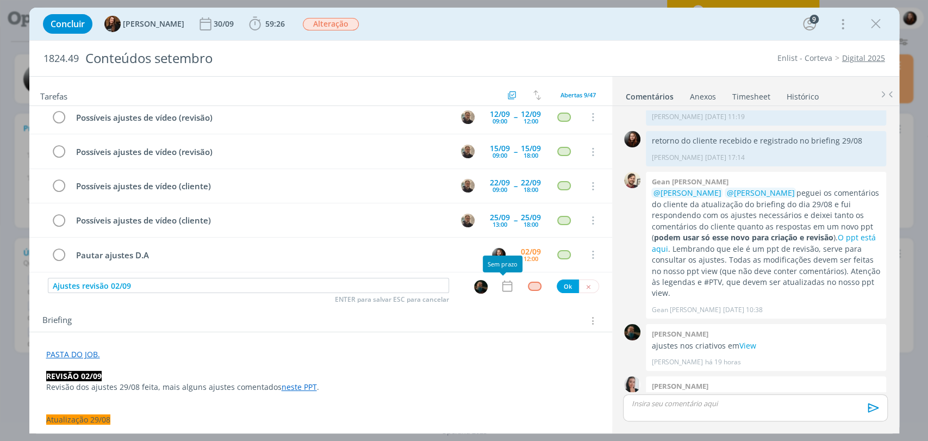
click at [500, 285] on icon "dialog" at bounding box center [507, 286] width 14 height 14
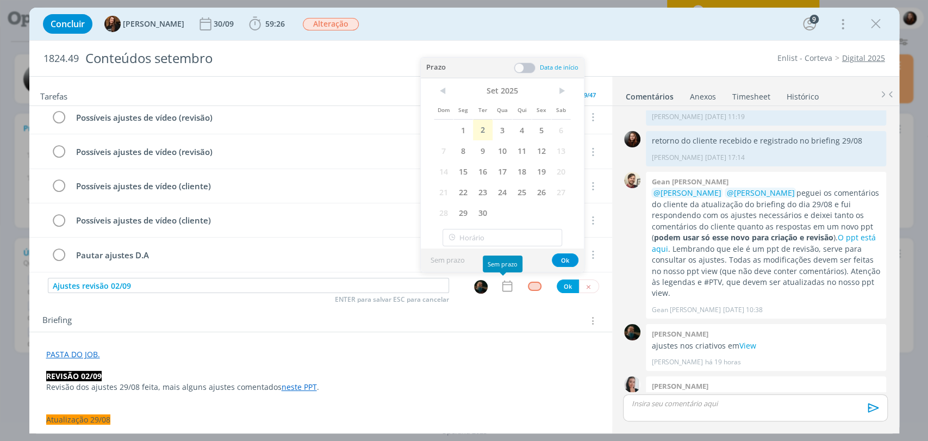
click at [508, 283] on icon "dialog" at bounding box center [507, 286] width 14 height 14
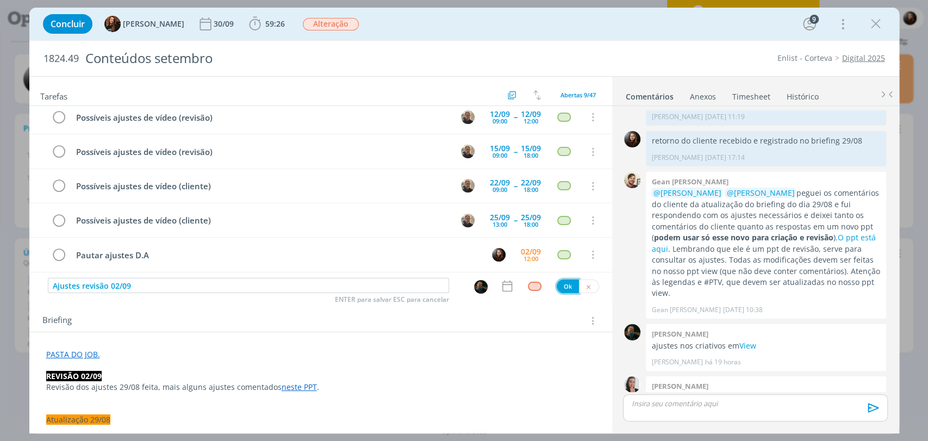
click at [556, 284] on button "Ok" at bounding box center [567, 286] width 22 height 14
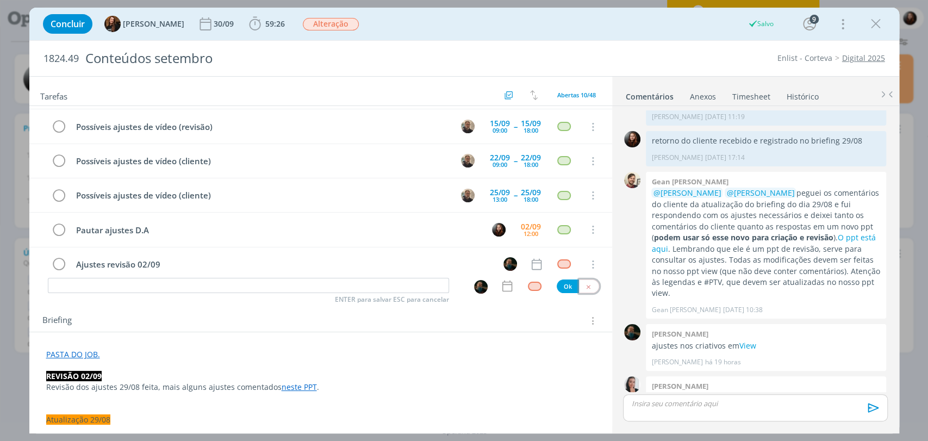
click at [585, 287] on icon "dialog" at bounding box center [588, 286] width 7 height 7
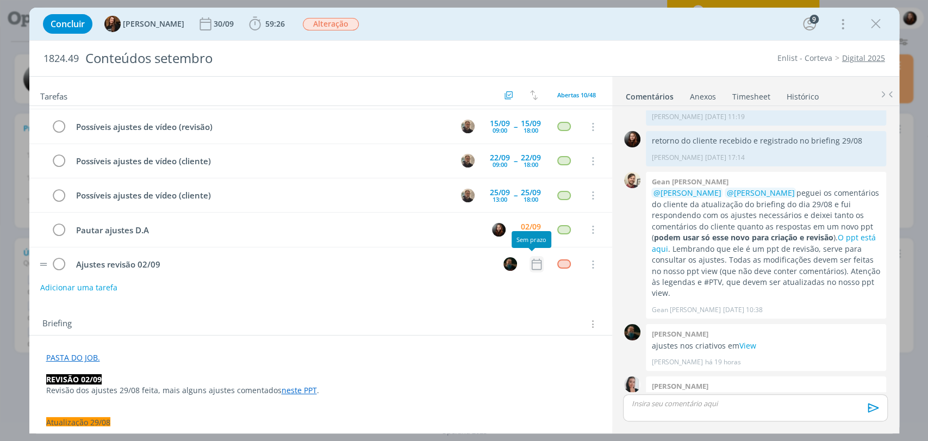
click at [531, 258] on icon "dialog" at bounding box center [536, 263] width 10 height 11
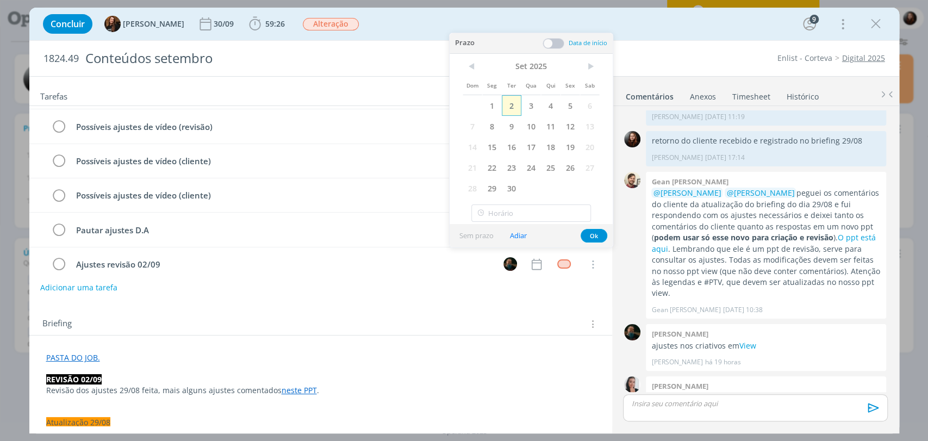
click at [510, 101] on span "2" at bounding box center [512, 105] width 20 height 21
click at [559, 44] on span at bounding box center [553, 43] width 22 height 11
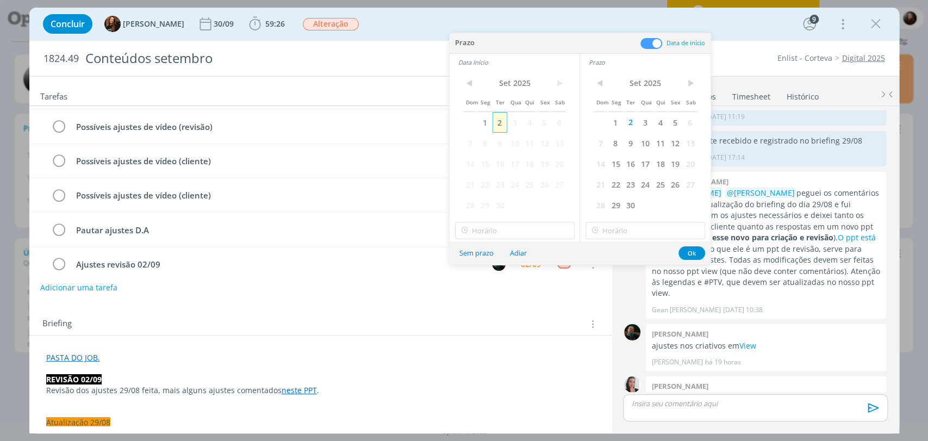
click at [498, 124] on span "2" at bounding box center [499, 122] width 15 height 21
click at [514, 228] on input "12:00" at bounding box center [515, 230] width 120 height 17
click at [475, 327] on div "17:15" at bounding box center [515, 327] width 121 height 20
type input "17:15"
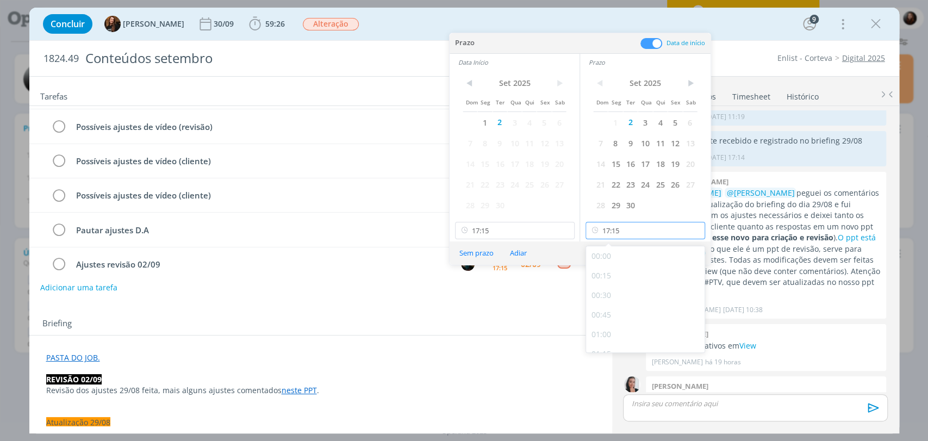
click at [603, 230] on input "17:15" at bounding box center [645, 230] width 120 height 17
click at [618, 298] on div "17:30" at bounding box center [646, 298] width 121 height 20
type input "17:30"
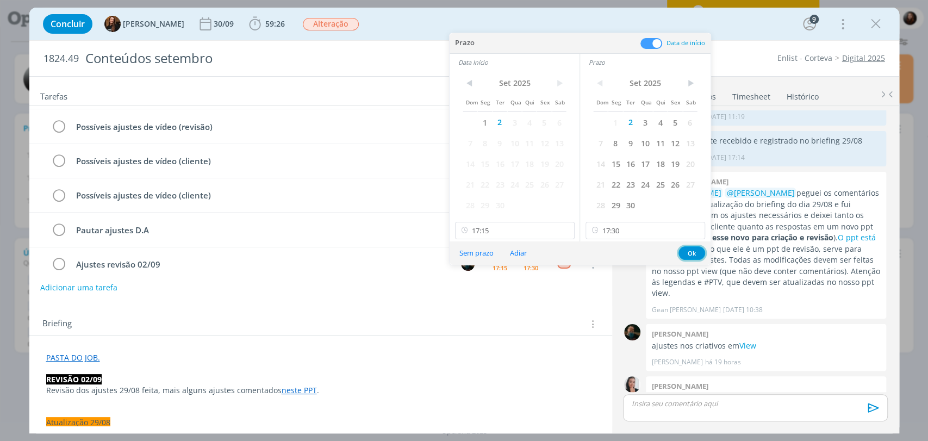
click at [693, 253] on button "Ok" at bounding box center [691, 253] width 27 height 14
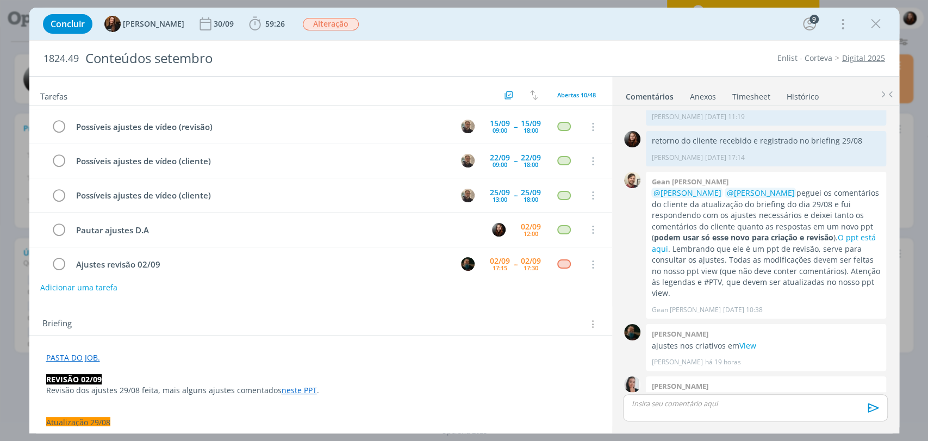
click at [692, 37] on div "Concluir Tayná Morsch 30/09 59:26 Iniciar Apontar Data * 02/09/2025 Horas * 00:…" at bounding box center [463, 24] width 869 height 33
click at [61, 227] on icon "dialog" at bounding box center [59, 230] width 15 height 16
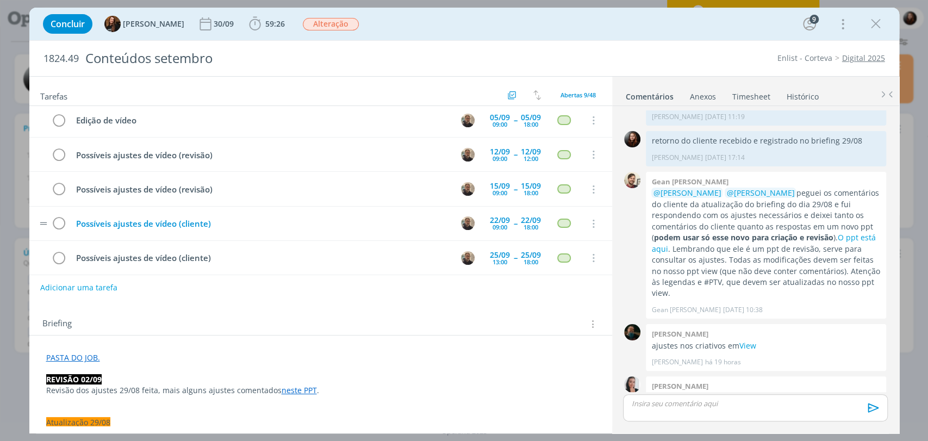
scroll to position [0, 0]
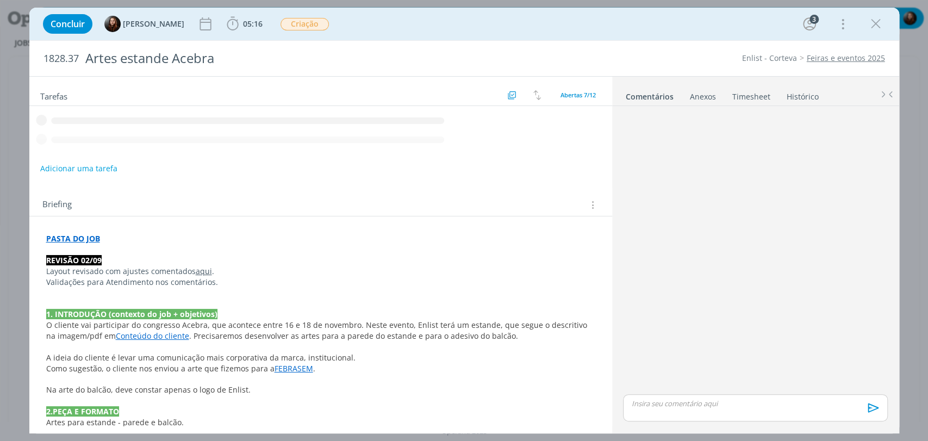
scroll to position [146, 0]
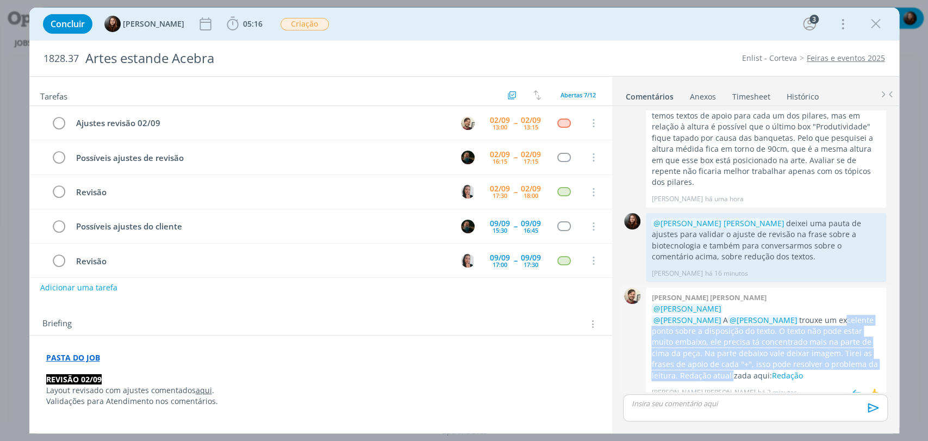
drag, startPoint x: 734, startPoint y: 311, endPoint x: 813, endPoint y: 352, distance: 88.7
click at [813, 352] on p "@[PERSON_NAME] @[PERSON_NAME] A @[PERSON_NAME] trouxe um excelente ponto sobre …" at bounding box center [765, 342] width 229 height 78
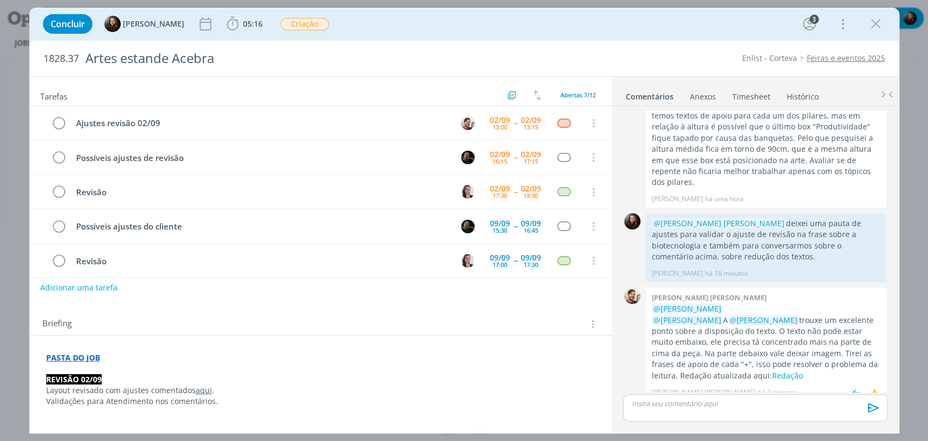
click at [821, 352] on p "@[PERSON_NAME] @[PERSON_NAME] A @[PERSON_NAME] trouxe um excelente ponto sobre …" at bounding box center [765, 342] width 229 height 78
click at [802, 370] on link "Redação" at bounding box center [786, 375] width 31 height 10
click at [609, 44] on div "1828.37 Artes estande Acebra Enlist - Corteva Feiras e eventos 2025" at bounding box center [463, 58] width 869 height 35
click at [655, 43] on div "1828.37 Artes estande Acebra Enlist - Corteva Feiras e eventos 2025" at bounding box center [463, 58] width 869 height 35
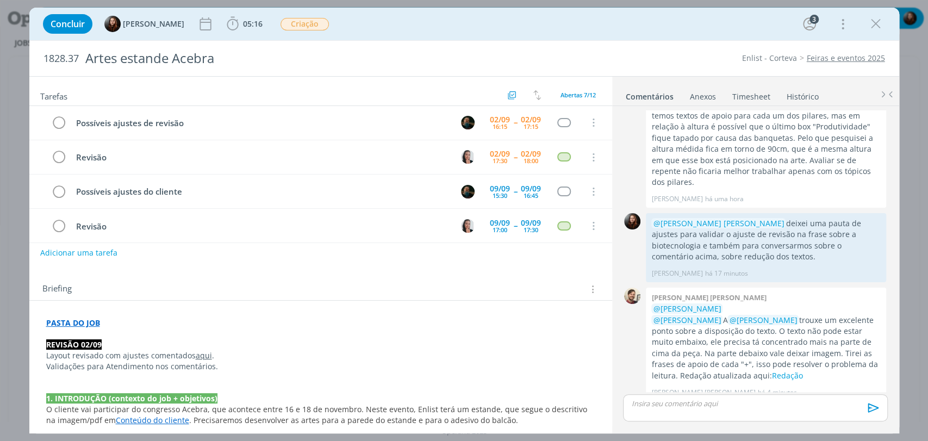
scroll to position [121, 0]
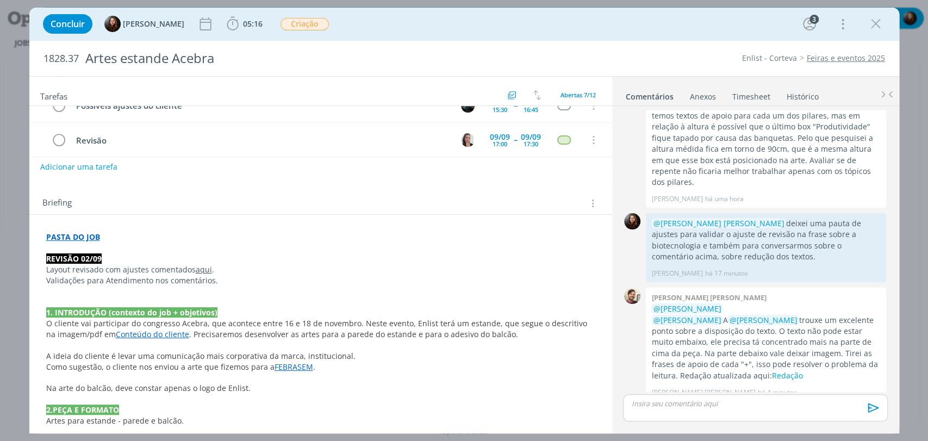
click at [203, 268] on link "aqui" at bounding box center [204, 269] width 16 height 10
click at [192, 288] on link "[URL][DOMAIN_NAME]" at bounding box center [169, 290] width 82 height 14
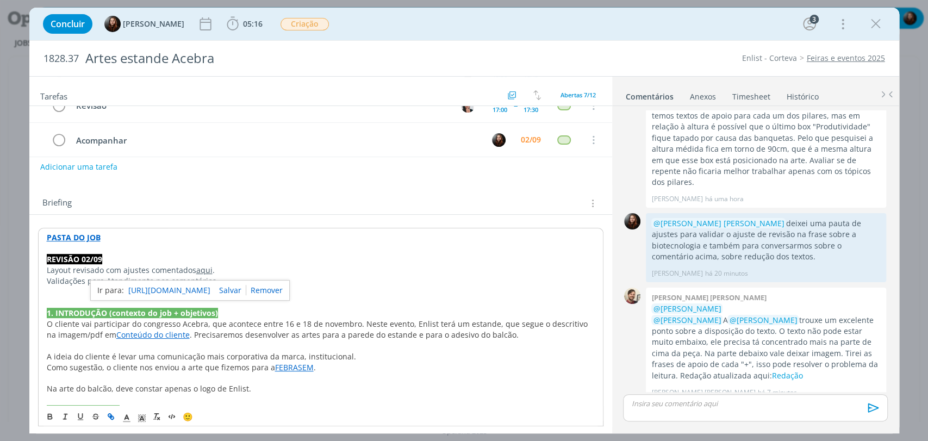
scroll to position [86, 0]
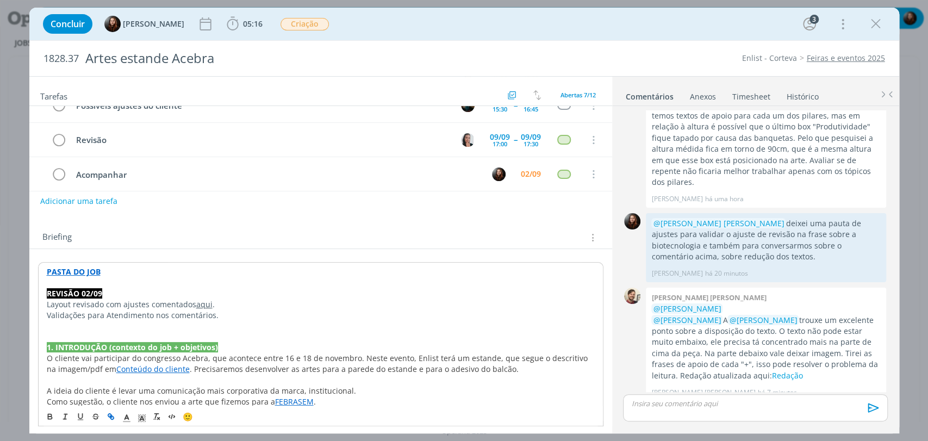
click at [659, 41] on div "1828.37 Artes estande Acebra Enlist - Corteva Feiras e eventos 2025" at bounding box center [463, 58] width 869 height 35
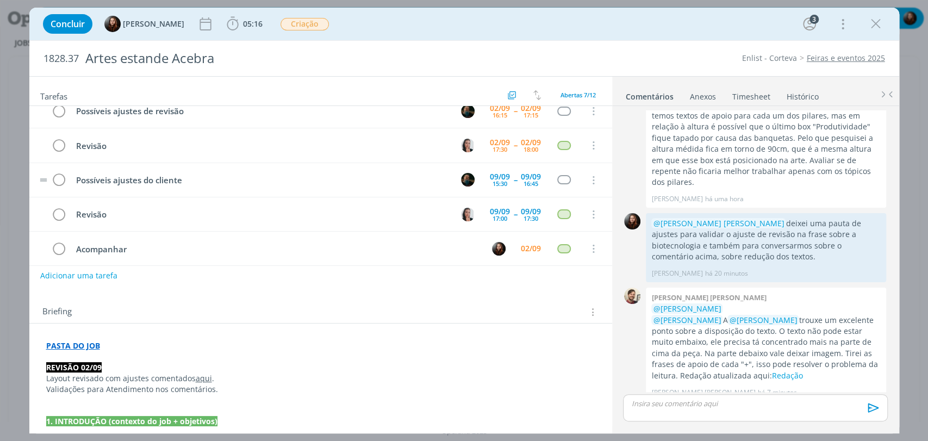
scroll to position [0, 0]
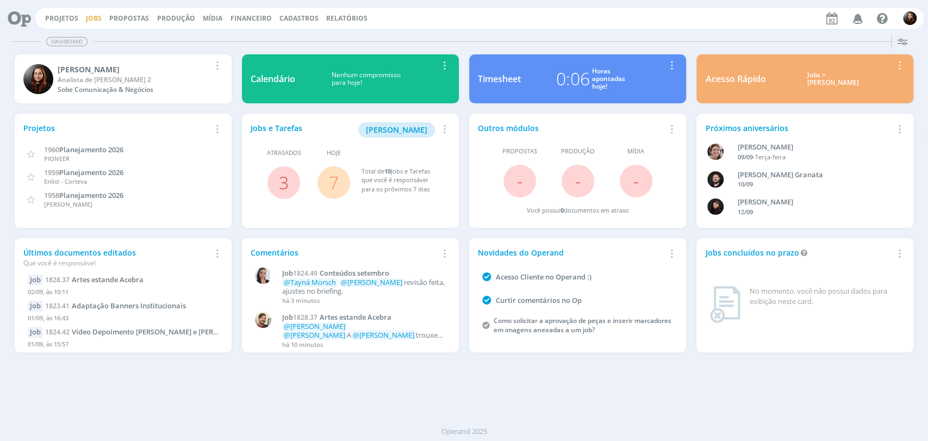
click at [93, 18] on link "Jobs" at bounding box center [94, 18] width 16 height 9
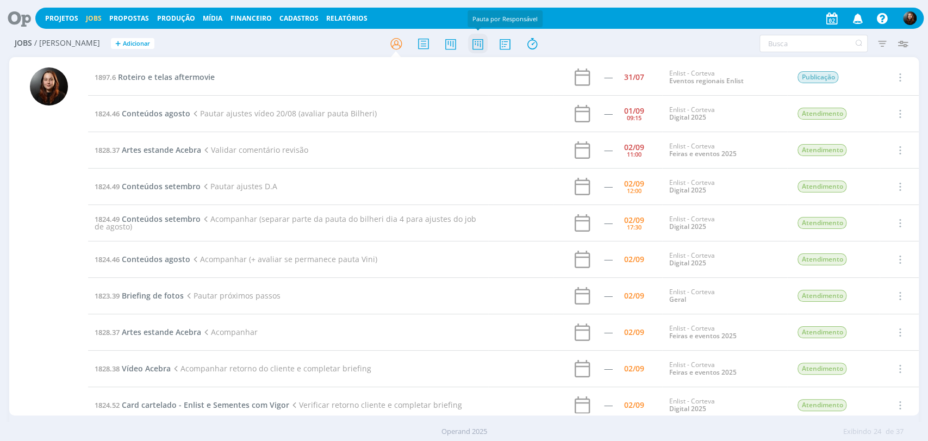
click at [474, 45] on icon at bounding box center [477, 43] width 20 height 21
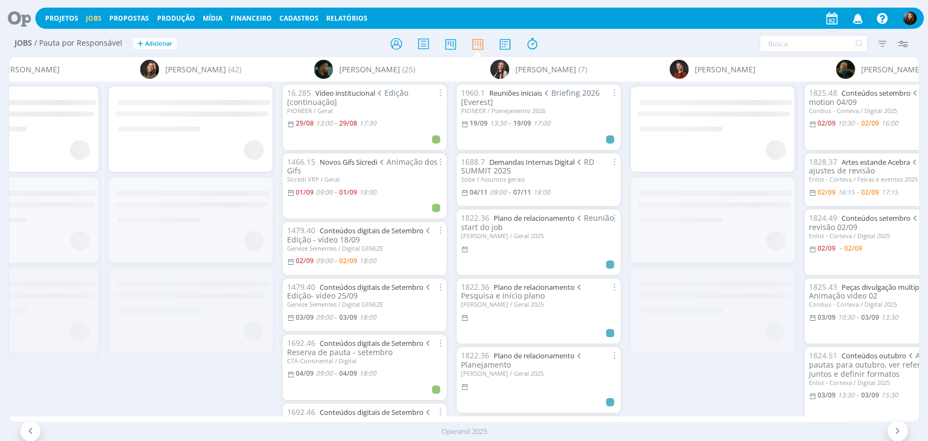
scroll to position [0, 1881]
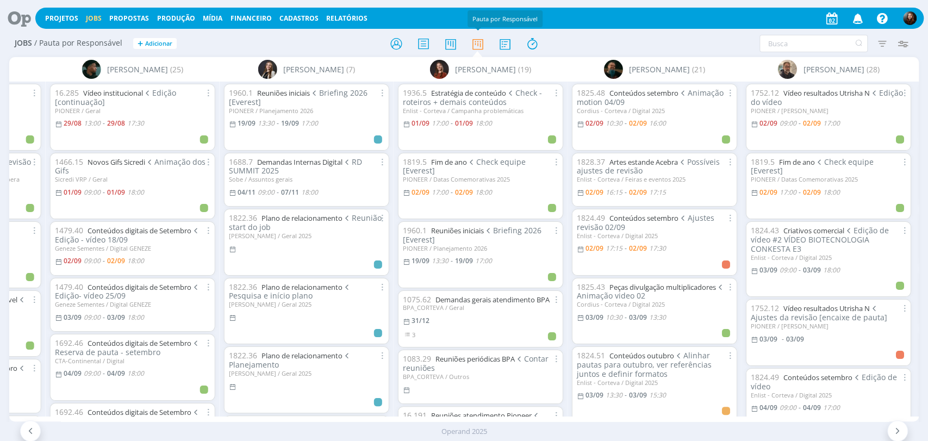
click at [22, 18] on icon at bounding box center [15, 18] width 22 height 21
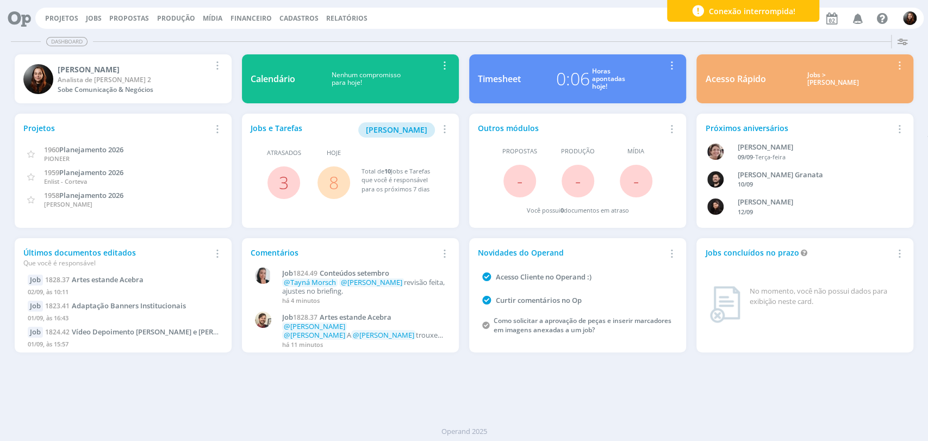
click at [691, 404] on div "Dashboard Salvar Selecione abaixo os cards desejados: Meus Meu Perfil [GEOGRAPH…" at bounding box center [464, 235] width 928 height 410
click at [540, 1] on header "Projetos Jobs Propostas Produção [GEOGRAPHIC_DATA] Financeiro Cadastros Relatór…" at bounding box center [464, 15] width 928 height 30
click at [782, 397] on div "Dashboard Salvar Selecione abaixo os cards desejados: Meus Meu Perfil [GEOGRAPH…" at bounding box center [464, 235] width 928 height 410
click at [552, 29] on div "Projetos Jobs Propostas Produção [GEOGRAPHIC_DATA] Financeiro Cadastros Relatór…" at bounding box center [463, 17] width 919 height 26
click at [96, 16] on link "Jobs" at bounding box center [94, 18] width 16 height 9
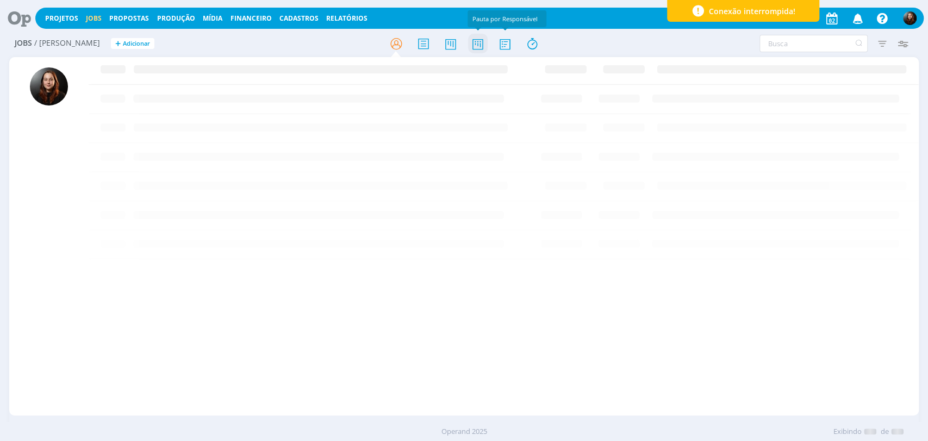
click at [476, 45] on icon at bounding box center [477, 43] width 20 height 21
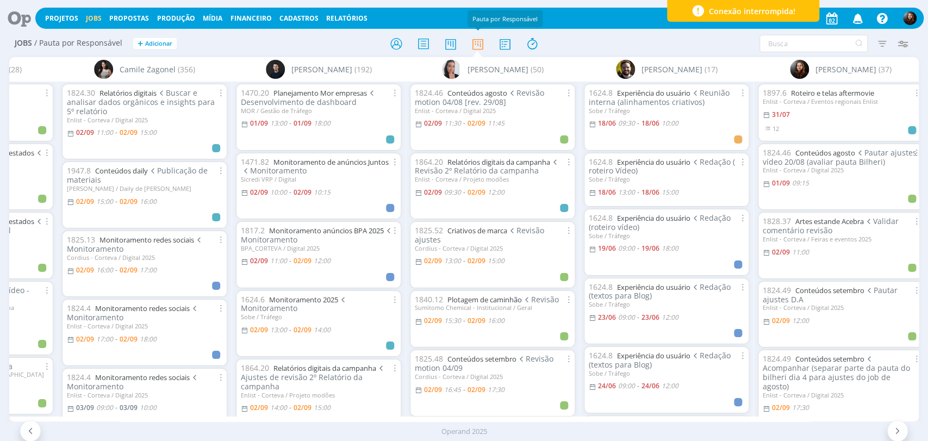
scroll to position [0, 305]
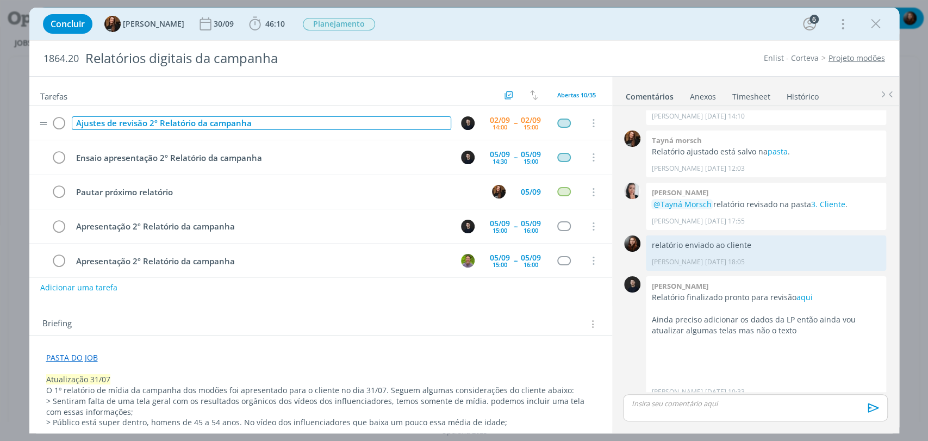
click at [229, 119] on div "Ajustes de revisão 2º Relatório da campanha" at bounding box center [261, 123] width 379 height 14
click at [229, 118] on div "Ajustes de revisão 2º Relatório da campanha" at bounding box center [261, 123] width 379 height 14
copy div "Ajustes de revisão 2º Relatório da campanha"
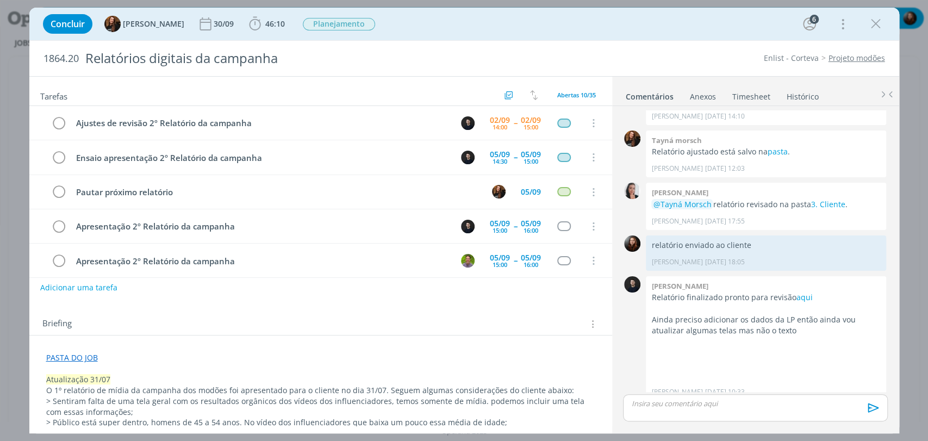
click at [200, 326] on div "Briefing Briefings Predefinidos Versões do Briefing Ver Briefing do Projeto" at bounding box center [321, 324] width 559 height 14
click at [105, 290] on button "Adicionar uma tarefa" at bounding box center [78, 287] width 77 height 18
paste input "Ajustes de revisão 2º Relatório da campanha"
drag, startPoint x: 97, startPoint y: 287, endPoint x: 57, endPoint y: 282, distance: 40.5
click at [57, 282] on input "Ajustes de revisão 2º Relatório da campanha" at bounding box center [248, 286] width 401 height 15
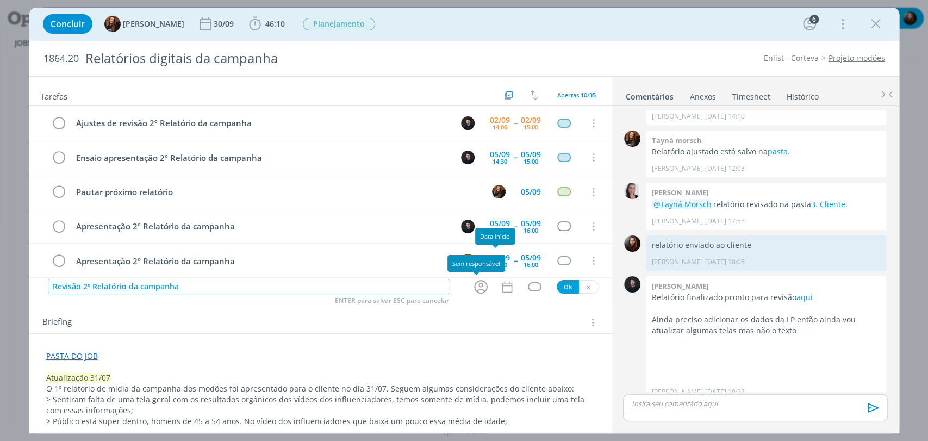
click at [481, 286] on icon "dialog" at bounding box center [480, 286] width 17 height 17
type input "Revisão 2º Relatório da campanha"
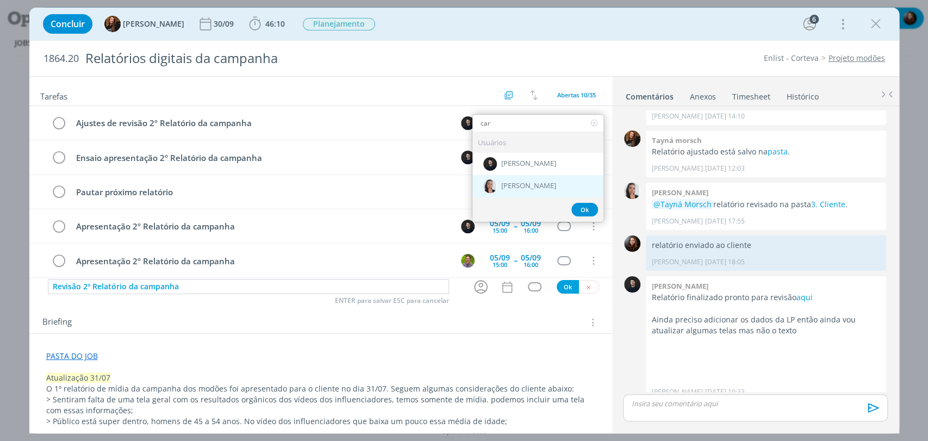
type input "car"
click at [503, 185] on span "[PERSON_NAME]" at bounding box center [528, 186] width 55 height 9
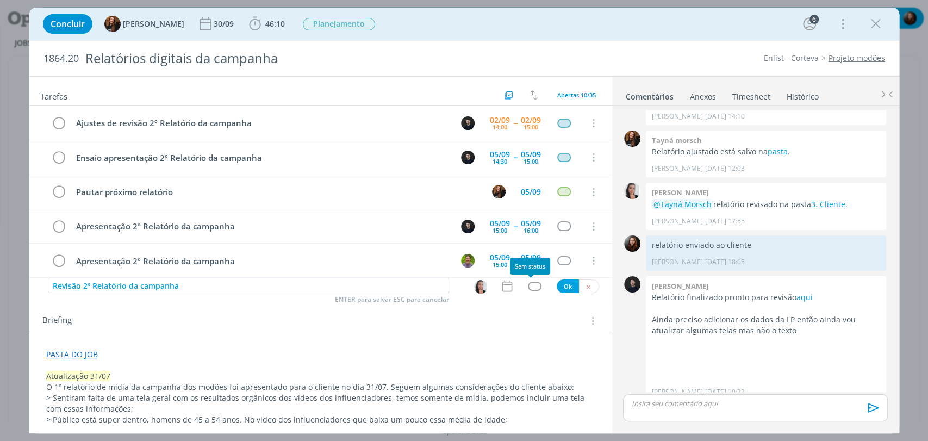
click at [535, 283] on div "dialog" at bounding box center [535, 285] width 14 height 9
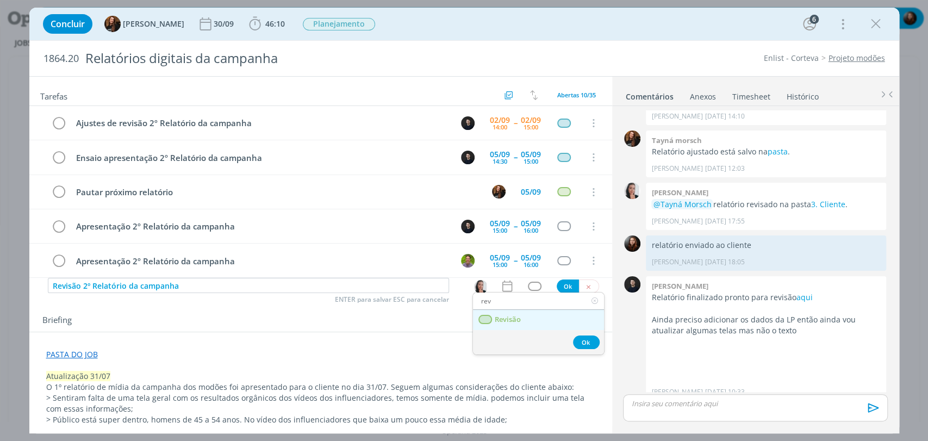
type input "rev"
click at [502, 323] on link "Revisão" at bounding box center [538, 320] width 131 height 20
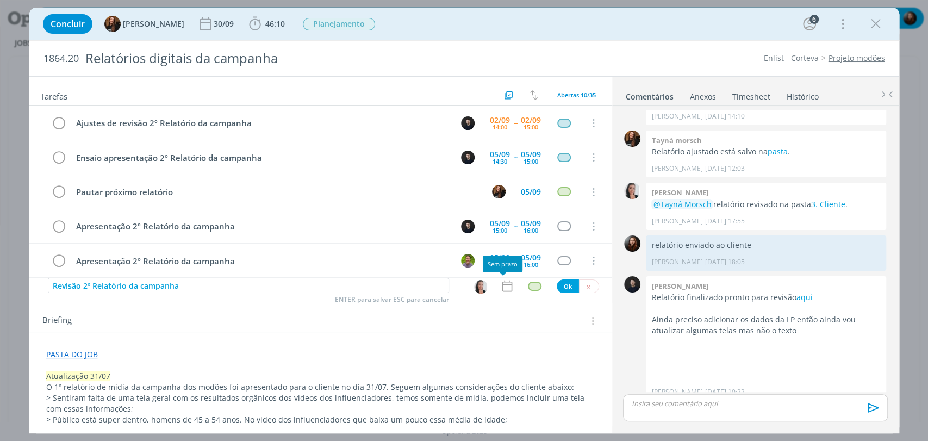
click at [502, 285] on icon "dialog" at bounding box center [507, 286] width 14 height 14
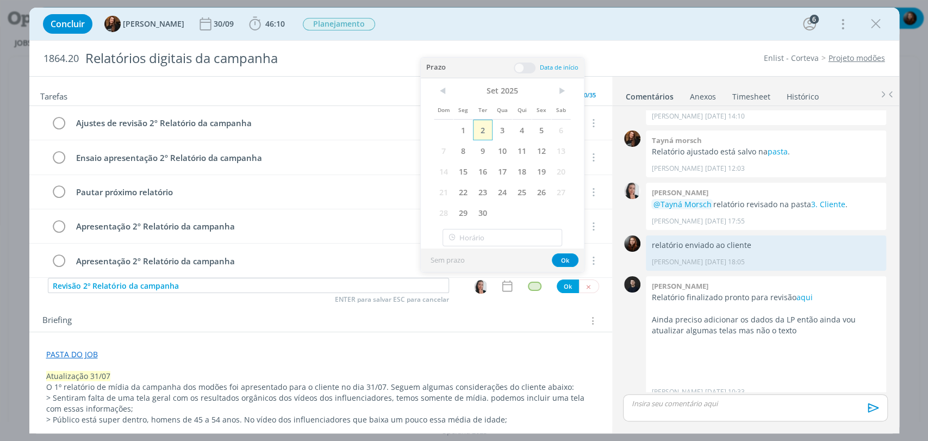
click at [485, 132] on span "2" at bounding box center [483, 130] width 20 height 21
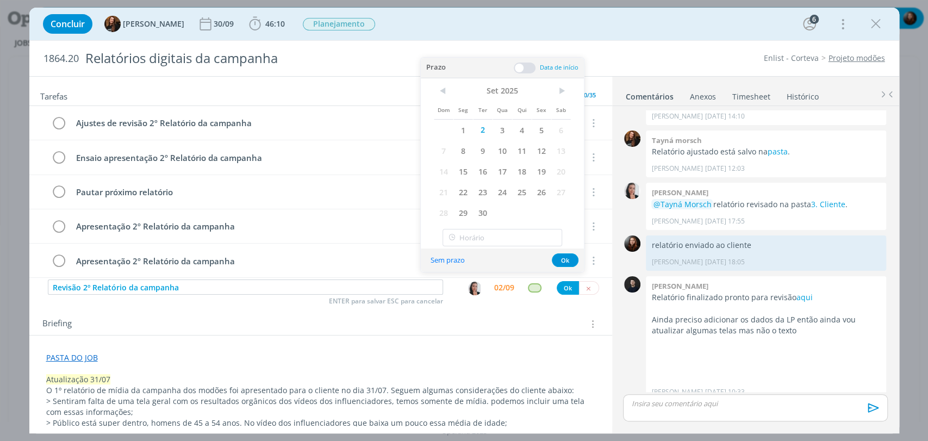
click at [525, 71] on span at bounding box center [525, 67] width 22 height 11
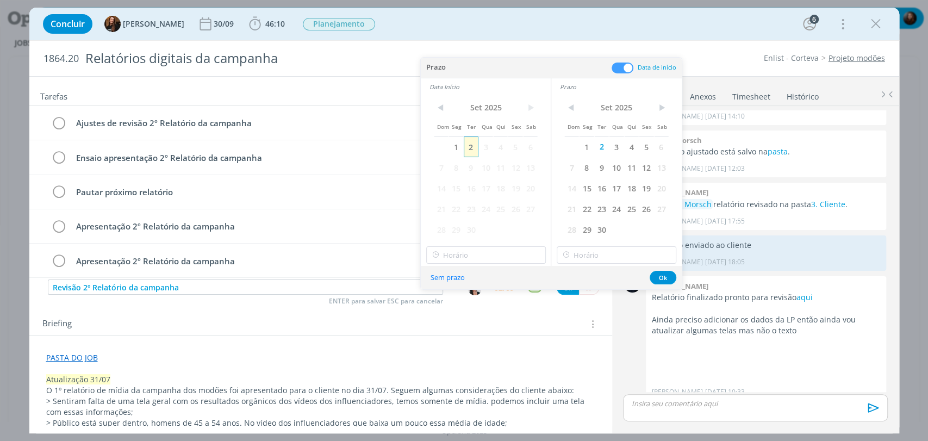
click at [472, 140] on span "2" at bounding box center [471, 146] width 15 height 21
click at [486, 255] on input "12:00" at bounding box center [486, 254] width 120 height 17
click at [448, 323] on div "13:00" at bounding box center [486, 321] width 121 height 20
type input "13:00"
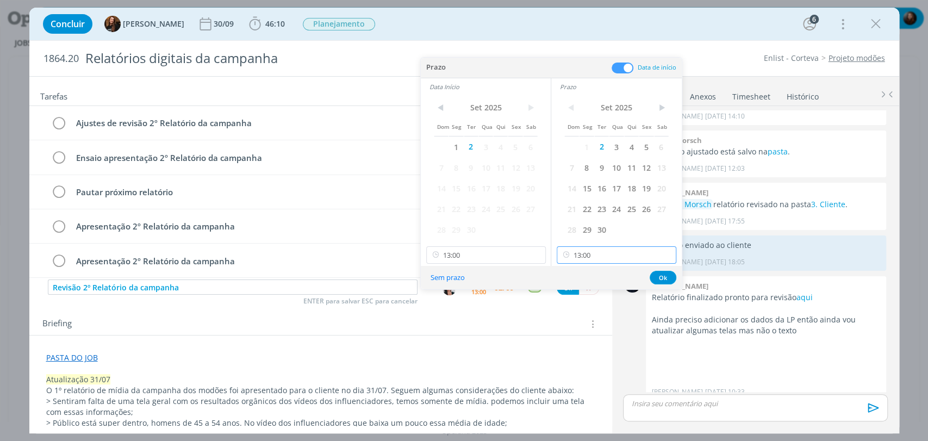
click at [600, 256] on input "13:00" at bounding box center [616, 254] width 120 height 17
click at [580, 284] on div "13:30" at bounding box center [617, 282] width 121 height 20
type input "13:30"
click at [664, 275] on button "Ok" at bounding box center [662, 278] width 27 height 14
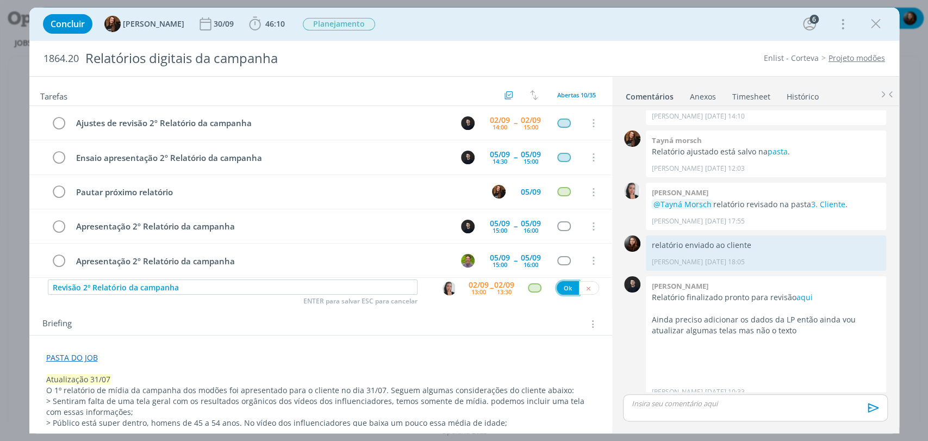
click at [563, 286] on button "Ok" at bounding box center [567, 288] width 22 height 14
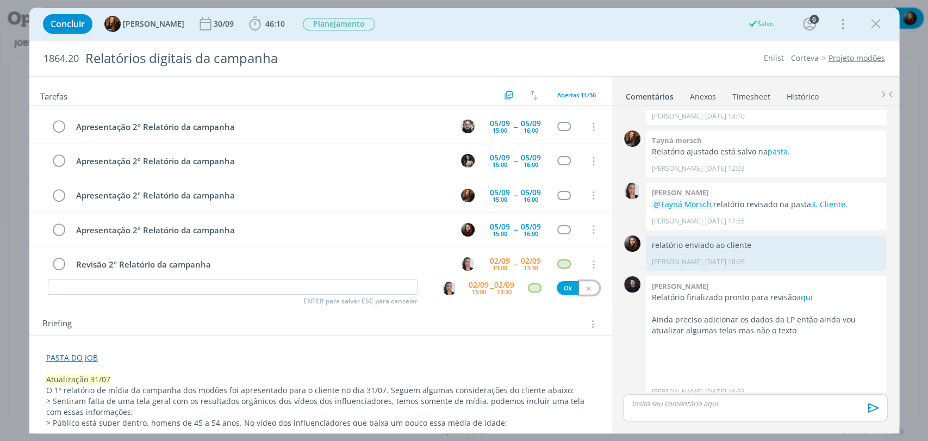
click at [585, 288] on icon "dialog" at bounding box center [588, 288] width 7 height 7
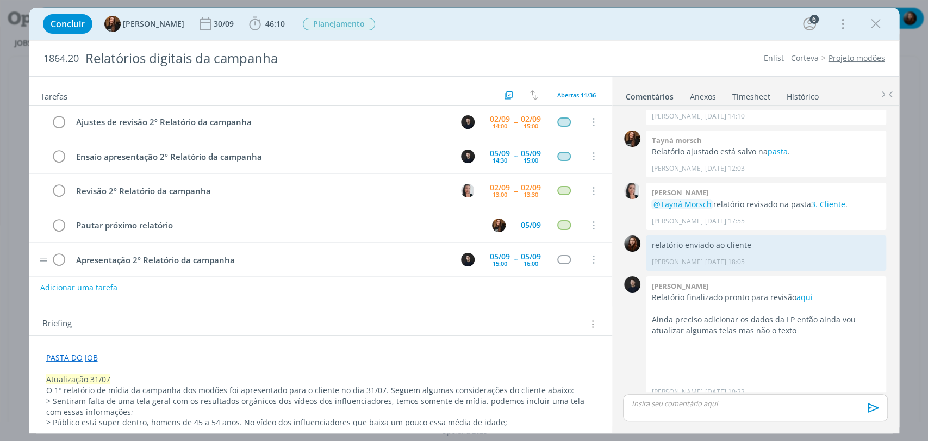
scroll to position [0, 0]
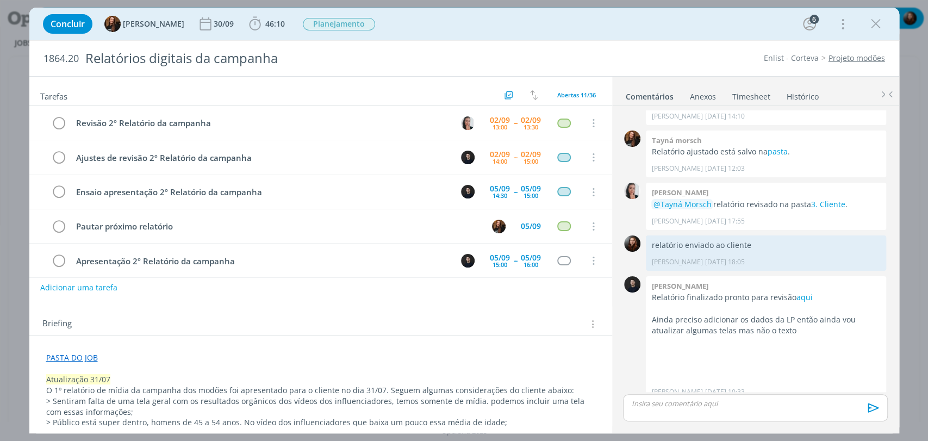
click at [595, 35] on div "Concluir Tayná Morsch 30/09 46:10 Iniciar Apontar Data * 02/09/2025 Horas * 00:…" at bounding box center [463, 24] width 853 height 26
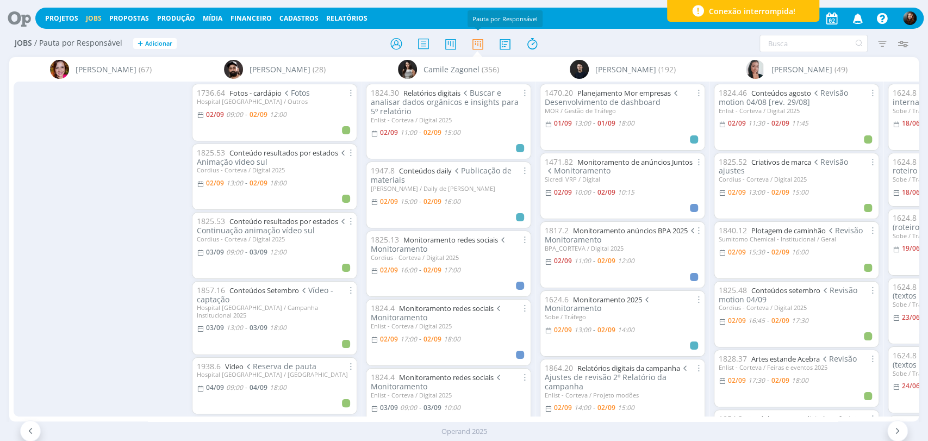
scroll to position [0, 305]
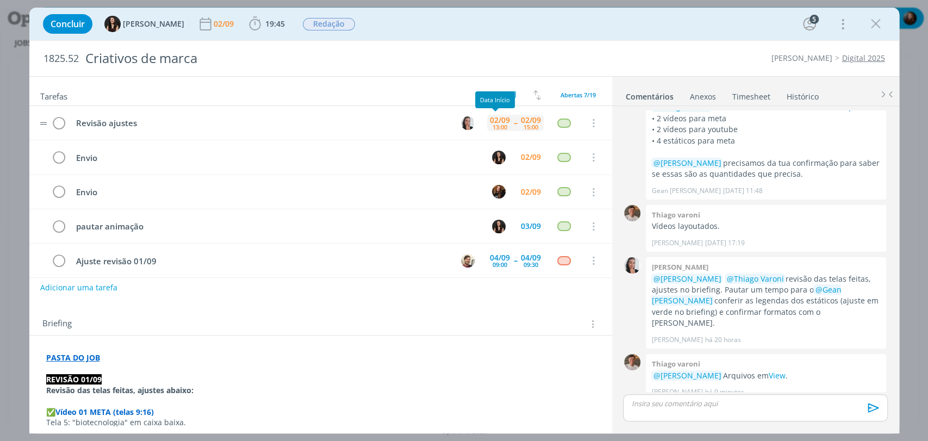
click at [514, 119] on span "--" at bounding box center [515, 123] width 3 height 8
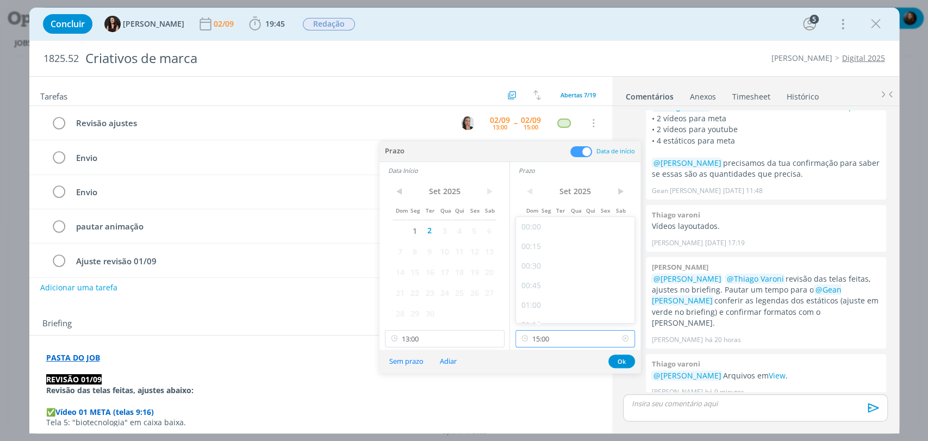
click at [570, 343] on input "15:00" at bounding box center [575, 338] width 120 height 17
click at [541, 290] on div "15:30" at bounding box center [576, 288] width 121 height 20
type input "15:30"
click at [436, 342] on input "13:00" at bounding box center [445, 338] width 120 height 17
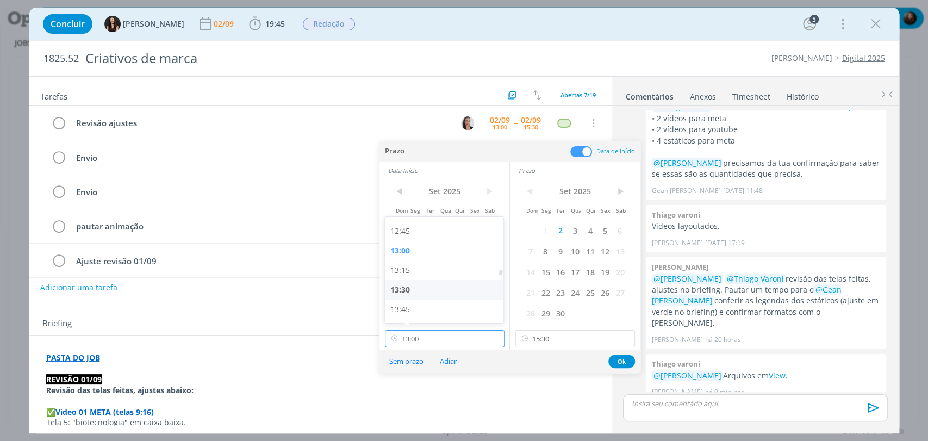
scroll to position [995, 0]
click at [403, 286] on div "13:30" at bounding box center [445, 288] width 121 height 20
type input "13:30"
click at [625, 360] on button "Ok" at bounding box center [621, 361] width 27 height 14
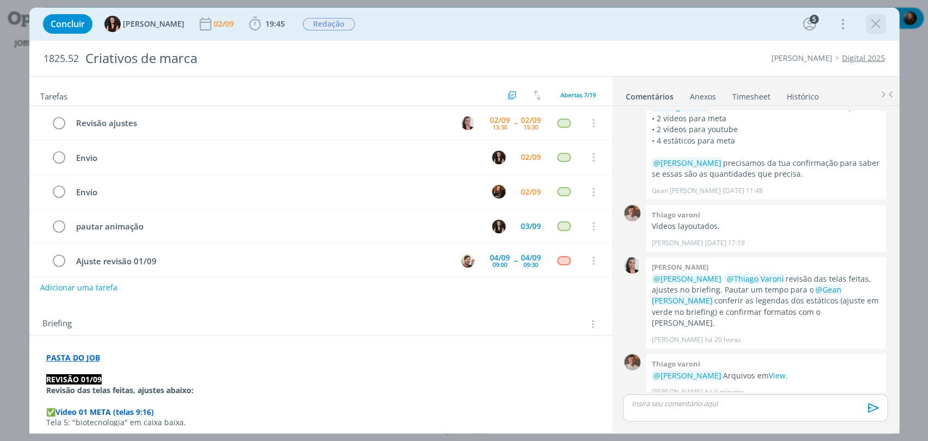
click at [870, 25] on icon "dialog" at bounding box center [875, 24] width 16 height 16
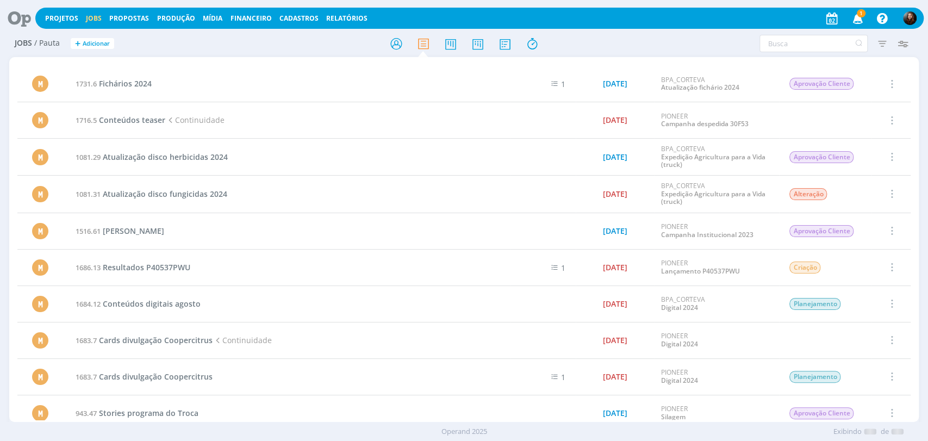
click at [27, 10] on icon at bounding box center [15, 18] width 22 height 21
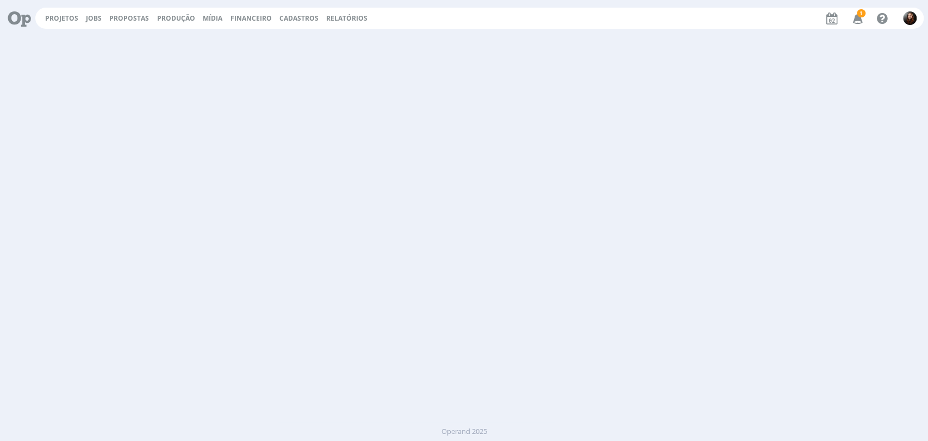
click at [15, 17] on icon at bounding box center [15, 18] width 22 height 21
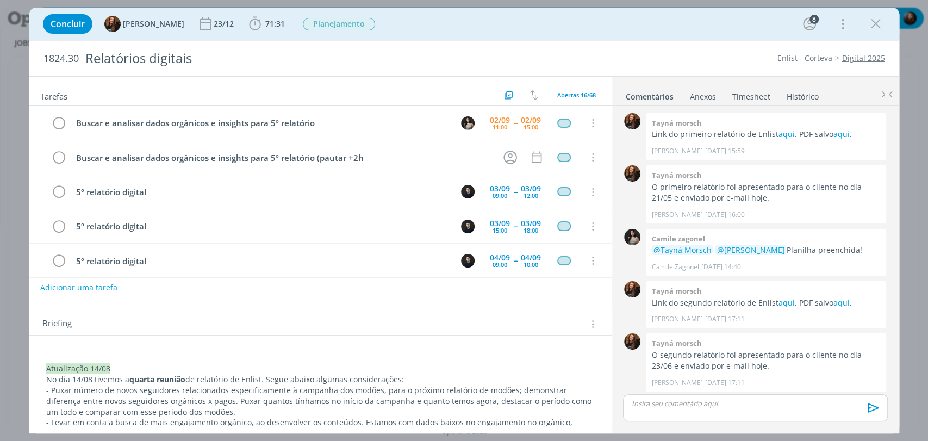
scroll to position [1152, 0]
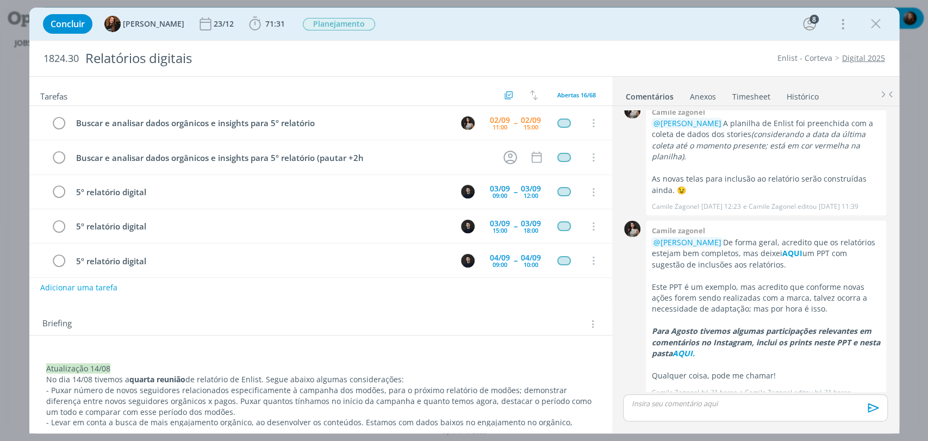
click at [545, 21] on div "Concluir Tayná Morsch 23/12 71:31 Iniciar Apontar Data * [DATE] Horas * 00:00 T…" at bounding box center [463, 24] width 853 height 26
click at [666, 48] on div "1824.30 Relatórios digitais Enlist - Corteva Digital 2025" at bounding box center [463, 58] width 869 height 35
click at [865, 22] on div "Concluir Tayná Morsch 23/12 71:31 Iniciar Apontar Data * 02/09/2025 Horas * 00:…" at bounding box center [463, 24] width 853 height 26
click at [873, 25] on icon "dialog" at bounding box center [875, 24] width 16 height 16
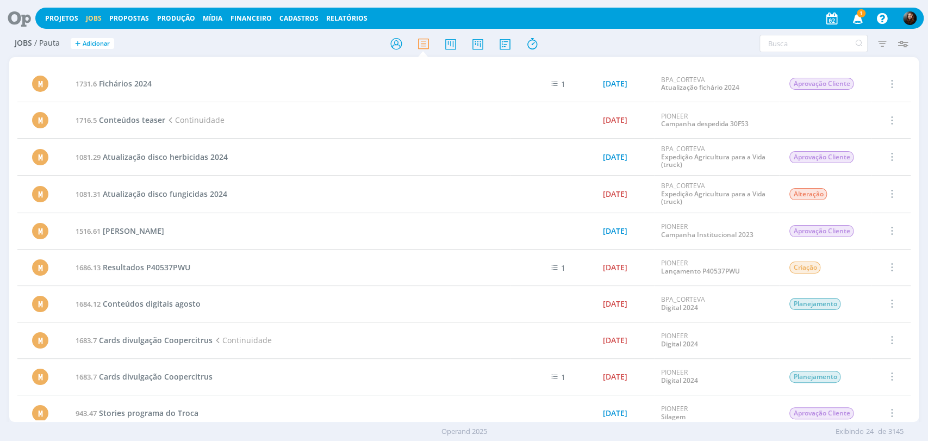
click at [856, 18] on icon "button" at bounding box center [857, 18] width 19 height 18
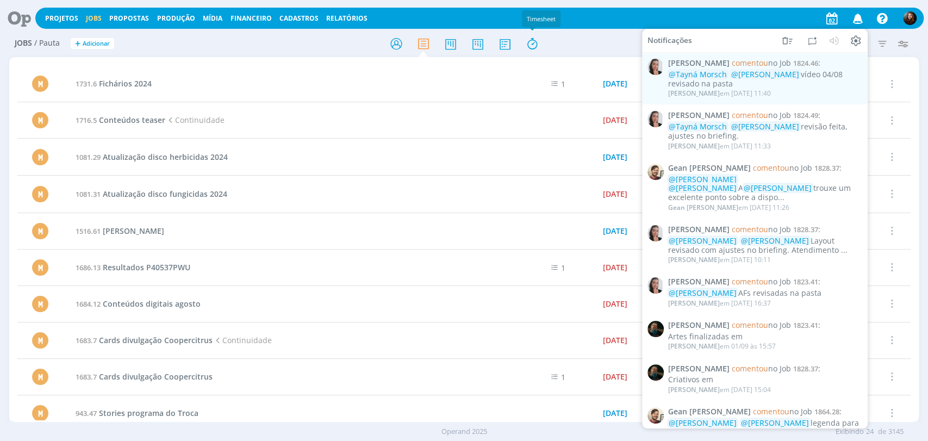
drag, startPoint x: 574, startPoint y: 43, endPoint x: 609, endPoint y: 17, distance: 43.9
click at [574, 43] on div at bounding box center [463, 44] width 303 height 20
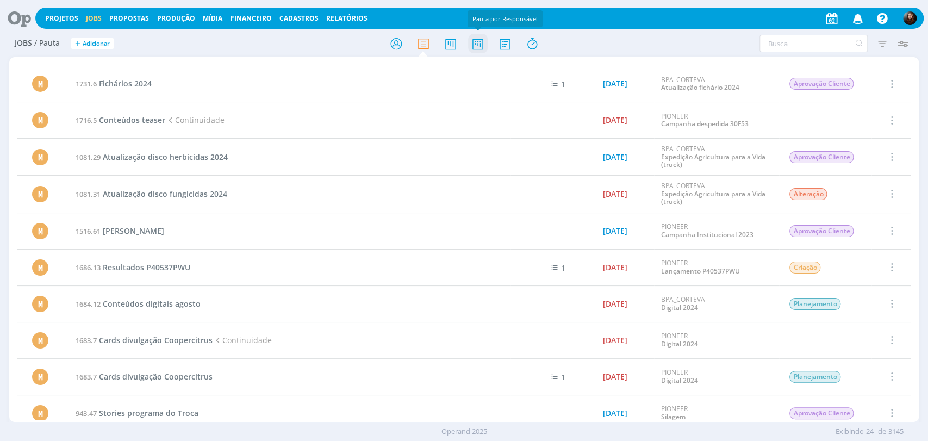
click at [472, 45] on icon at bounding box center [477, 43] width 20 height 21
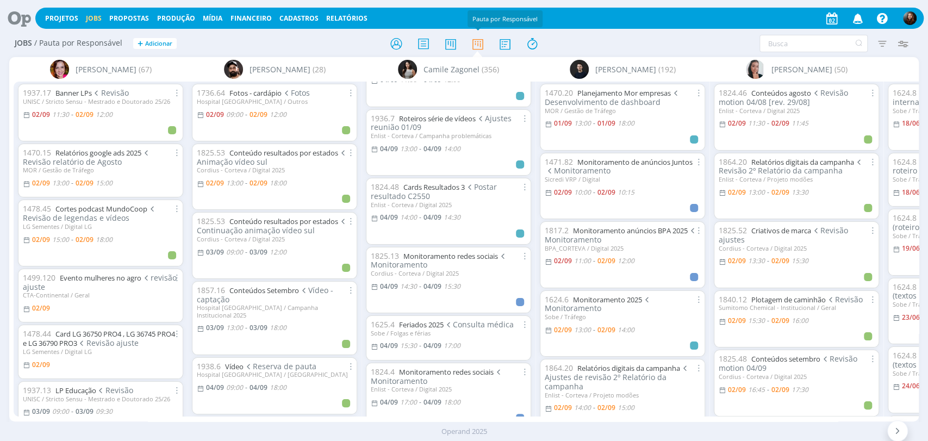
scroll to position [966, 0]
click at [693, 54] on div "Jobs / Pauta por Responsável + Adicionar Filtrar Filtrar Limpar Tipo Jobs e Tar…" at bounding box center [463, 43] width 909 height 27
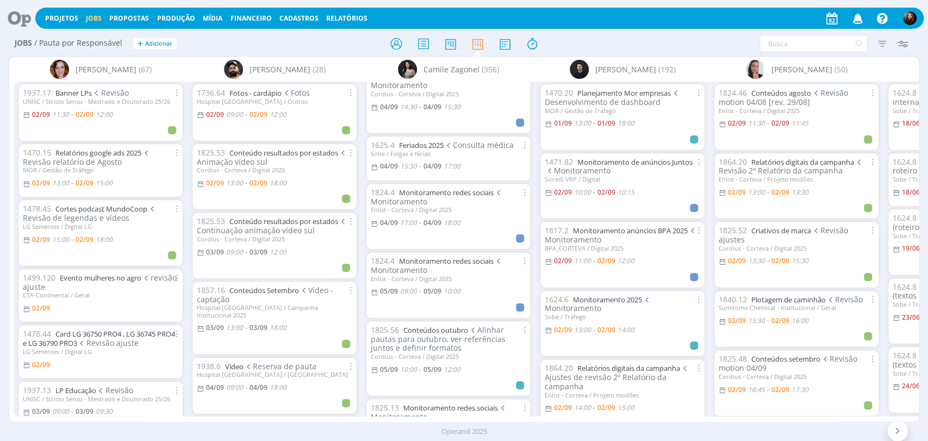
scroll to position [1147, 0]
click at [440, 137] on link "Feriados 2025" at bounding box center [421, 142] width 45 height 10
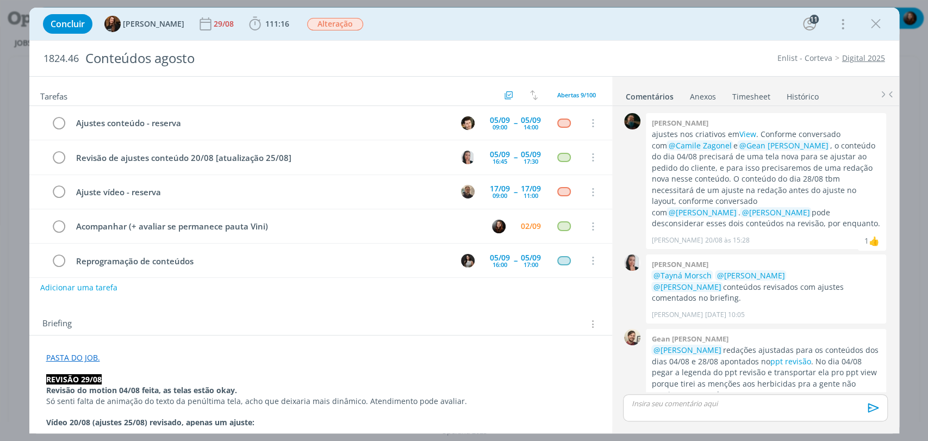
scroll to position [1174, 0]
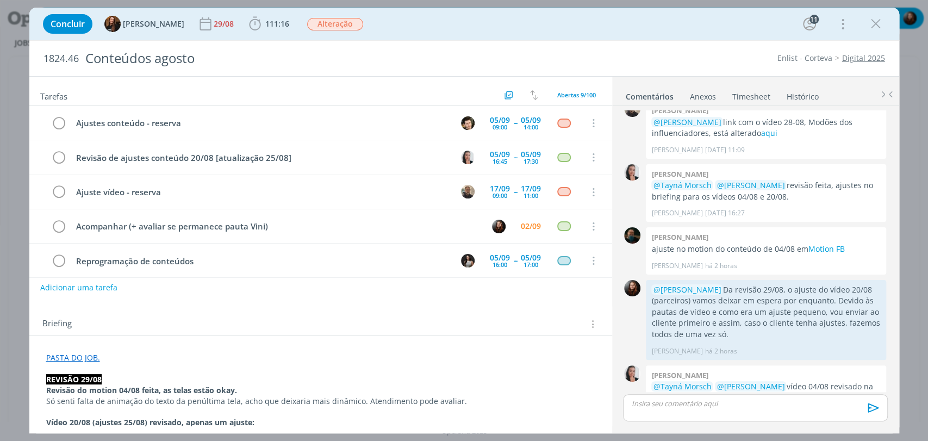
click at [699, 27] on div "Concluir Tayná Morsch 29/08 111:16 Iniciar Apontar Data * [DATE] Horas * 00:00 …" at bounding box center [463, 24] width 853 height 26
click at [560, 26] on div "Concluir Tayná Morsch 29/08 111:16 Iniciar Apontar Data * [DATE] Horas * 00:00 …" at bounding box center [463, 24] width 853 height 26
click at [724, 32] on div "Concluir Tayná Morsch 29/08 111:16 Iniciar Apontar Data * [DATE] Horas * 00:00 …" at bounding box center [463, 24] width 853 height 26
click at [665, 34] on div "Concluir Tayná Morsch 29/08 111:16 Iniciar Apontar Data * [DATE] Horas * 00:00 …" at bounding box center [463, 24] width 853 height 26
click at [700, 392] on link "4. Cliente" at bounding box center [688, 397] width 34 height 10
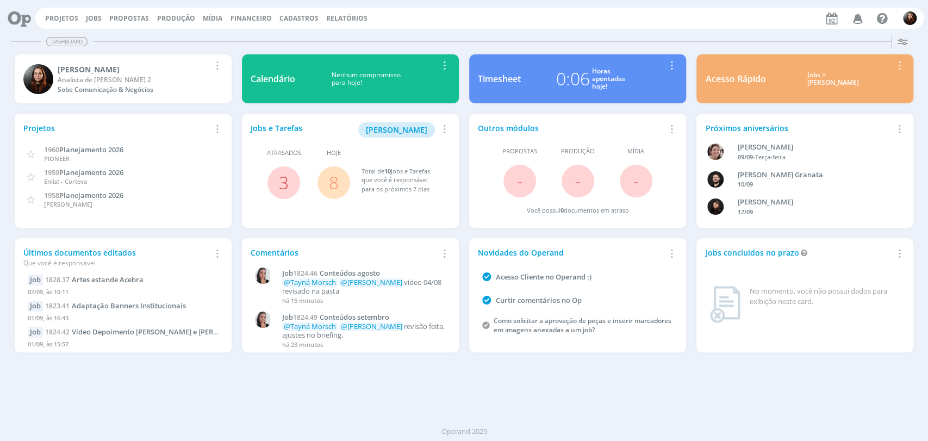
click at [635, 42] on div "Dashboard" at bounding box center [464, 42] width 906 height 16
click at [503, 28] on div "Projetos Jobs Propostas Produção [GEOGRAPHIC_DATA] Financeiro Cadastros Relatór…" at bounding box center [479, 18] width 888 height 21
